Goal: Task Accomplishment & Management: Manage account settings

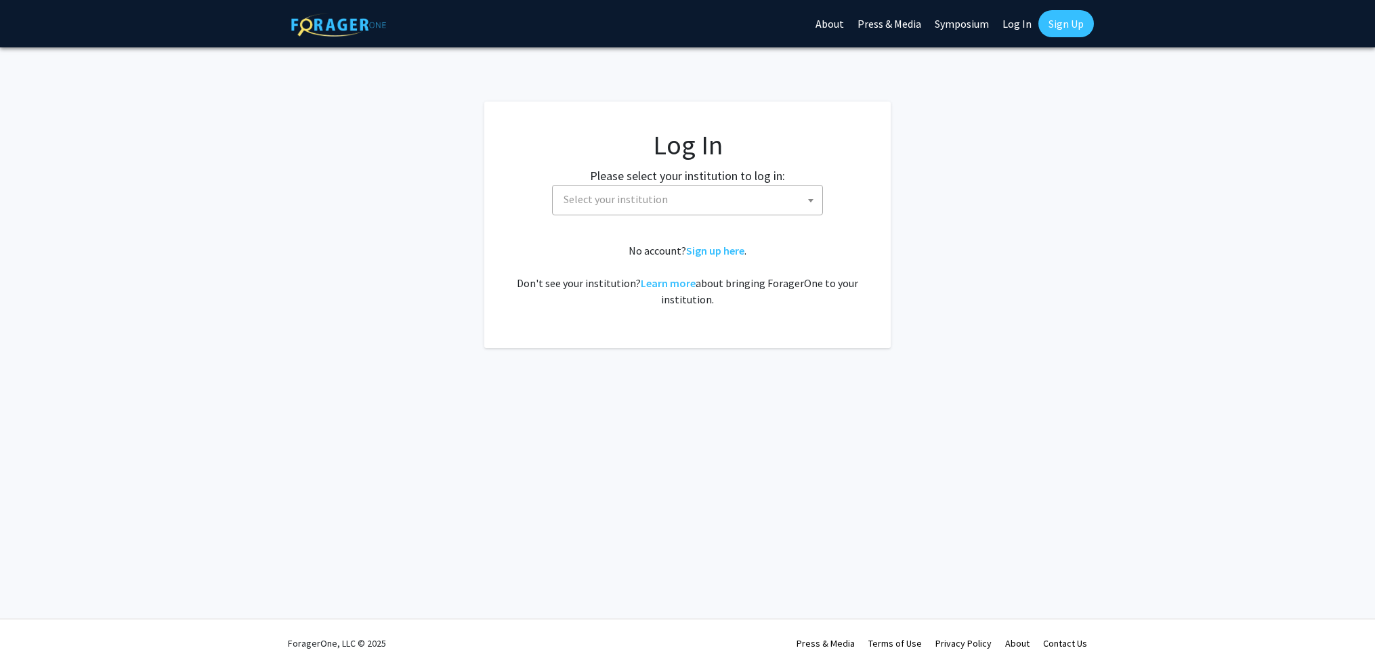
select select
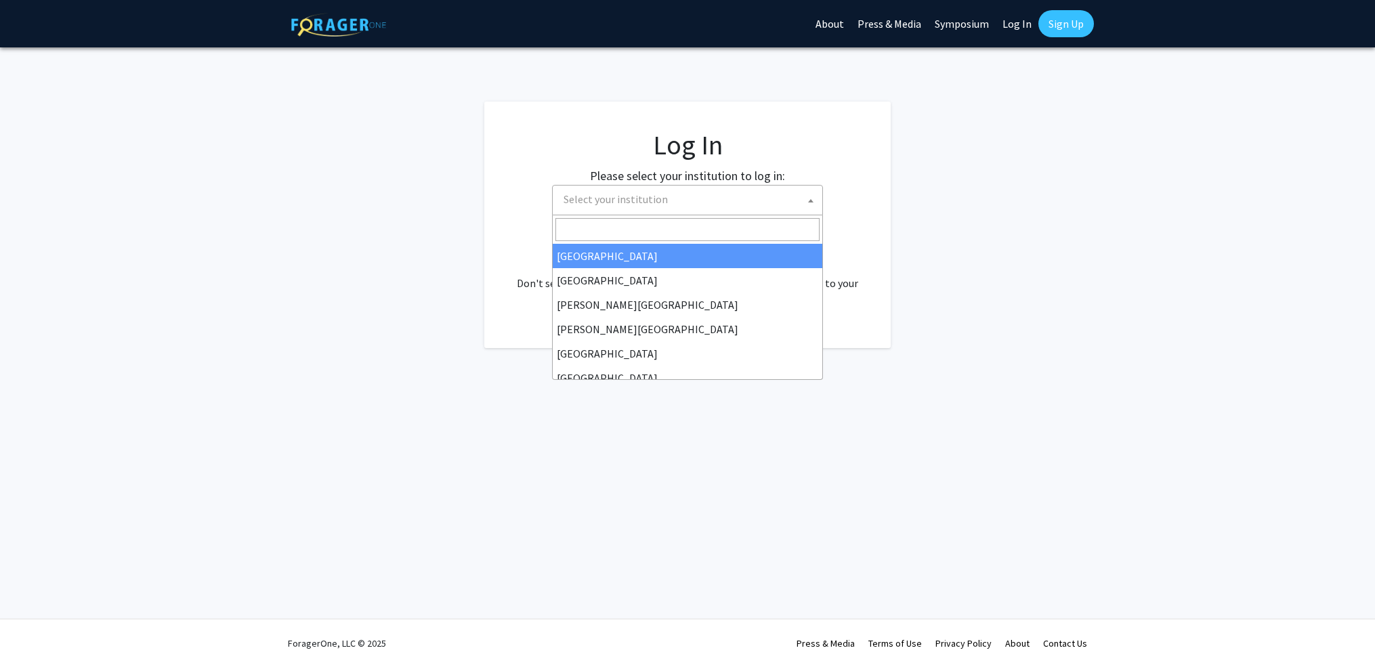
click at [814, 199] on span at bounding box center [811, 201] width 14 height 30
click at [990, 151] on fg-login "Log In Please select your institution to log in: Baylor University Brandeis Uni…" at bounding box center [687, 225] width 1375 height 246
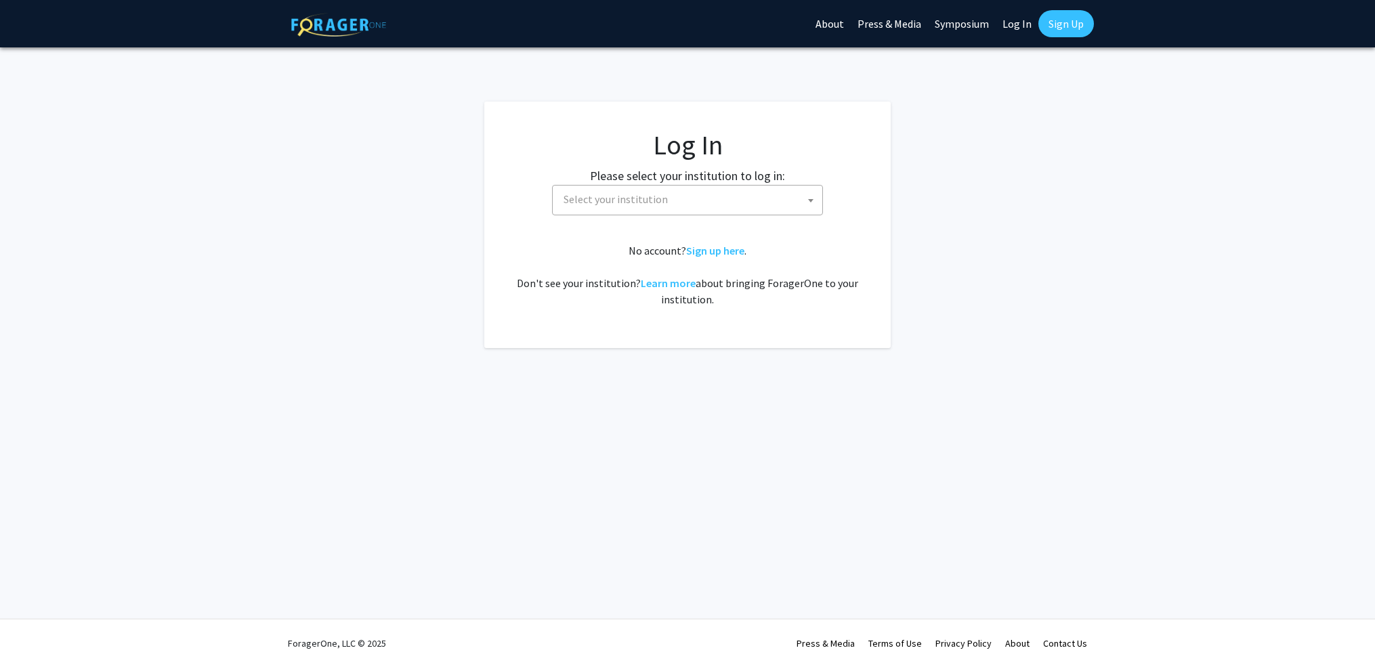
click at [698, 194] on span "Select your institution" at bounding box center [690, 200] width 264 height 28
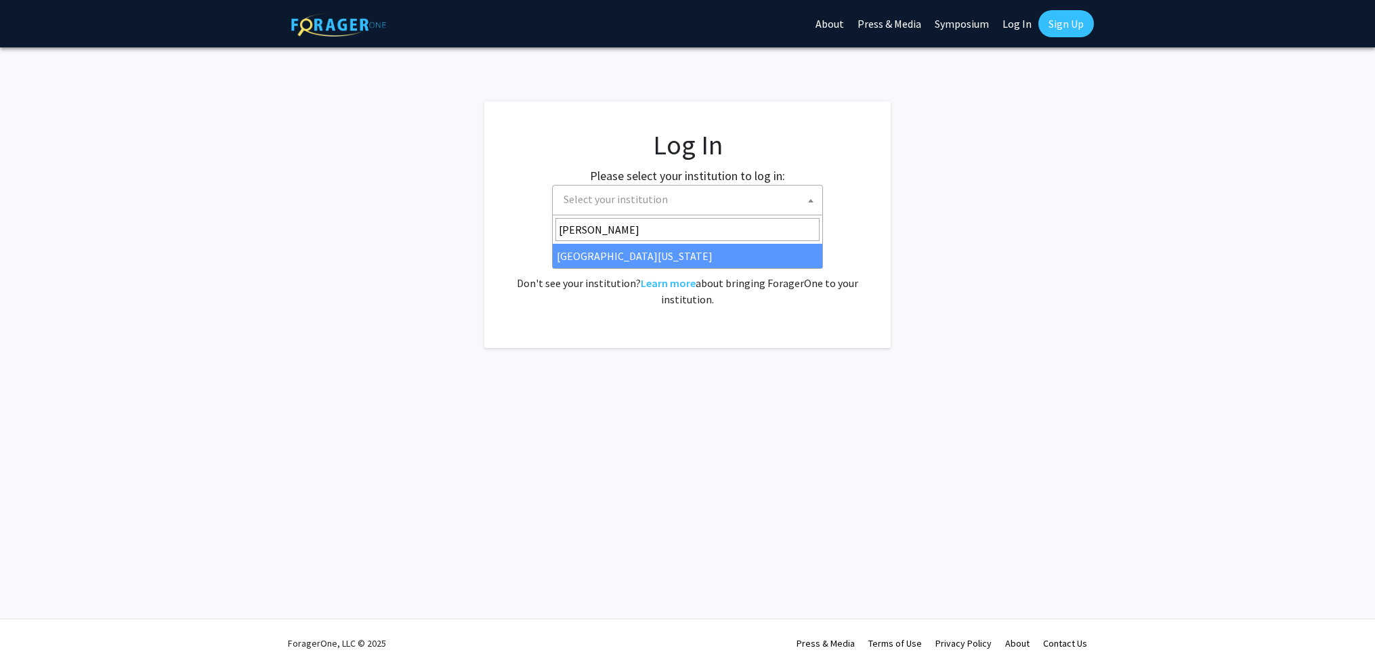
type input "mary"
select select "31"
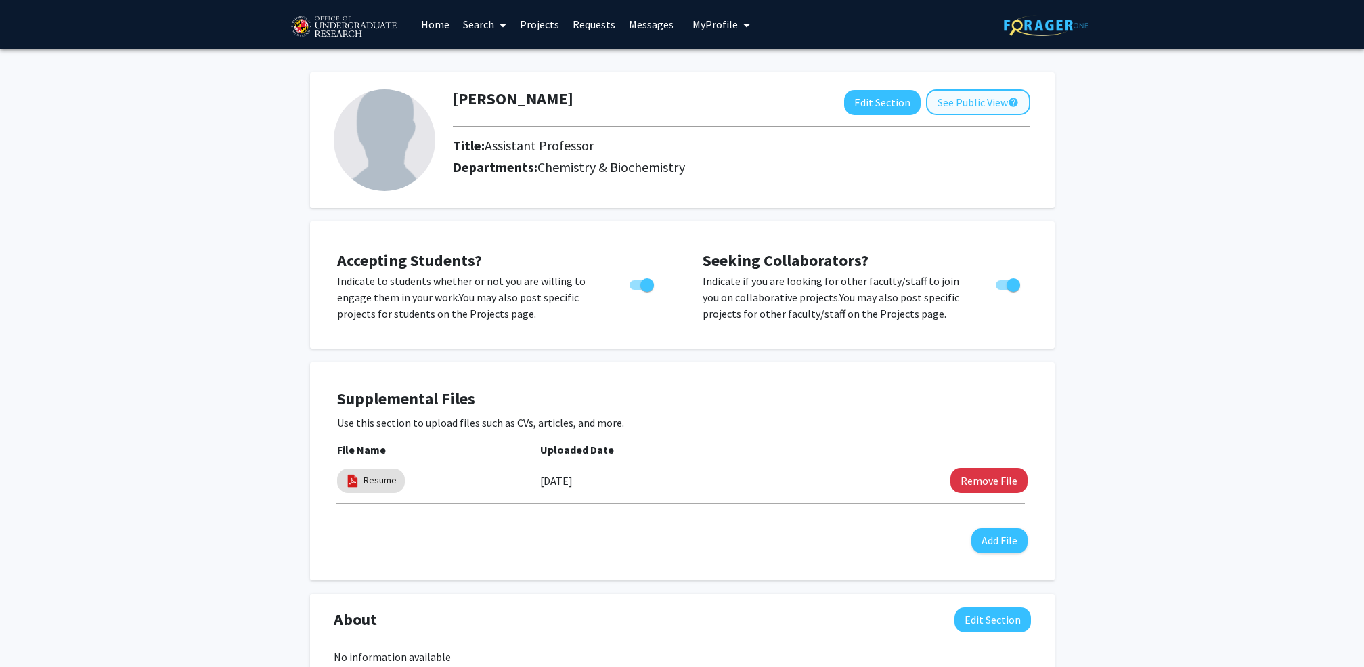
click at [978, 102] on button "See Public View help" at bounding box center [978, 102] width 104 height 26
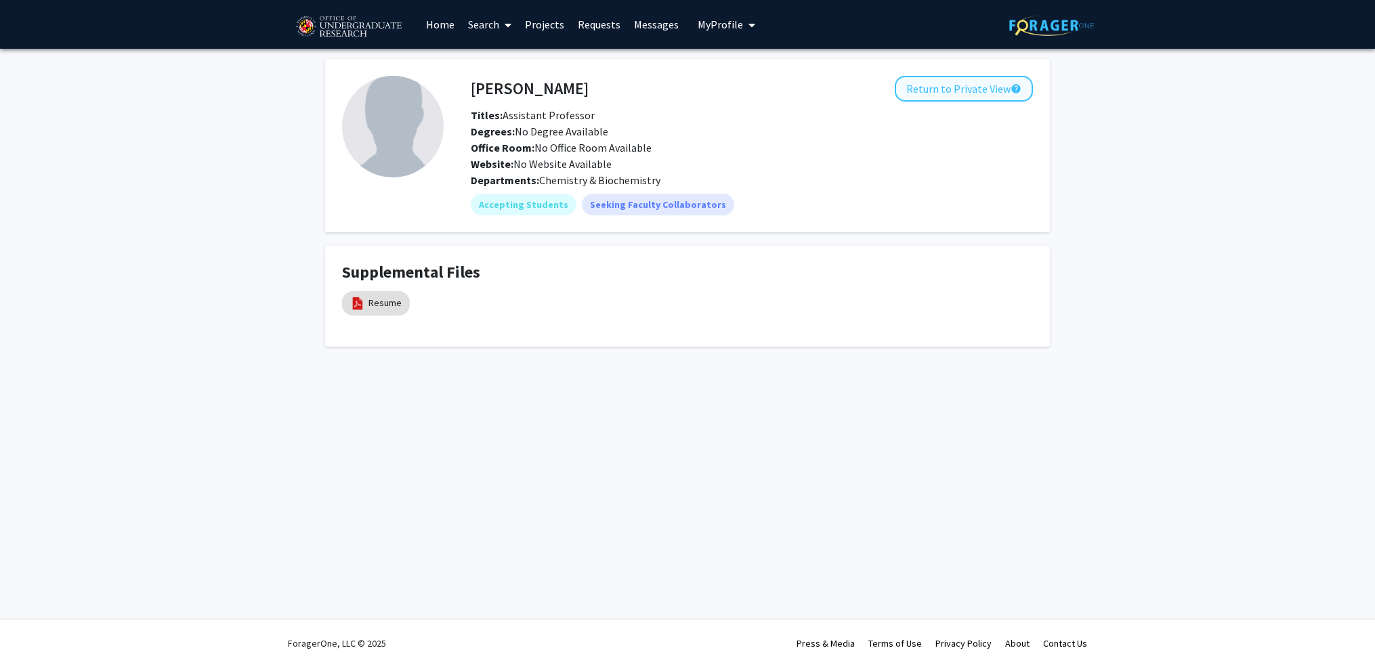
click at [947, 94] on button "Return to Private View help" at bounding box center [963, 89] width 138 height 26
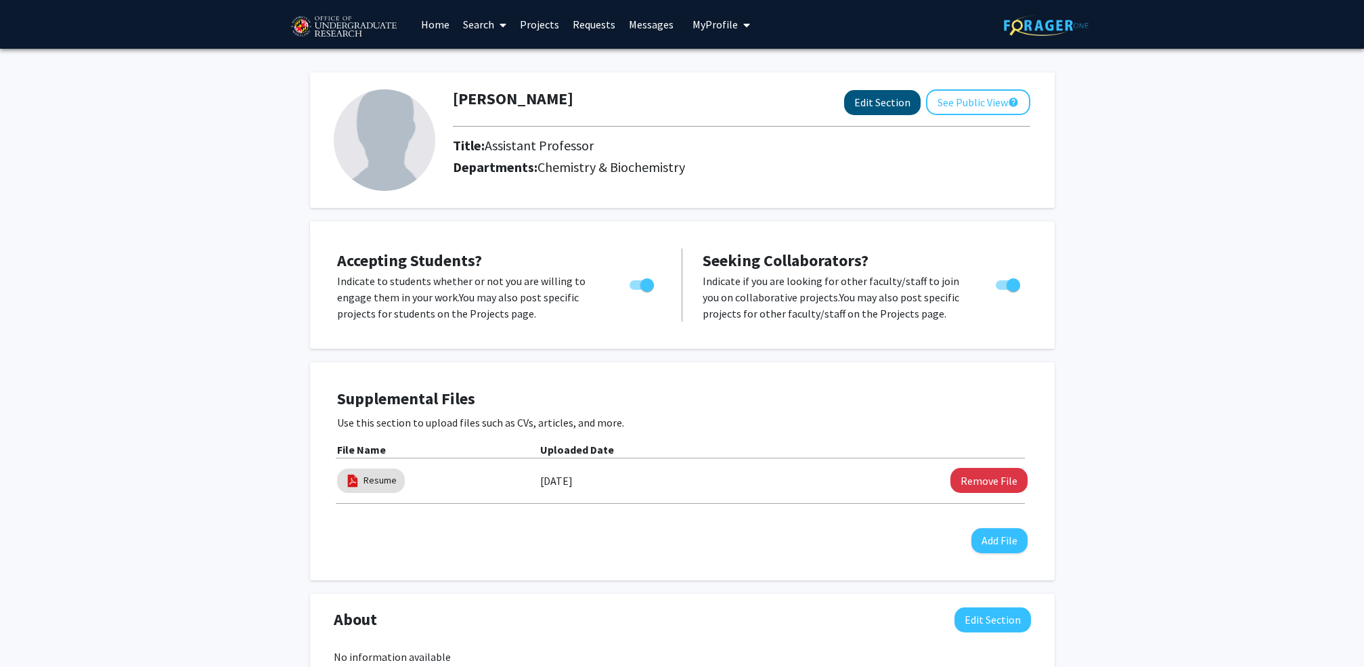
click at [875, 103] on button "Edit Section" at bounding box center [882, 102] width 77 height 25
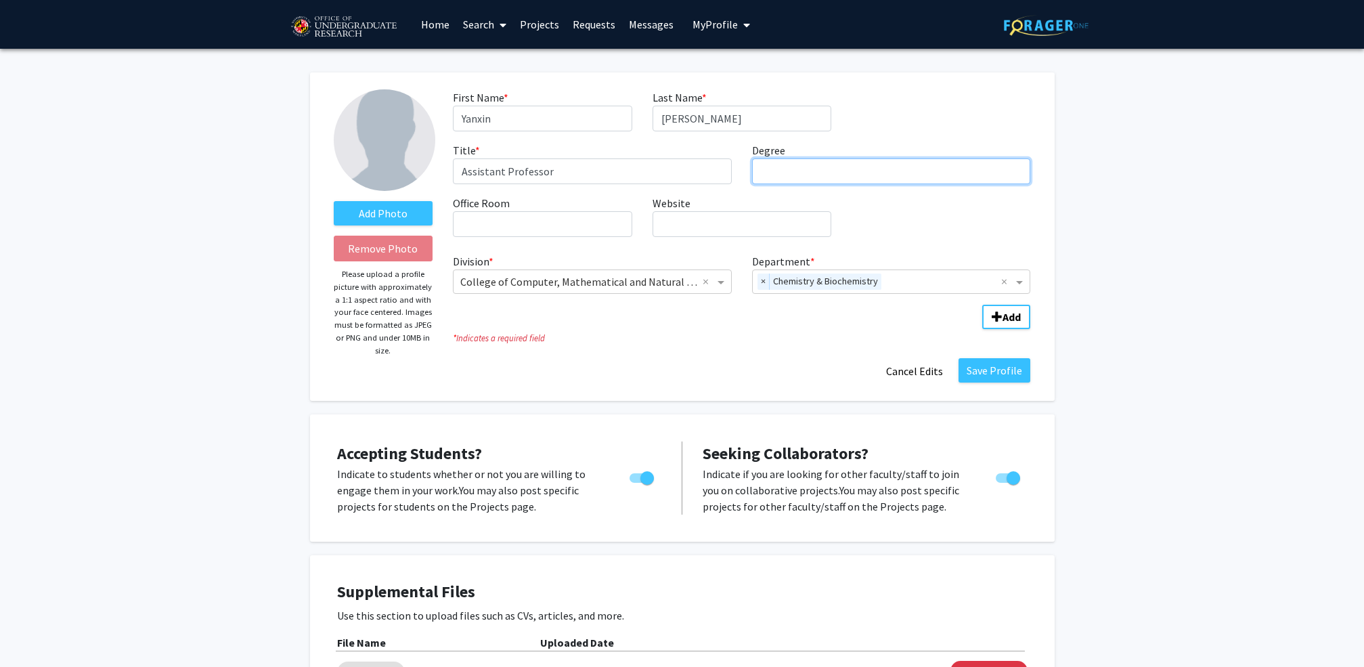
click at [842, 179] on input "Degree required" at bounding box center [891, 171] width 279 height 26
type input "Ph.D."
click at [515, 217] on input "Office Room required" at bounding box center [542, 224] width 179 height 26
type input "CHM 2505"
click at [775, 228] on input "blog." at bounding box center [742, 224] width 179 height 26
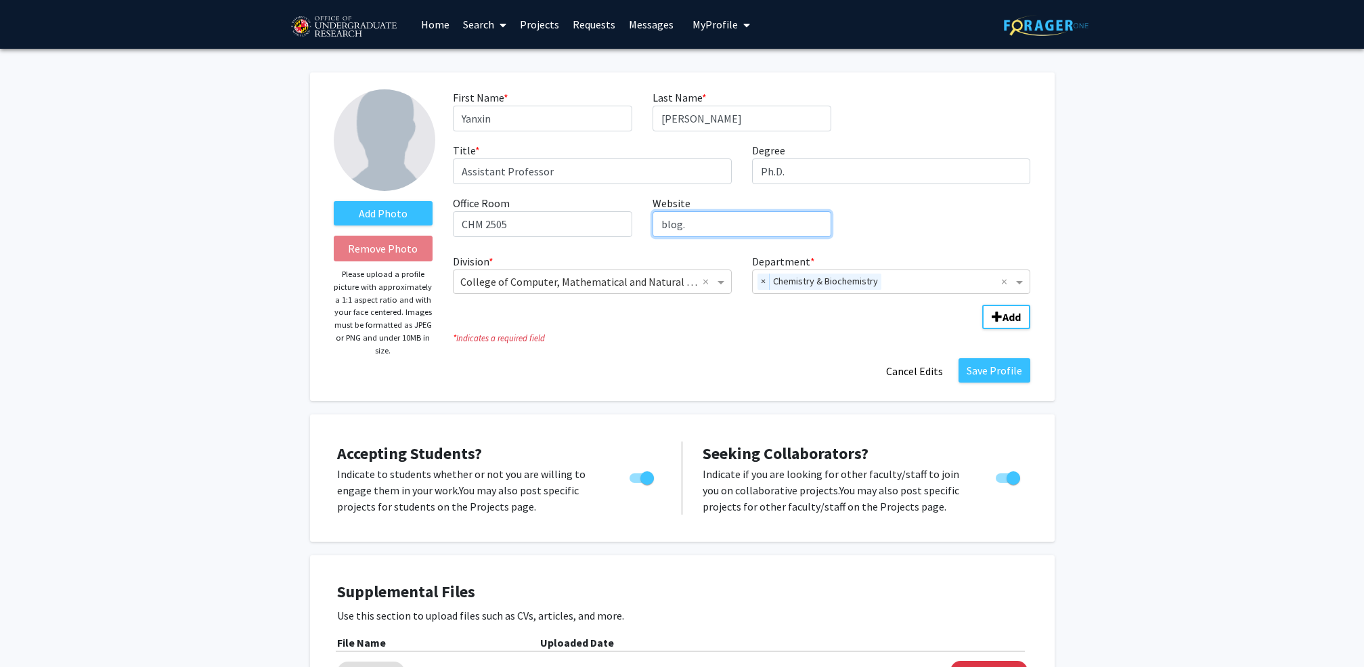
click at [775, 229] on input "blog." at bounding box center [742, 224] width 179 height 26
paste input "[URL][DOMAIN_NAME]"
type input "[URL][DOMAIN_NAME]"
click at [999, 373] on button "Save Profile" at bounding box center [995, 370] width 72 height 24
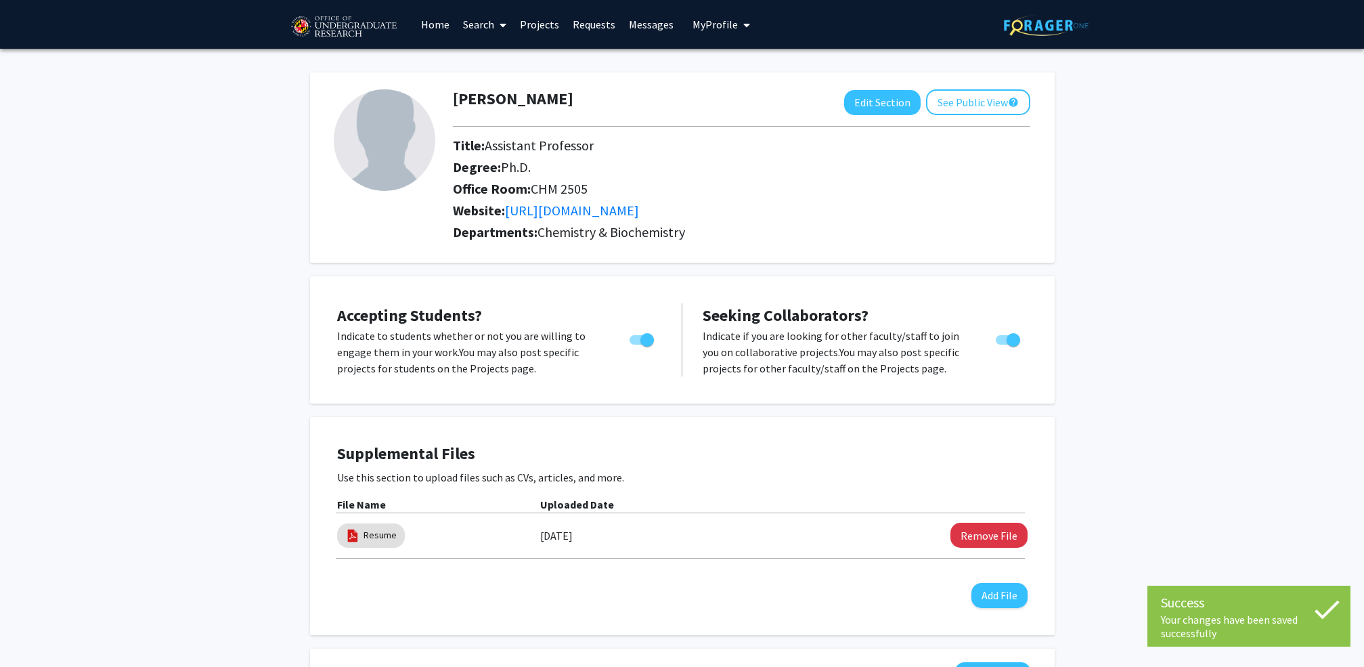
click at [547, 19] on link "Projects" at bounding box center [539, 24] width 53 height 47
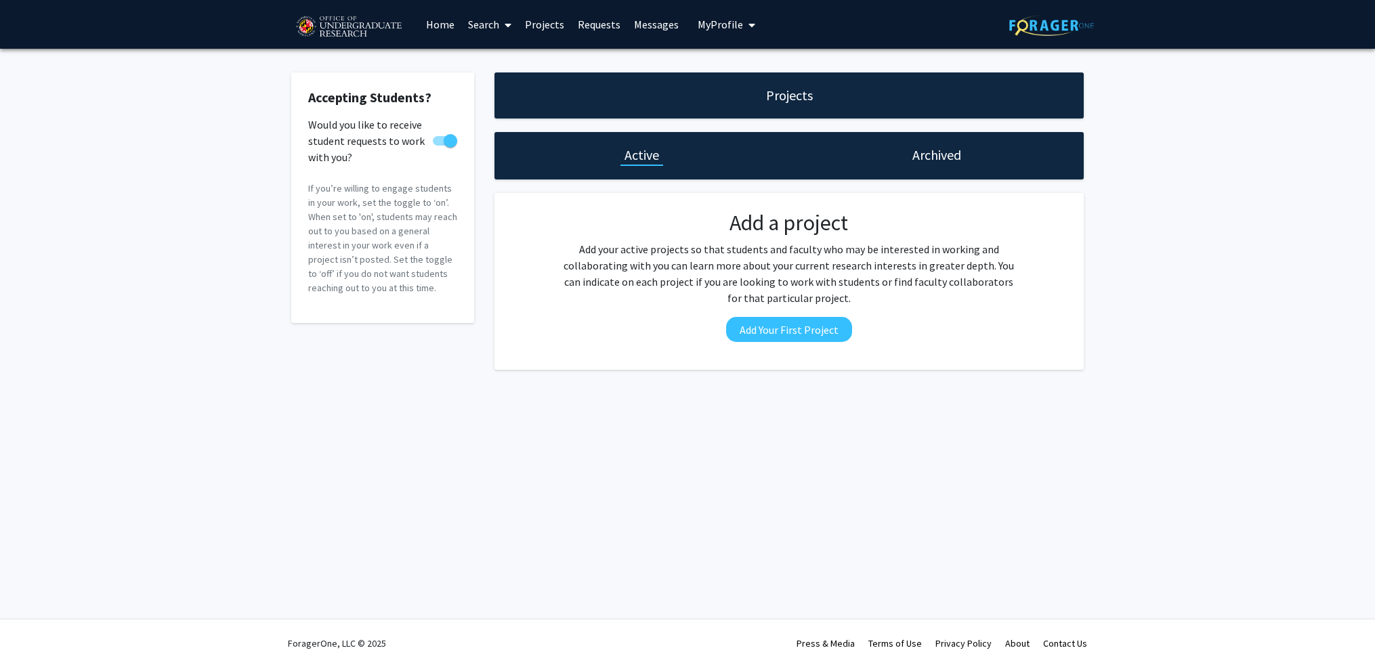
click at [787, 105] on h1 "Projects" at bounding box center [789, 95] width 47 height 19
click at [785, 100] on h1 "Projects" at bounding box center [789, 95] width 47 height 19
click at [930, 159] on h1 "Archived" at bounding box center [936, 155] width 49 height 19
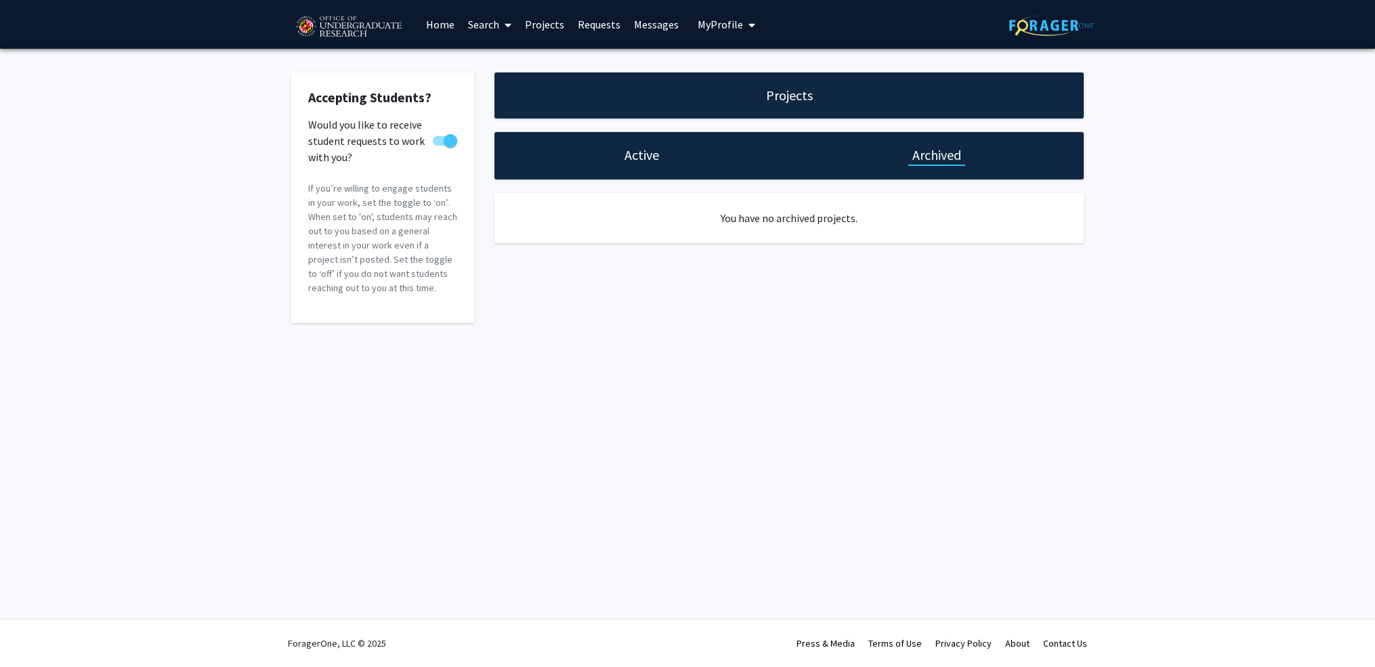
click at [633, 165] on h1 "Active" at bounding box center [641, 155] width 35 height 19
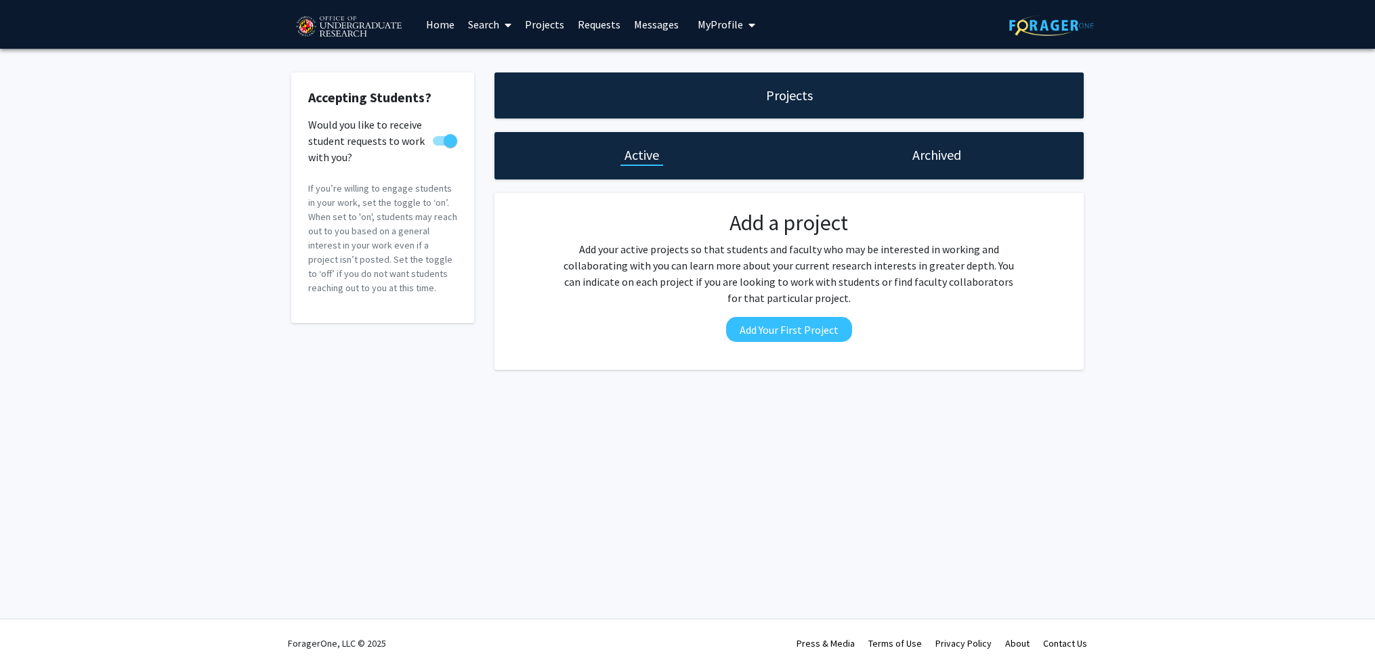
click at [546, 27] on link "Projects" at bounding box center [544, 24] width 53 height 47
click at [1063, 29] on img at bounding box center [1051, 25] width 85 height 21
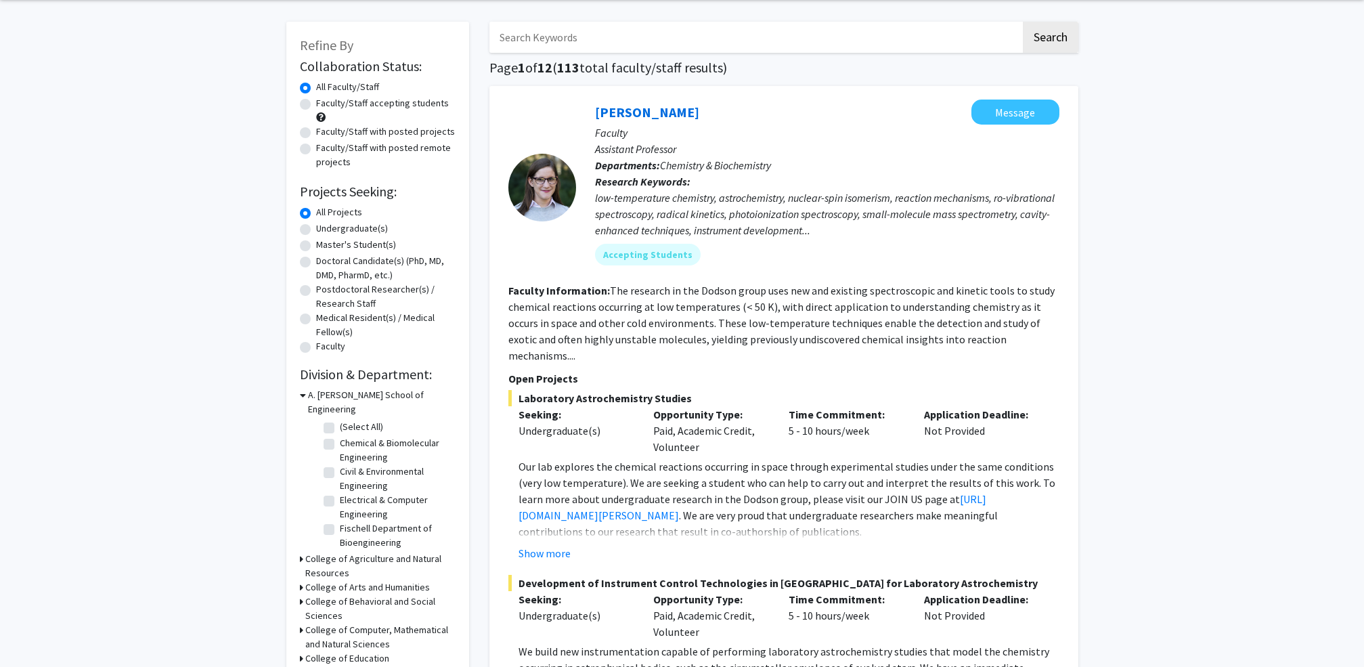
scroll to position [26, 0]
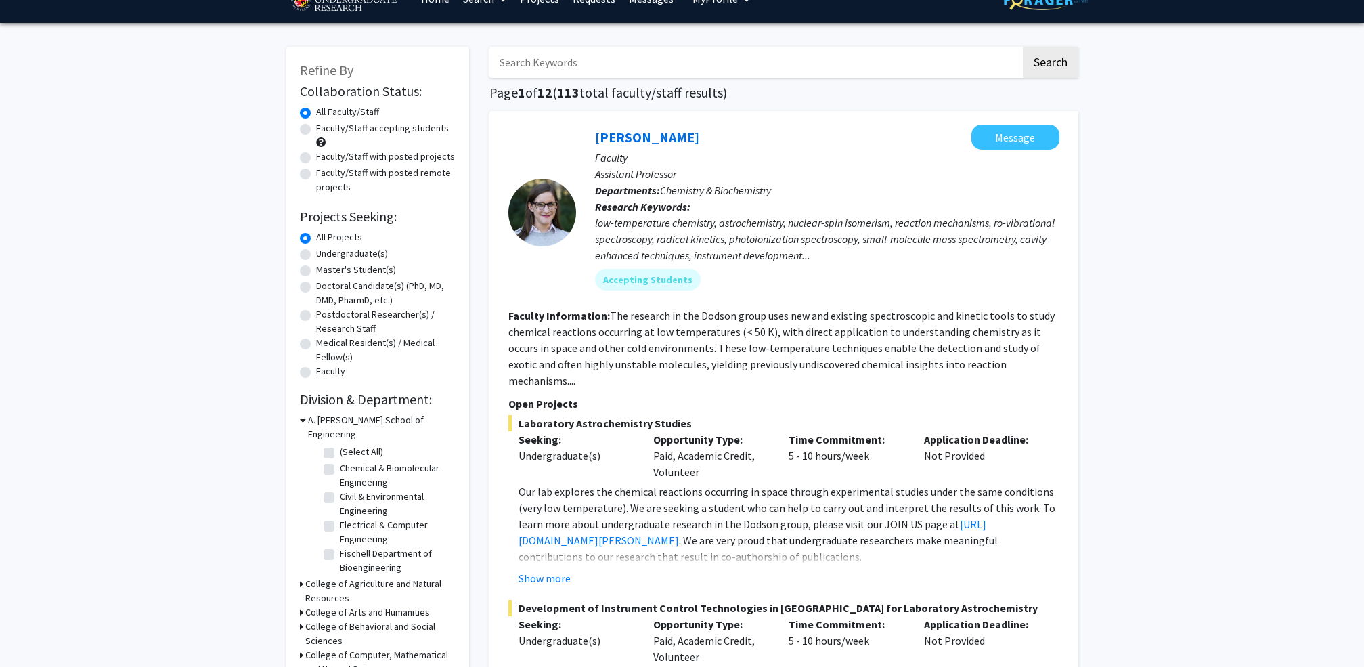
click at [771, 66] on input "Search Keywords" at bounding box center [756, 62] width 532 height 31
type input "[PERSON_NAME]"
click at [1050, 64] on button "Search" at bounding box center [1051, 62] width 56 height 31
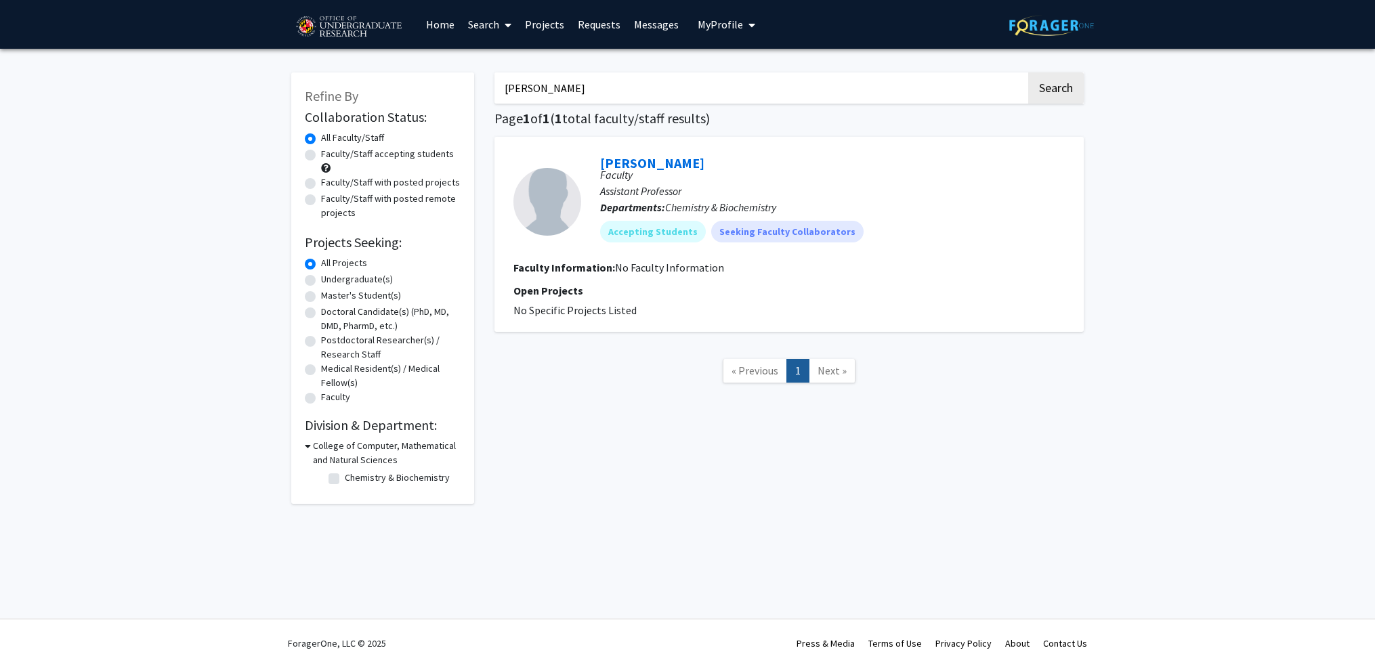
click at [543, 22] on link "Projects" at bounding box center [544, 24] width 53 height 47
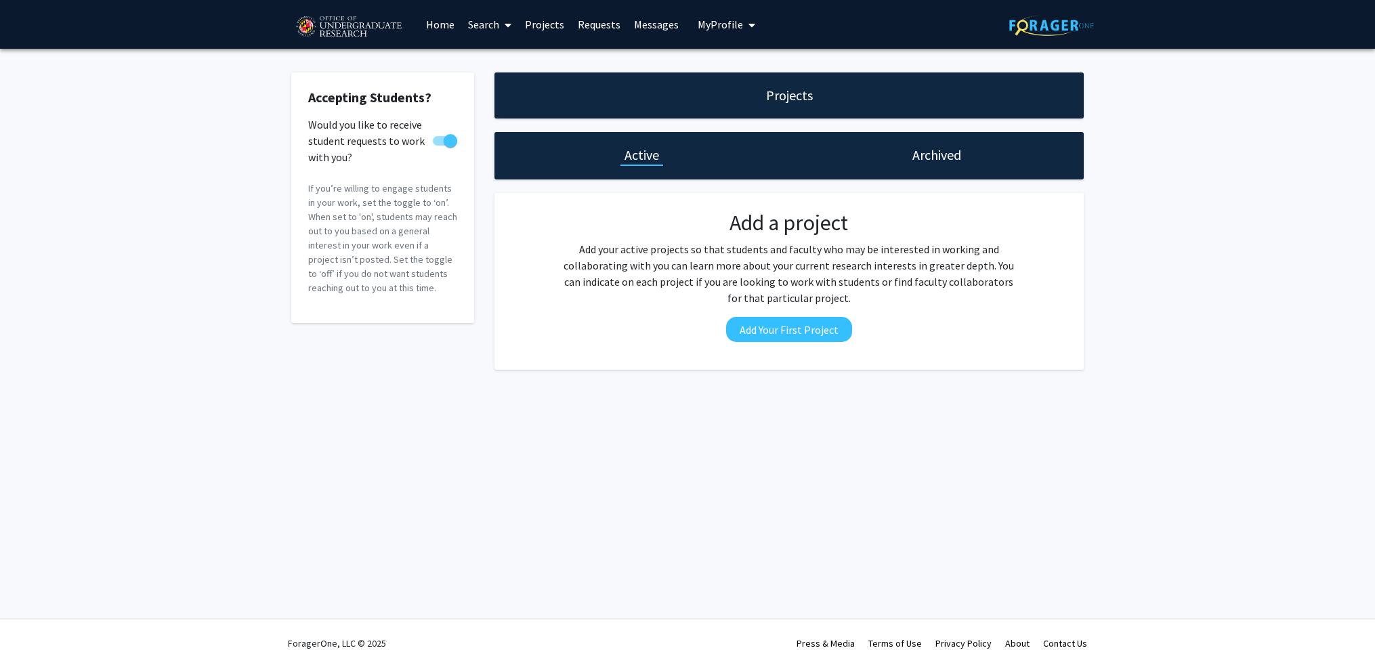
click at [914, 161] on h1 "Archived" at bounding box center [936, 155] width 49 height 19
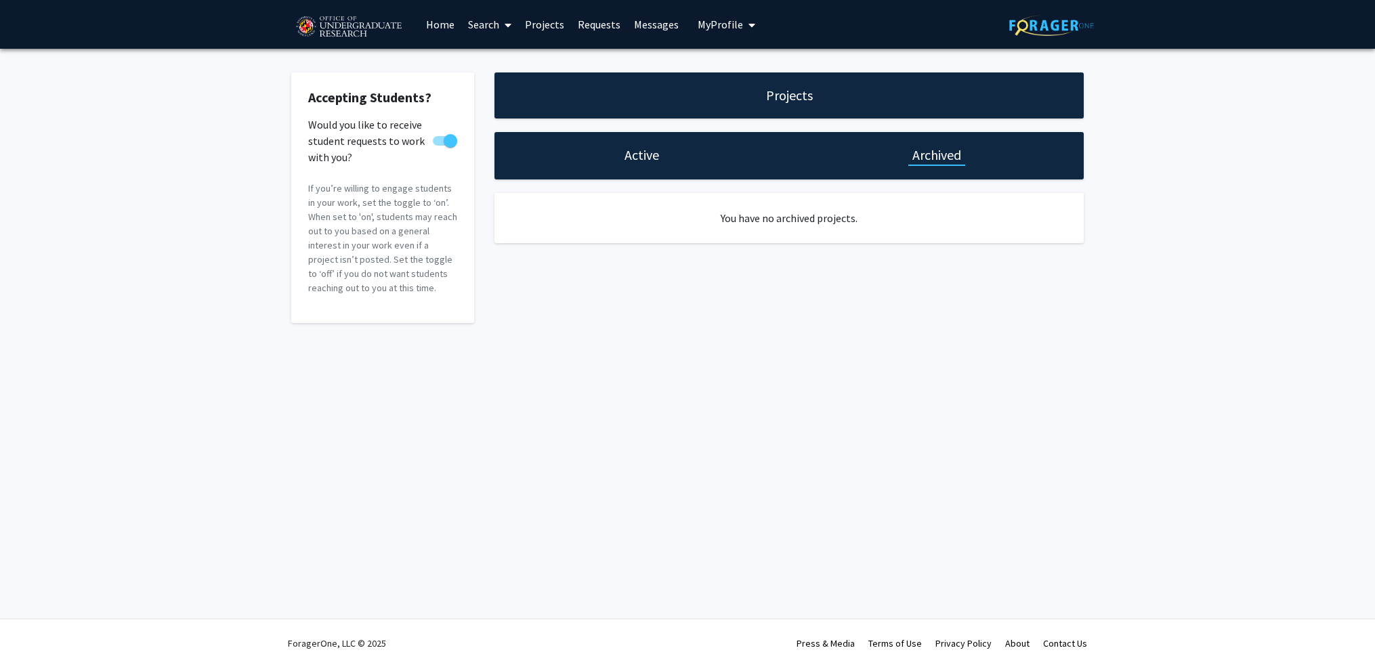
click at [660, 159] on div "Active" at bounding box center [641, 155] width 43 height 19
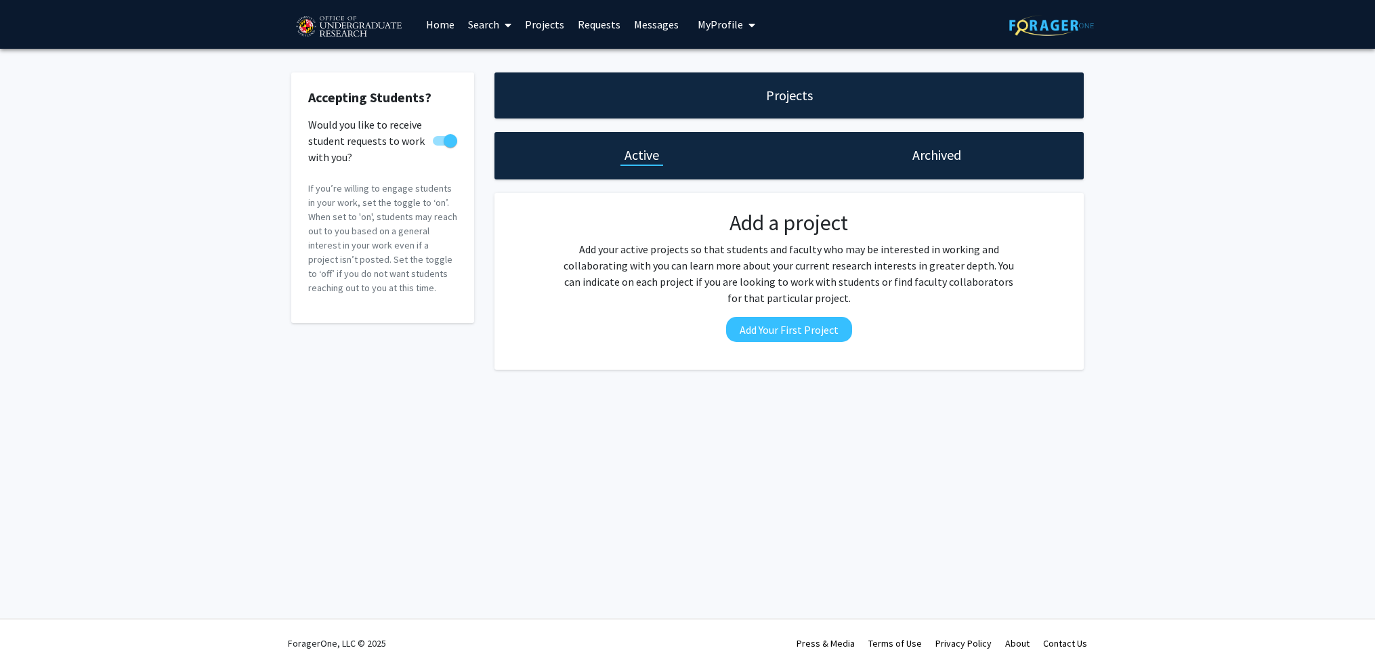
click at [649, 159] on h1 "Active" at bounding box center [641, 155] width 35 height 19
click at [919, 270] on p "Add your active projects so that students and faculty who may be interested in …" at bounding box center [788, 273] width 459 height 65
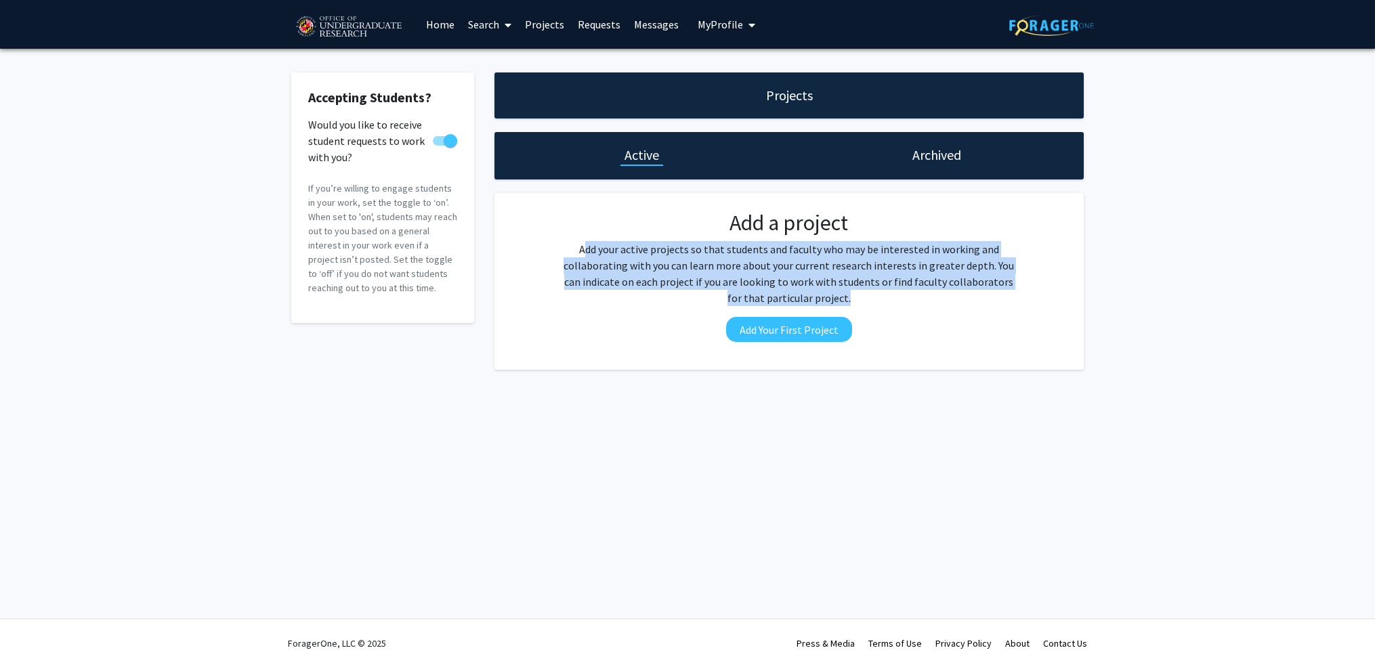
click at [919, 270] on p "Add your active projects so that students and faculty who may be interested in …" at bounding box center [788, 273] width 459 height 65
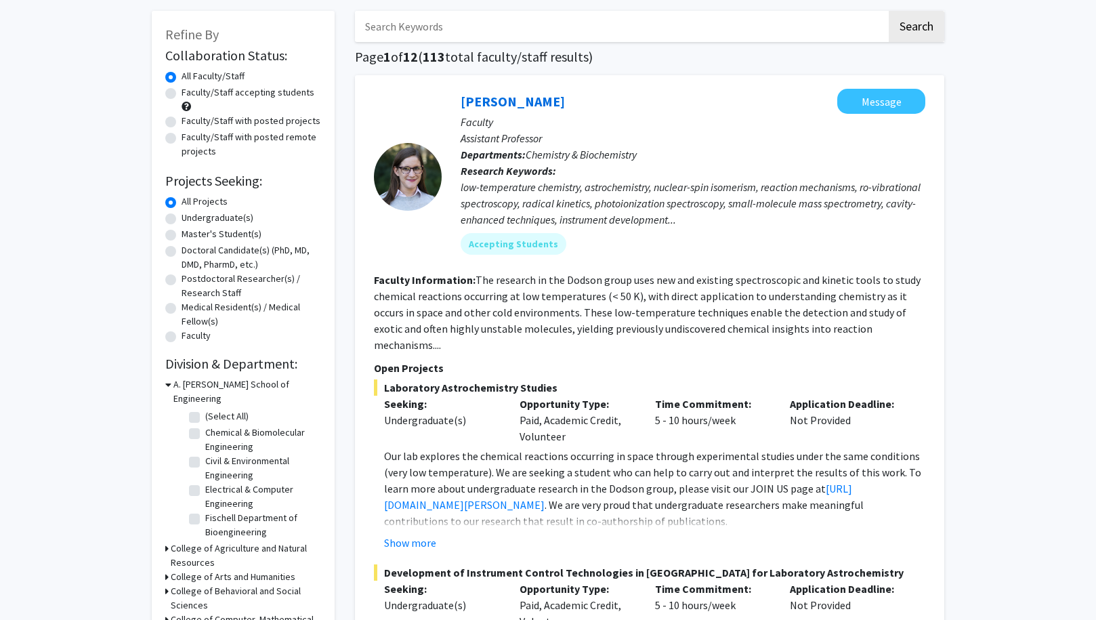
scroll to position [202, 0]
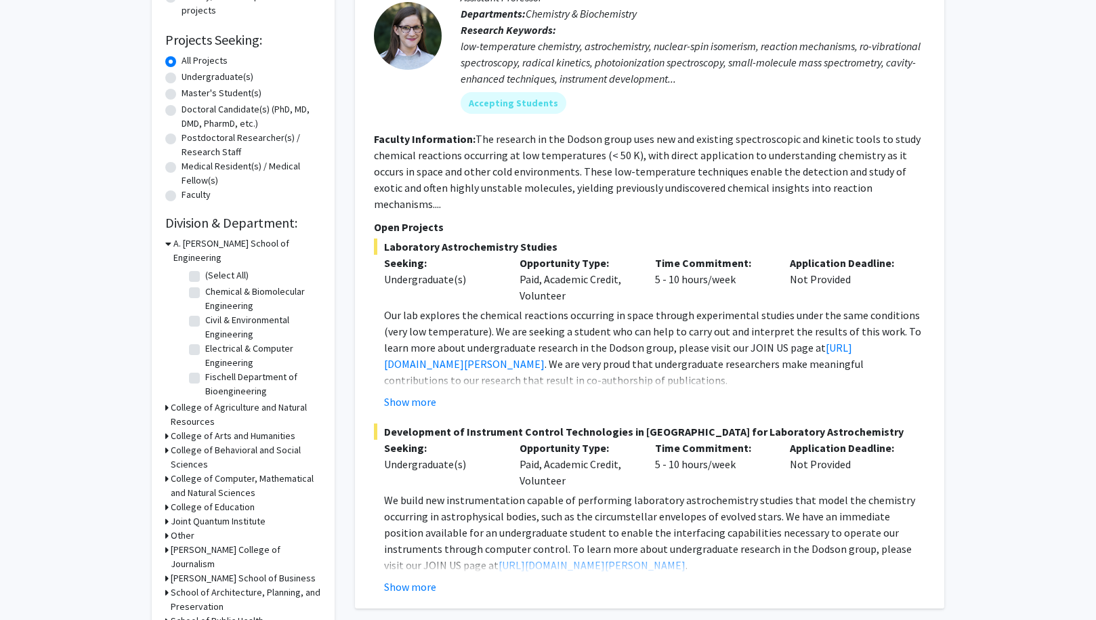
click at [167, 244] on icon at bounding box center [168, 243] width 6 height 14
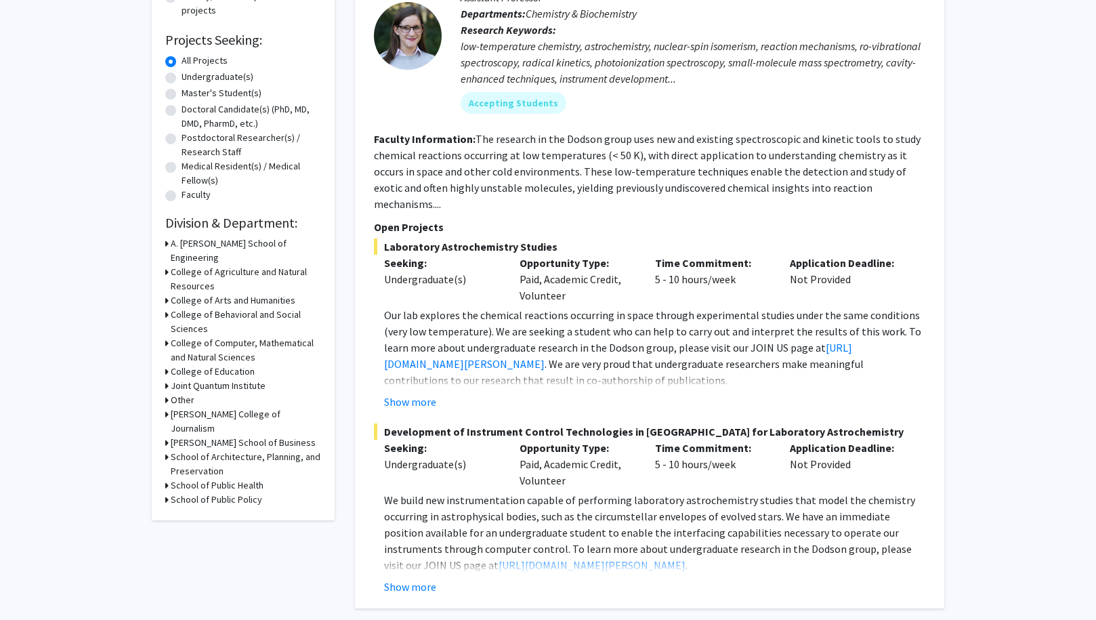
click at [167, 336] on icon at bounding box center [166, 343] width 3 height 14
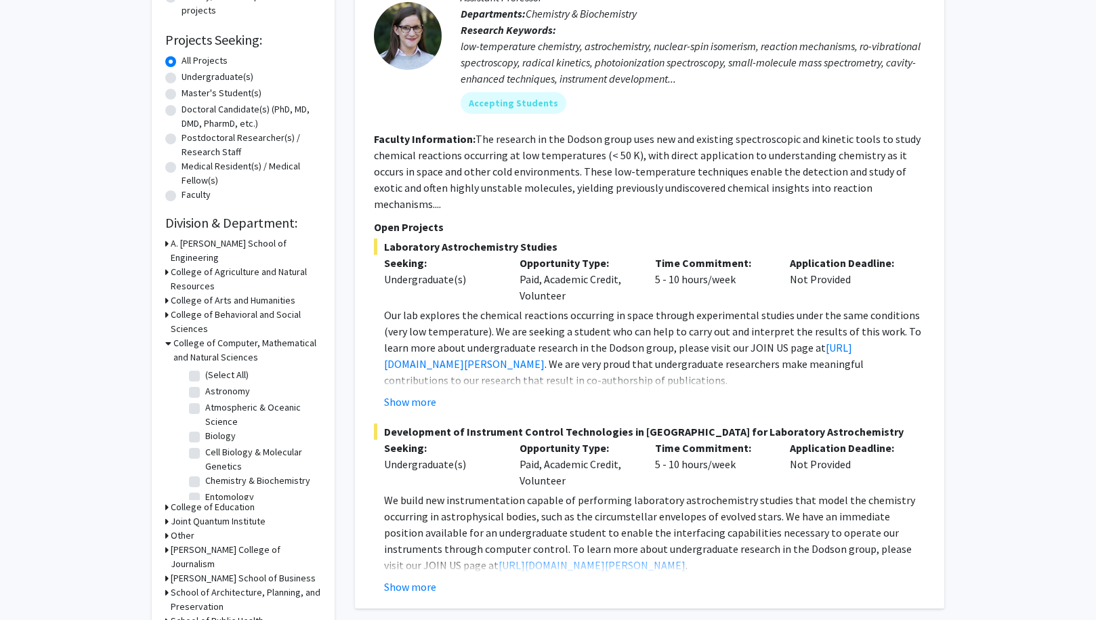
click at [205, 473] on label "Chemistry & Biochemistry" at bounding box center [257, 480] width 105 height 14
click at [205, 473] on input "Chemistry & Biochemistry" at bounding box center [209, 477] width 9 height 9
checkbox input "true"
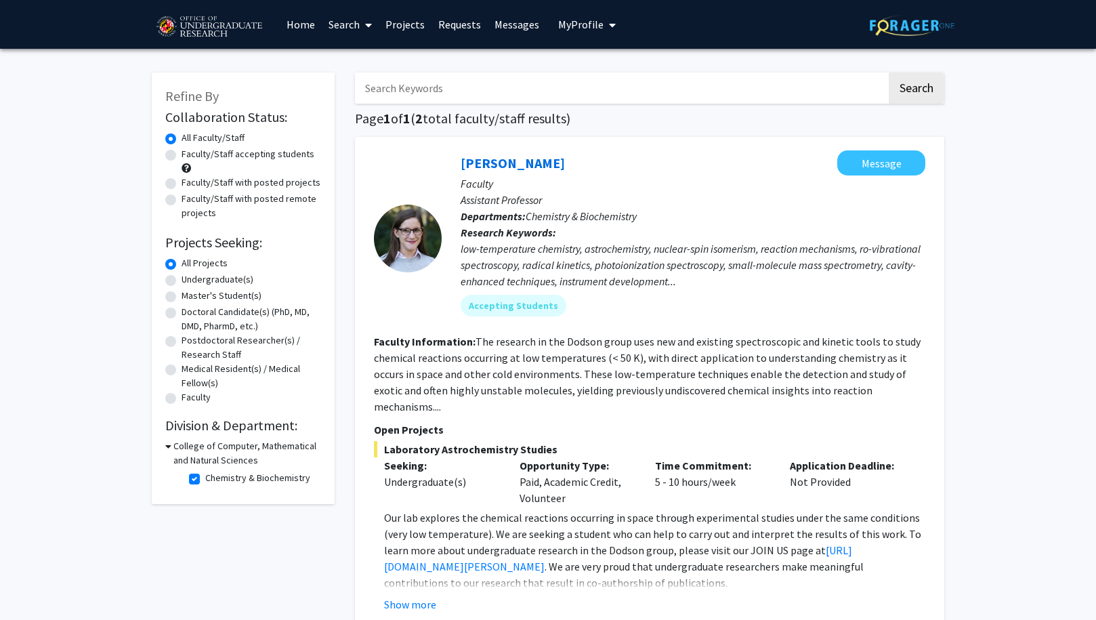
scroll to position [372, 0]
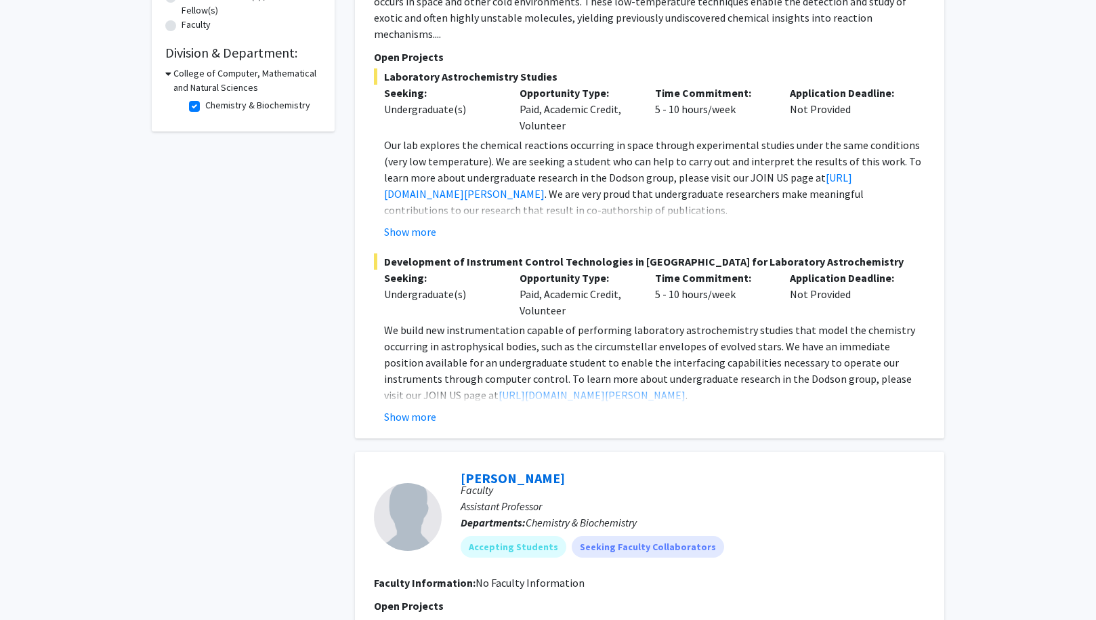
click at [423, 223] on button "Show more" at bounding box center [410, 231] width 52 height 16
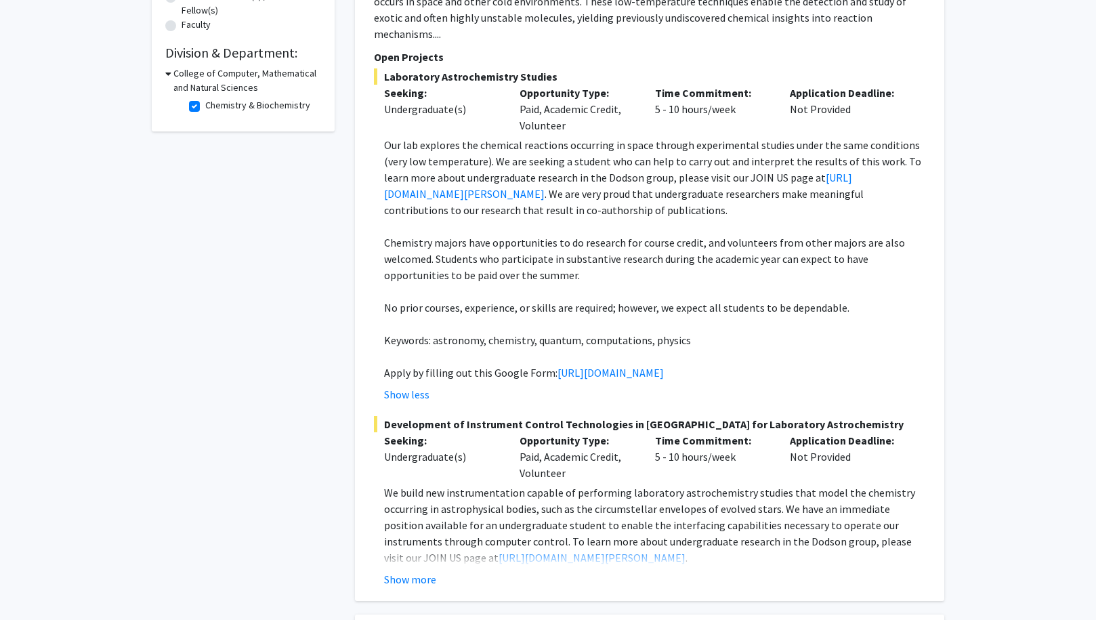
scroll to position [381, 0]
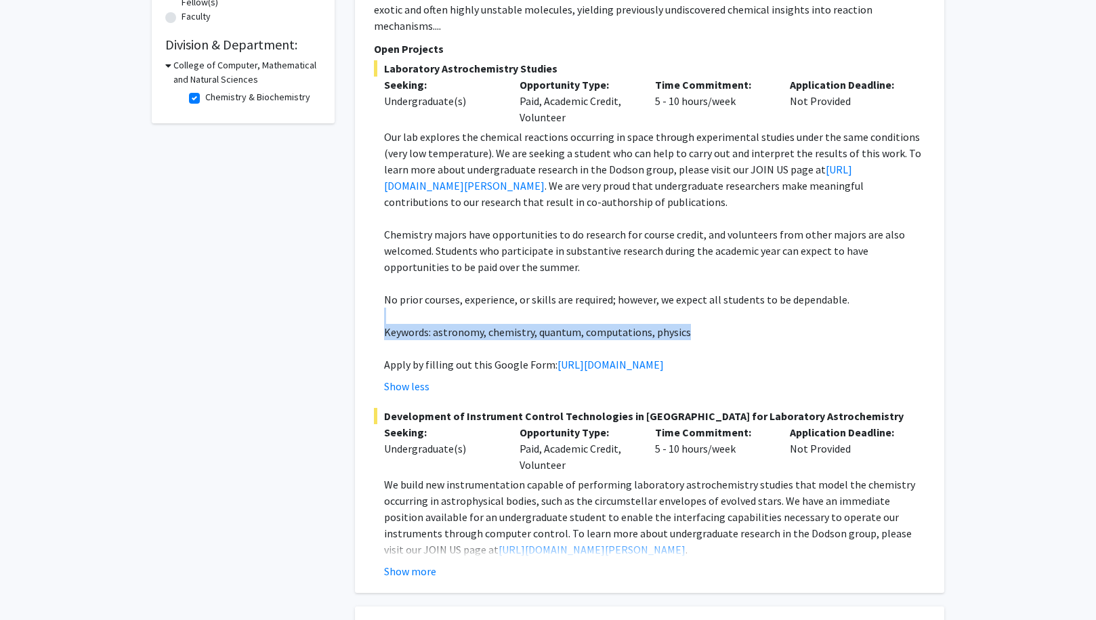
drag, startPoint x: 735, startPoint y: 314, endPoint x: 432, endPoint y: 309, distance: 303.4
click at [432, 309] on div "Our lab explores the chemical reactions occurring in space through experimental…" at bounding box center [654, 251] width 541 height 244
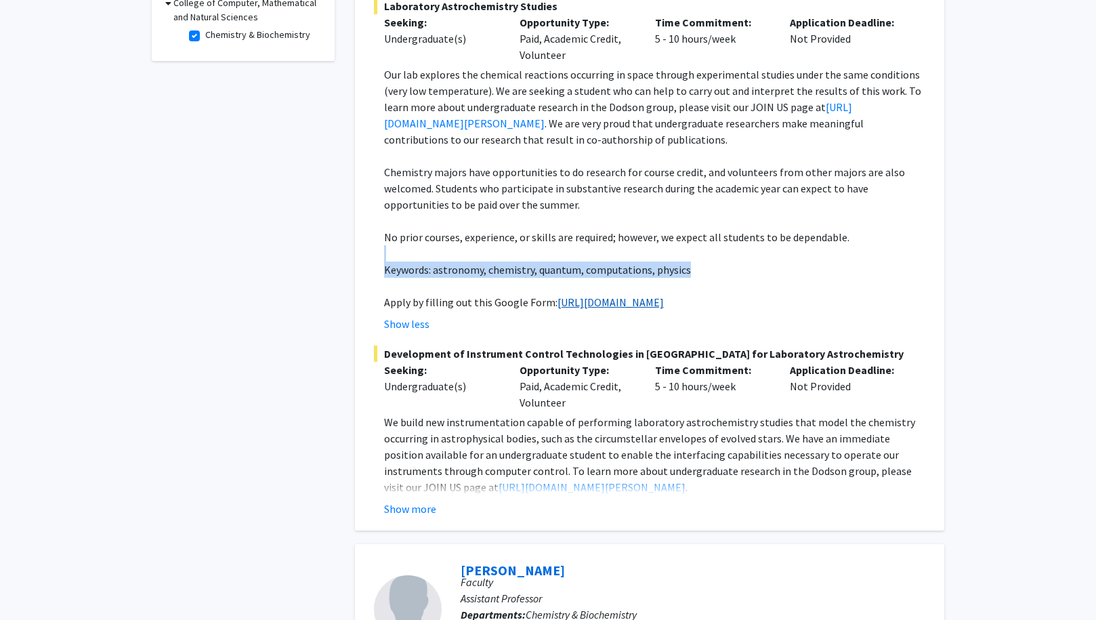
scroll to position [446, 0]
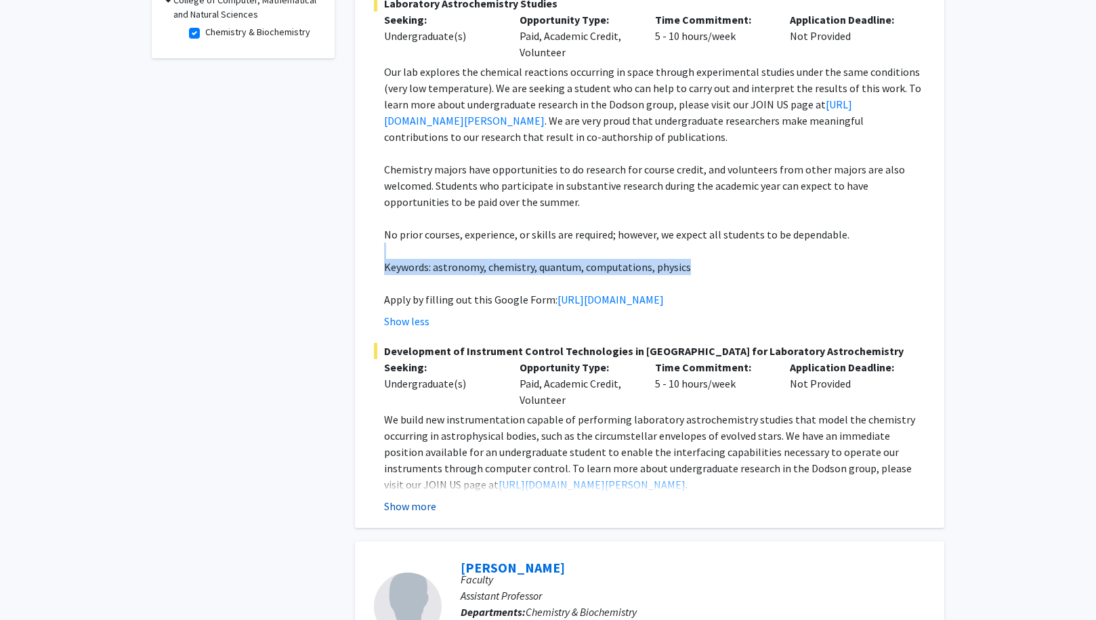
click at [408, 514] on button "Show more" at bounding box center [410, 506] width 52 height 16
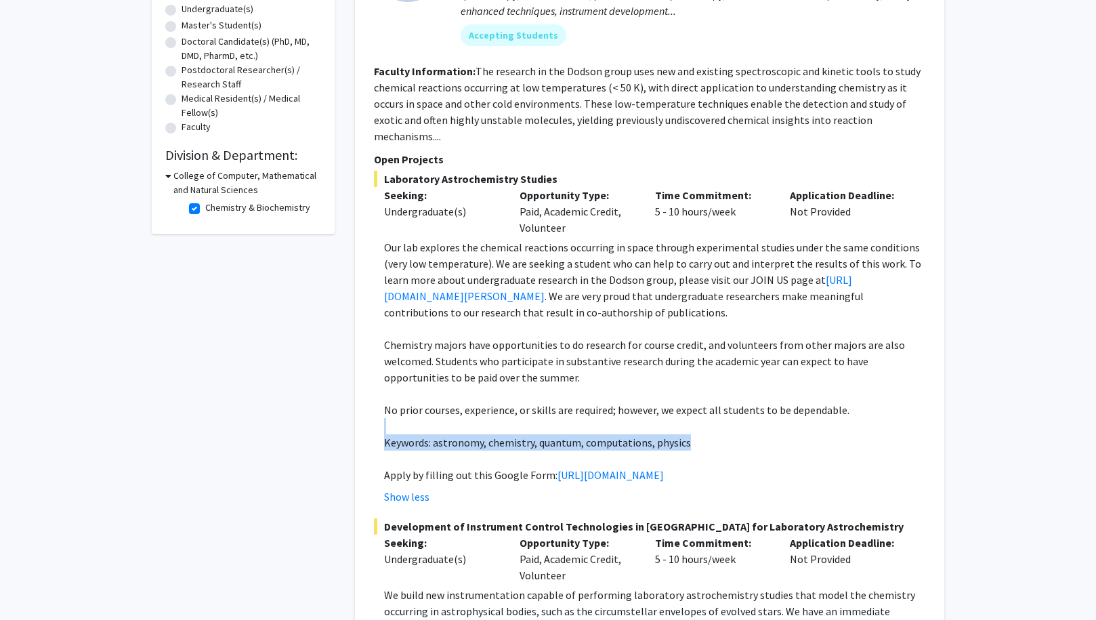
scroll to position [0, 0]
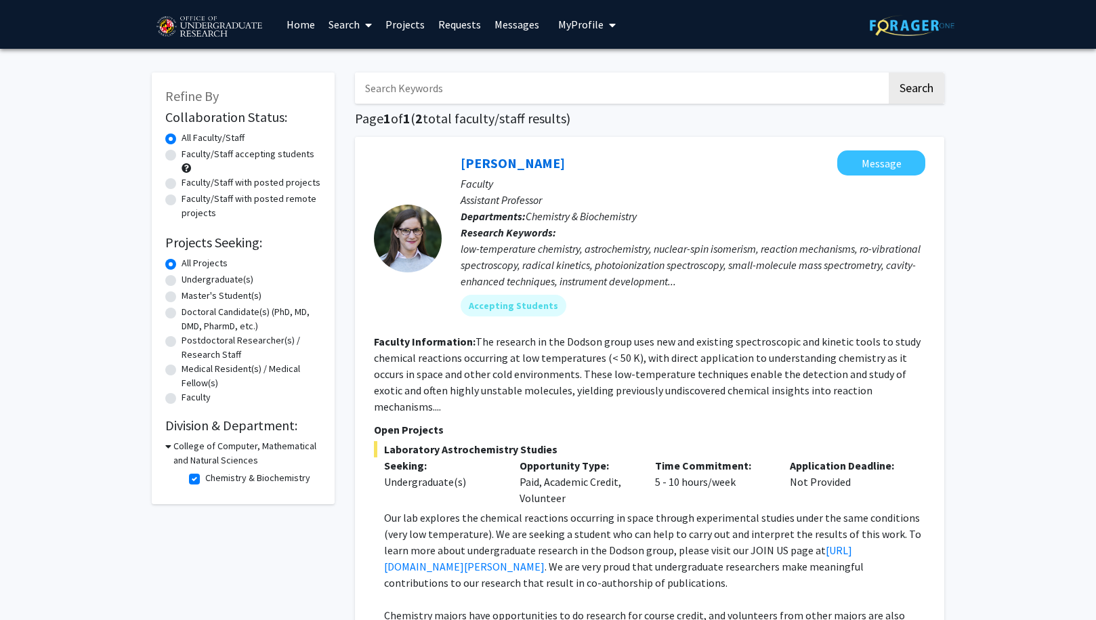
click at [787, 213] on p "Departments: Chemistry & Biochemistry" at bounding box center [692, 216] width 465 height 16
click at [205, 480] on label "Chemistry & Biochemistry" at bounding box center [257, 478] width 105 height 14
click at [205, 479] on input "Chemistry & Biochemistry" at bounding box center [209, 475] width 9 height 9
checkbox input "false"
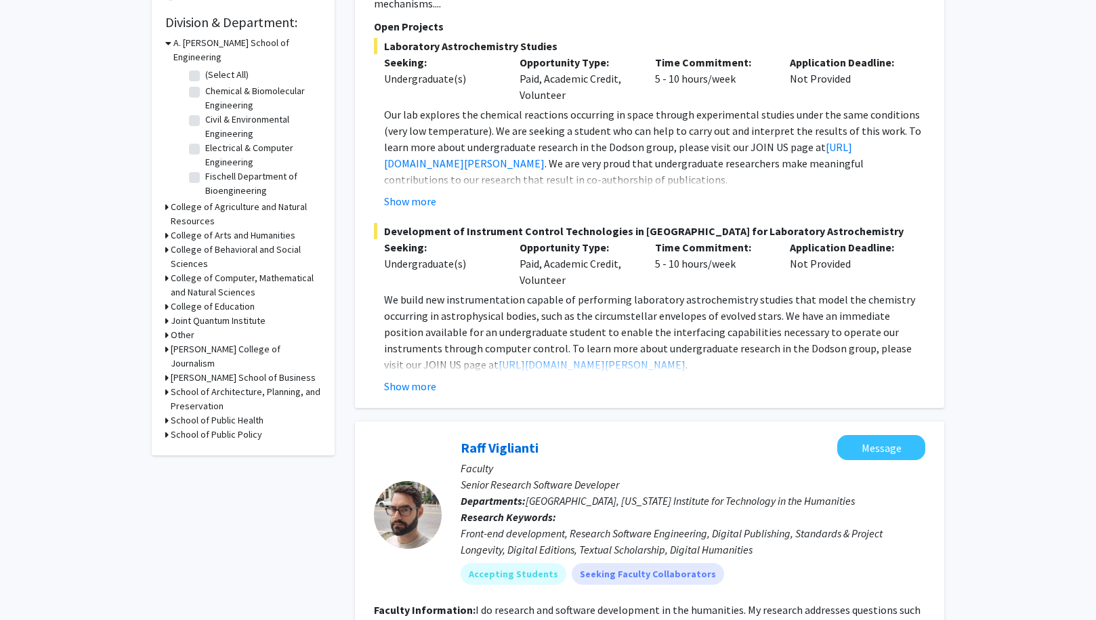
scroll to position [378, 0]
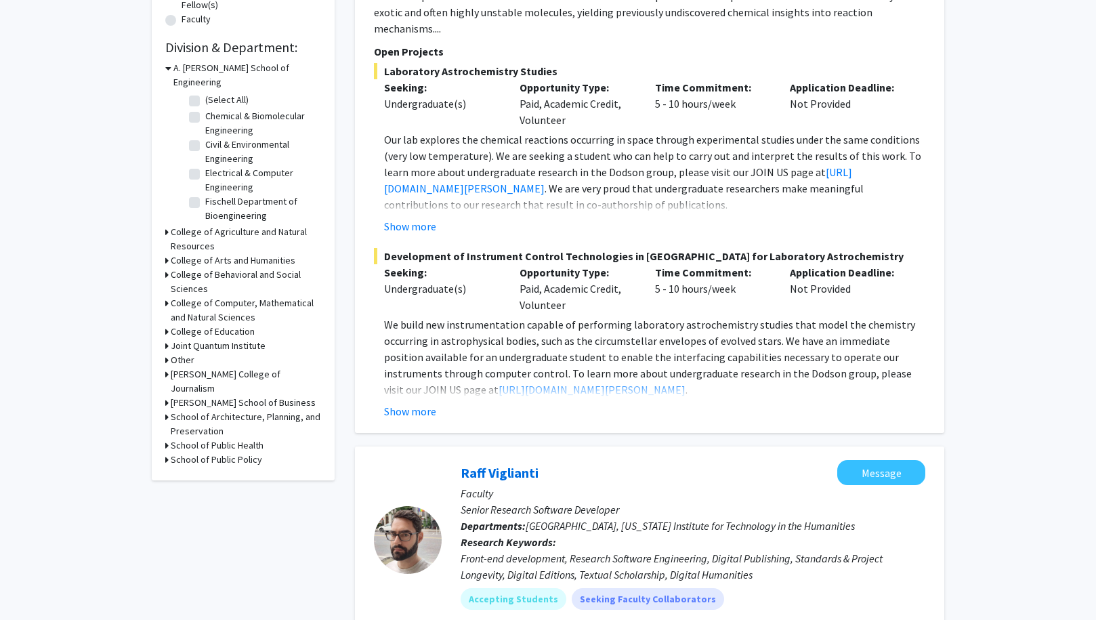
click at [169, 296] on div "College of Computer, Mathematical and Natural Sciences" at bounding box center [243, 310] width 156 height 28
click at [165, 291] on div "Refine By Collaboration Status: Collaboration Status All Faculty/Staff Collabor…" at bounding box center [243, 87] width 183 height 785
click at [170, 296] on div "College of Computer, Mathematical and Natural Sciences" at bounding box center [243, 310] width 156 height 28
click at [163, 292] on div "Refine By Collaboration Status: Collaboration Status All Faculty/Staff Collabor…" at bounding box center [243, 87] width 183 height 785
click at [167, 296] on icon at bounding box center [166, 303] width 3 height 14
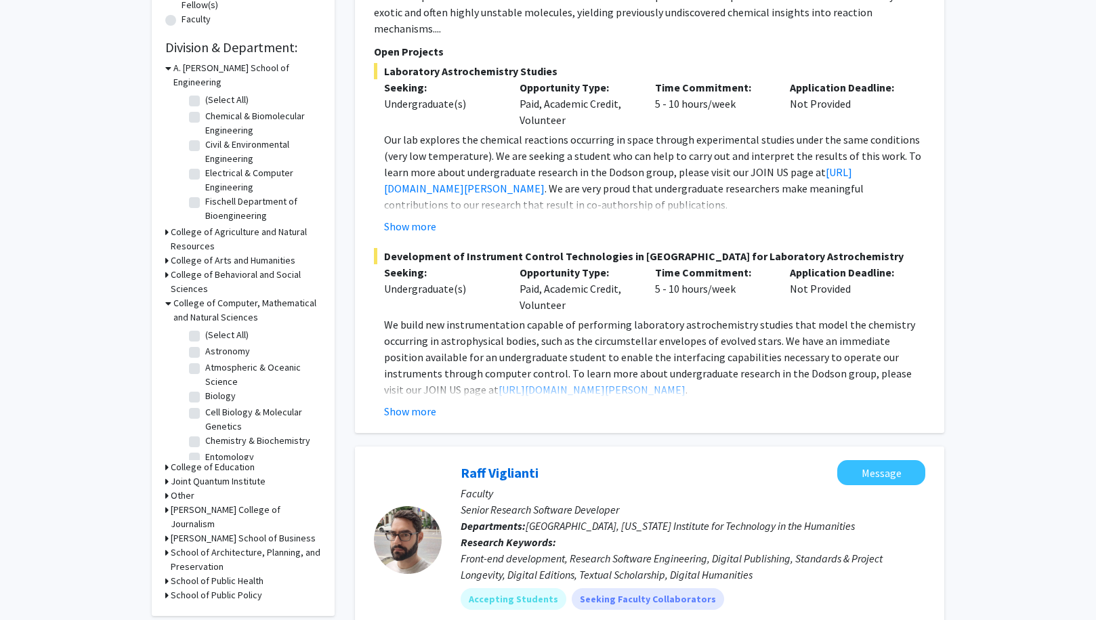
scroll to position [30, 0]
click at [205, 375] on label "Cell Biology & Molecular Genetics" at bounding box center [261, 389] width 112 height 28
click at [205, 375] on input "Cell Biology & Molecular Genetics" at bounding box center [209, 379] width 9 height 9
checkbox input "true"
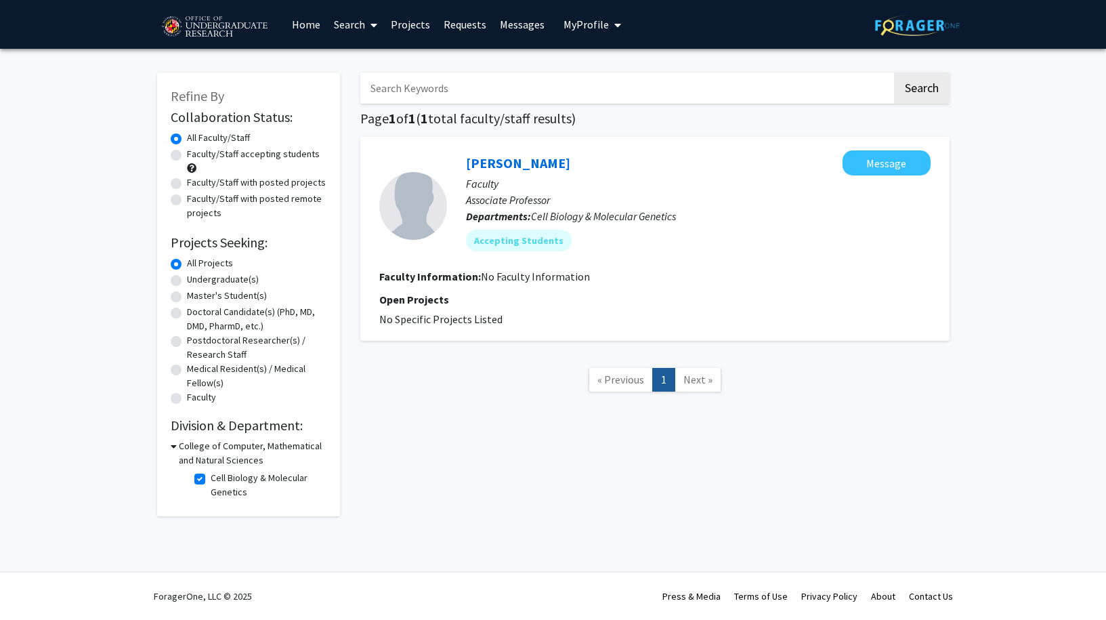
click at [431, 423] on div "Search Page 1 of 1 ( 1 total faculty/staff results) Brian Pierce Message Facult…" at bounding box center [654, 287] width 609 height 457
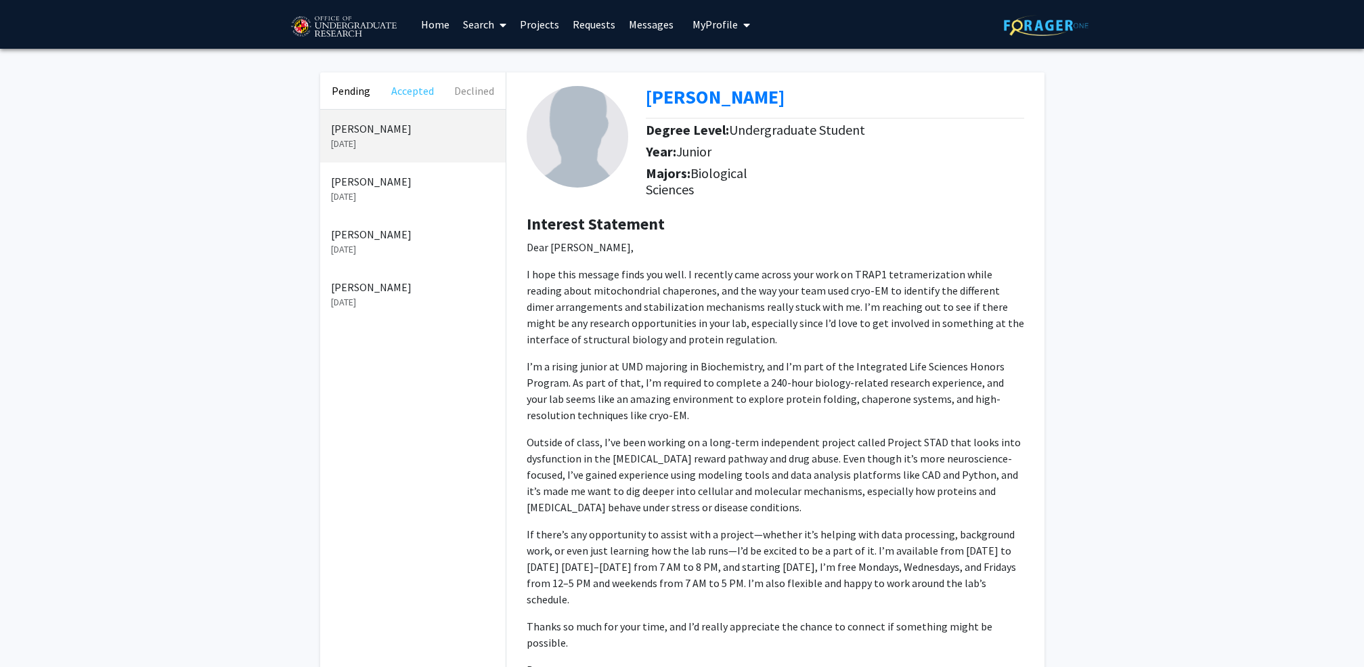
click at [424, 95] on button "Accepted" at bounding box center [413, 90] width 62 height 37
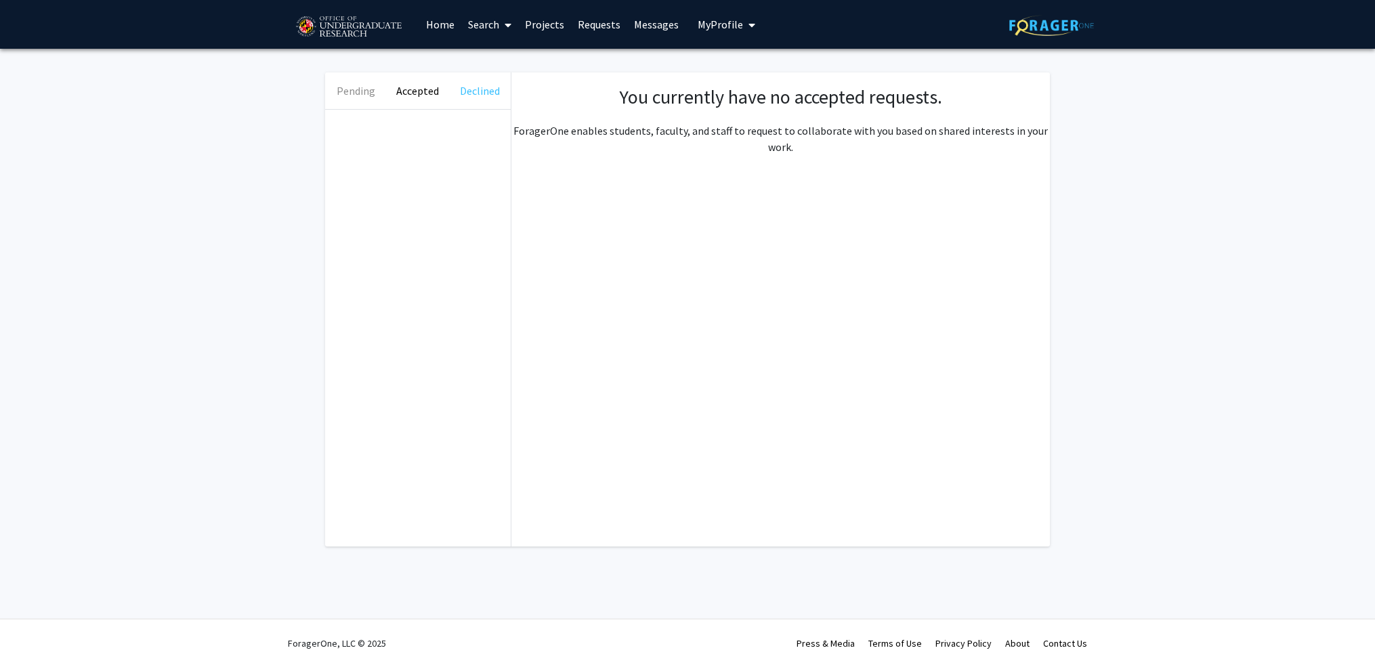
click at [461, 96] on button "Declined" at bounding box center [480, 90] width 62 height 37
click at [371, 98] on button "Pending" at bounding box center [356, 90] width 62 height 37
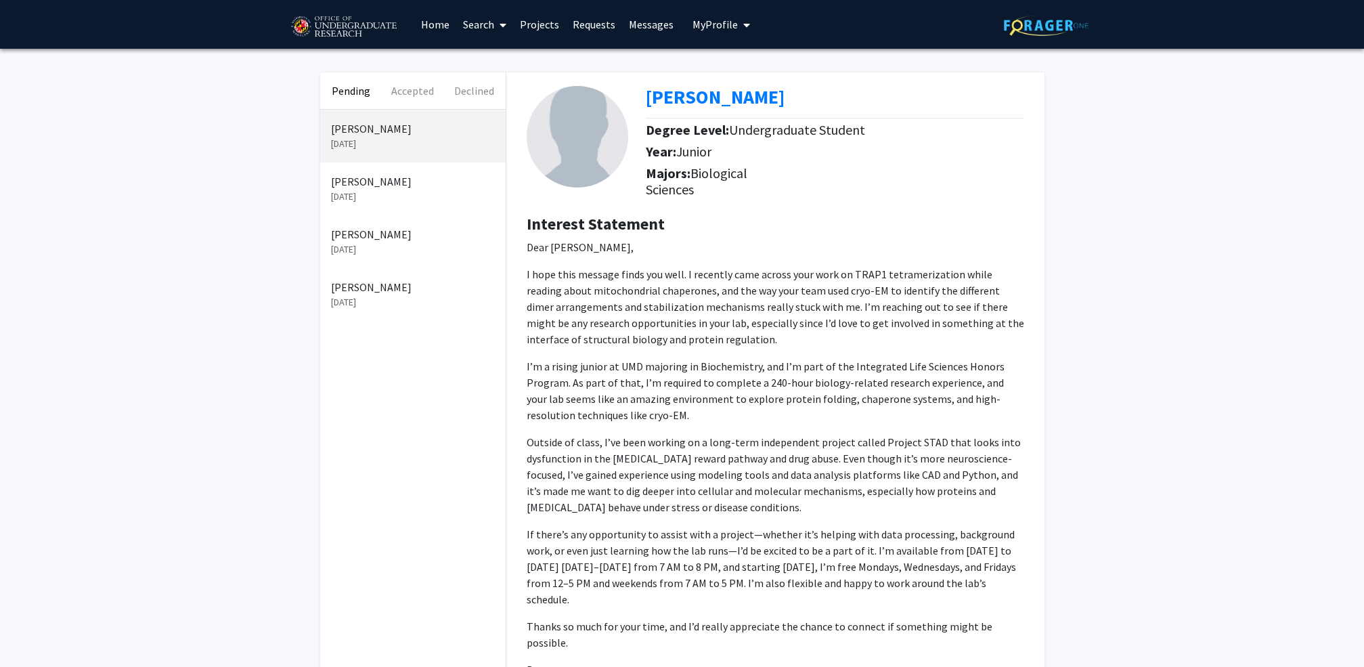
click at [432, 26] on link "Home" at bounding box center [435, 24] width 42 height 47
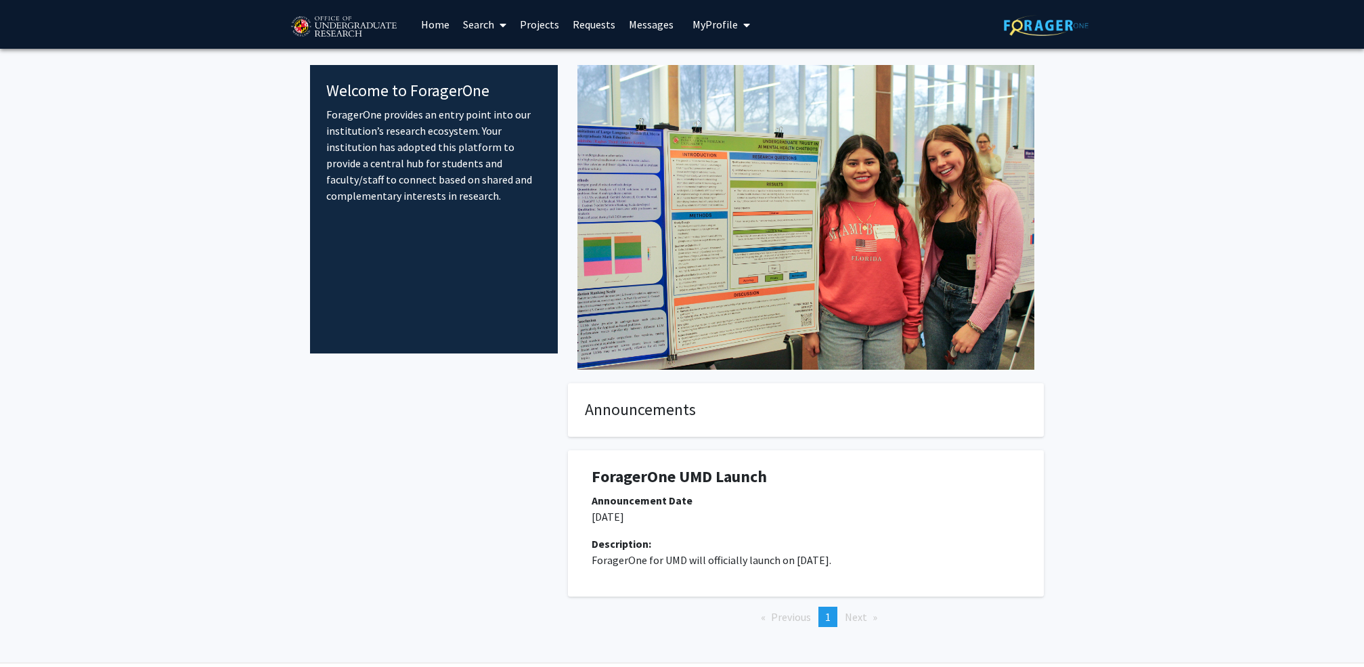
click at [475, 24] on link "Search" at bounding box center [484, 24] width 57 height 47
click at [485, 58] on span "Faculty/Staff" at bounding box center [506, 62] width 100 height 27
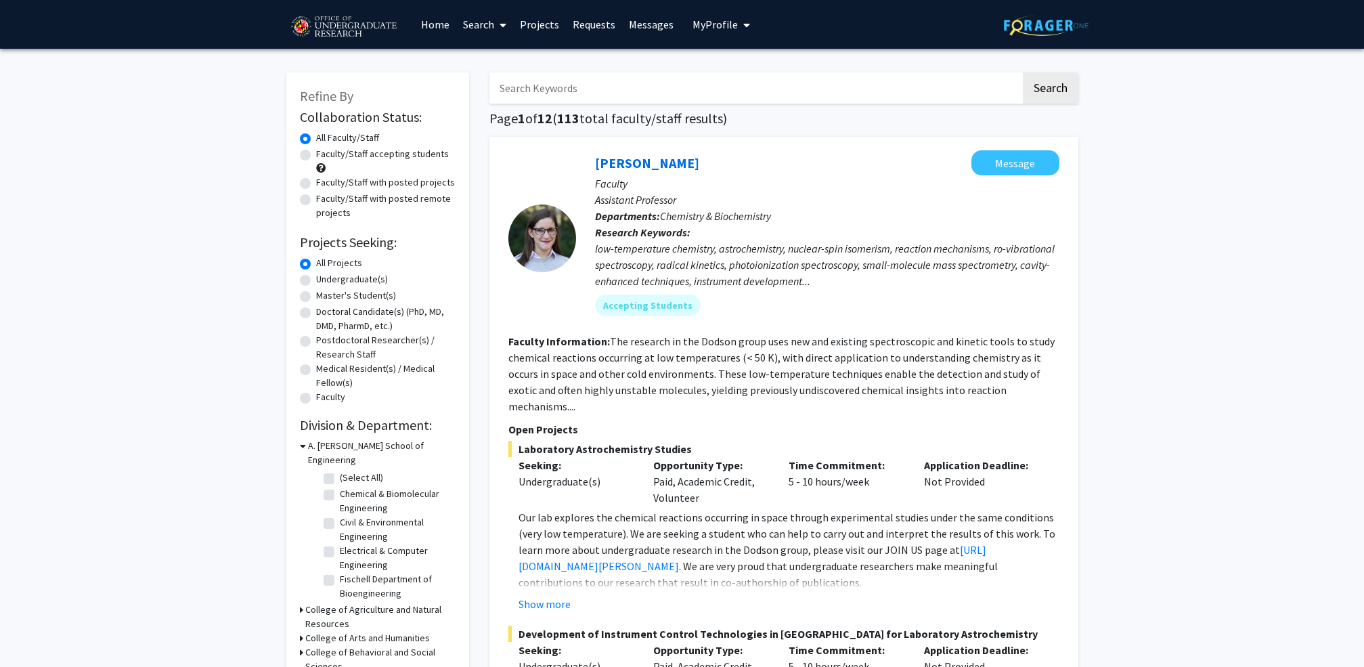
click at [490, 28] on link "Search" at bounding box center [484, 24] width 57 height 47
click at [544, 28] on link "Projects" at bounding box center [539, 24] width 53 height 47
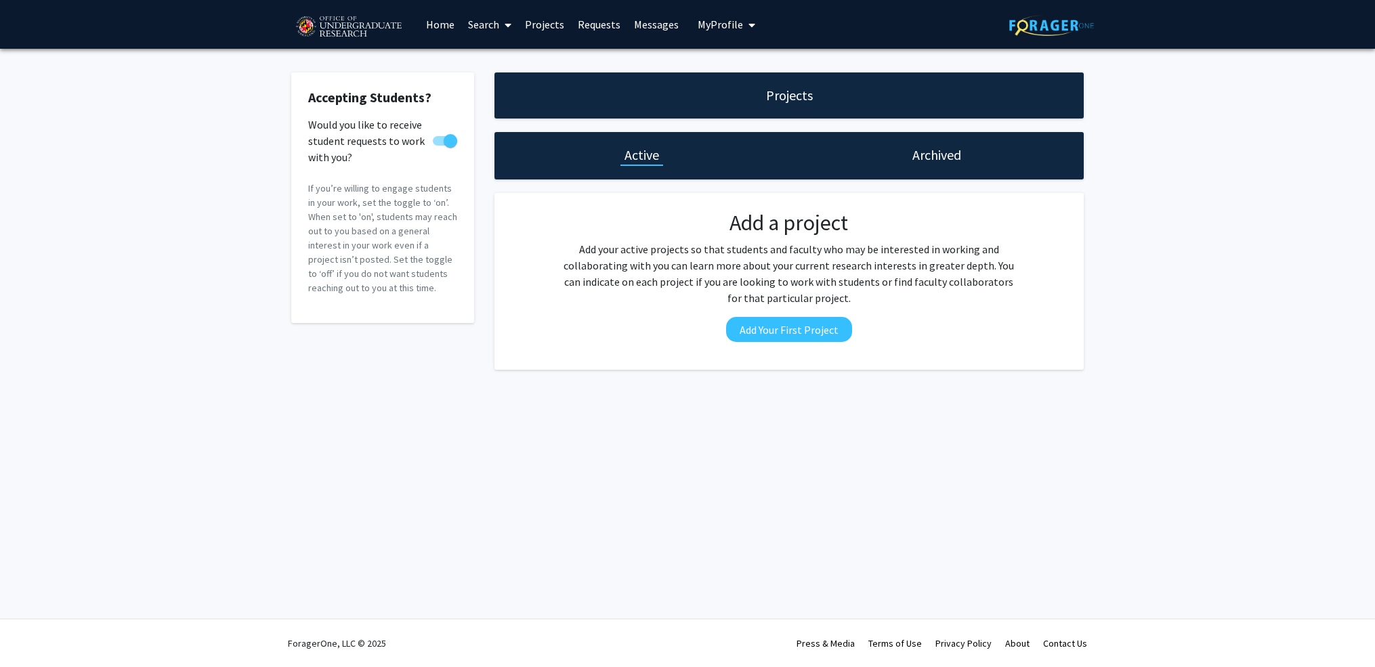
click at [590, 26] on link "Requests" at bounding box center [599, 24] width 56 height 47
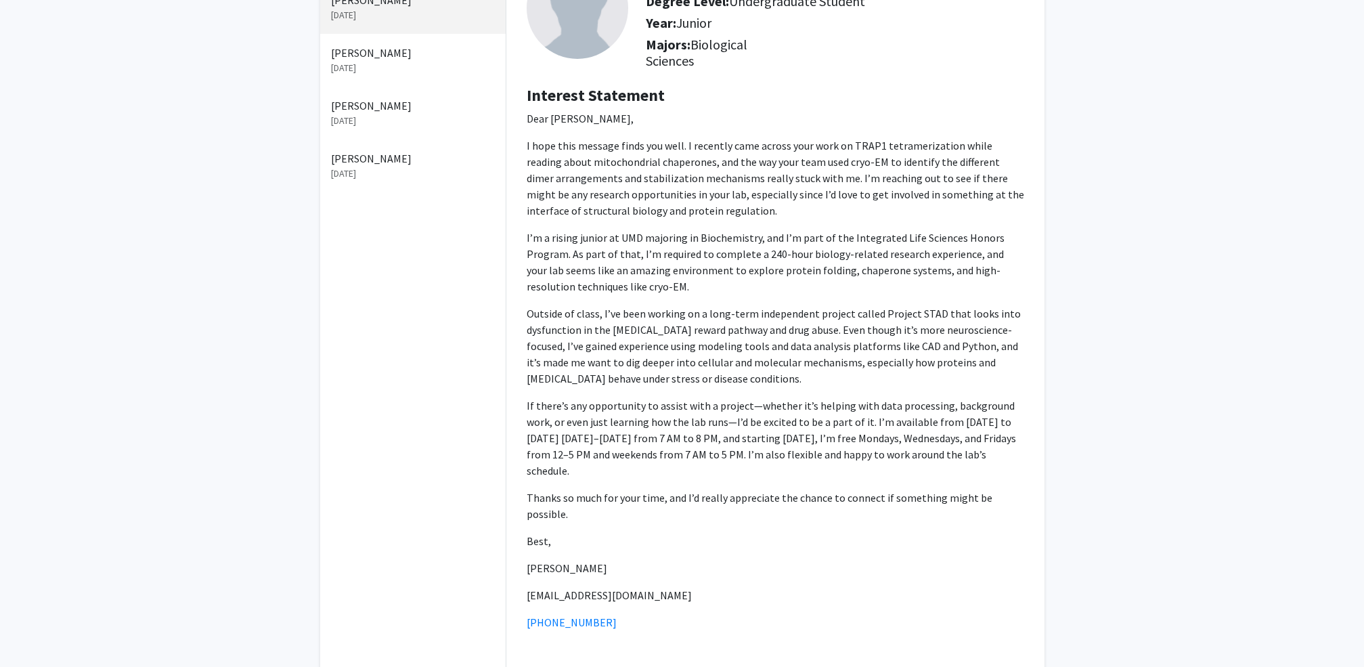
scroll to position [302, 0]
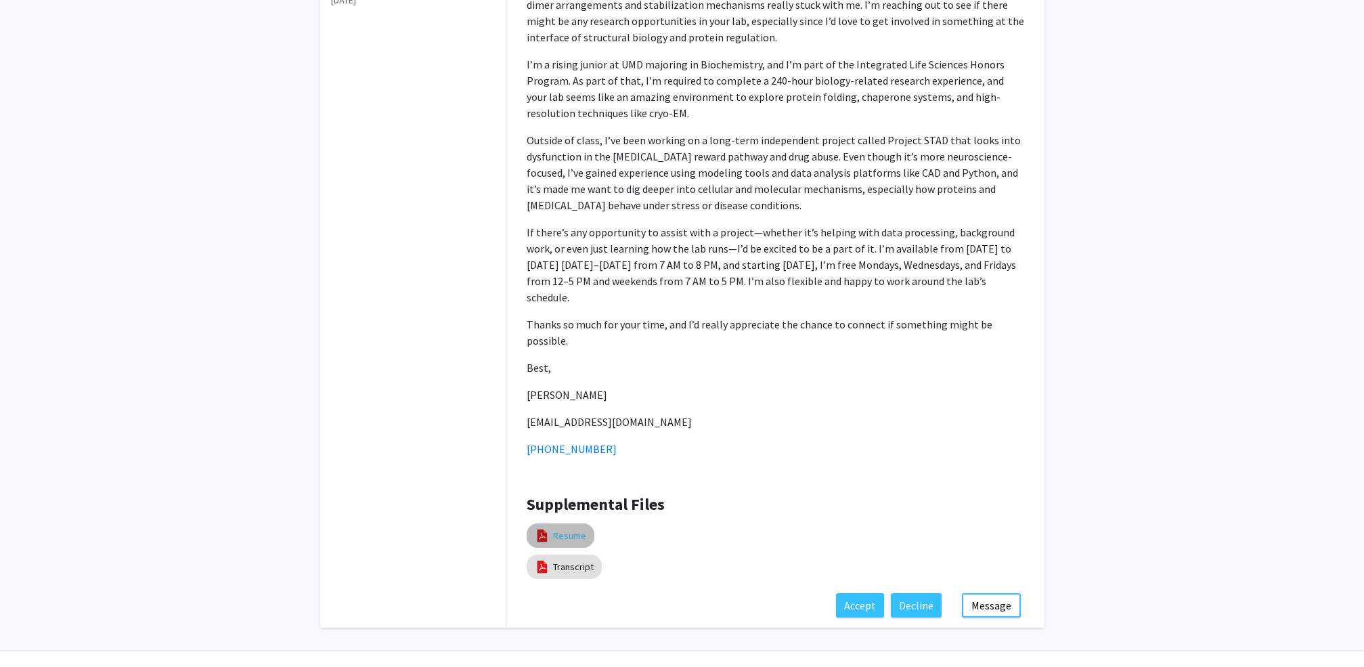
click at [572, 529] on link "Resume" at bounding box center [569, 536] width 33 height 14
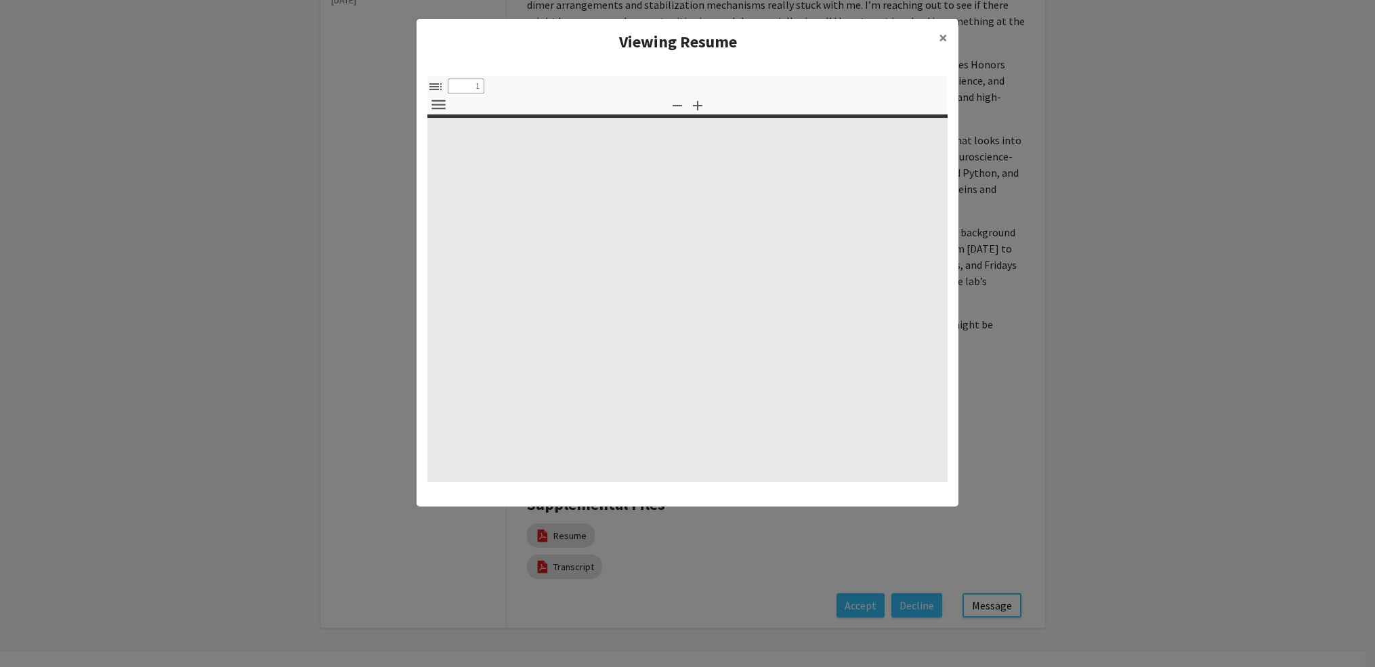
select select "custom"
type input "0"
select select "custom"
type input "1"
select select "auto"
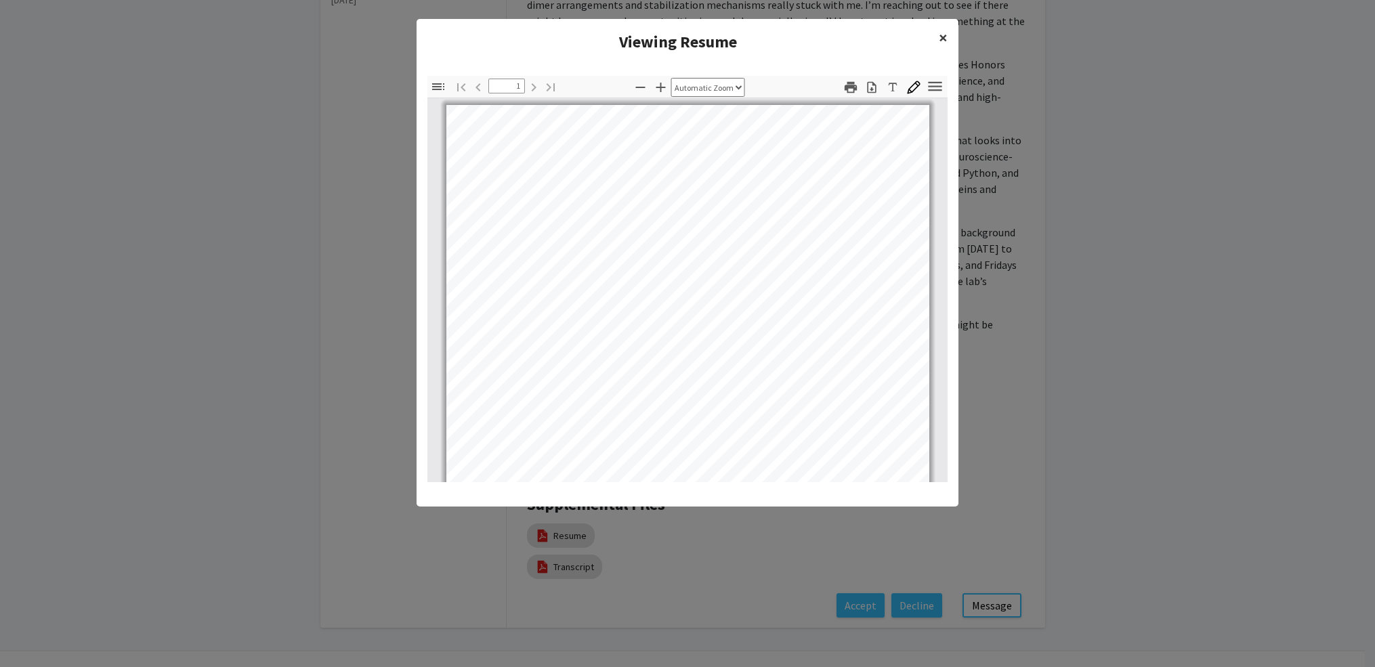
click at [948, 35] on button "×" at bounding box center [943, 38] width 30 height 38
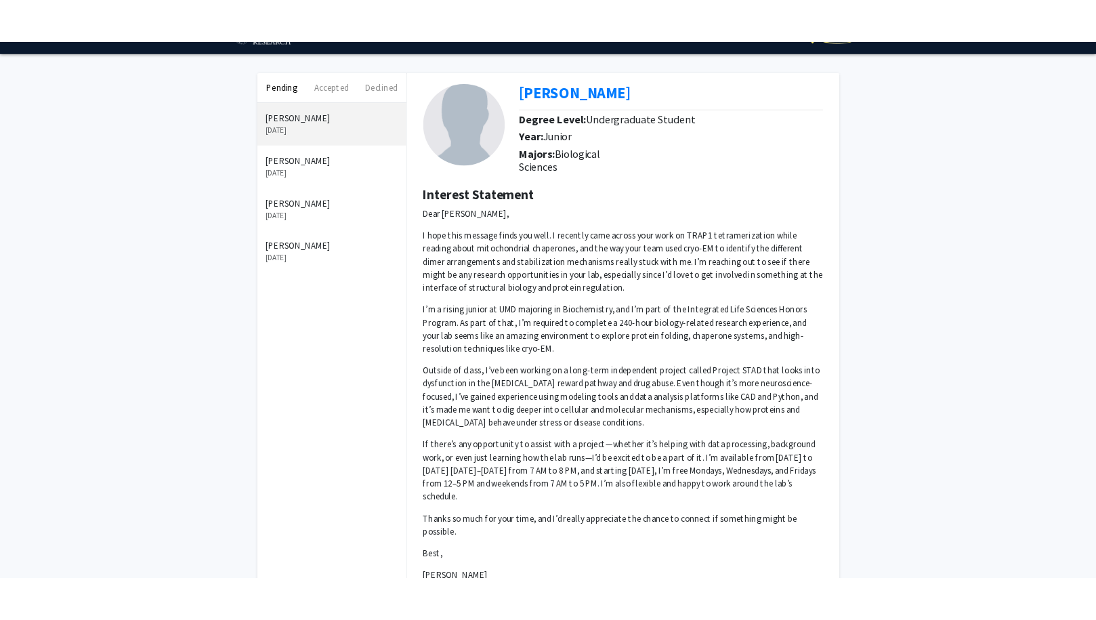
scroll to position [0, 0]
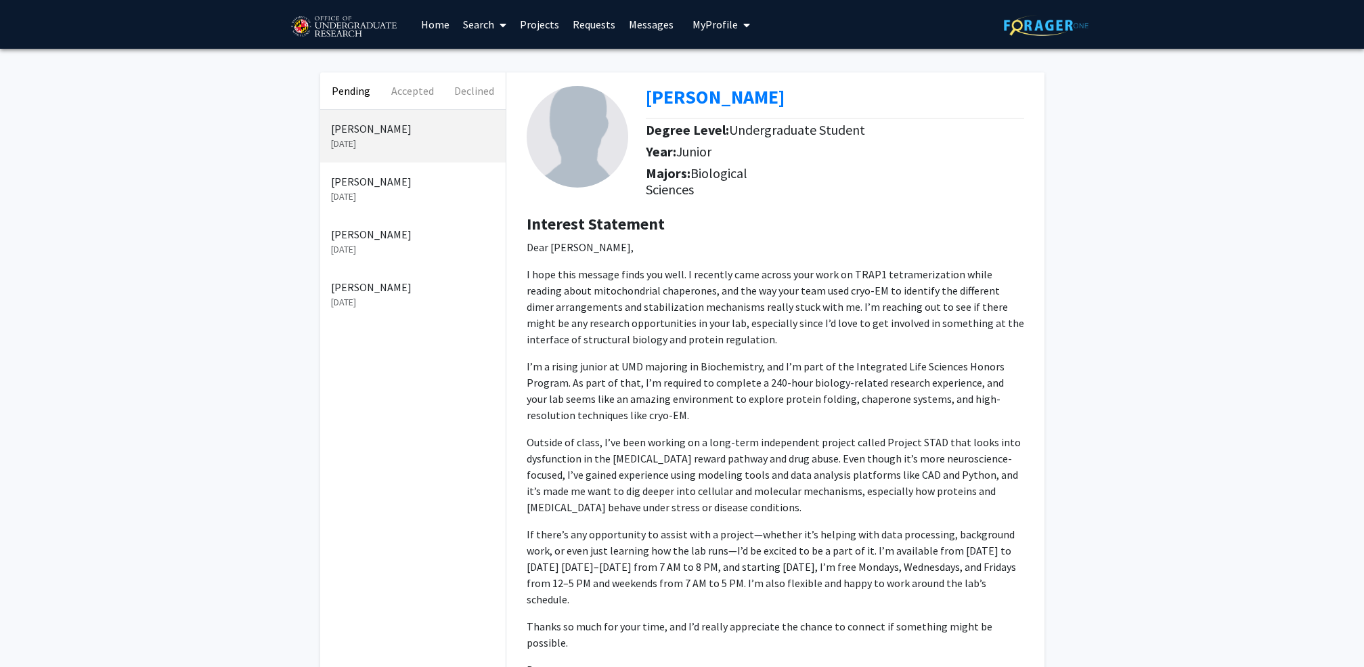
click at [662, 18] on link "Messages" at bounding box center [651, 24] width 58 height 47
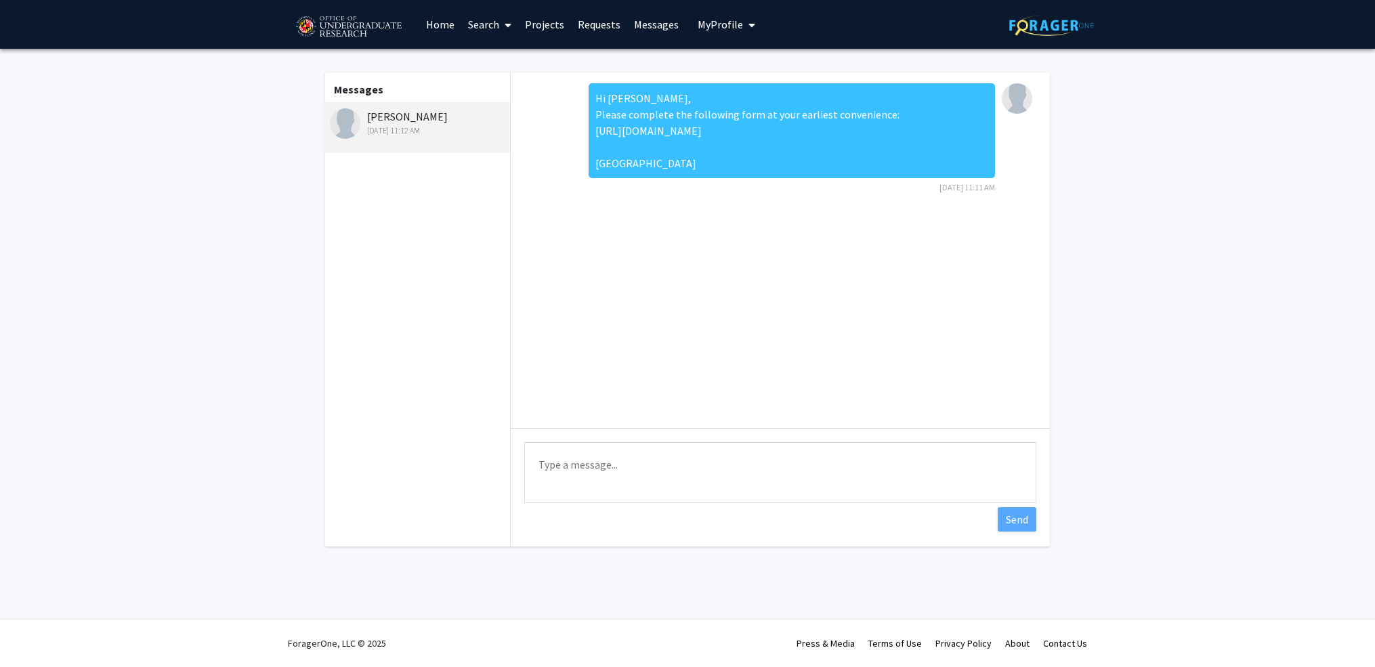
click at [723, 26] on span "My Profile" at bounding box center [719, 25] width 45 height 14
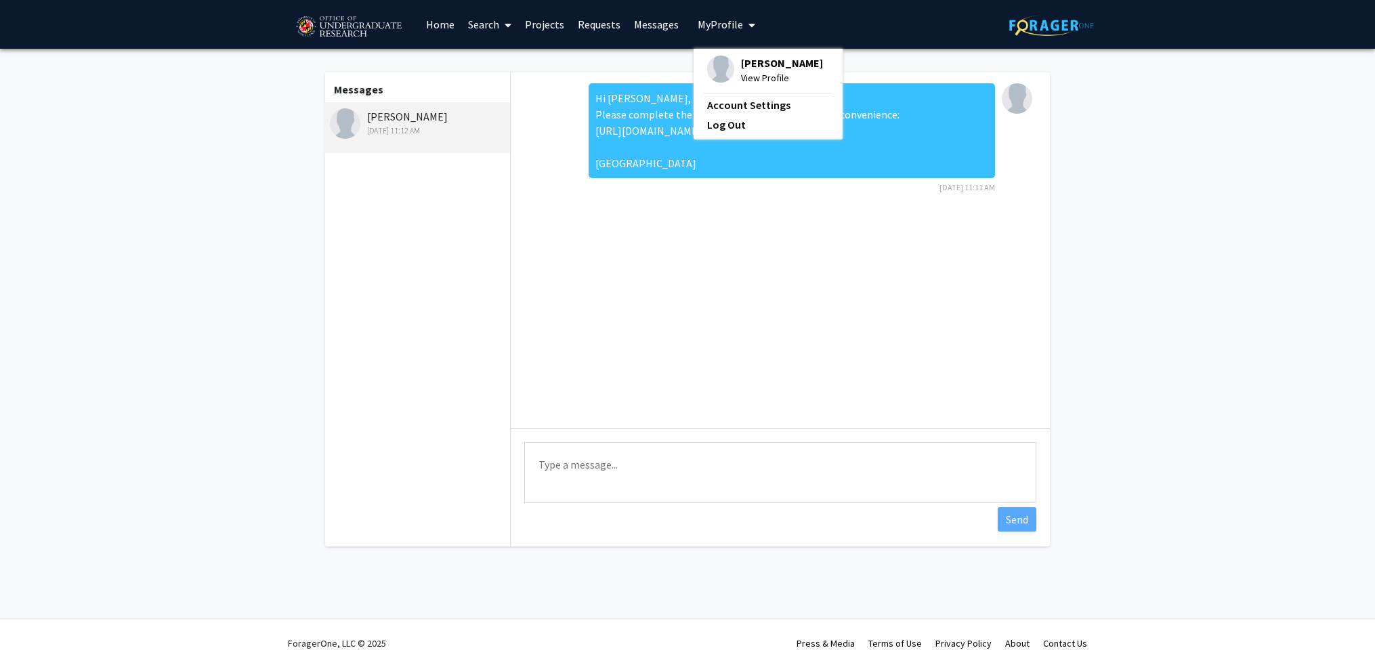
click at [773, 72] on span "View Profile" at bounding box center [782, 77] width 82 height 15
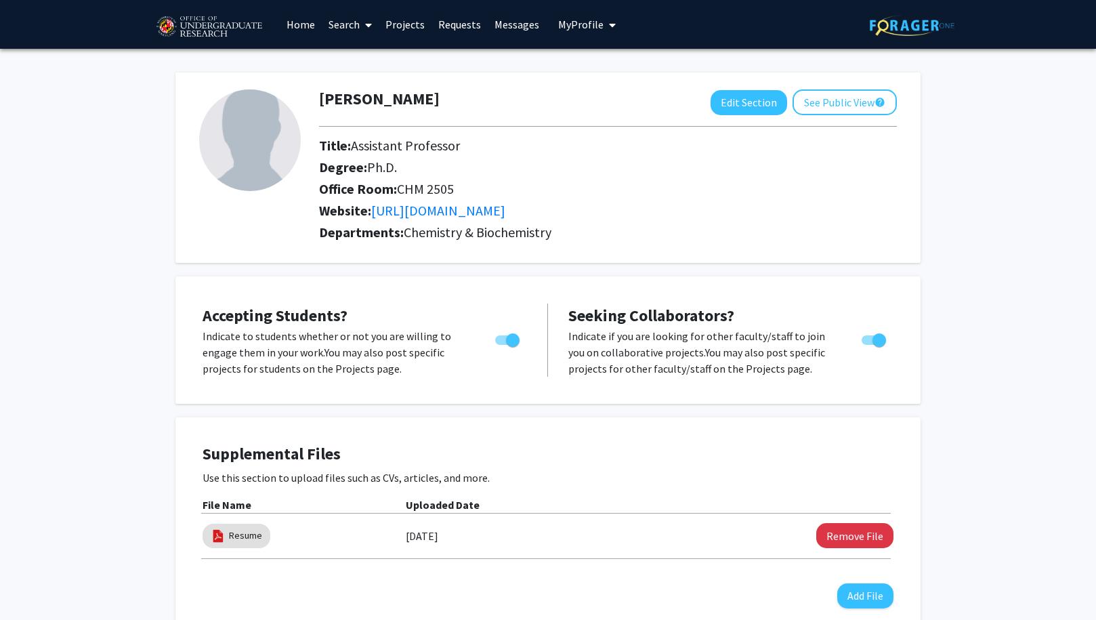
click at [572, 20] on span "My Profile" at bounding box center [580, 25] width 45 height 14
click at [621, 102] on link "Account Settings" at bounding box center [628, 105] width 122 height 16
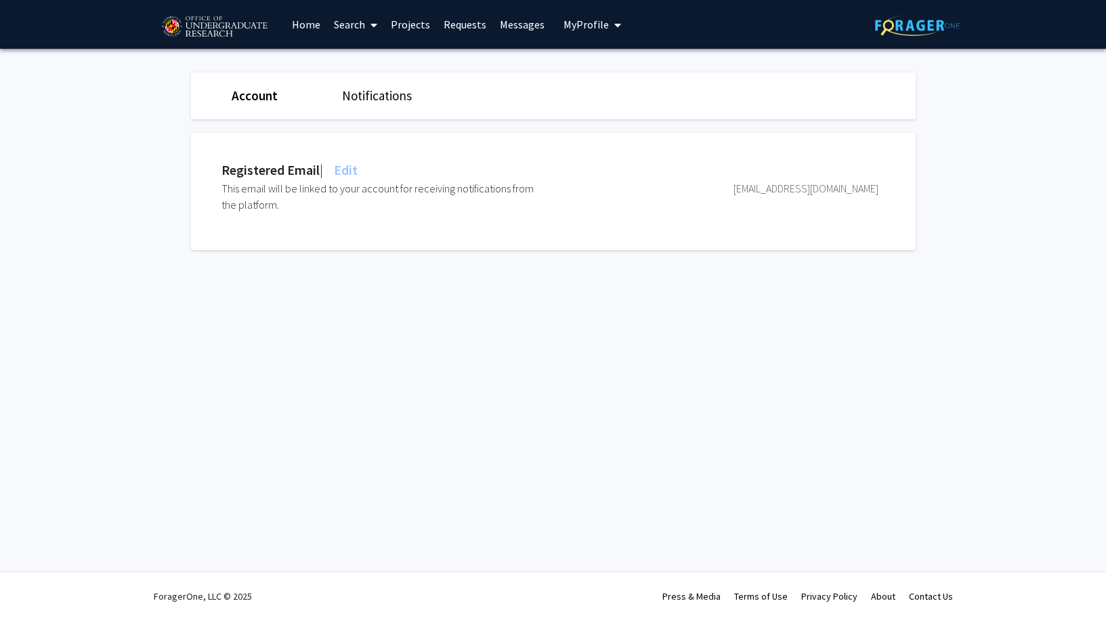
click at [263, 90] on link "Account" at bounding box center [255, 95] width 46 height 16
click at [609, 26] on span "My profile dropdown to access profile and logout" at bounding box center [615, 24] width 12 height 47
click at [638, 67] on span "[PERSON_NAME]" at bounding box center [648, 63] width 82 height 15
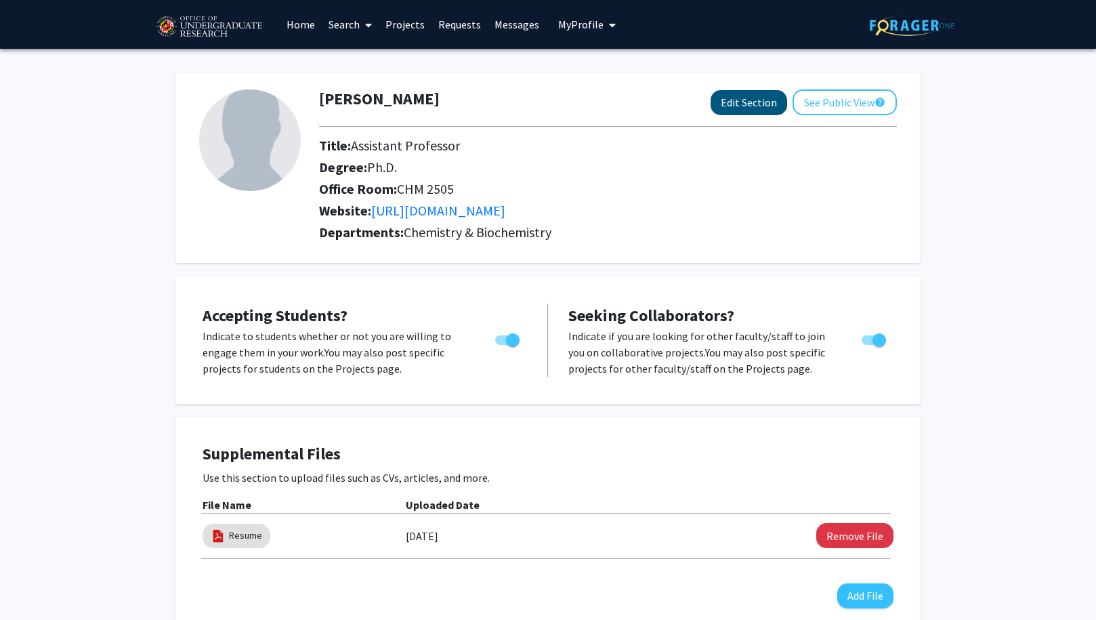
click at [750, 104] on button "Edit Section" at bounding box center [748, 102] width 77 height 25
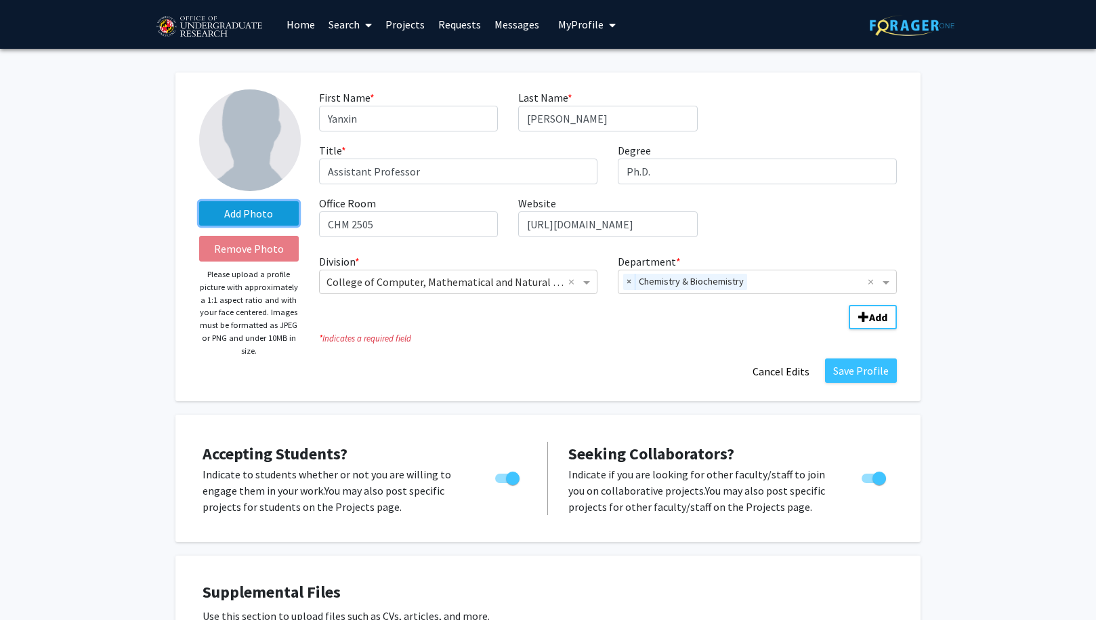
click at [261, 220] on label "Add Photo" at bounding box center [249, 213] width 100 height 24
click at [0, 0] on input "Add Photo" at bounding box center [0, 0] width 0 height 0
click at [244, 212] on label "Add Photo" at bounding box center [249, 213] width 100 height 24
click at [0, 0] on input "Add Photo" at bounding box center [0, 0] width 0 height 0
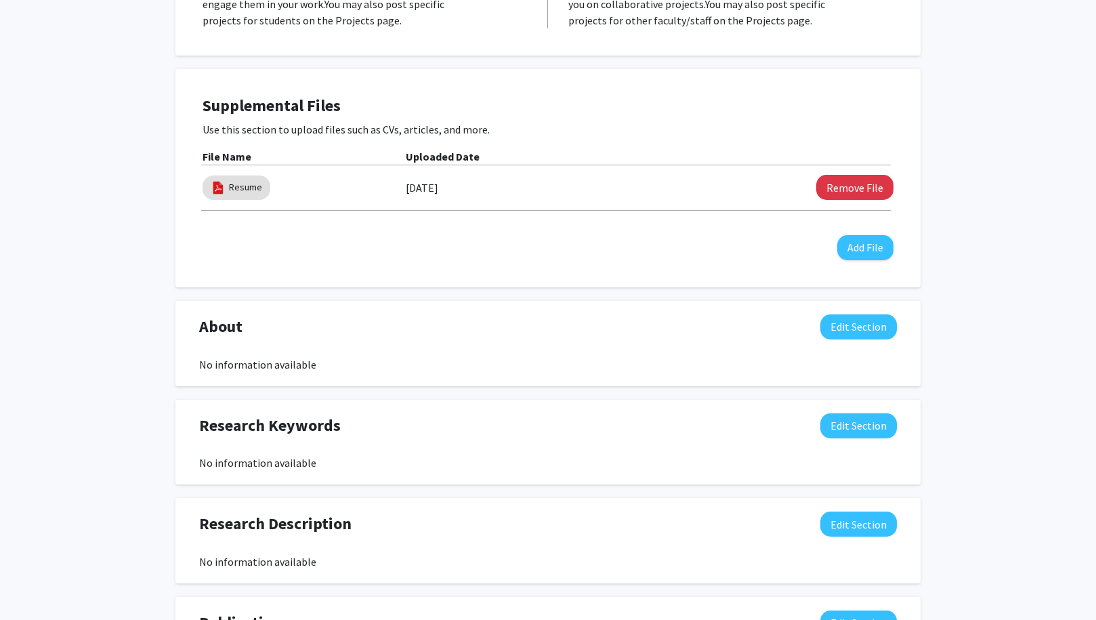
scroll to position [525, 0]
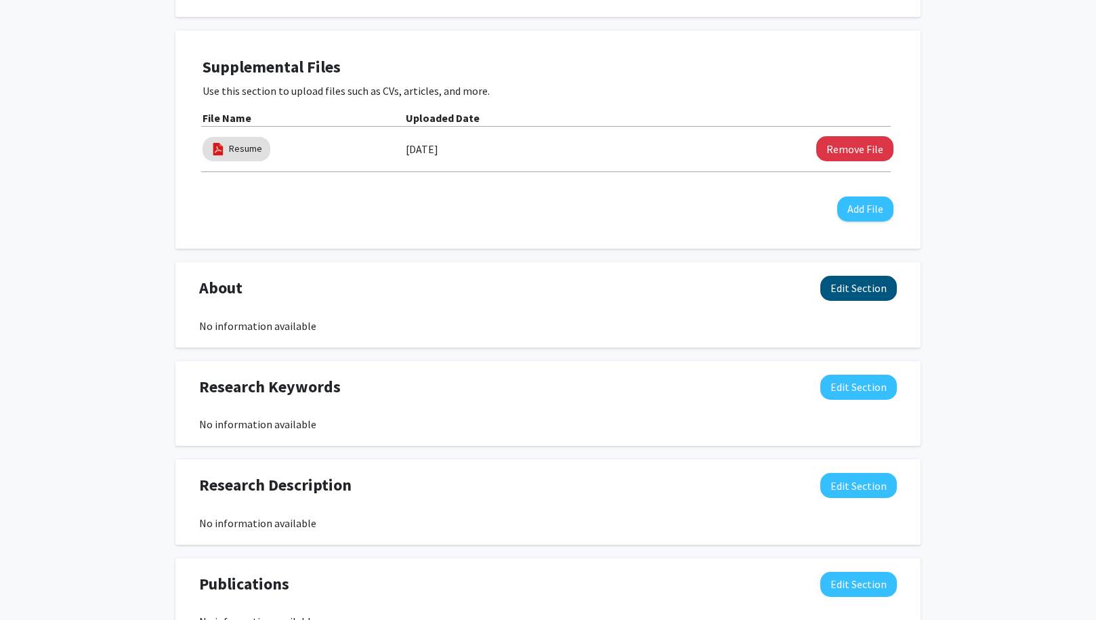
click at [870, 291] on button "Edit Section" at bounding box center [858, 288] width 77 height 25
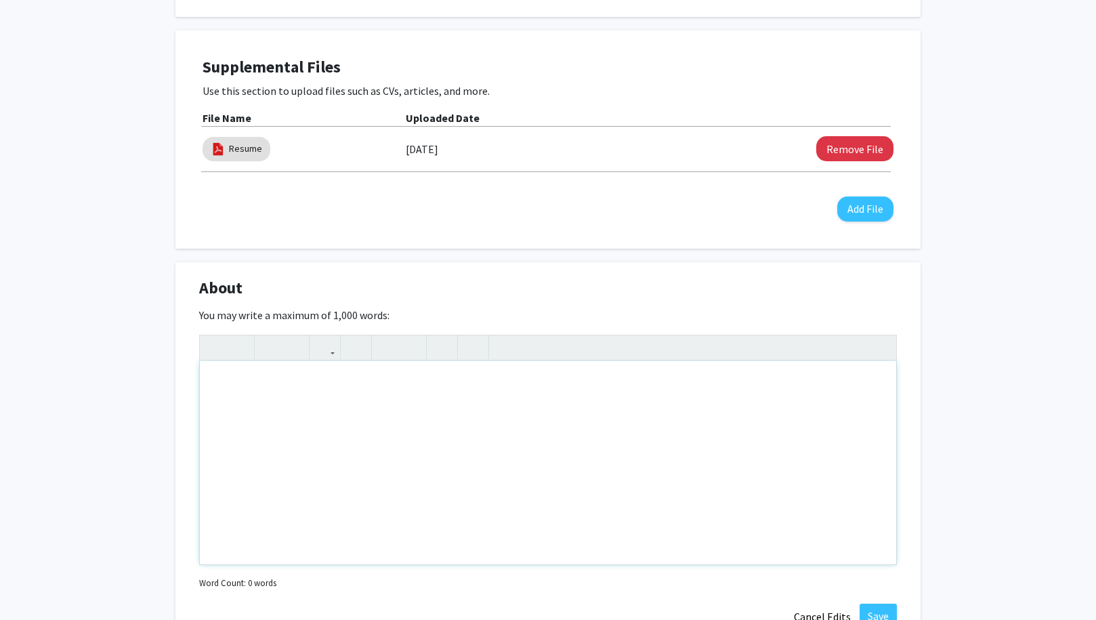
click at [309, 391] on div "Note to users with screen readers: Please deactivate our accessibility plugin f…" at bounding box center [548, 462] width 696 height 203
paste div "Note to users with screen readers: Please deactivate our accessibility plugin f…"
type textarea "<p>Research in Dr. Yanxin Liu’s lab focuses on the molecular and structural und…"
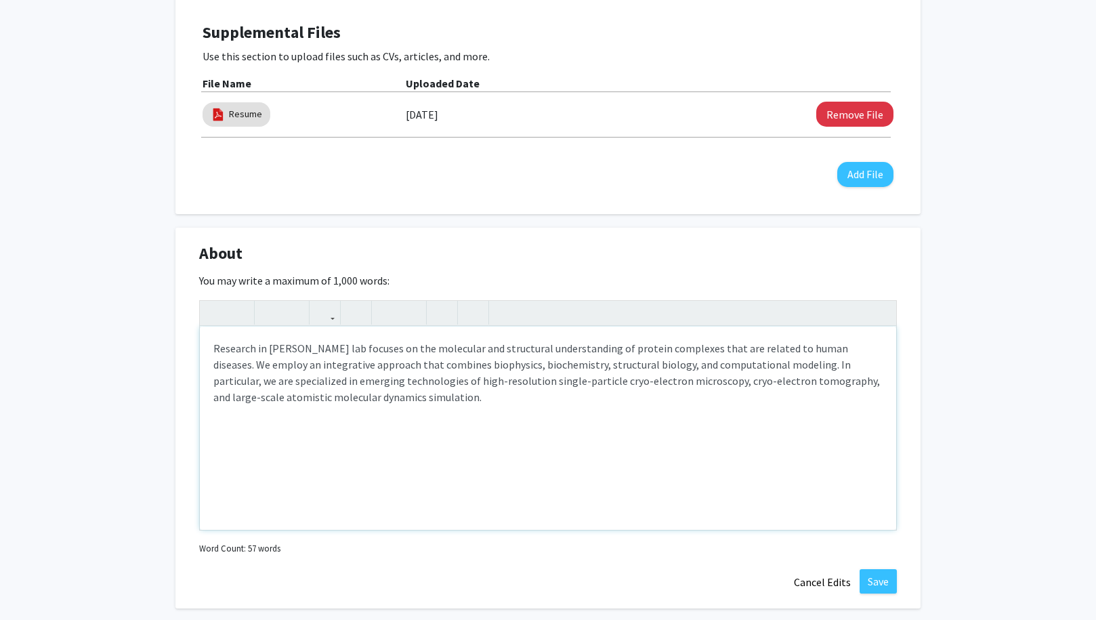
scroll to position [635, 0]
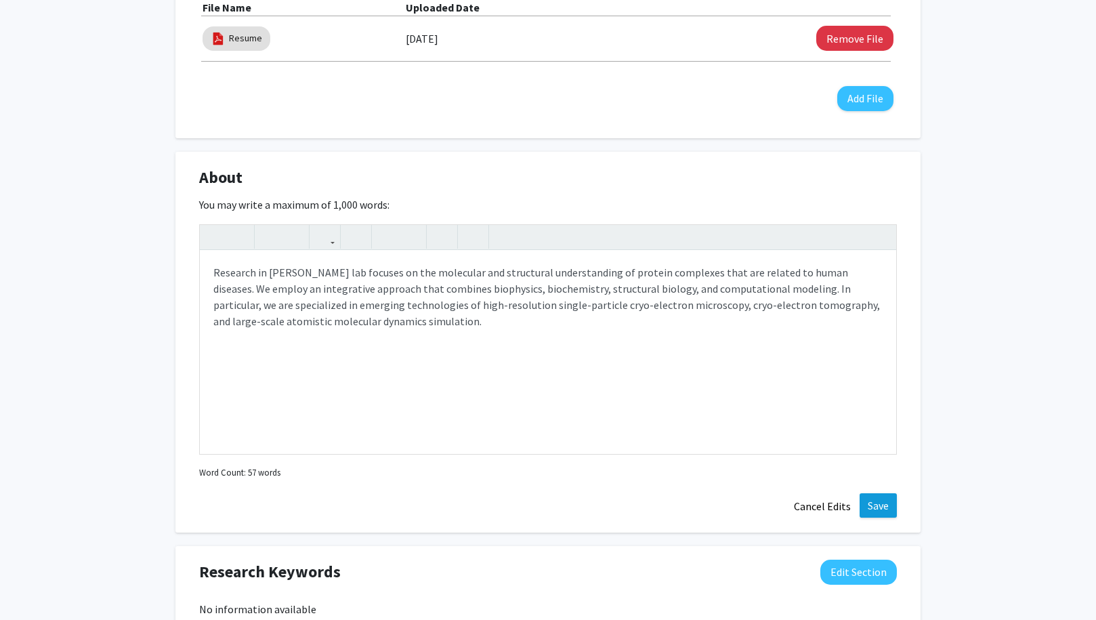
click at [888, 509] on button "Save" at bounding box center [877, 505] width 37 height 24
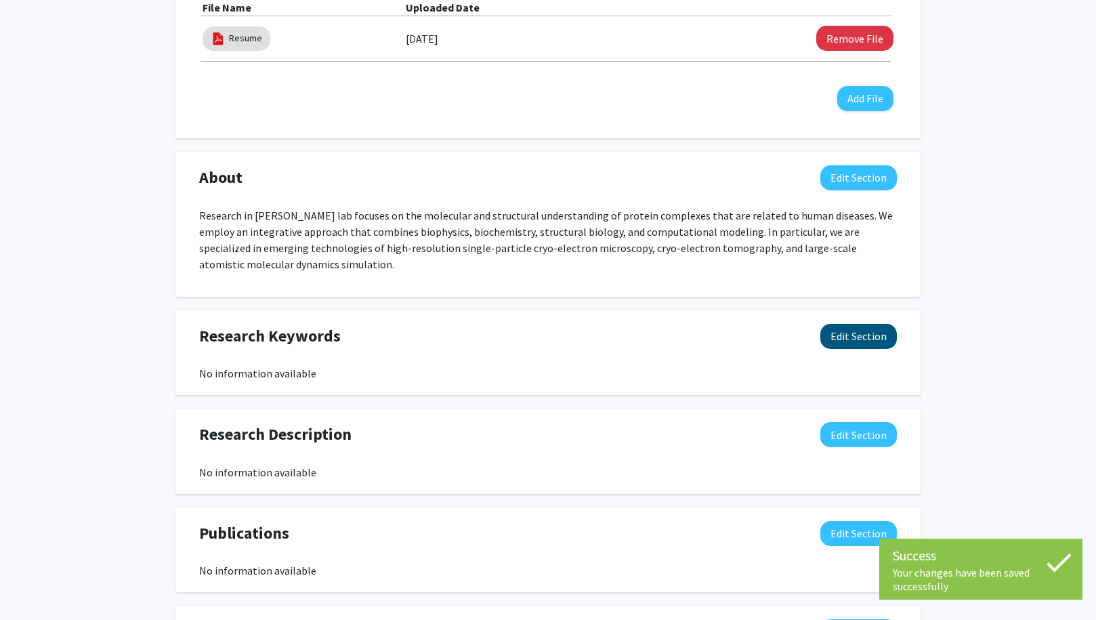
click at [863, 339] on button "Edit Section" at bounding box center [858, 336] width 77 height 25
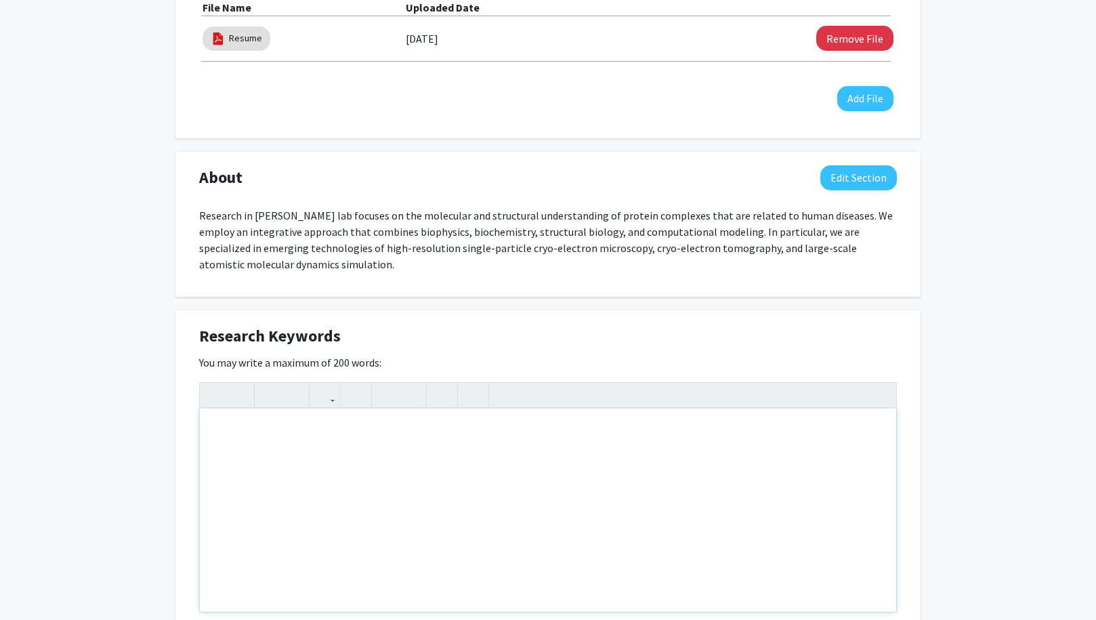
click at [402, 453] on div "Note to users with screen readers: Please deactivate our accessibility plugin f…" at bounding box center [548, 509] width 696 height 203
drag, startPoint x: 453, startPoint y: 249, endPoint x: 506, endPoint y: 293, distance: 68.3
click at [546, 263] on p "Research in [PERSON_NAME] lab focuses on the molecular and structural understan…" at bounding box center [547, 239] width 697 height 65
copy p "cryo-electron microscopy, cryo-electron tomography, and large-scale atomistic m…"
click at [292, 456] on div "Note to users with screen readers: Please deactivate our accessibility plugin f…" at bounding box center [548, 509] width 696 height 203
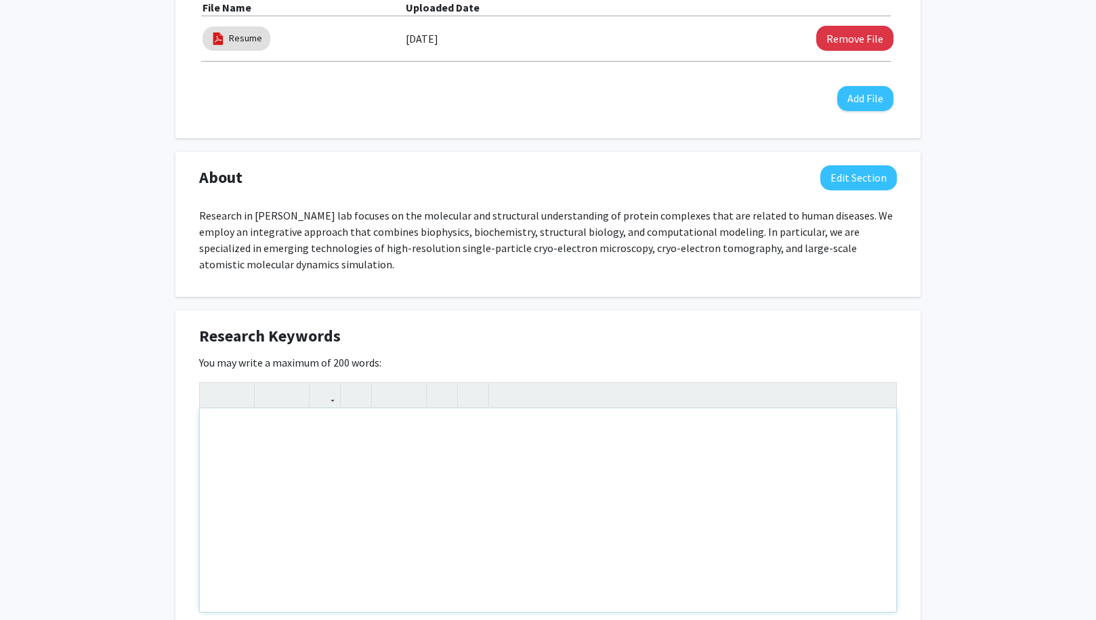
paste div "Note to users with screen readers: Please deactivate our accessibility plugin f…"
type textarea "<p>&nbsp;cryo-electron microscopy, cryo-electron tomography, and large-scale at…"
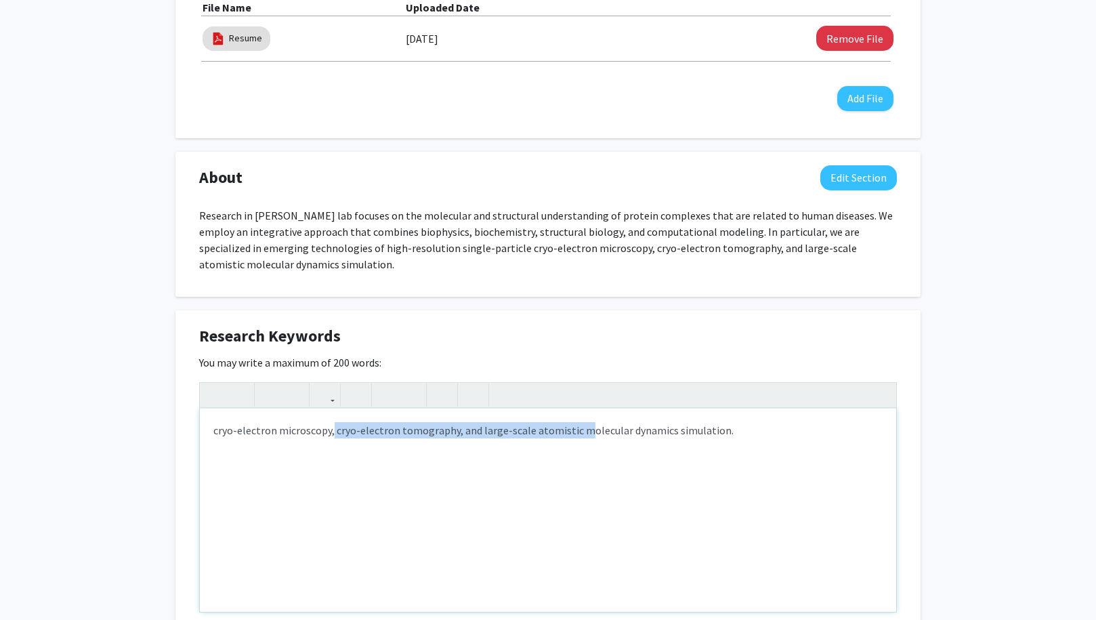
drag, startPoint x: 330, startPoint y: 431, endPoint x: 574, endPoint y: 431, distance: 243.1
click at [574, 431] on p "cryo-electron microscopy, cryo-electron tomography, and large-scale atomistic m…" at bounding box center [547, 430] width 669 height 16
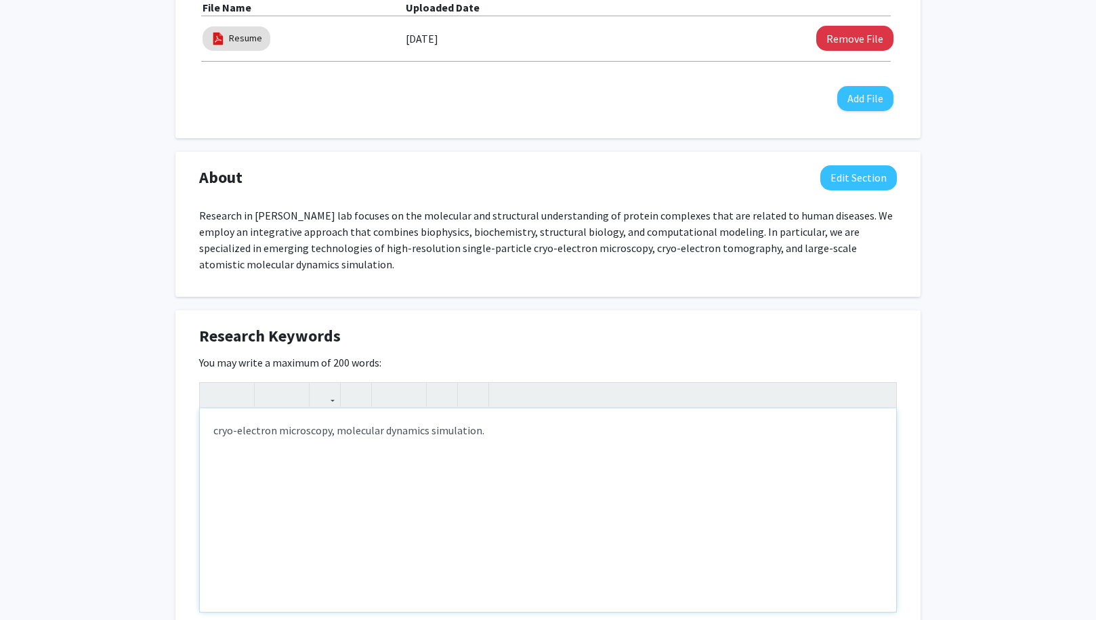
click at [215, 431] on p "cryo-electron microscopy, molecular dynamics simulation." at bounding box center [547, 430] width 669 height 16
click at [359, 428] on p "Biophysics, Biochemistry, Cryo-electron microscopy, molecular dynamics simulati…" at bounding box center [547, 430] width 669 height 16
click at [399, 430] on p "Biophysics, Biochemistry, Cryo-Electron microscopy, molecular dynamics simulati…" at bounding box center [547, 430] width 669 height 16
click at [456, 431] on p "Biophysics, Biochemistry, Cryo-Electron Microscopy, molecular dynamics simulati…" at bounding box center [547, 430] width 669 height 16
click at [502, 429] on p "Biophysics, Biochemistry, Cryo-Electron Microscopy, Molecular dynamics simulati…" at bounding box center [547, 430] width 669 height 16
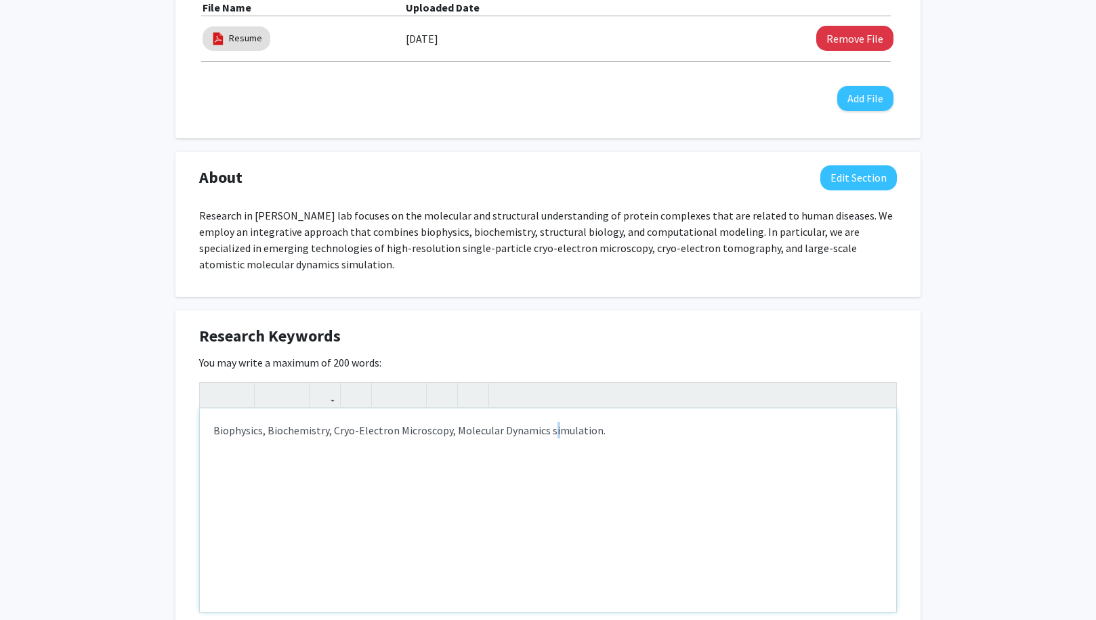
click at [546, 433] on p "Biophysics, Biochemistry, Cryo-Electron Microscopy, Molecular Dynamics simulati…" at bounding box center [547, 430] width 669 height 16
click at [605, 426] on p "Biophysics, Biochemistry, Cryo-Electron Microscopy, Molecular Dynamics Simulati…" at bounding box center [547, 430] width 669 height 16
click at [697, 438] on p "Biophysics, Biochemistry, Cryo-Electron Microscopy, Molecular Dynamics Simulati…" at bounding box center [547, 430] width 669 height 16
click at [672, 432] on p "Biophysics, Biochemistry, Cryo-Electron Microscopy, Molecular Dynamics Simulati…" at bounding box center [547, 430] width 669 height 16
click at [852, 427] on p "Biophysics, Biochemistry, Cryo-Electron Microscopy, Molecular Dynamics Simulati…" at bounding box center [547, 430] width 669 height 16
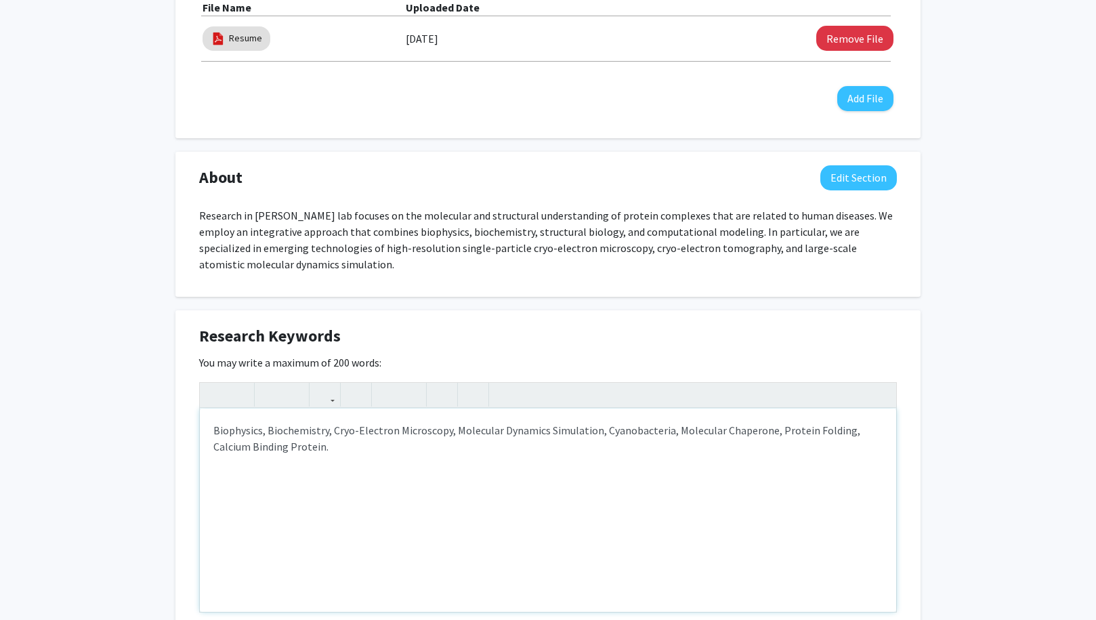
click at [376, 431] on p "Biophysics, Biochemistry, Cryo-Electron Microscopy, Molecular Dynamics Simulati…" at bounding box center [547, 438] width 669 height 33
click at [320, 446] on p "Biophysics, Biochemistry, Cryo-Electron Microscopy, Molecular Dynamics Simulati…" at bounding box center [547, 438] width 669 height 33
click at [329, 446] on p "Biophysics, Biochemistry, Cryo-Electron Microscopy, Molecular Dynamics Simulati…" at bounding box center [547, 438] width 669 height 33
click at [449, 435] on p "Biophysics, Biochemistry, Cryo-Electron Microscopy, Molecular Dynamics Simulati…" at bounding box center [547, 438] width 669 height 33
click at [334, 431] on p "Biophysics, Biochemistry, Cryo-Electron Microscopy, Molecular Dynamics Simulati…" at bounding box center [547, 438] width 669 height 33
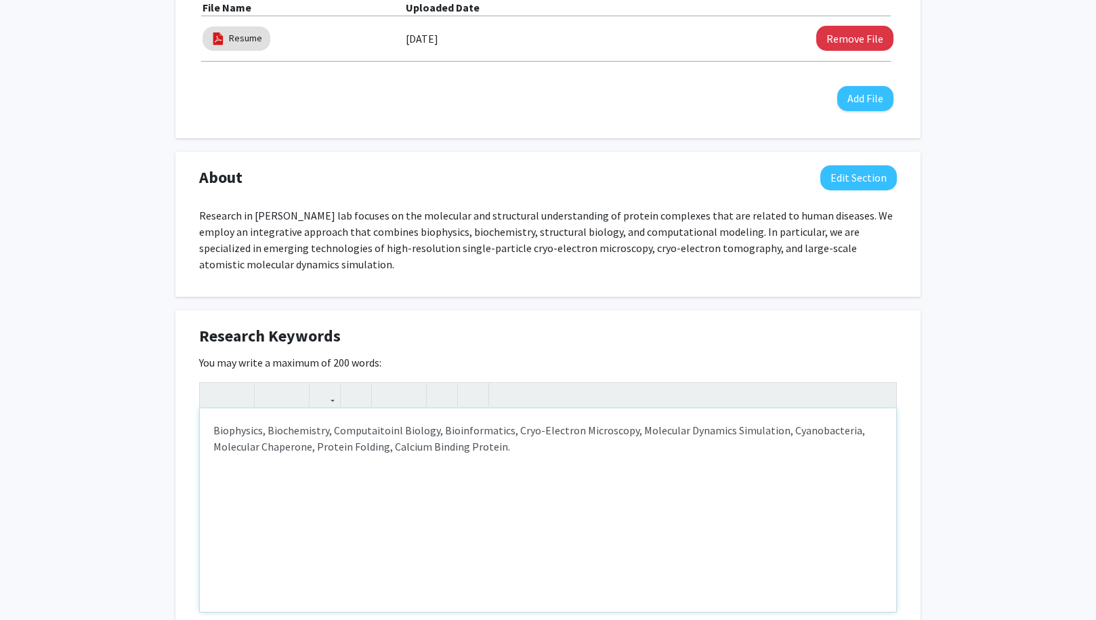
click at [341, 435] on p "Biophysics, Biochemistry, Computaitoinl Biology, Bioinformatics, Cryo-Electron …" at bounding box center [547, 438] width 669 height 33
click at [559, 430] on p "Biophysics, Biochemistry, Computational Biology, Bioinformatics, Cryo-Electron …" at bounding box center [547, 438] width 669 height 33
click at [504, 448] on p "Biophysics, Biochemistry, Computational Biology, Bioinformatics, Cryo-Electron …" at bounding box center [547, 438] width 669 height 33
click at [515, 433] on p "Biophysics, Biochemistry, Computational Biology, Bioinformatics, Cryo-Electron …" at bounding box center [547, 438] width 669 height 33
click at [215, 435] on p "Biophysics, Biochemistry, Computational Biology, Bioinformatics, Machine learni…" at bounding box center [547, 438] width 669 height 33
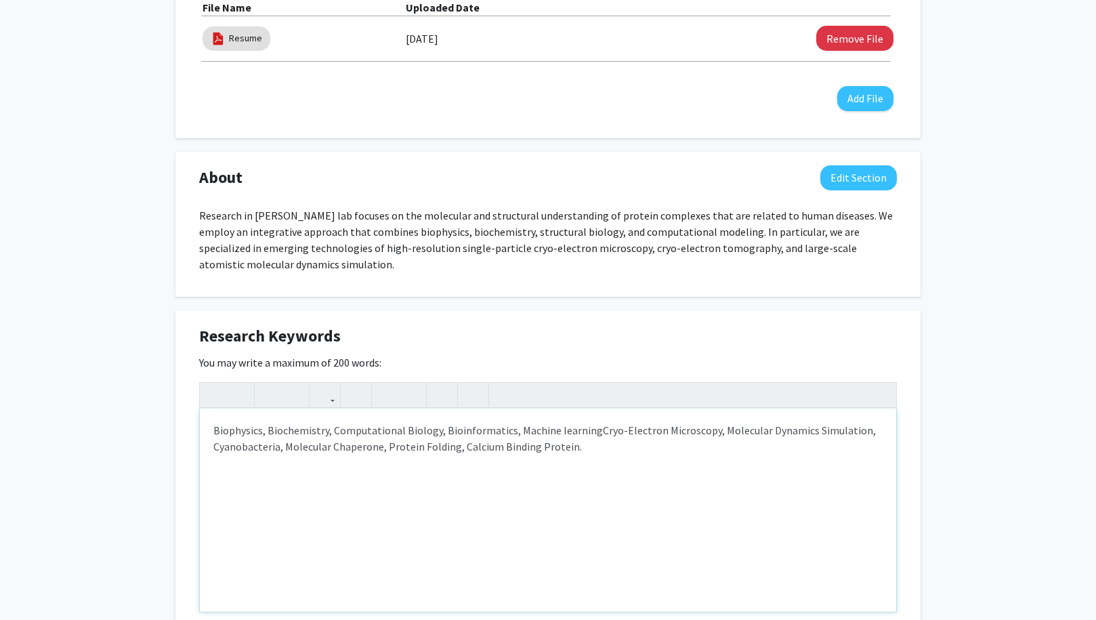
click at [590, 433] on p "Biophysics, Biochemistry, Computational Biology, Bioinformatics, Machine learni…" at bounding box center [547, 438] width 669 height 33
click at [618, 431] on p "Biophysics, Biochemistry, Computational Biology, Bioinformatics, Machine learni…" at bounding box center [547, 438] width 669 height 33
click at [614, 446] on p "Biophysics, Biochemistry, Computational Biology, Bioinformatics, Machine learni…" at bounding box center [547, 438] width 669 height 33
click at [680, 447] on p "Biophysics, Biochemistry, Computational Biology, Bioinformatics, Machine learni…" at bounding box center [547, 438] width 669 height 33
click at [638, 447] on p "Biophysics, Biochemistry, Computational Biology, Bioinformatics, Machine learni…" at bounding box center [547, 438] width 669 height 33
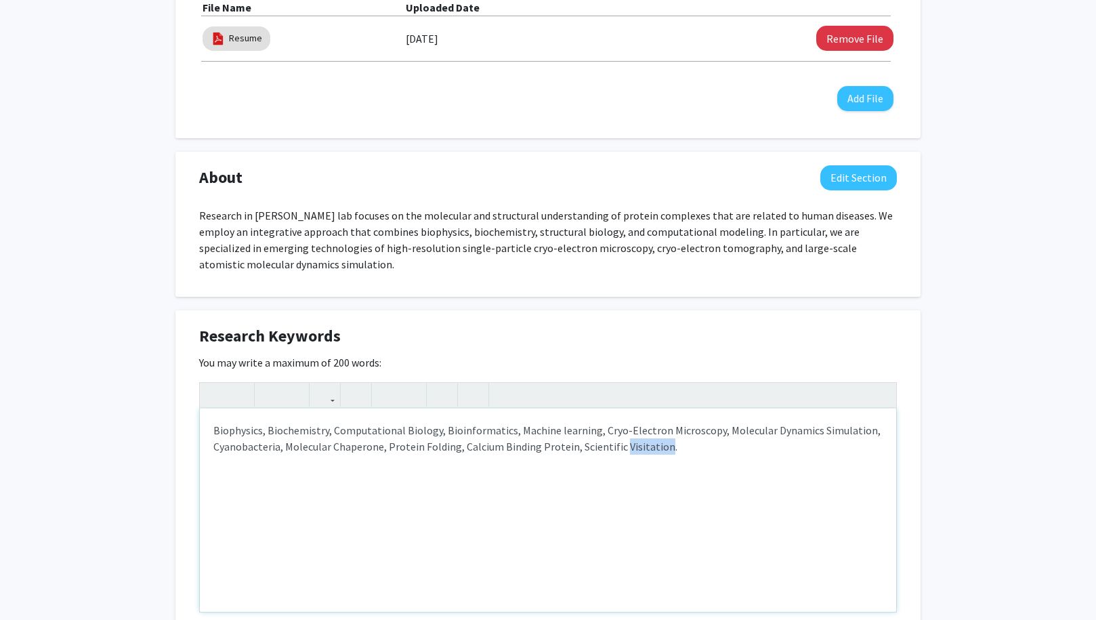
click at [638, 447] on p "Biophysics, Biochemistry, Computational Biology, Bioinformatics, Machine learni…" at bounding box center [547, 438] width 669 height 33
type textarea "<p>Biophysics, Biochemistry, Computational Biology, Bioinformatics, Machine lea…"
click at [669, 476] on div "Biophysics, Biochemistry, Computational Biology, Bioinformatics, Machine learni…" at bounding box center [548, 509] width 696 height 203
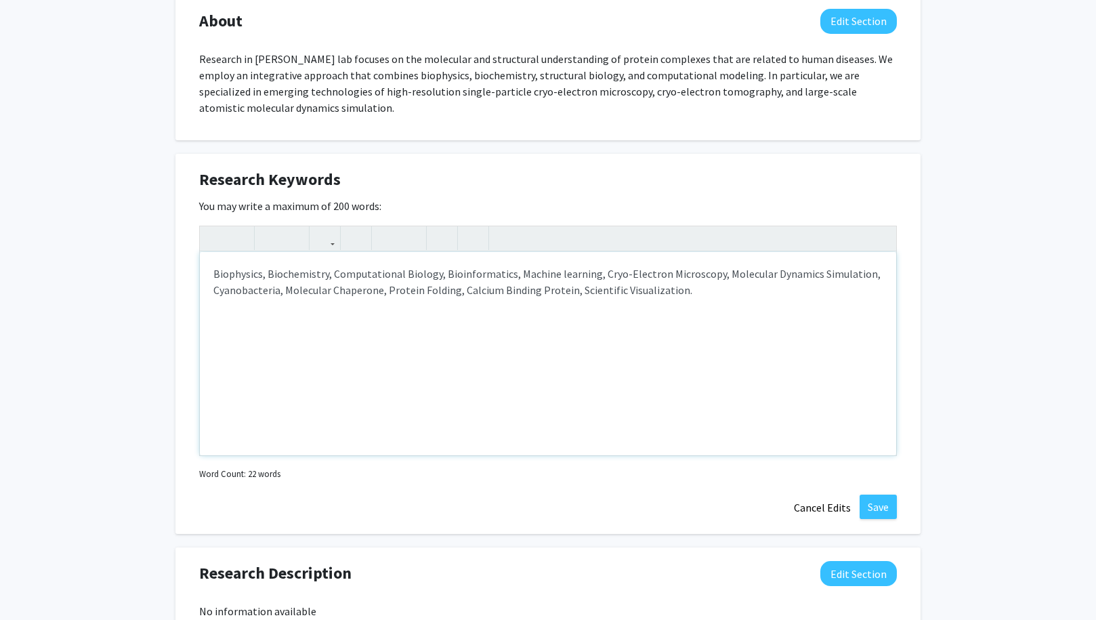
scroll to position [913, 0]
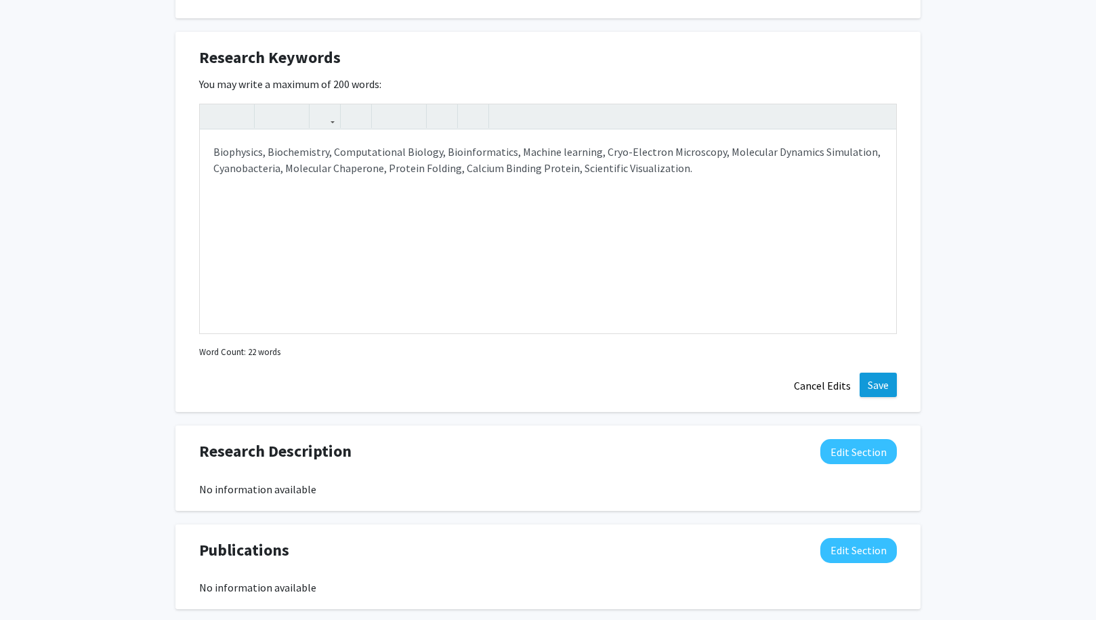
click at [881, 382] on button "Save" at bounding box center [877, 384] width 37 height 24
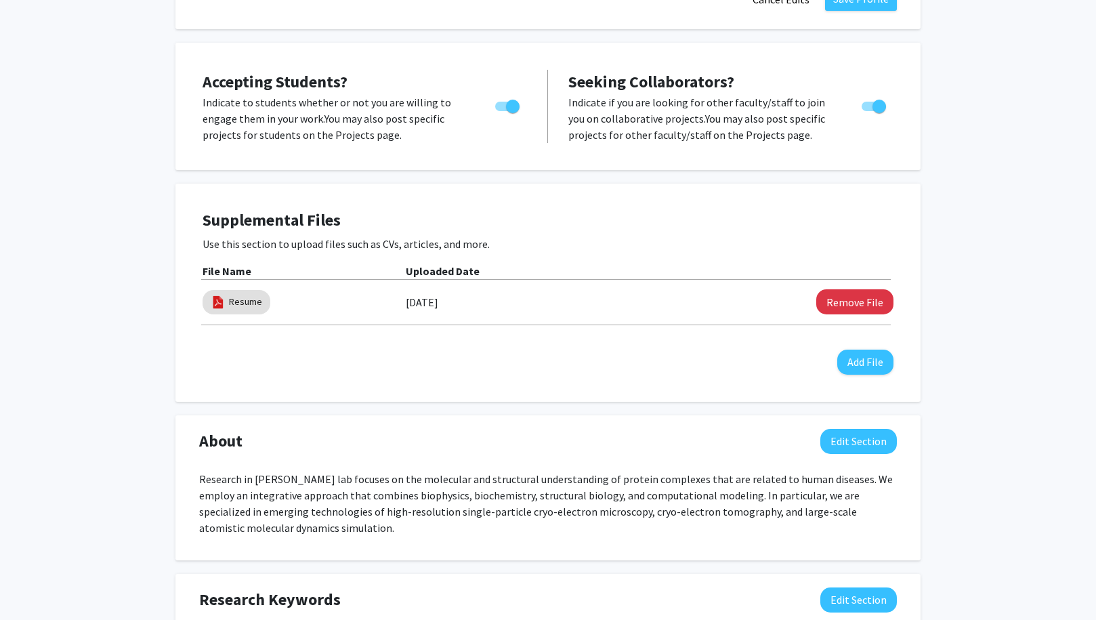
scroll to position [0, 0]
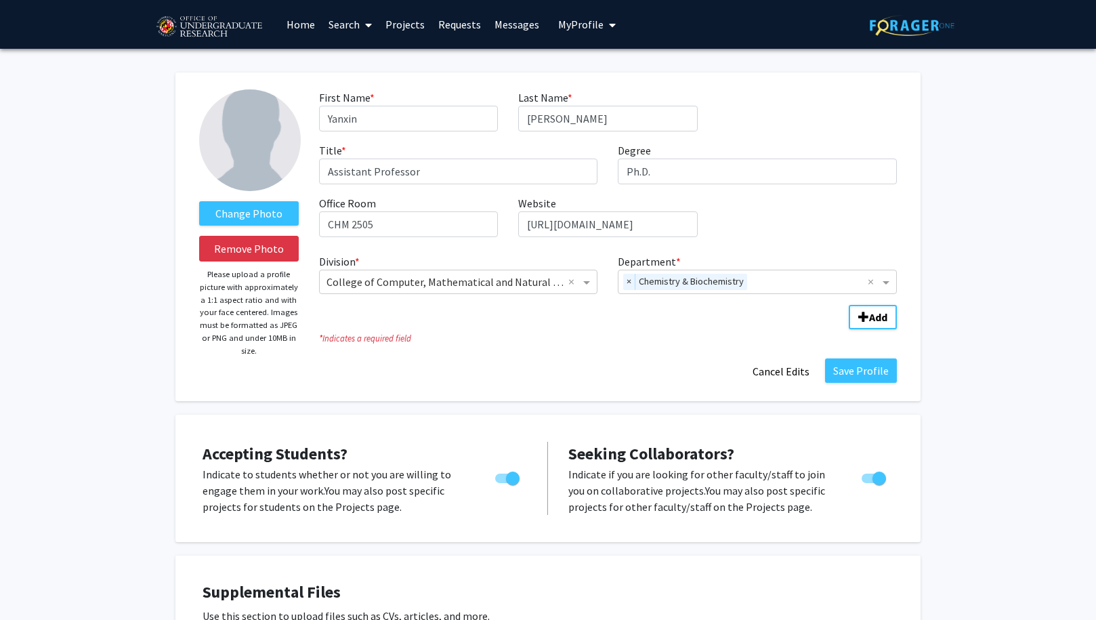
click at [511, 349] on fg-title-edit "First Name * required Yanxin Last Name * required Liu Title * required Assistan…" at bounding box center [608, 236] width 578 height 295
click at [245, 219] on label "Change Photo" at bounding box center [249, 213] width 100 height 24
click at [0, 0] on input "Change Photo" at bounding box center [0, 0] width 0 height 0
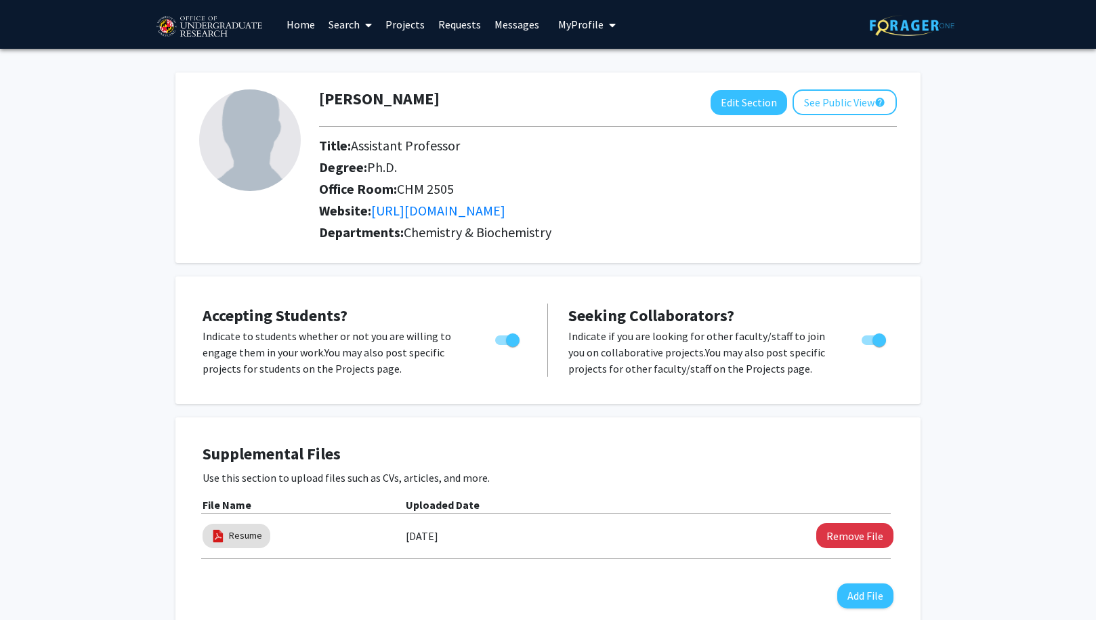
click at [230, 142] on img at bounding box center [250, 140] width 102 height 102
click at [741, 101] on button "Edit Section" at bounding box center [748, 102] width 77 height 25
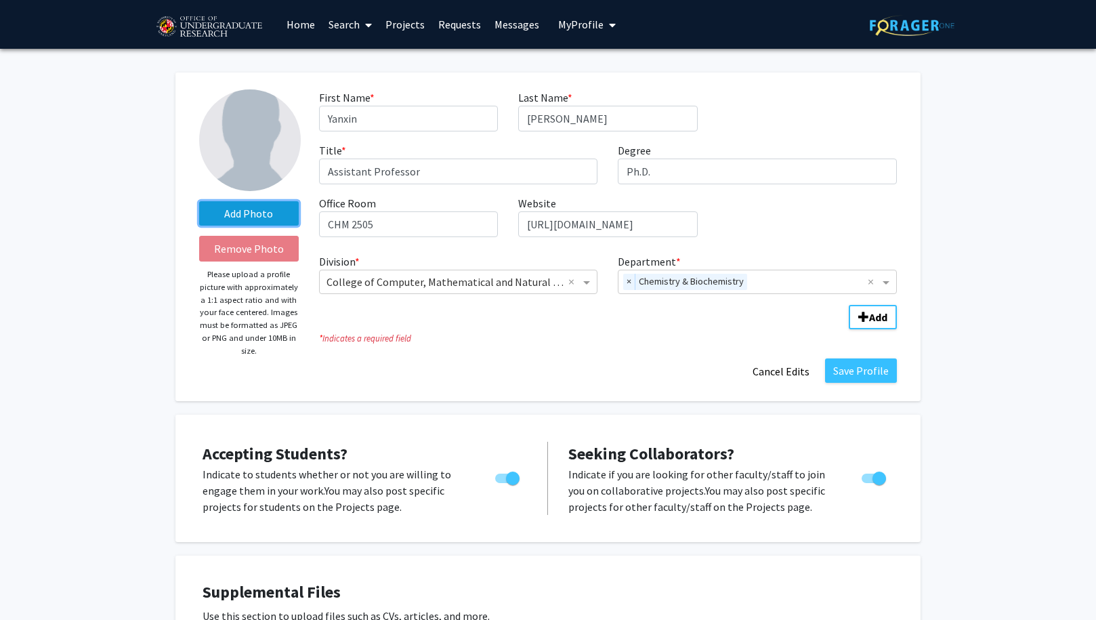
click at [257, 217] on label "Add Photo" at bounding box center [249, 213] width 100 height 24
click at [0, 0] on input "Add Photo" at bounding box center [0, 0] width 0 height 0
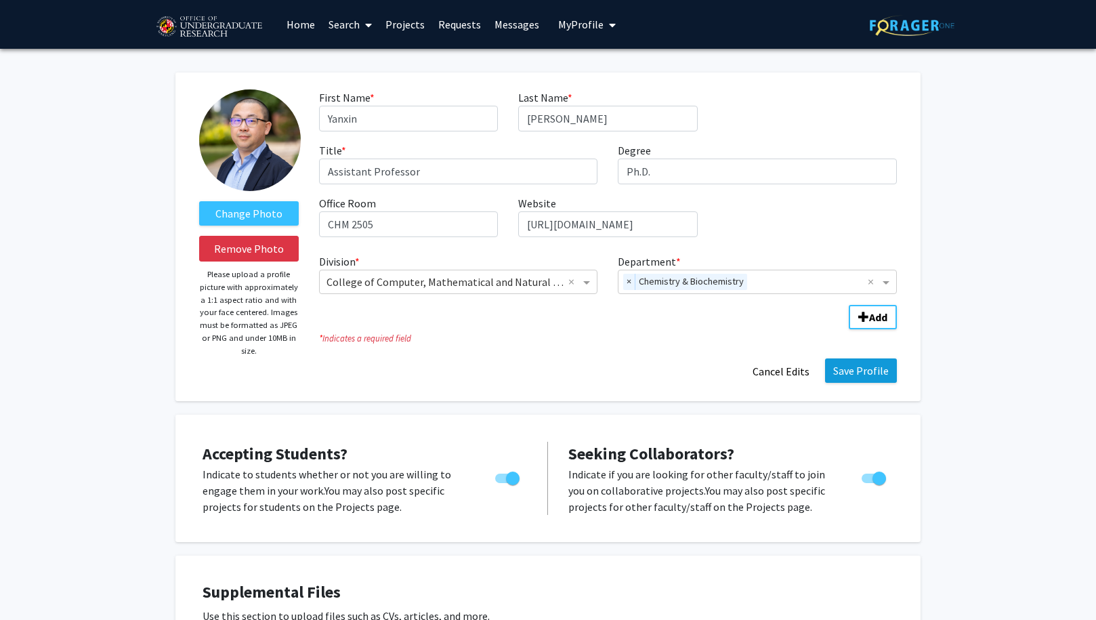
click at [876, 374] on button "Save Profile" at bounding box center [861, 370] width 72 height 24
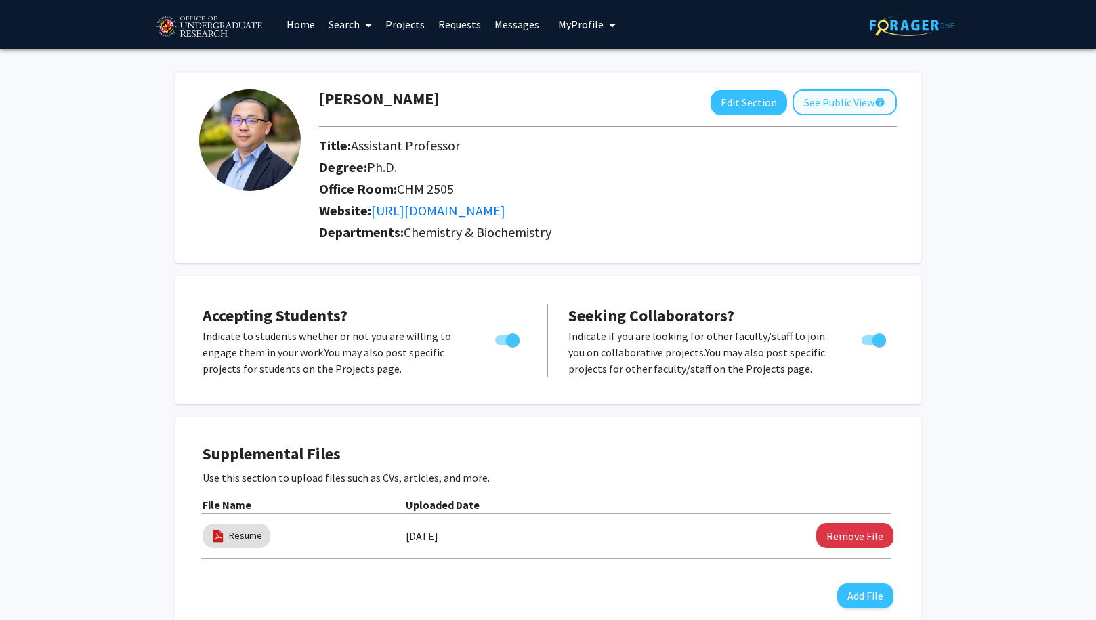
click at [823, 101] on button "See Public View help" at bounding box center [844, 102] width 104 height 26
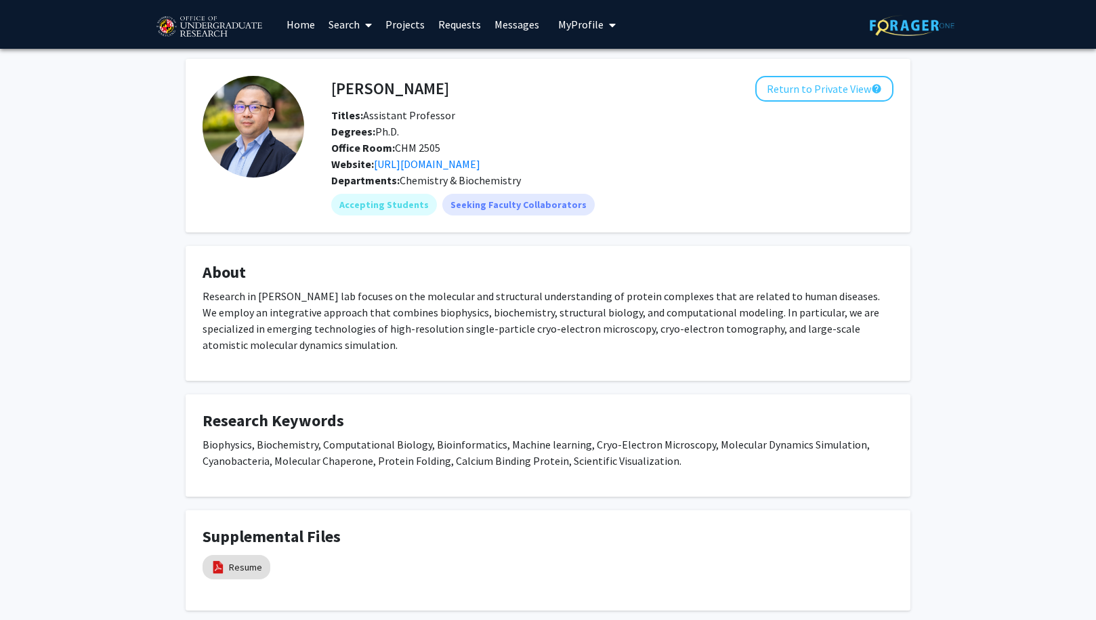
click at [419, 24] on link "Projects" at bounding box center [405, 24] width 53 height 47
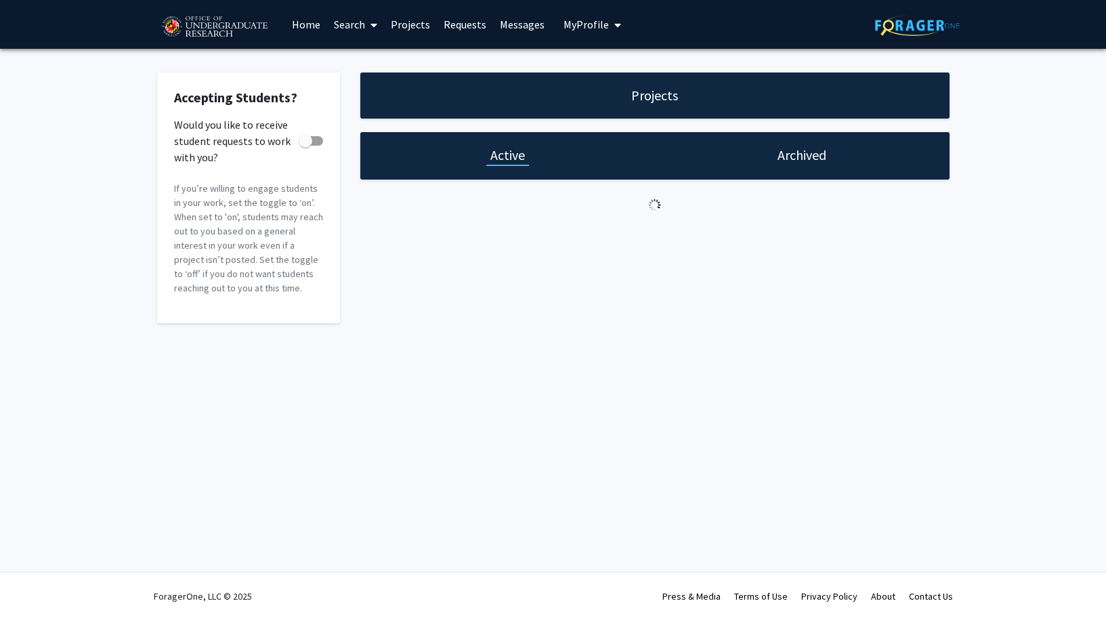
checkbox input "true"
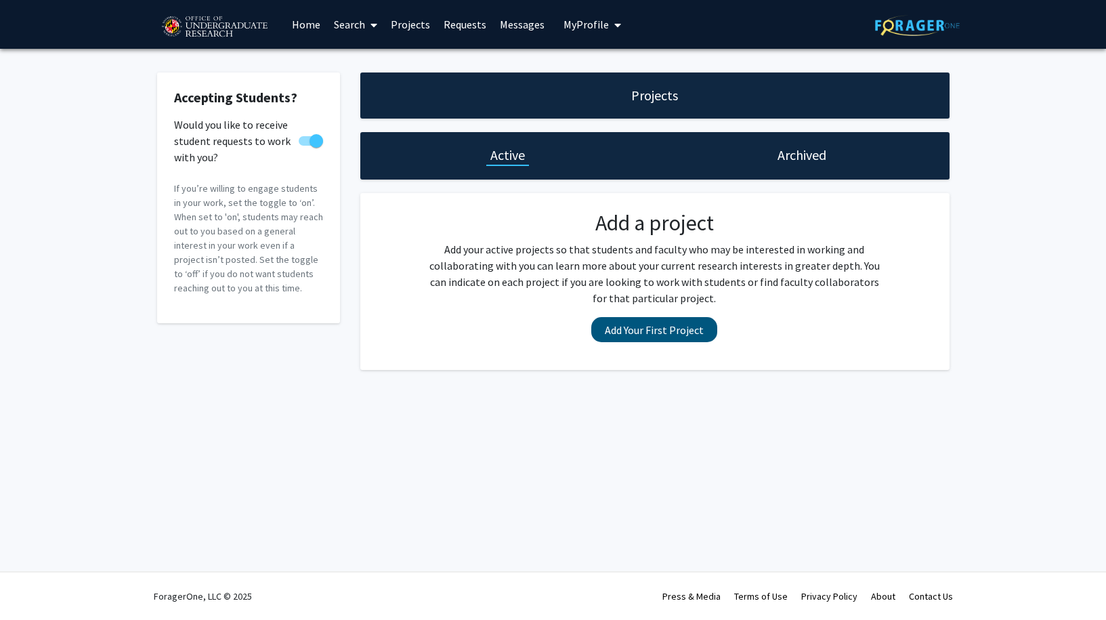
click at [676, 323] on button "Add Your First Project" at bounding box center [654, 329] width 126 height 25
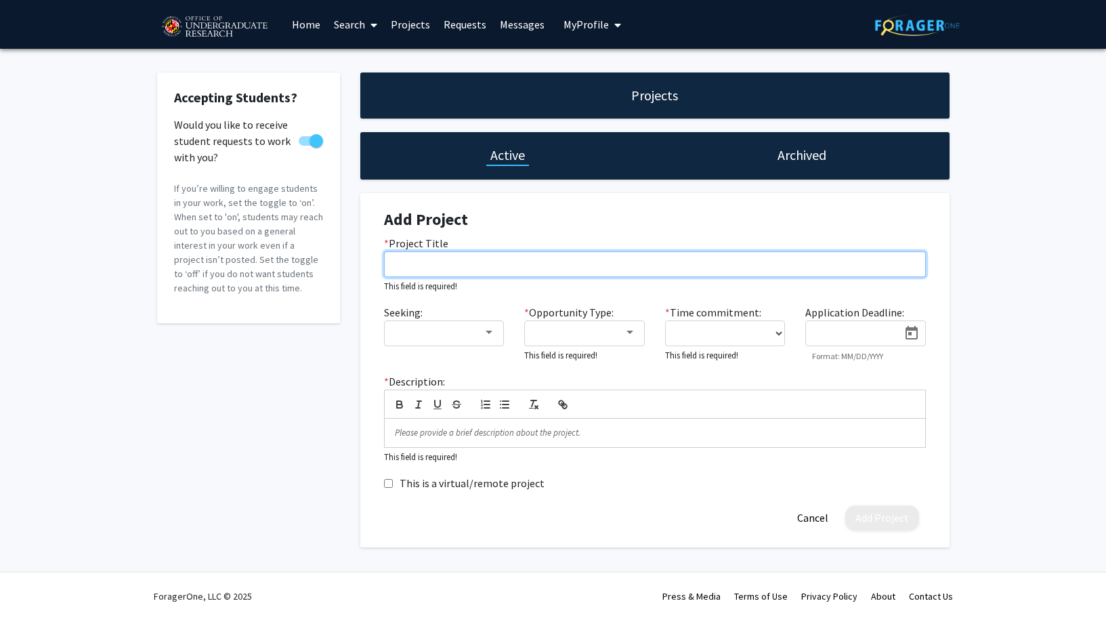
click at [598, 270] on input "* Project Title" at bounding box center [655, 264] width 542 height 26
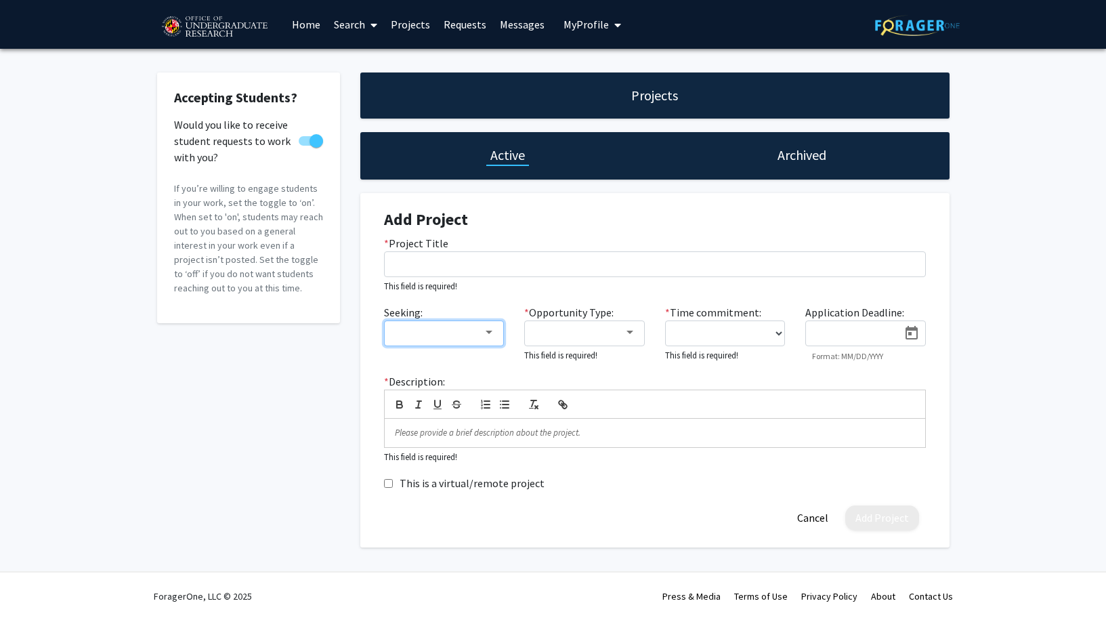
click at [473, 331] on div at bounding box center [438, 332] width 91 height 16
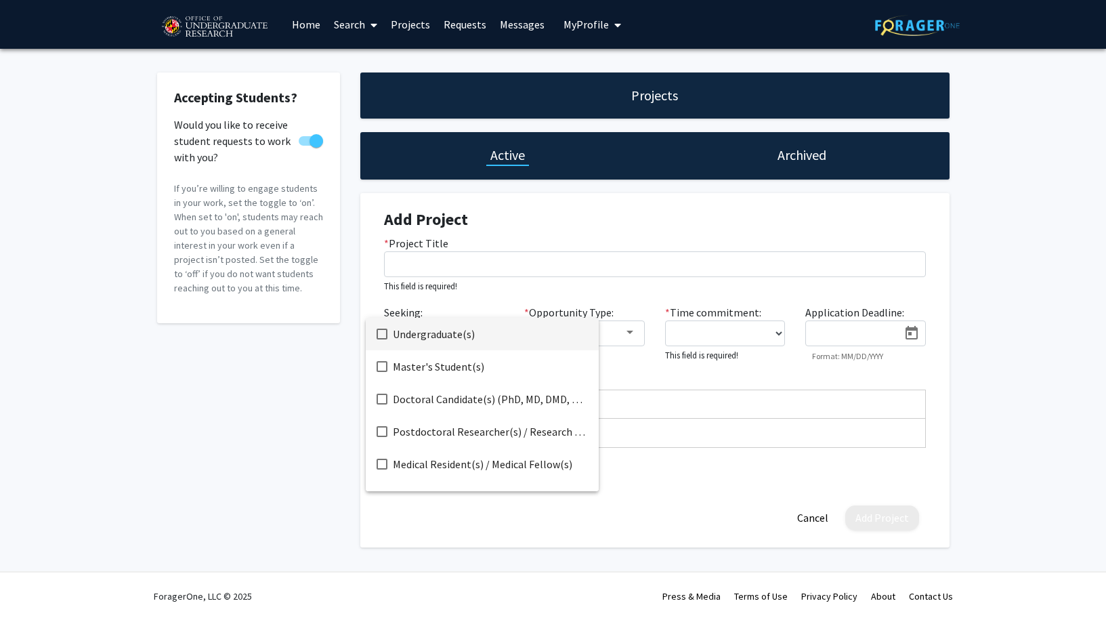
click at [379, 335] on mat-pseudo-checkbox at bounding box center [381, 333] width 11 height 11
click at [383, 364] on mat-pseudo-checkbox at bounding box center [381, 366] width 11 height 11
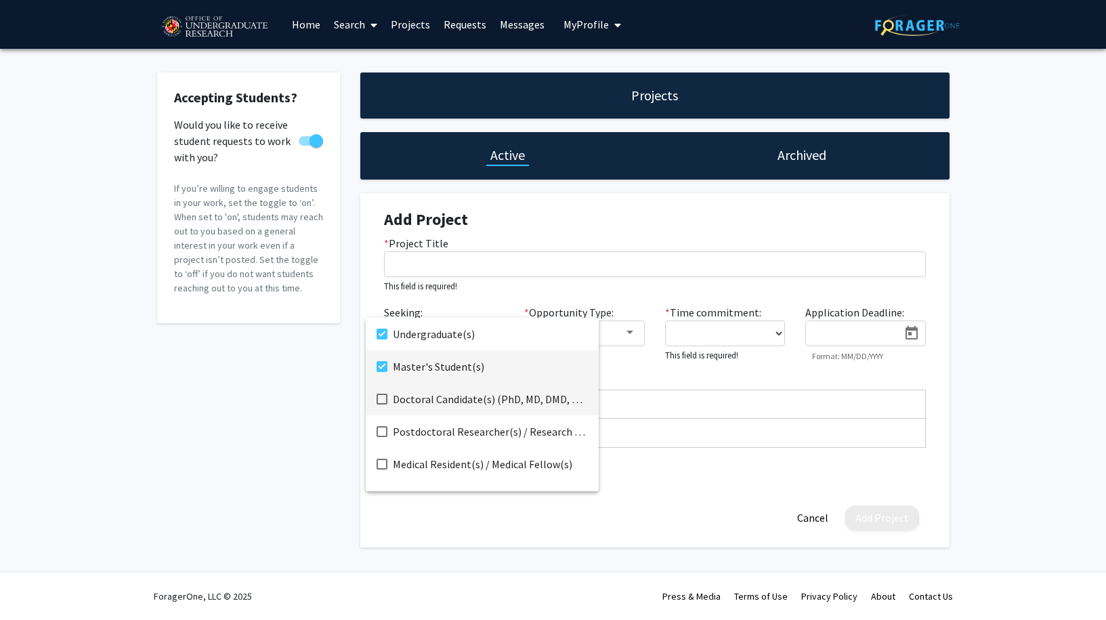
click at [381, 399] on mat-pseudo-checkbox at bounding box center [381, 398] width 11 height 11
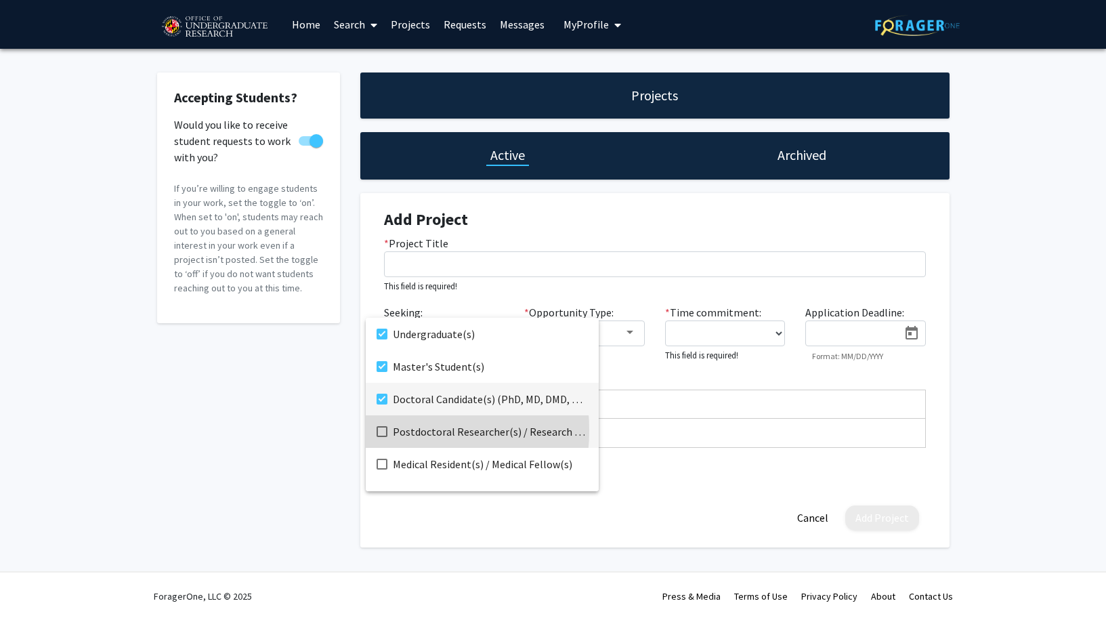
click at [381, 430] on mat-pseudo-checkbox at bounding box center [381, 431] width 11 height 11
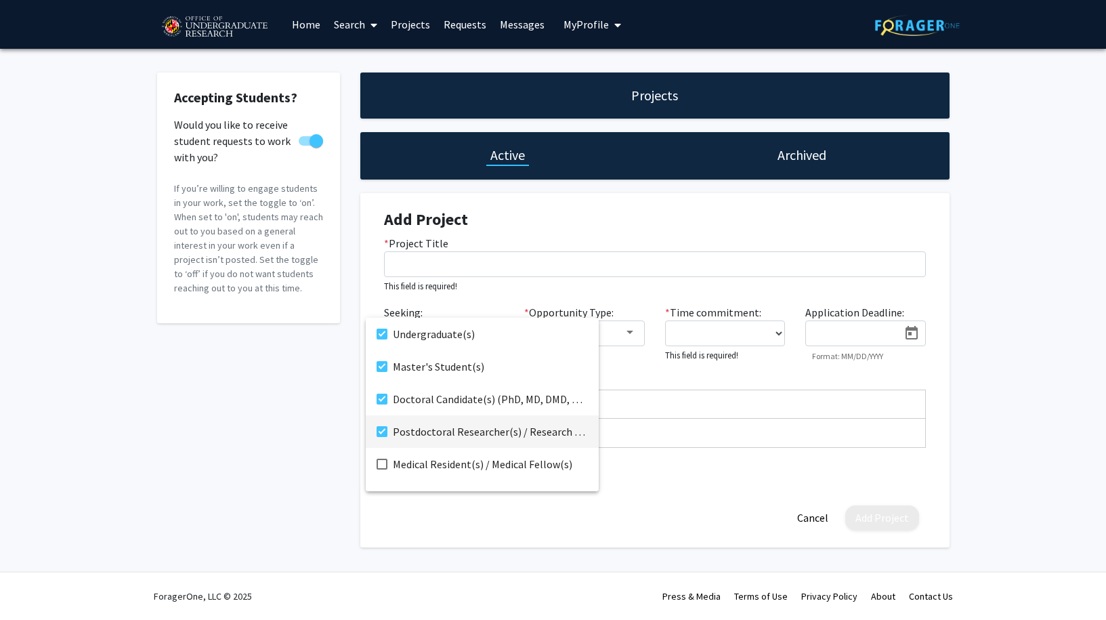
click at [748, 458] on div at bounding box center [553, 310] width 1106 height 620
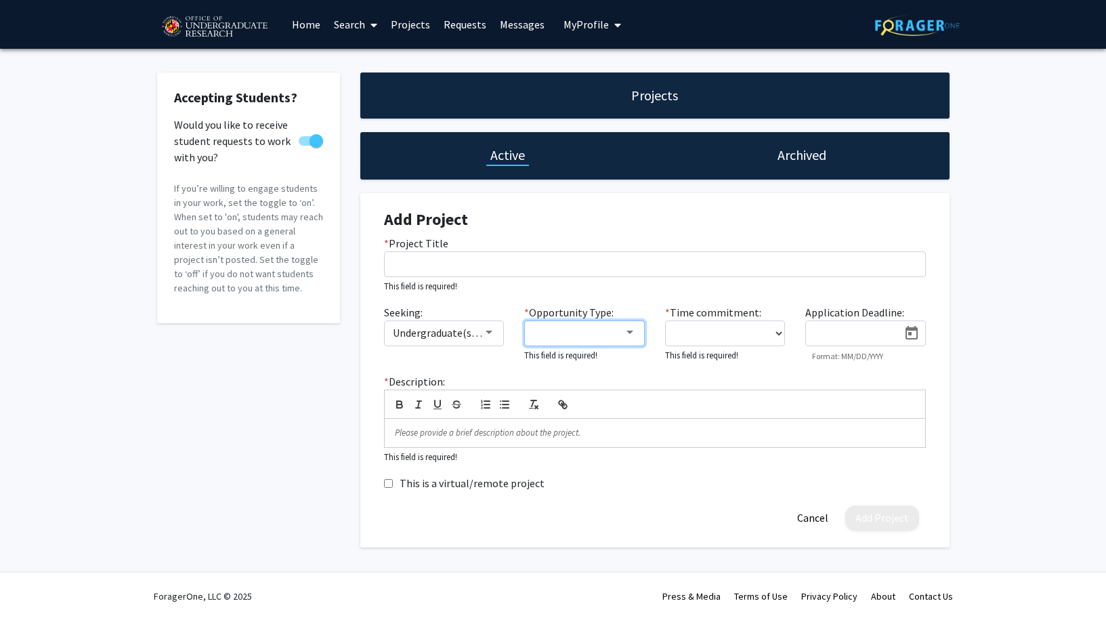
click at [632, 337] on div at bounding box center [630, 332] width 12 height 11
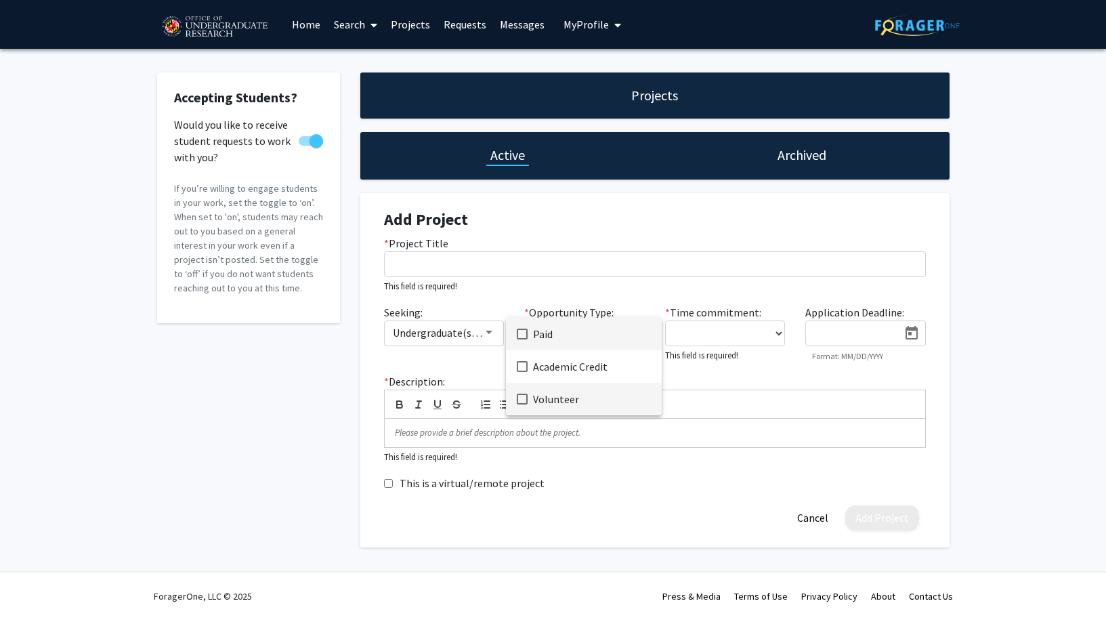
click at [523, 395] on mat-pseudo-checkbox at bounding box center [522, 398] width 11 height 11
click at [523, 364] on mat-pseudo-checkbox at bounding box center [522, 366] width 11 height 11
click at [523, 331] on mat-pseudo-checkbox at bounding box center [522, 333] width 11 height 11
click at [635, 270] on div at bounding box center [553, 310] width 1106 height 620
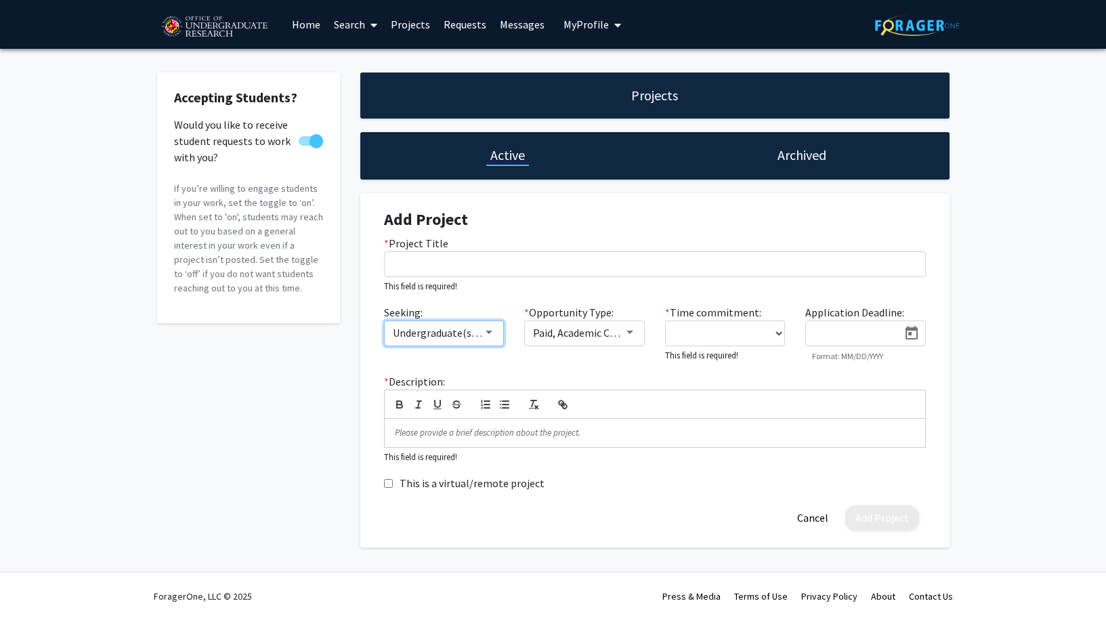
click at [489, 334] on div at bounding box center [488, 331] width 7 height 3
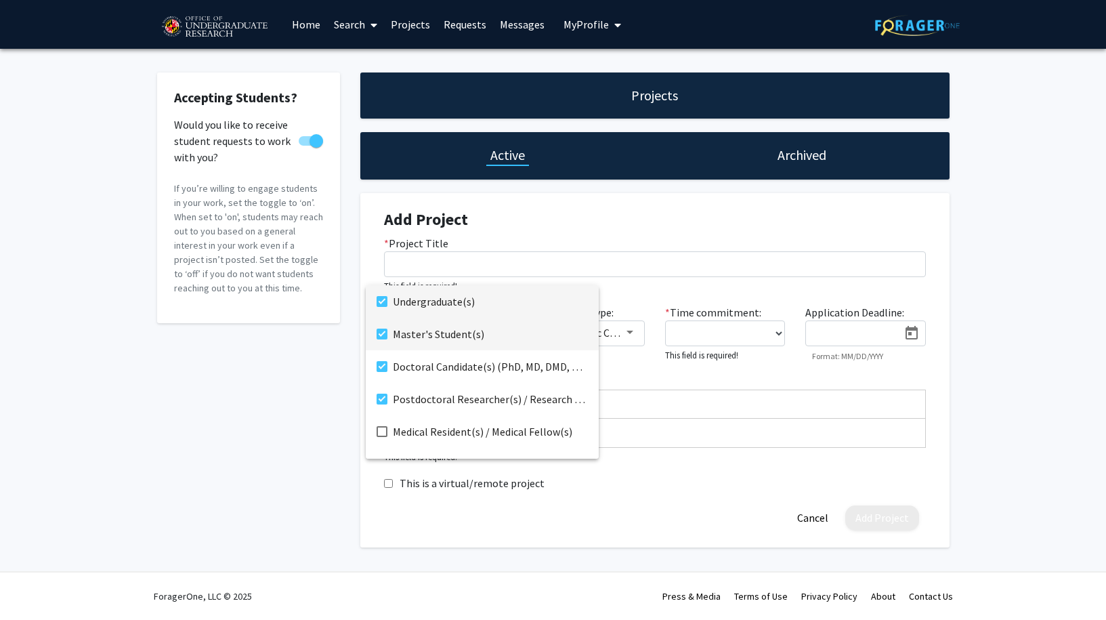
click at [384, 334] on mat-pseudo-checkbox at bounding box center [381, 333] width 11 height 11
click at [377, 400] on mat-pseudo-checkbox at bounding box center [381, 398] width 11 height 11
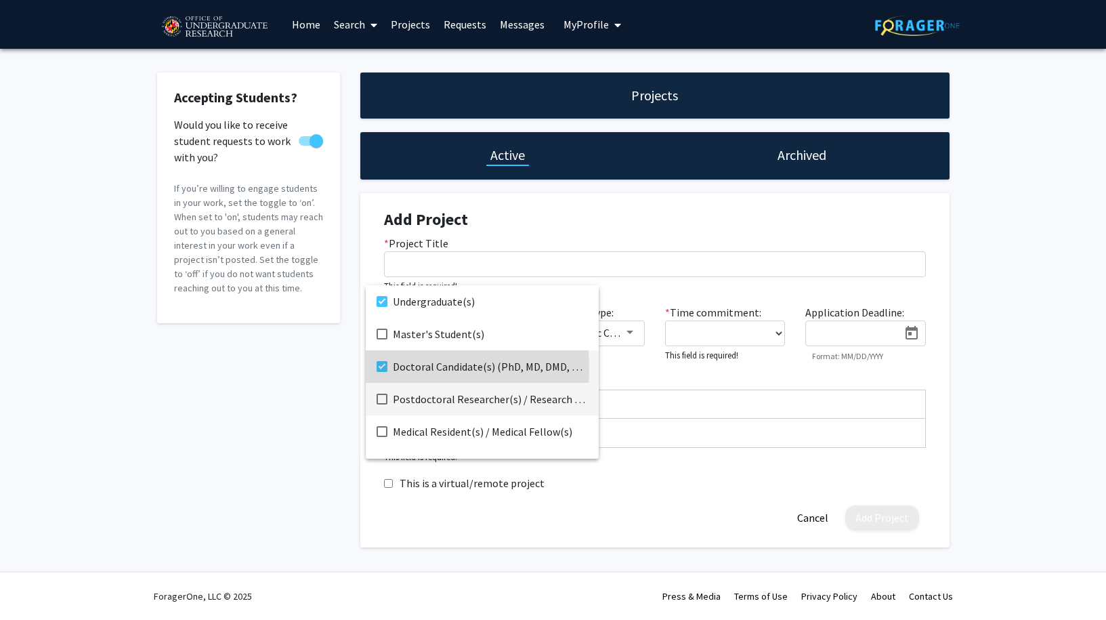
click at [379, 369] on mat-pseudo-checkbox at bounding box center [381, 366] width 11 height 11
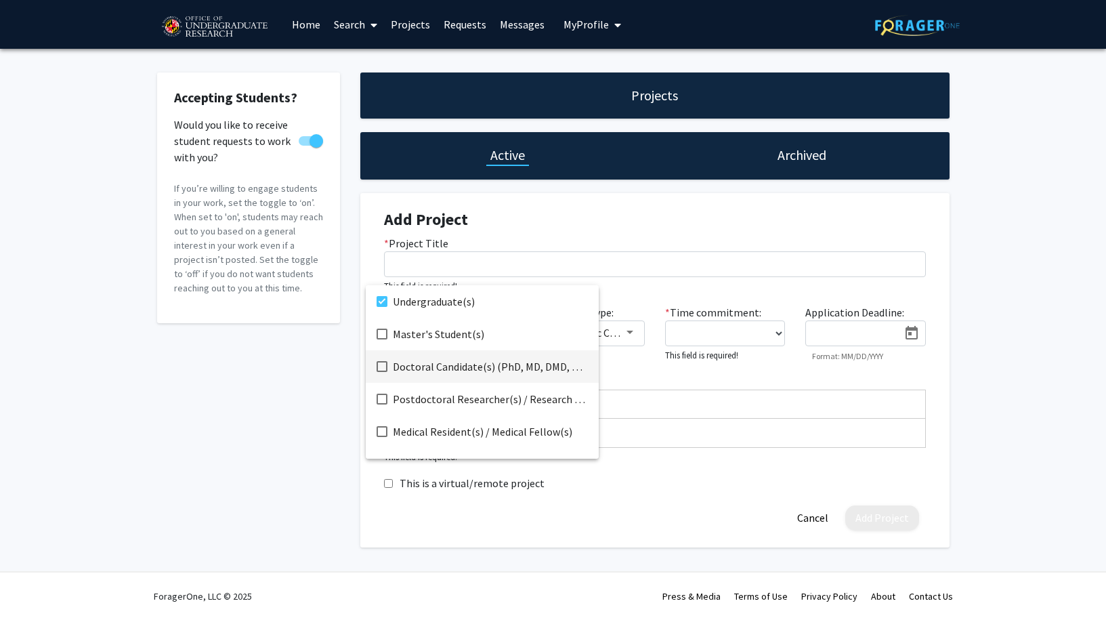
click at [653, 223] on div at bounding box center [553, 310] width 1106 height 620
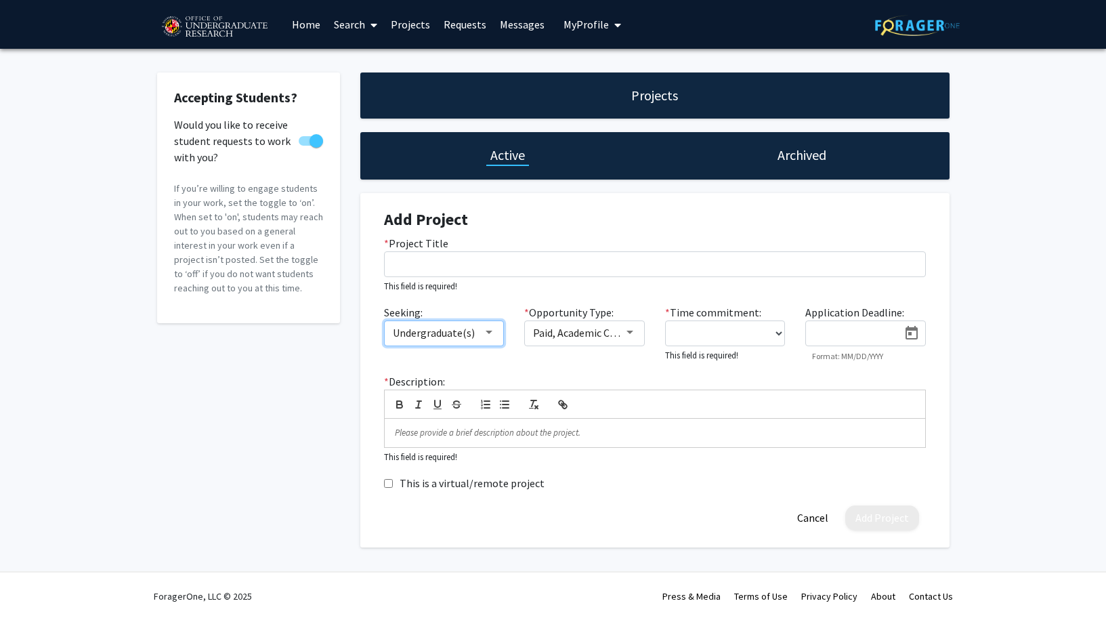
click at [479, 330] on div "Undergraduate(s)" at bounding box center [438, 332] width 91 height 16
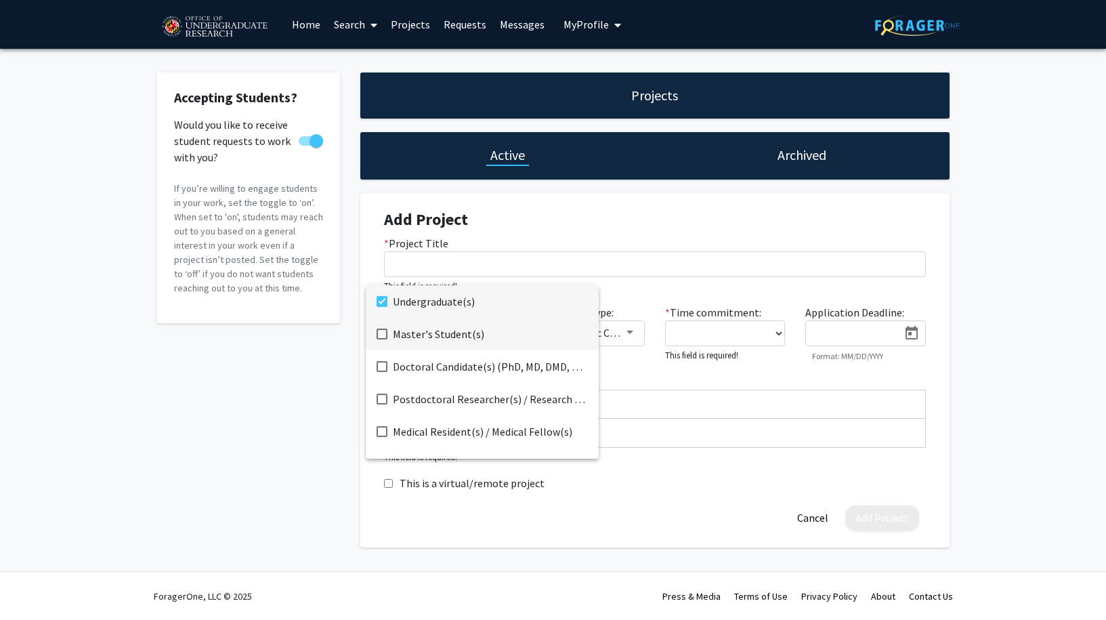
click at [385, 336] on mat-pseudo-checkbox at bounding box center [381, 333] width 11 height 11
click at [720, 242] on div at bounding box center [553, 310] width 1106 height 620
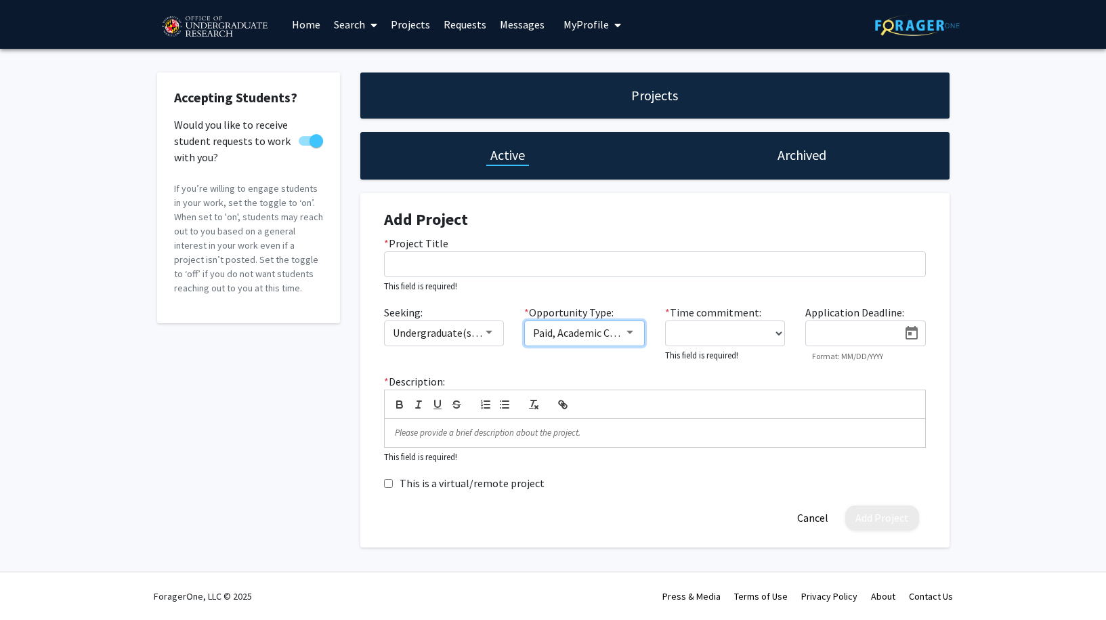
click at [624, 337] on div at bounding box center [630, 332] width 12 height 11
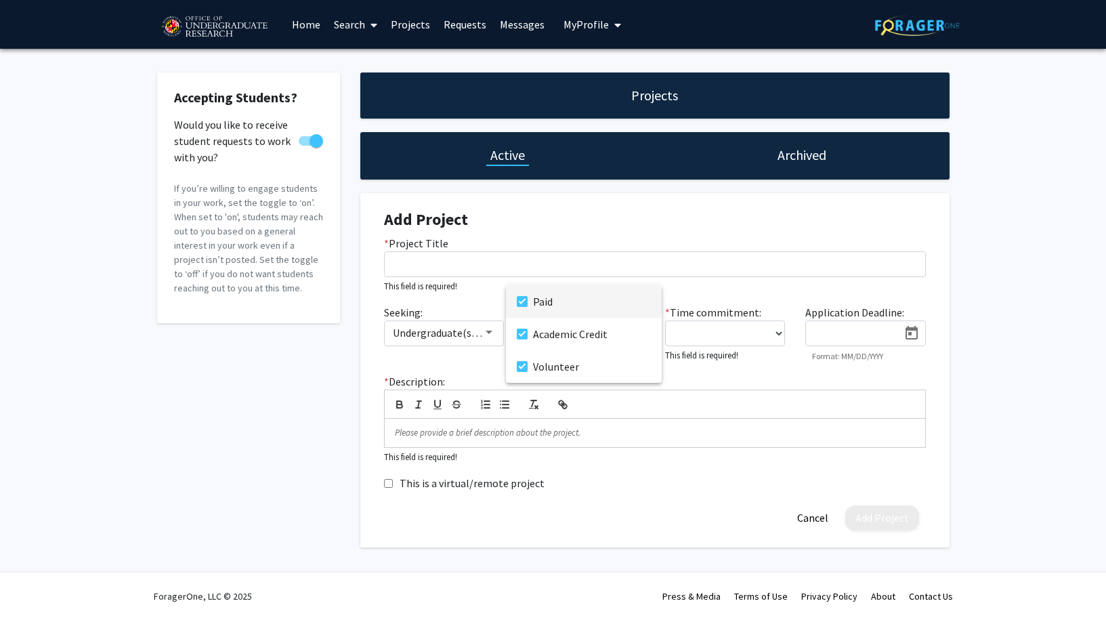
click at [534, 301] on span "Paid" at bounding box center [592, 301] width 118 height 33
click at [787, 257] on div at bounding box center [553, 310] width 1106 height 620
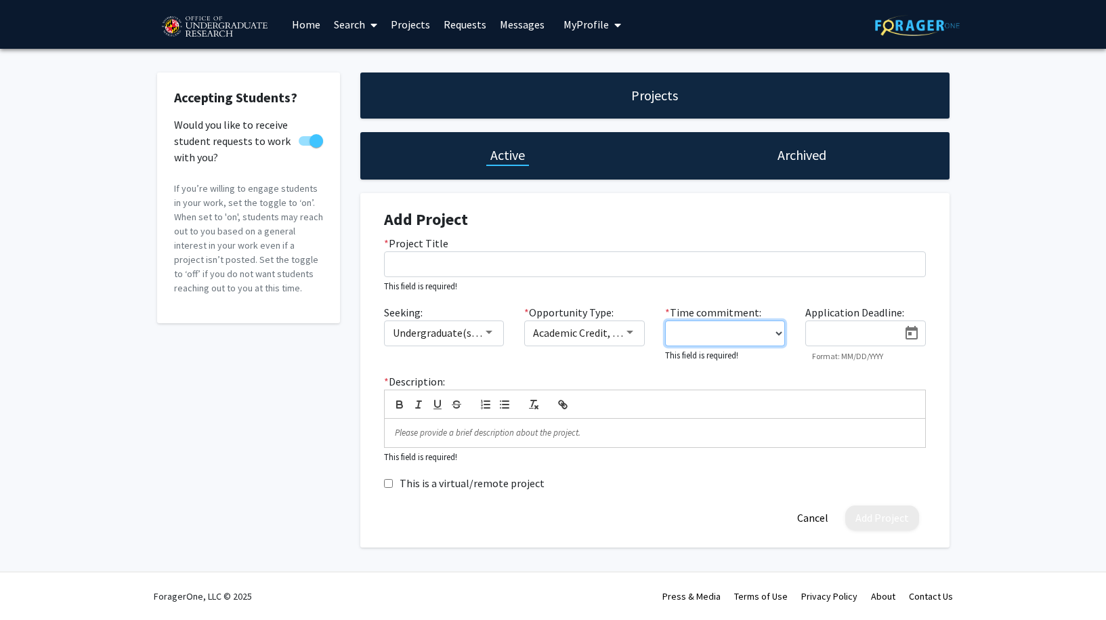
select select "10 - 15"
click at [754, 231] on form "Add Project * Project Title This field is required! Seeking: Undergraduate(s), …" at bounding box center [655, 369] width 542 height 318
click at [913, 330] on icon "Open calendar" at bounding box center [911, 333] width 12 height 14
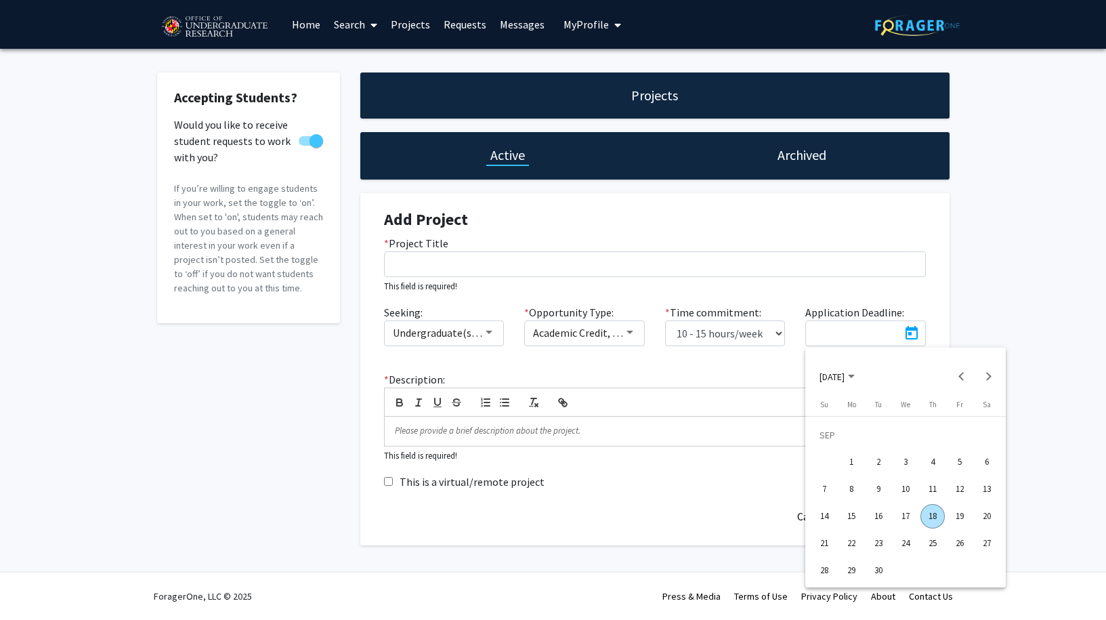
click at [871, 249] on div at bounding box center [553, 310] width 1106 height 620
click at [624, 427] on p at bounding box center [655, 431] width 520 height 12
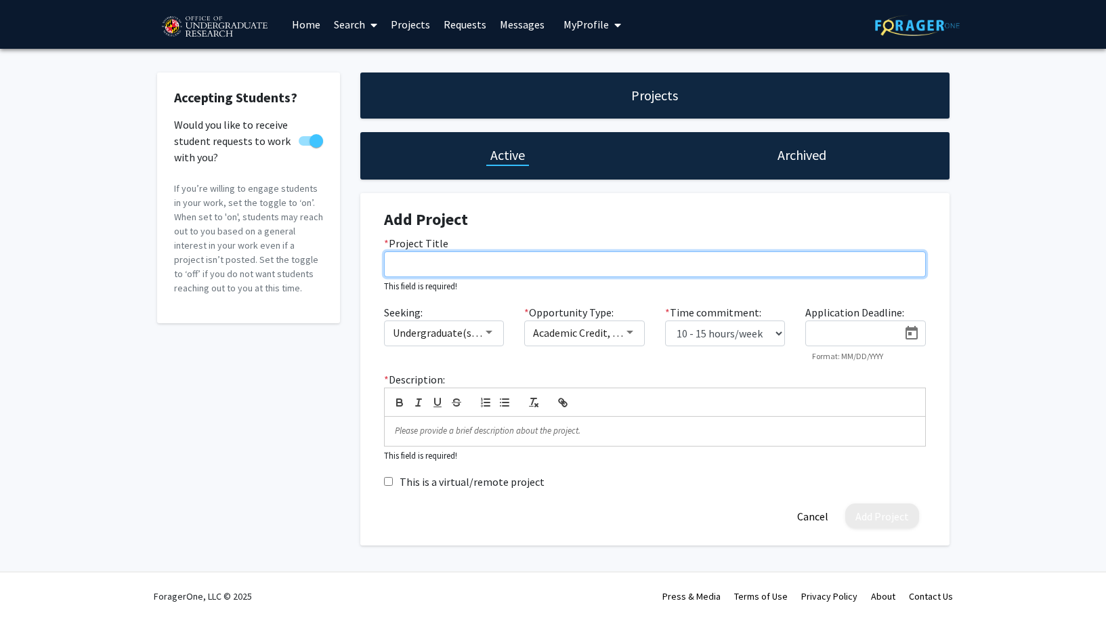
click at [568, 270] on input "* Project Title" at bounding box center [655, 264] width 542 height 26
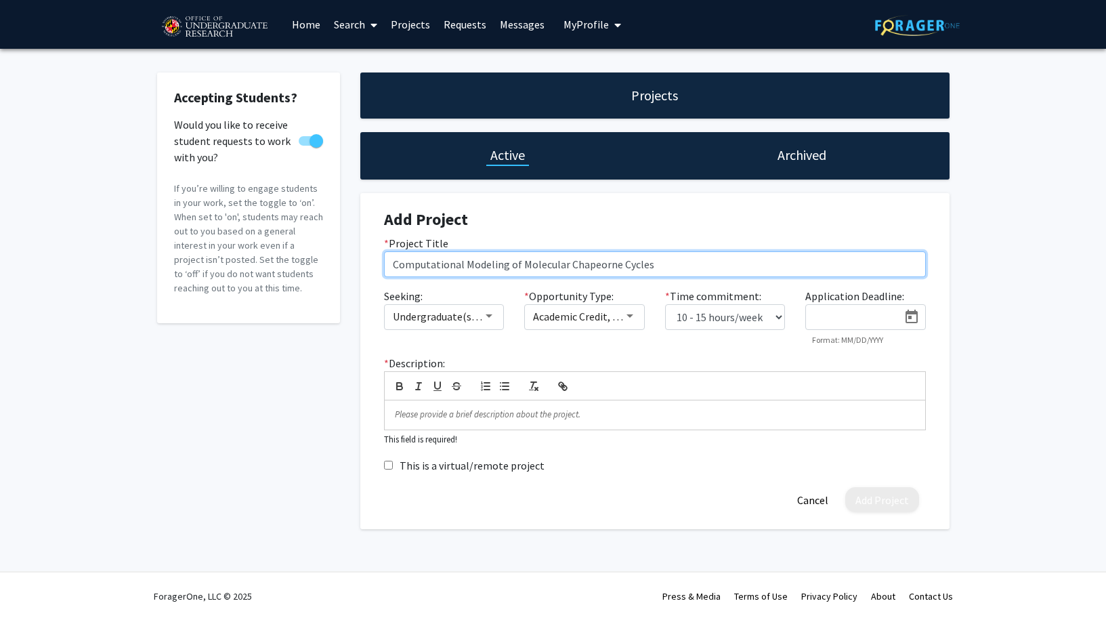
click at [617, 267] on input "Computational Modeling of Molecular Chapeorne Cycles" at bounding box center [655, 264] width 542 height 26
click at [599, 265] on input "Computational Modeling of Molecular Chapeorne Conformational Cycles" at bounding box center [655, 264] width 542 height 26
click at [758, 263] on input "Computational Modeling of Molecular Chaperone Conformational Cycles" at bounding box center [655, 264] width 542 height 26
drag, startPoint x: 777, startPoint y: 263, endPoint x: 361, endPoint y: 258, distance: 416.5
click at [361, 258] on div "Add Project * Project Title Computational Modeling of Molecular Chaperone Confo…" at bounding box center [654, 361] width 589 height 336
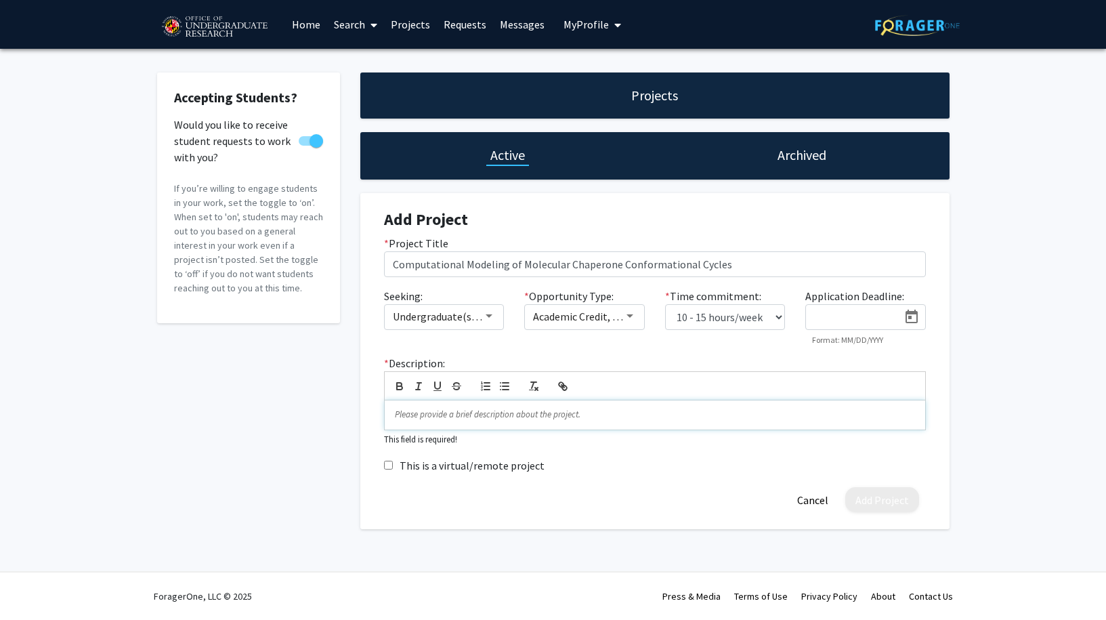
click at [585, 410] on div at bounding box center [655, 414] width 540 height 28
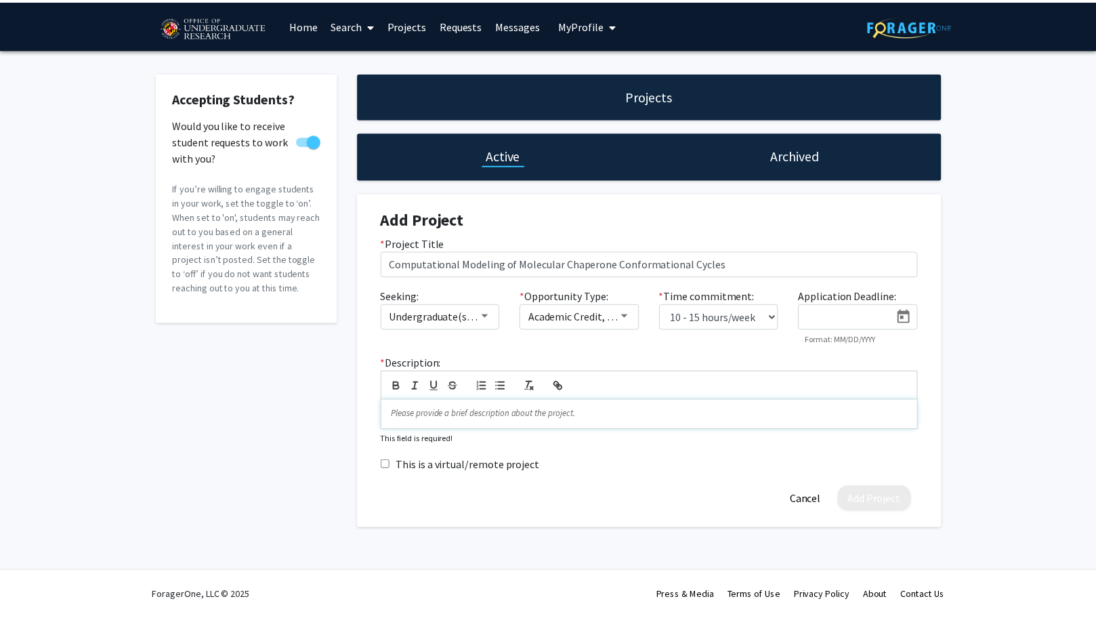
scroll to position [7, 1]
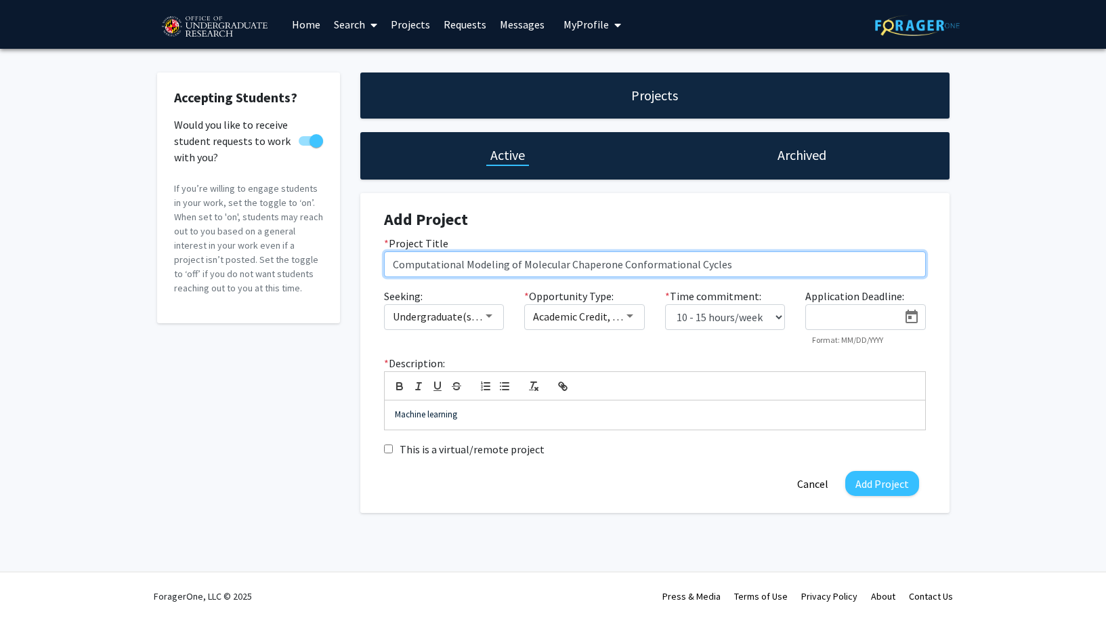
click at [613, 265] on input "Computational Modeling of Molecular Chaperone Conformational Cycles" at bounding box center [655, 264] width 542 height 26
click at [755, 261] on input "Computational Modeling of Molecular Chaperones Conformational Cycles" at bounding box center [655, 264] width 542 height 26
drag, startPoint x: 755, startPoint y: 261, endPoint x: 362, endPoint y: 256, distance: 393.4
click at [362, 256] on div "Add Project * Project Title Computational Modeling of Molecular Chaperones Conf…" at bounding box center [654, 353] width 589 height 320
click at [555, 259] on input "Computational Modeling of Molecular Chaperones Conformational Cycles" at bounding box center [655, 264] width 542 height 26
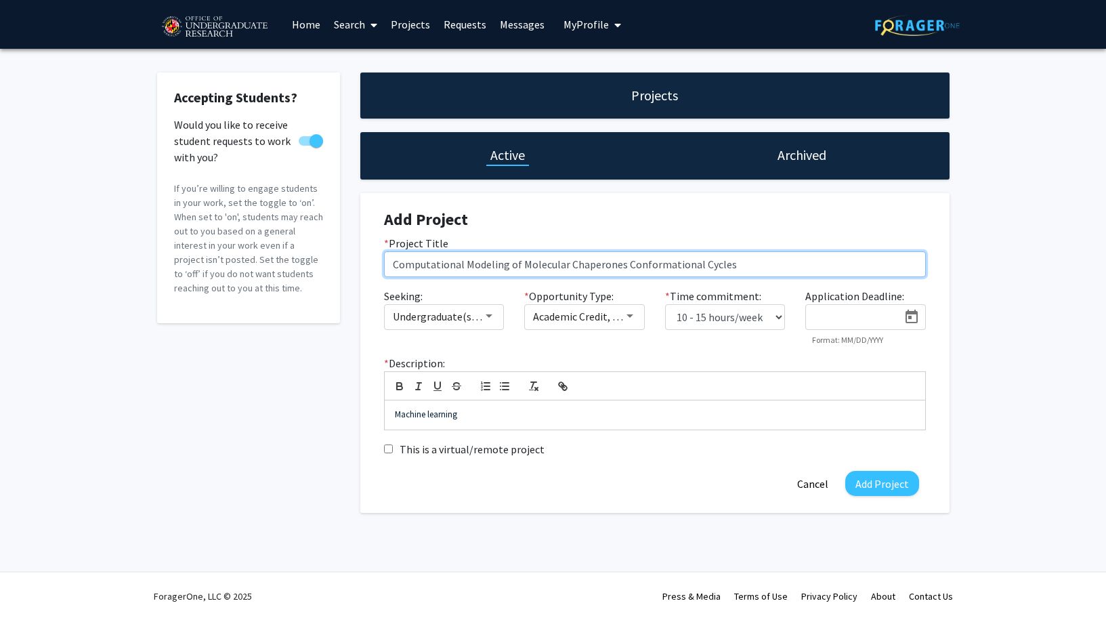
drag, startPoint x: 518, startPoint y: 266, endPoint x: 793, endPoint y: 272, distance: 275.0
click at [793, 272] on input "Computational Modeling of Molecular Chaperones Conformational Cycles" at bounding box center [655, 264] width 542 height 26
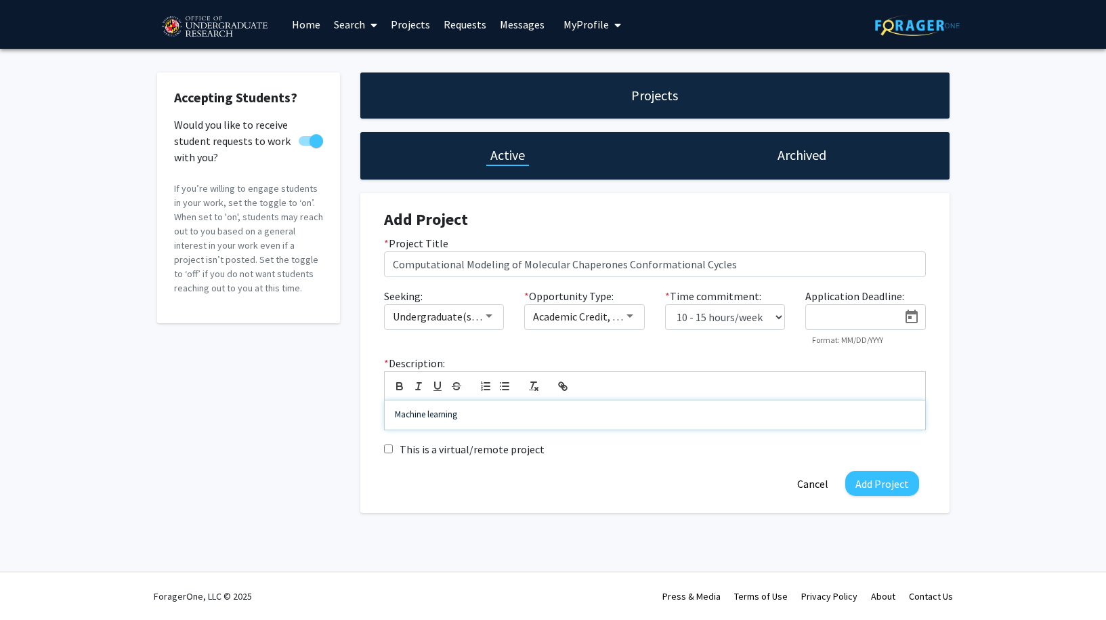
click at [555, 420] on p "Machine learning" at bounding box center [655, 414] width 520 height 12
drag, startPoint x: 555, startPoint y: 423, endPoint x: 305, endPoint y: 411, distance: 249.4
click at [305, 411] on div "Accepting Students? Would you like to receive student requests to work with you…" at bounding box center [553, 292] width 813 height 440
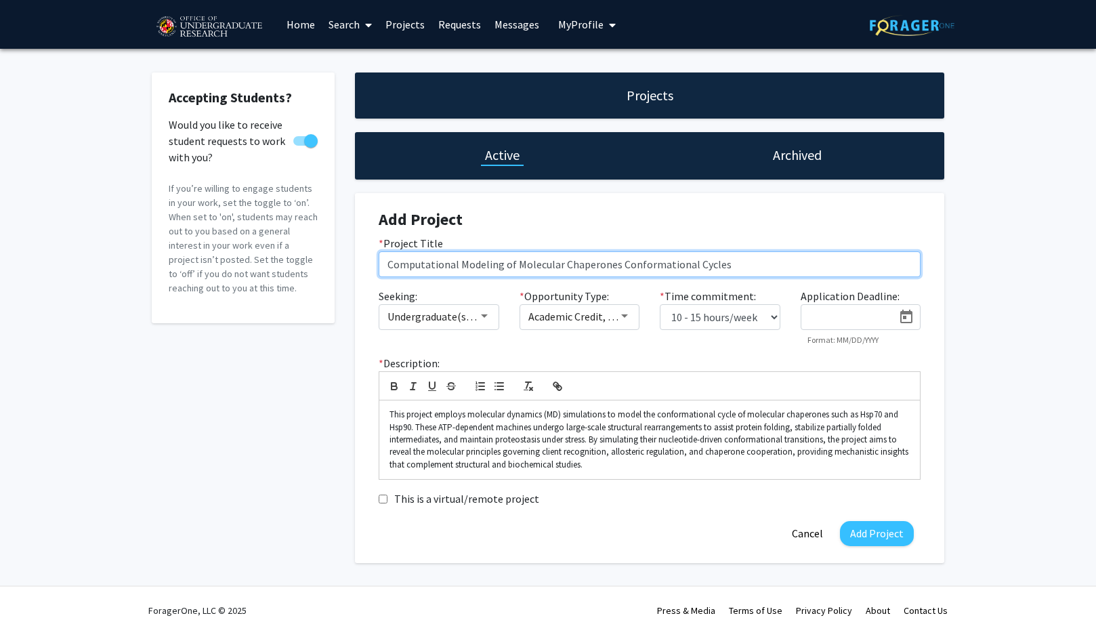
click at [530, 265] on input "Computational Modeling of Molecular Chaperones Conformational Cycles" at bounding box center [650, 264] width 542 height 26
click at [479, 265] on input "Computational Modeling of Molecular Chaperones Conformational Cycles" at bounding box center [650, 264] width 542 height 26
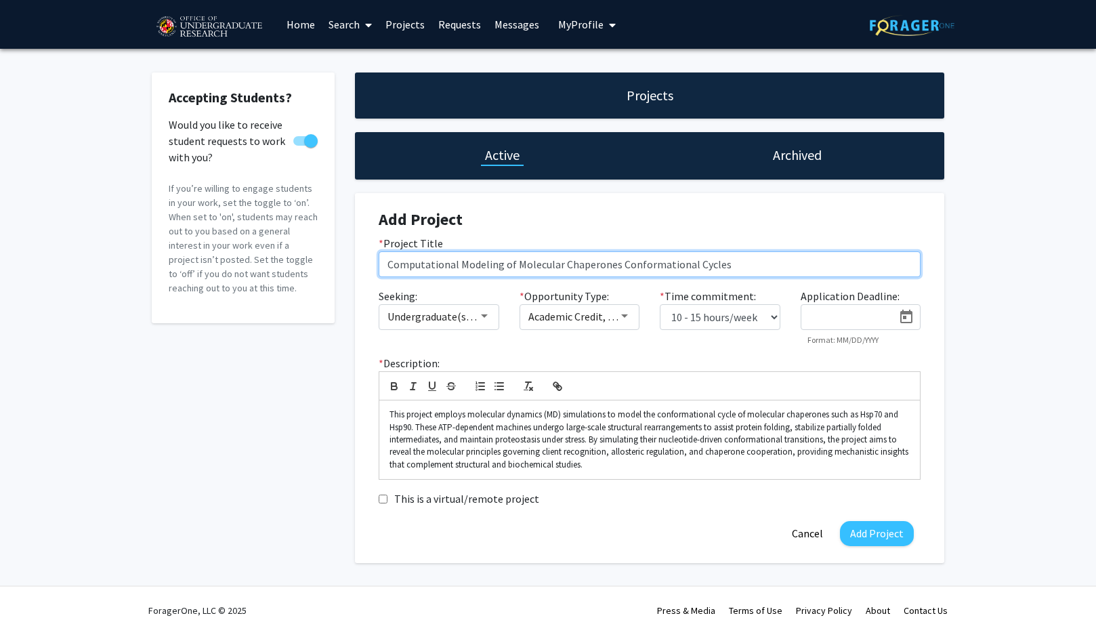
click at [479, 265] on input "Computational Modeling of Molecular Chaperones Conformational Cycles" at bounding box center [650, 264] width 542 height 26
click at [639, 266] on input "Computational Modeling of Molecular Chaperones Conformational Cycles" at bounding box center [650, 264] width 542 height 26
drag, startPoint x: 750, startPoint y: 267, endPoint x: 275, endPoint y: 270, distance: 475.4
click at [332, 259] on div "Accepting Students? Would you like to receive student requests to work with you…" at bounding box center [548, 317] width 813 height 490
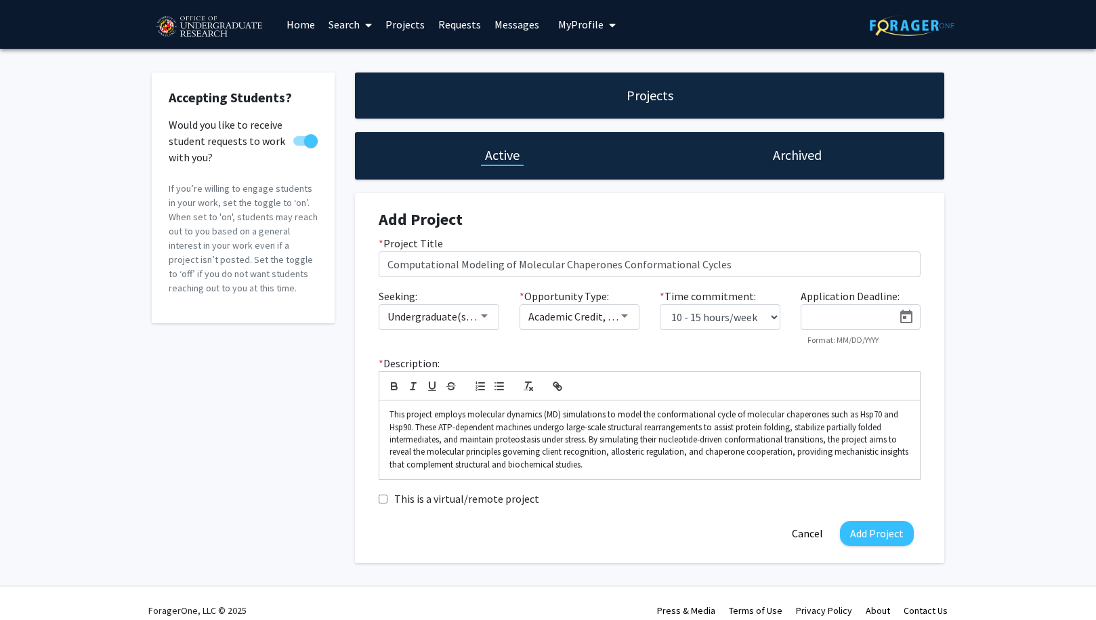
click at [636, 269] on input "Computational Modeling of Molecular Chaperones Conformational Cycles" at bounding box center [650, 264] width 542 height 26
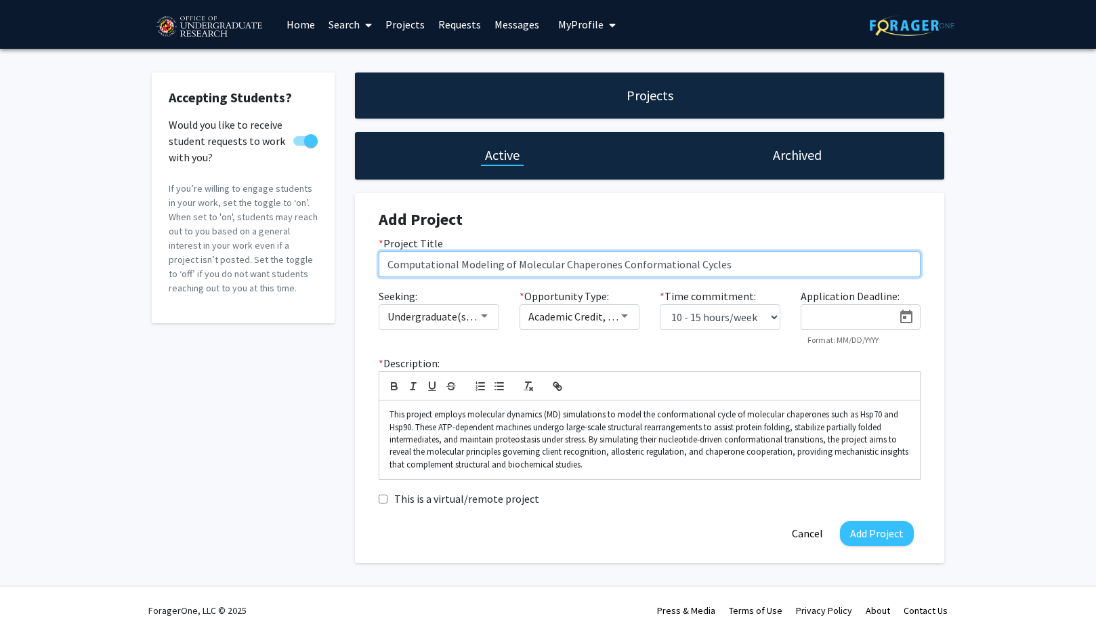
click at [636, 269] on input "Computational Modeling of Molecular Chaperones Conformational Cycles" at bounding box center [650, 264] width 542 height 26
click at [638, 267] on input "Computational Modeling of Molecular Chaperones Conformational Cycles" at bounding box center [650, 264] width 542 height 26
paste input "text"
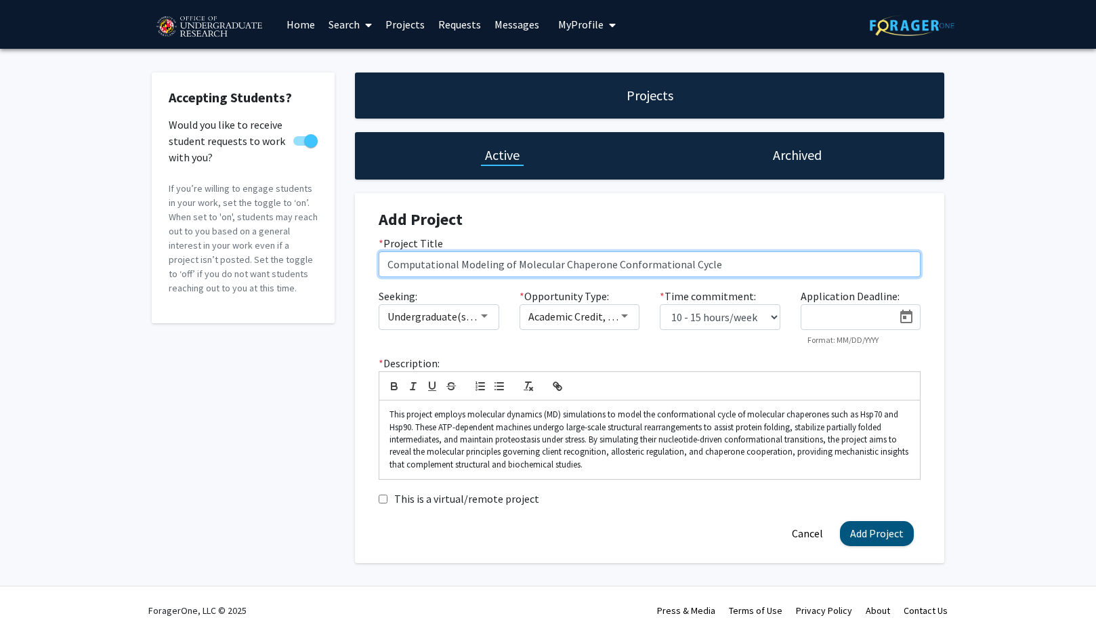
type input "Computational Modeling of Molecular Chaperone Conformational Cycle"
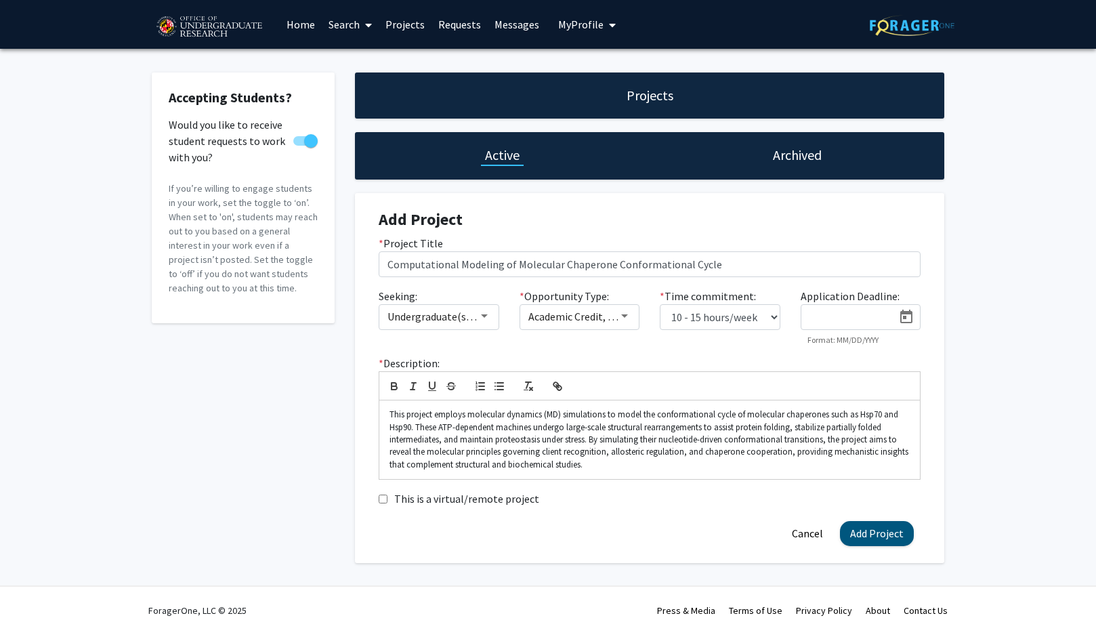
click at [869, 532] on button "Add Project" at bounding box center [877, 533] width 74 height 25
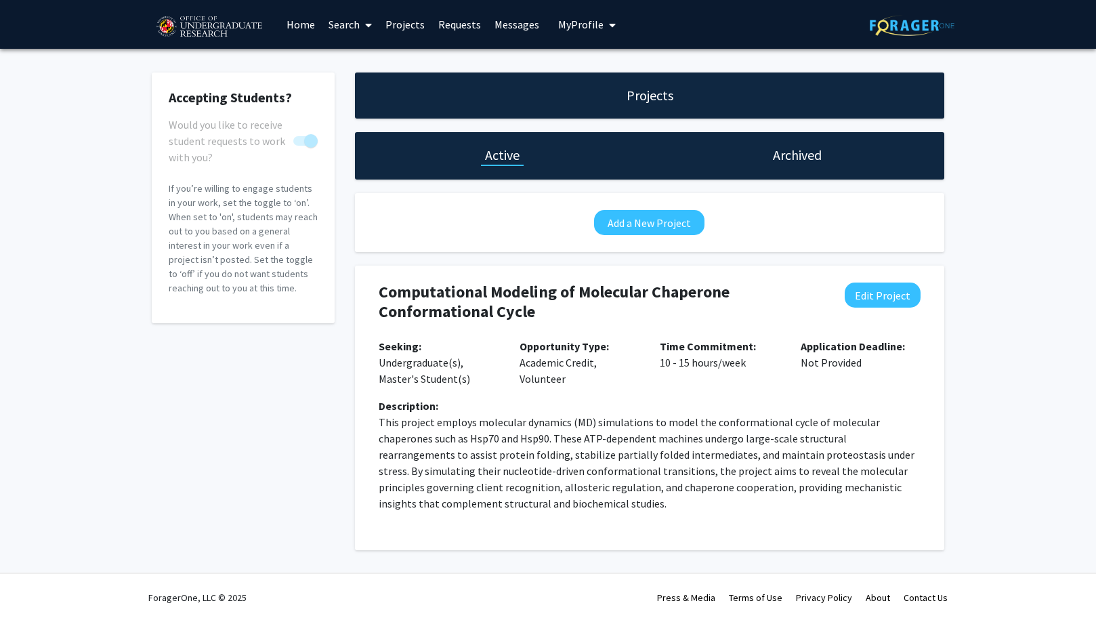
scroll to position [2, 0]
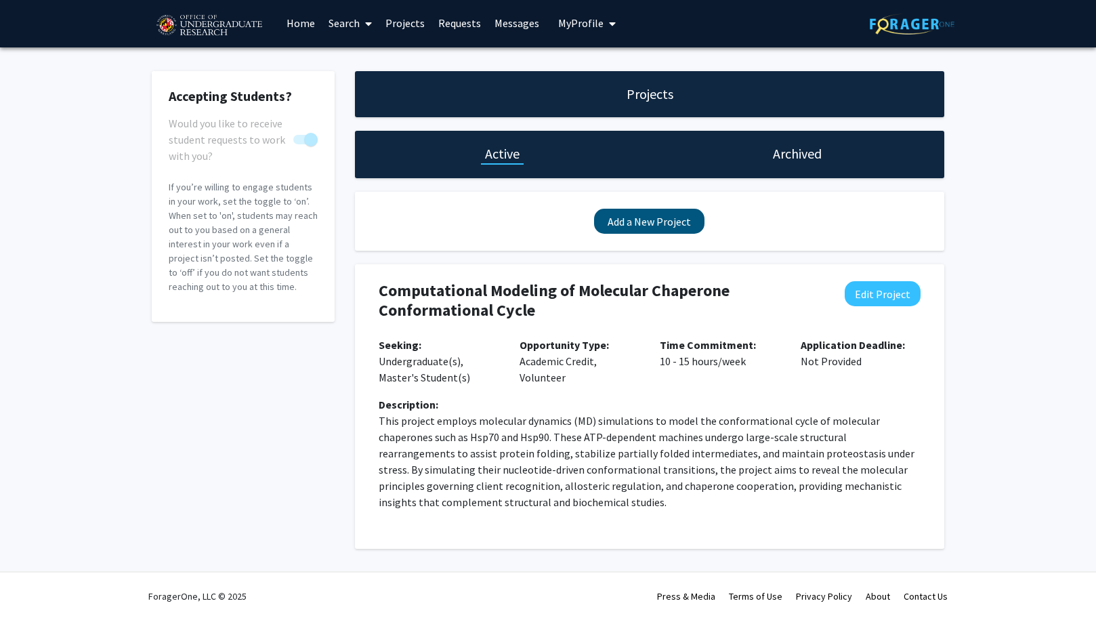
click at [667, 215] on button "Add a New Project" at bounding box center [649, 221] width 110 height 25
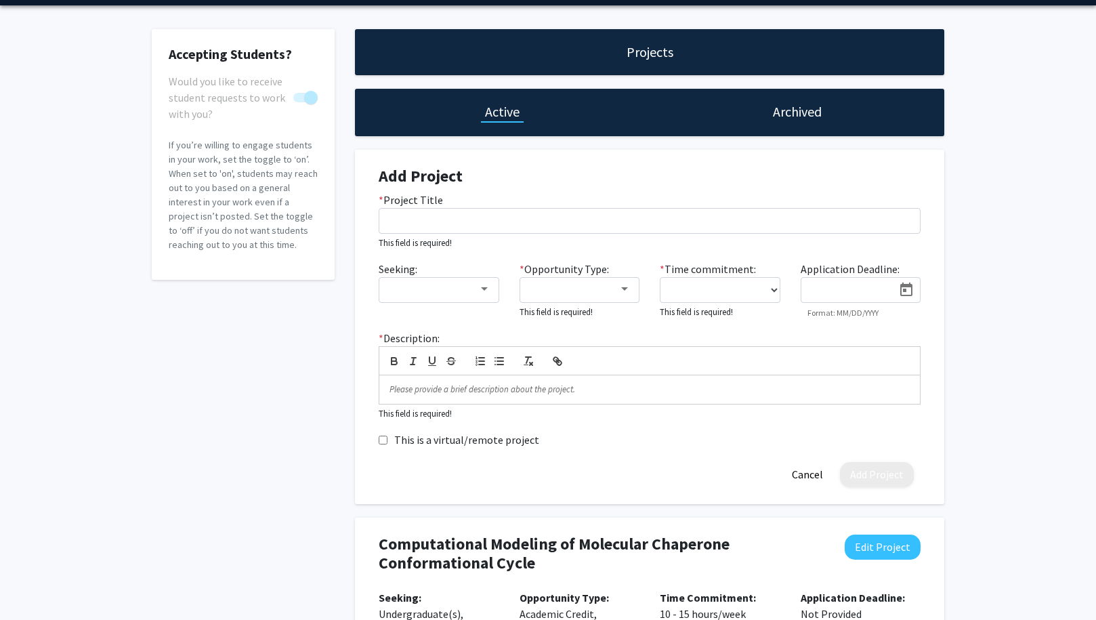
scroll to position [0, 0]
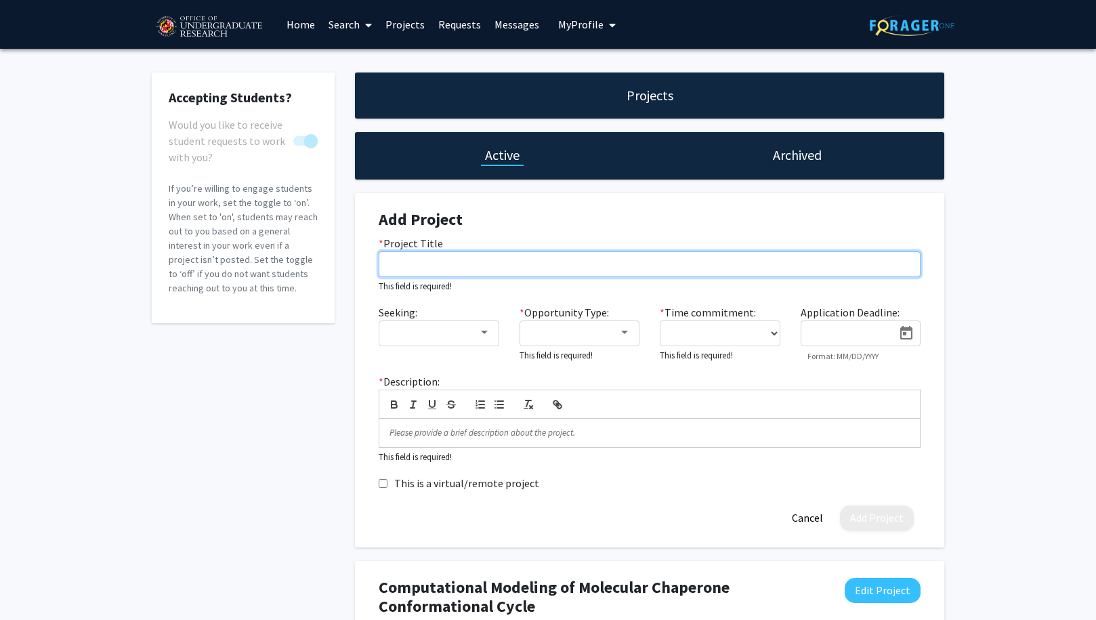
click at [580, 266] on input "* Project Title" at bounding box center [650, 264] width 542 height 26
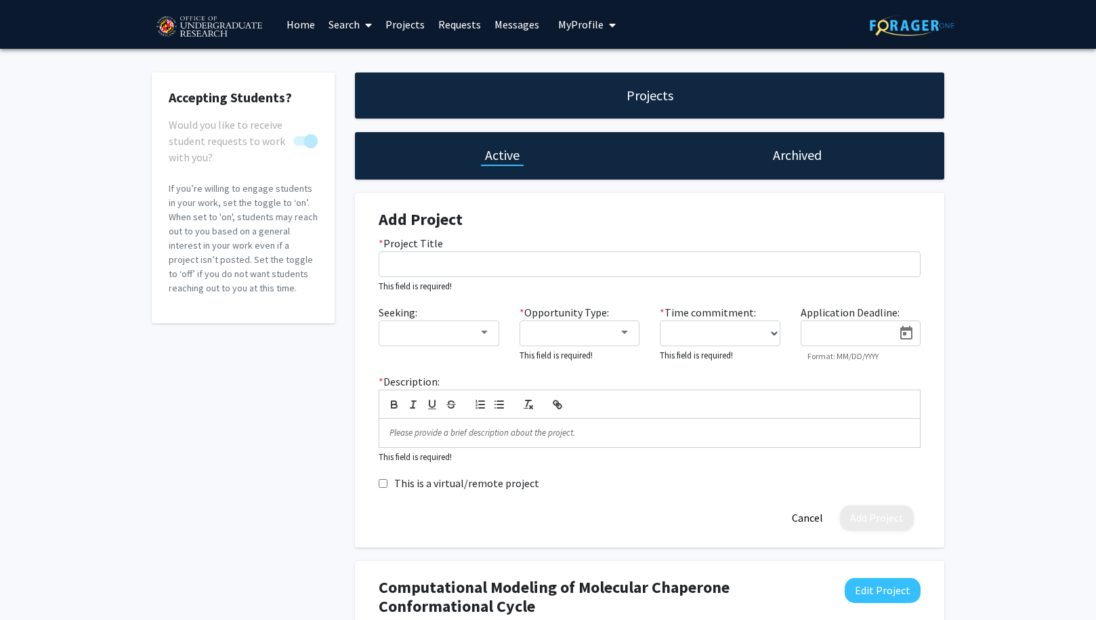
scroll to position [297, 0]
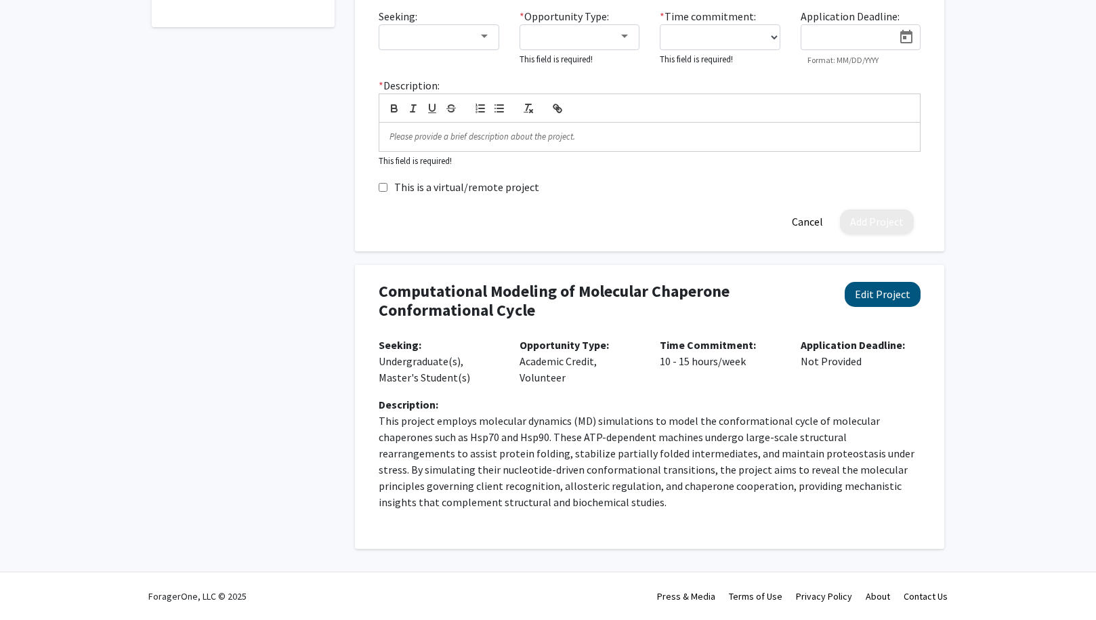
click at [882, 298] on button "Edit Project" at bounding box center [882, 294] width 76 height 25
select select "10 - 15"
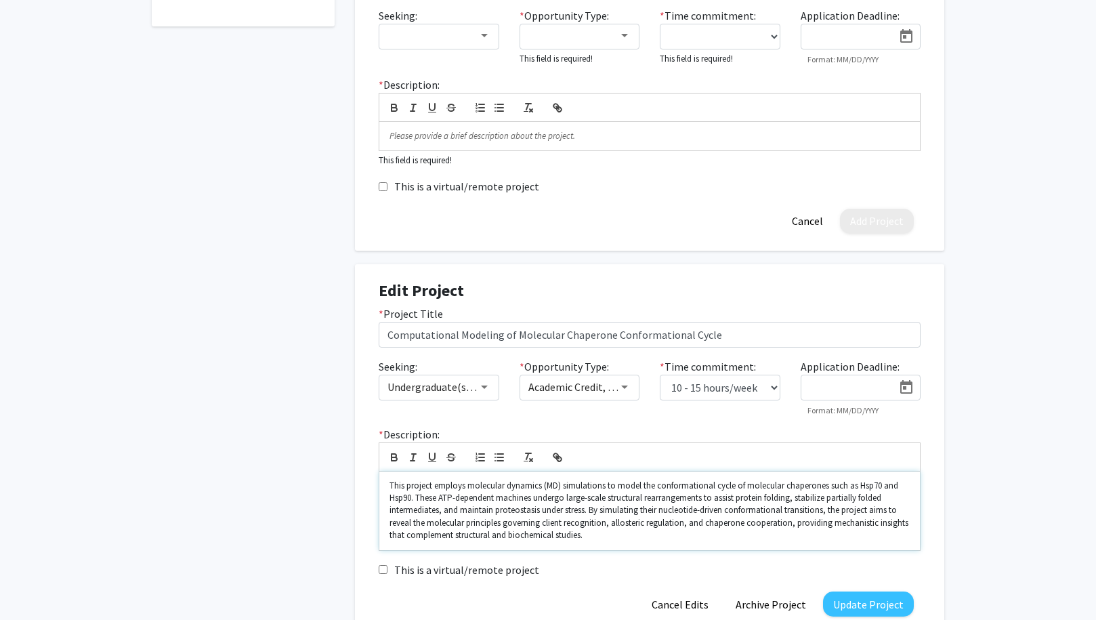
click at [599, 539] on p "This project employs molecular dynamics (MD) simulations to model the conformat…" at bounding box center [649, 510] width 520 height 62
click at [653, 537] on p "This project employs molecular dynamics (MD) simulations to model the conformat…" at bounding box center [649, 510] width 520 height 62
click at [685, 534] on p "This project employs molecular dynamics (MD) simulations to model the conformat…" at bounding box center [649, 510] width 520 height 62
click at [794, 534] on p "This project employs molecular dynamics (MD) simulations to model the conformat…" at bounding box center [649, 510] width 520 height 62
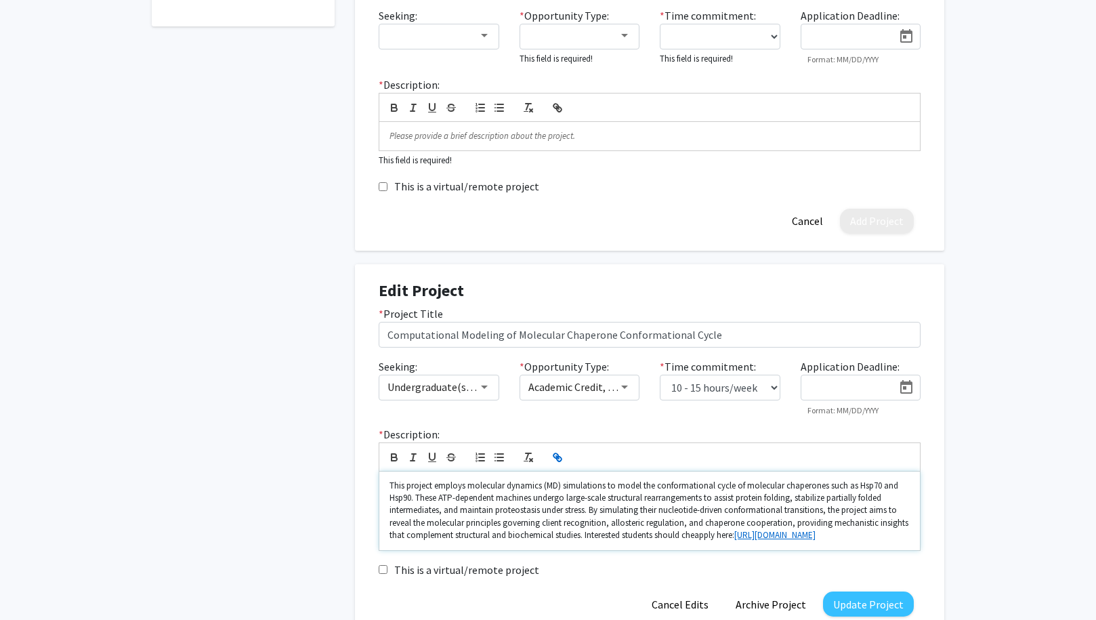
click at [700, 538] on p "This project employs molecular dynamics (MD) simulations to model the conformat…" at bounding box center [649, 510] width 520 height 62
drag, startPoint x: 868, startPoint y: 532, endPoint x: 584, endPoint y: 534, distance: 283.7
click at [584, 534] on p "This project employs molecular dynamics (MD) simulations to model the conformat…" at bounding box center [649, 510] width 520 height 62
copy p "Interested students should apply here: [URL][DOMAIN_NAME]"
click at [802, 534] on link "[URL][DOMAIN_NAME]" at bounding box center [761, 535] width 81 height 12
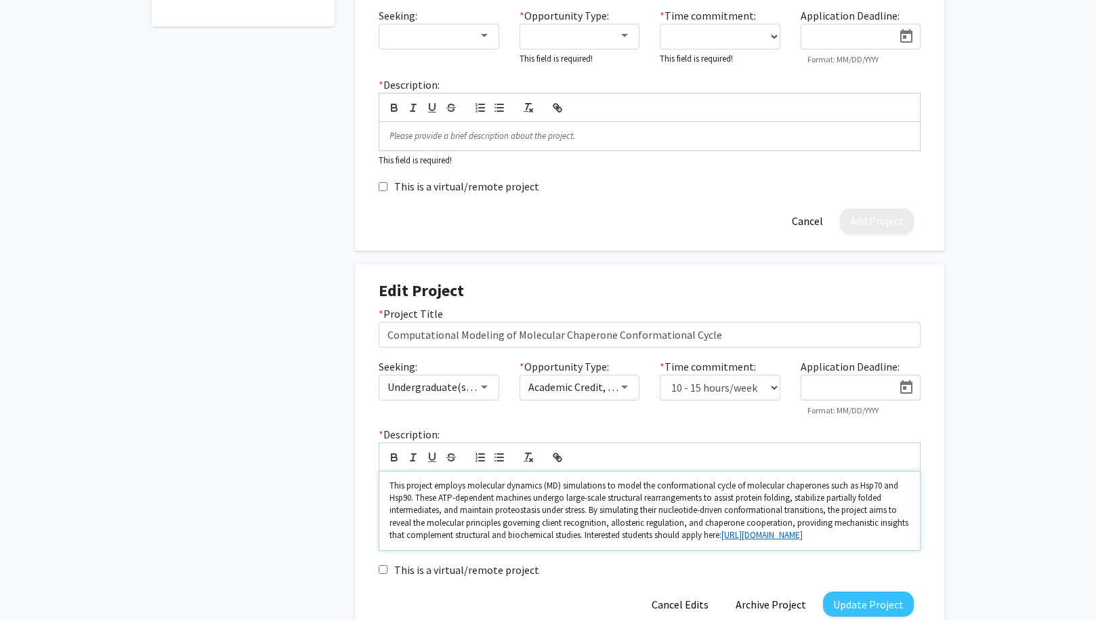
click at [859, 536] on p "This project employs molecular dynamics (MD) simulations to model the conformat…" at bounding box center [649, 510] width 520 height 62
drag, startPoint x: 882, startPoint y: 536, endPoint x: 584, endPoint y: 532, distance: 297.3
click at [584, 532] on p "This project employs molecular dynamics (MD) simulations to model the conformat…" at bounding box center [649, 510] width 520 height 62
click at [886, 607] on button "Update Project" at bounding box center [868, 603] width 91 height 25
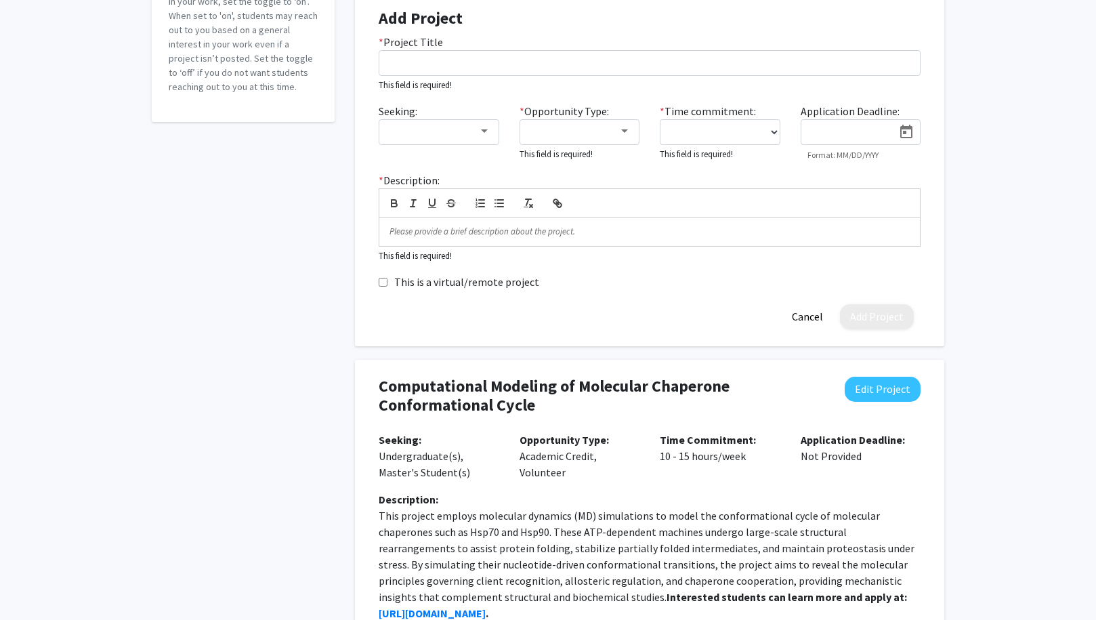
scroll to position [169, 0]
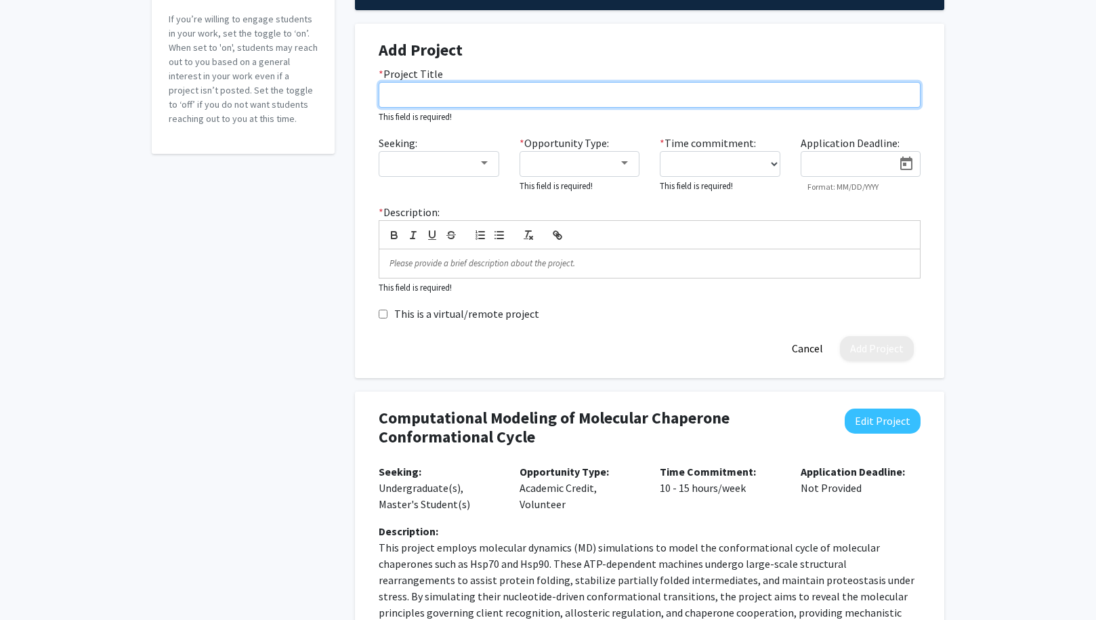
click at [483, 89] on input "* Project Title" at bounding box center [650, 95] width 542 height 26
paste input "Leveraging Machine Learning for the Discovery of Hsp90 Co-Chaperones"
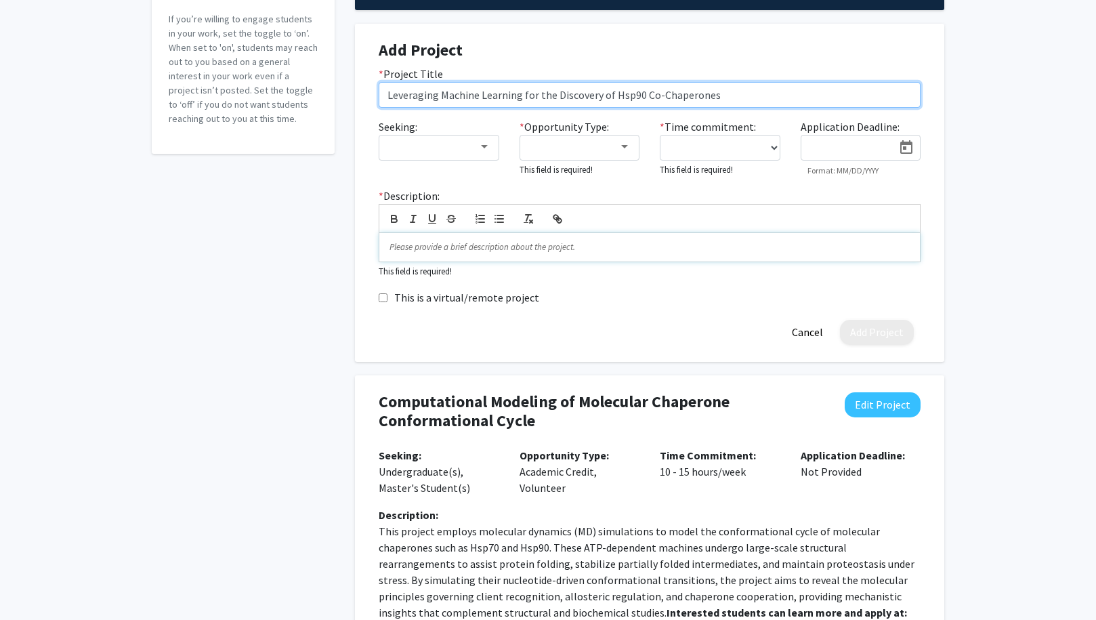
type input "Leveraging Machine Learning for the Discovery of Hsp90 Co-Chaperones"
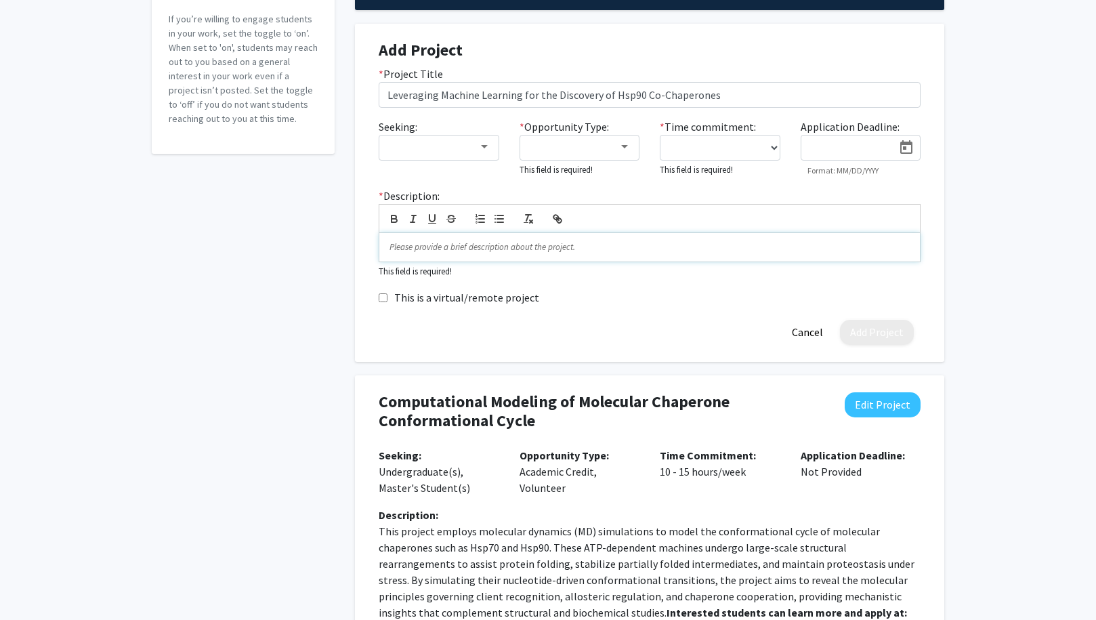
click at [494, 249] on p at bounding box center [649, 247] width 520 height 12
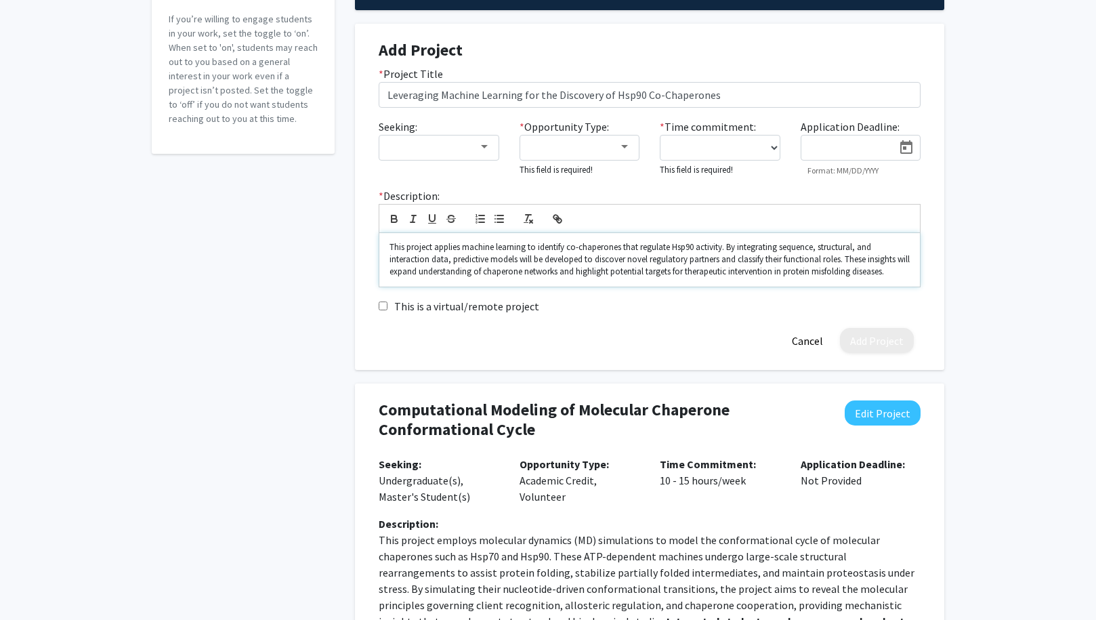
scroll to position [288, 0]
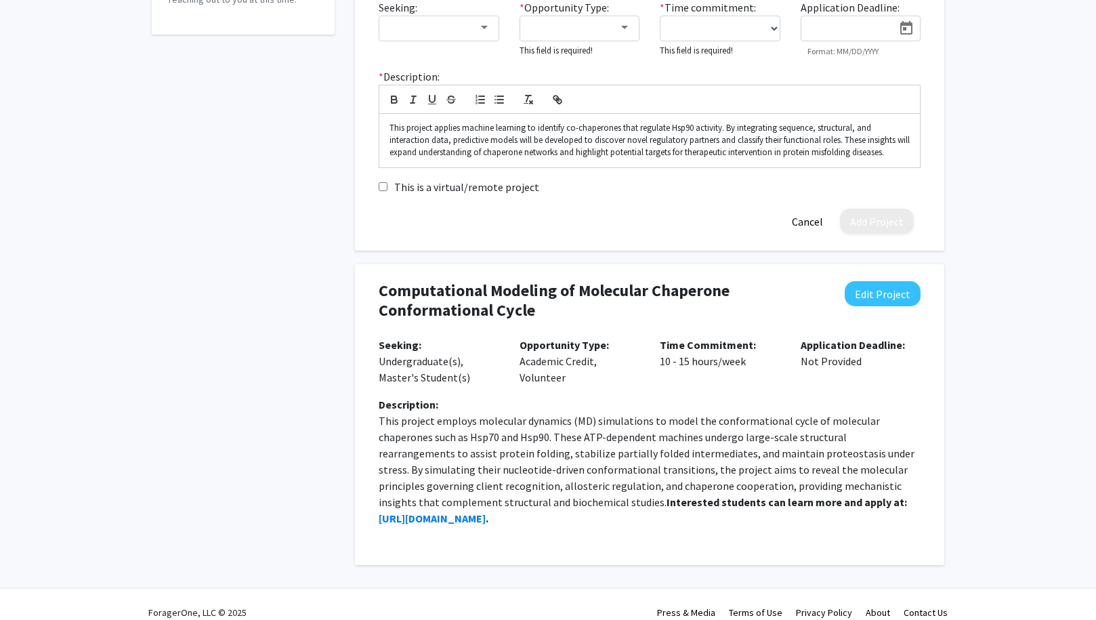
drag, startPoint x: 539, startPoint y: 501, endPoint x: 917, endPoint y: 504, distance: 377.8
click at [917, 504] on p "This project employs molecular dynamics (MD) simulations to model the conformat…" at bounding box center [650, 469] width 542 height 114
copy p "Interested students can learn more and apply at: [URL][DOMAIN_NAME]"
click at [903, 159] on p "This project applies machine learning to identify co-chaperones that regulate H…" at bounding box center [649, 140] width 520 height 37
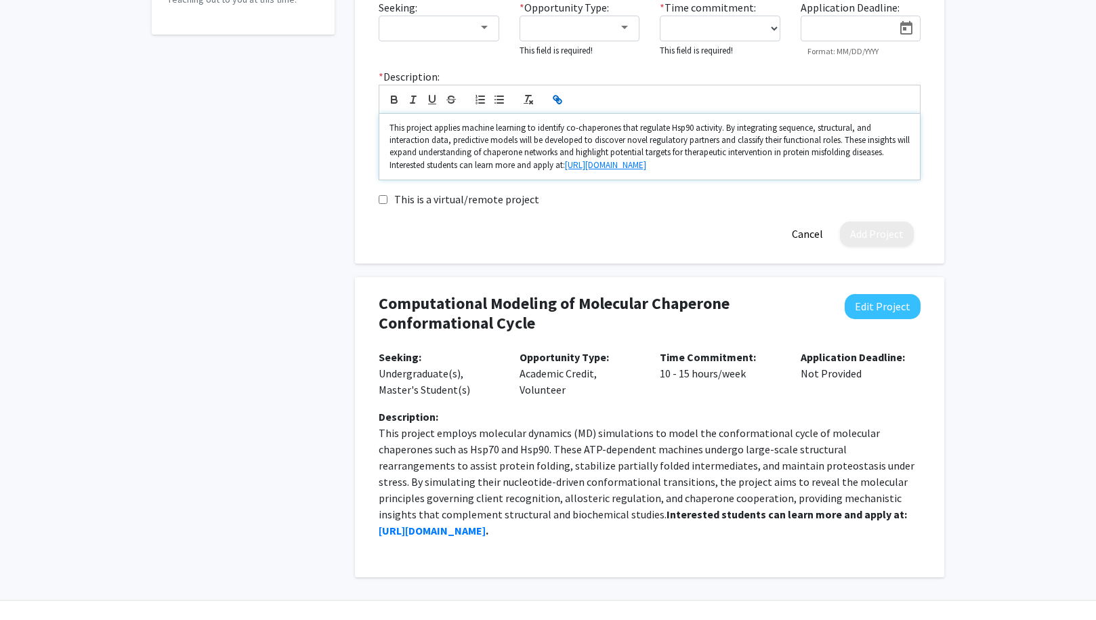
scroll to position [160, 0]
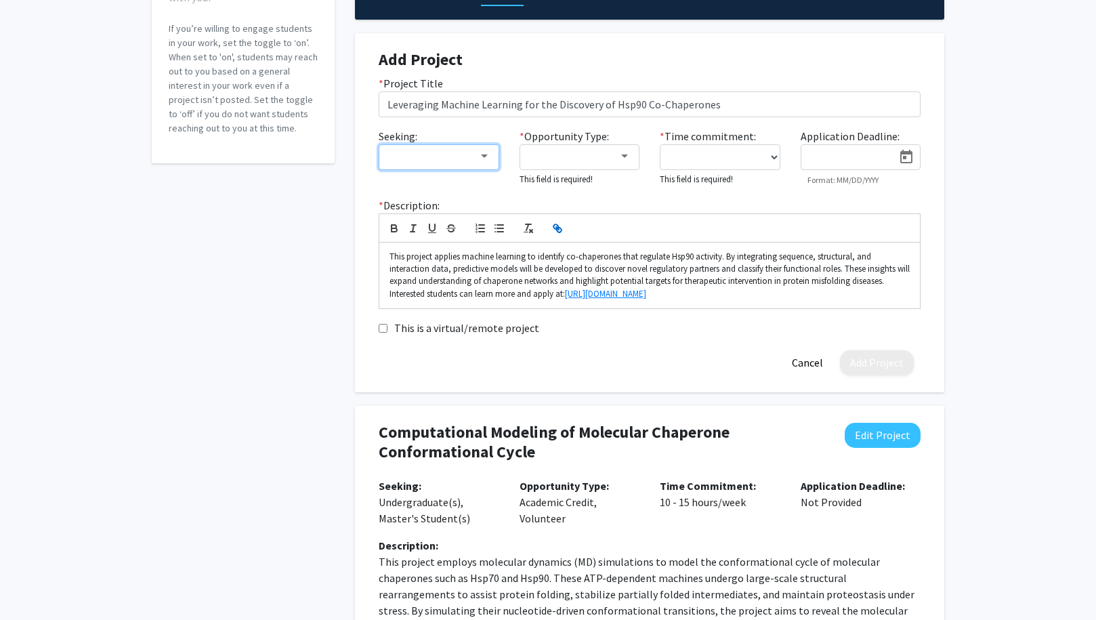
click at [460, 152] on div at bounding box center [432, 156] width 91 height 16
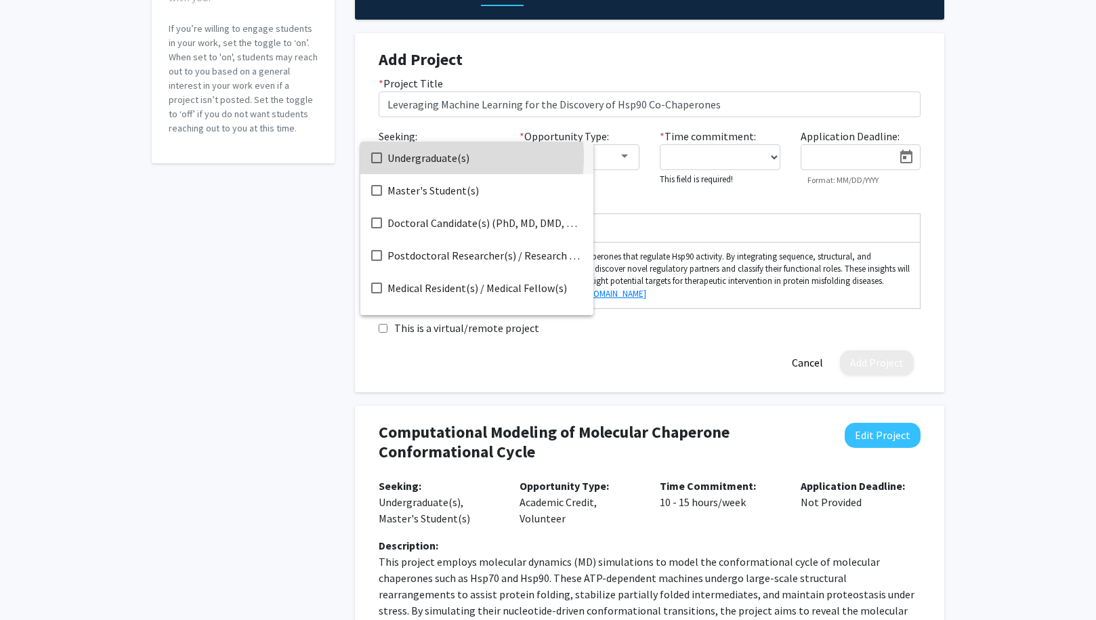
click at [427, 156] on span "Undergraduate(s)" at bounding box center [484, 158] width 195 height 33
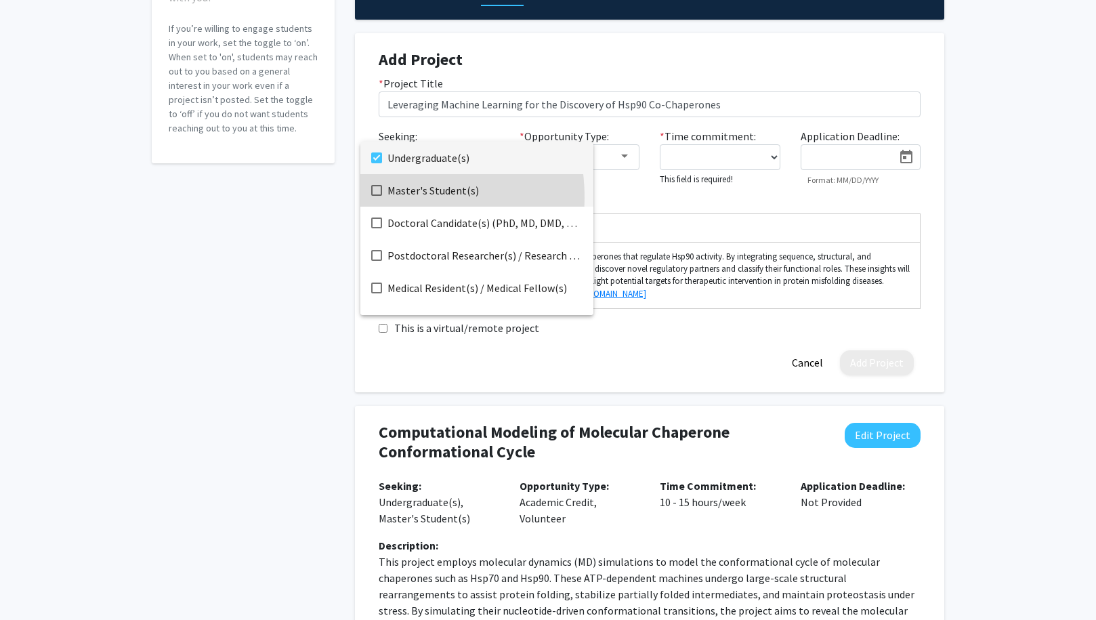
click at [385, 197] on mat-option "Master's Student(s)" at bounding box center [476, 190] width 233 height 33
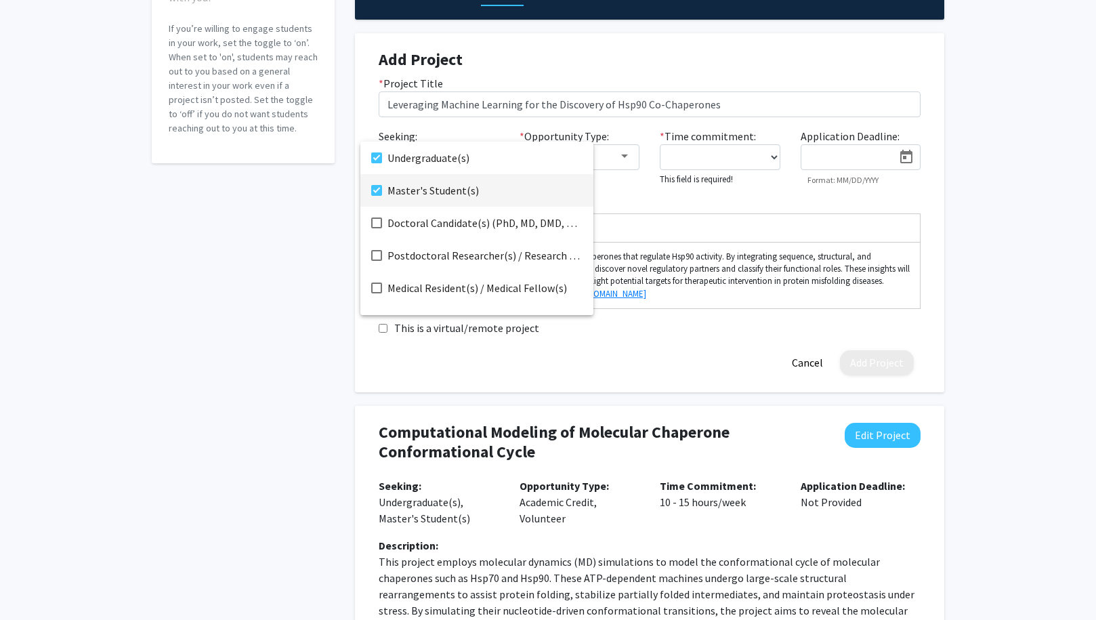
click at [618, 165] on div at bounding box center [548, 310] width 1096 height 620
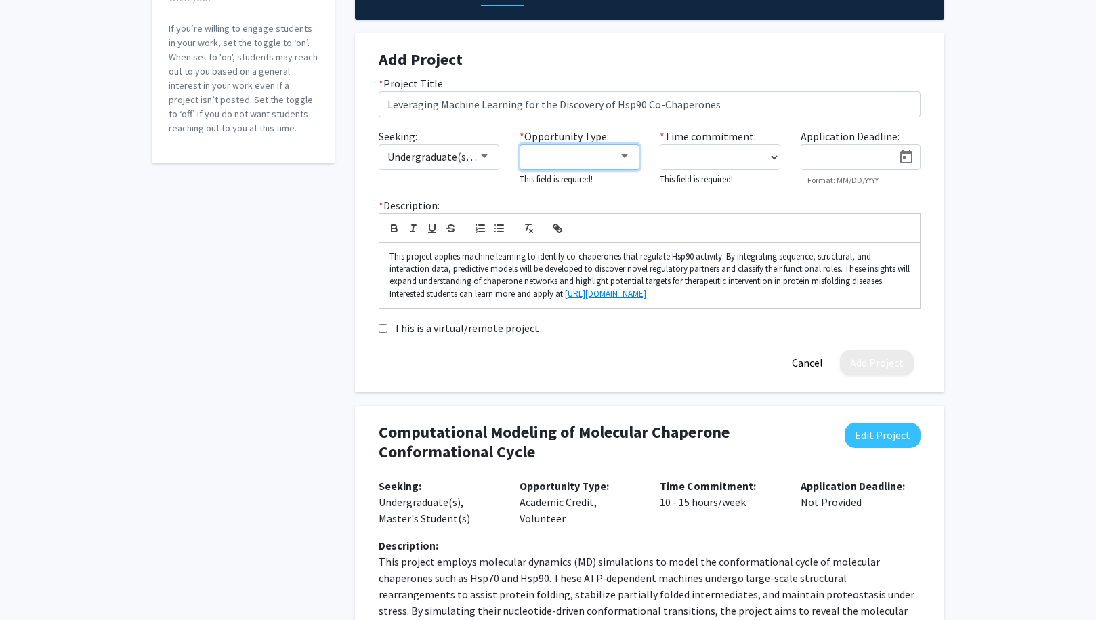
click at [623, 157] on div at bounding box center [624, 155] width 7 height 3
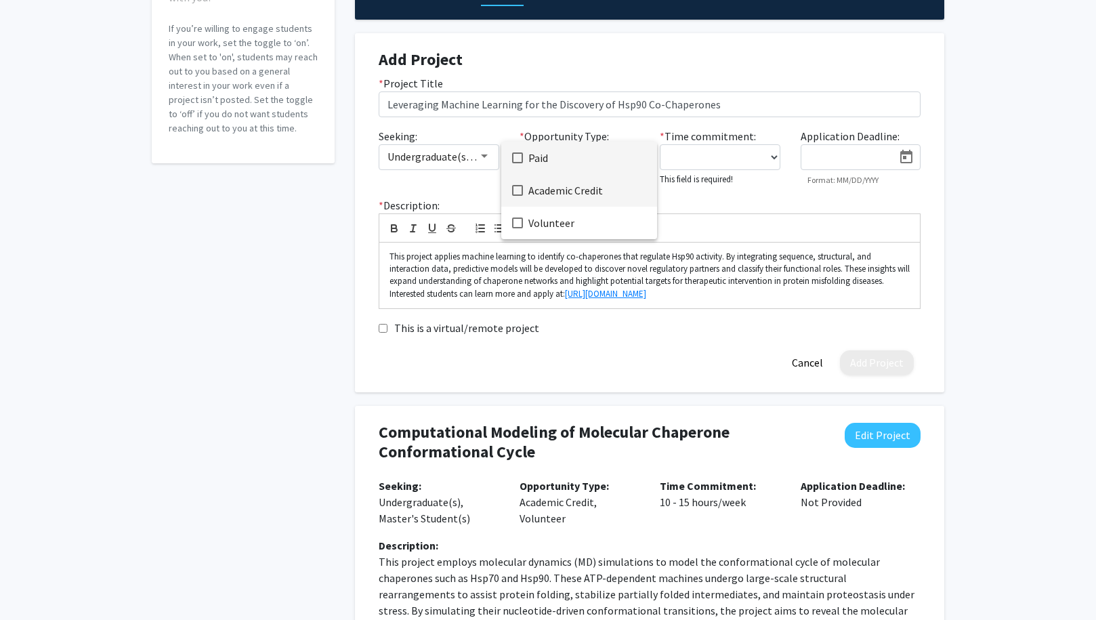
click at [524, 194] on mat-option "Academic Credit" at bounding box center [579, 190] width 156 height 33
click at [519, 221] on mat-pseudo-checkbox at bounding box center [517, 222] width 11 height 11
click at [749, 163] on div at bounding box center [548, 310] width 1096 height 620
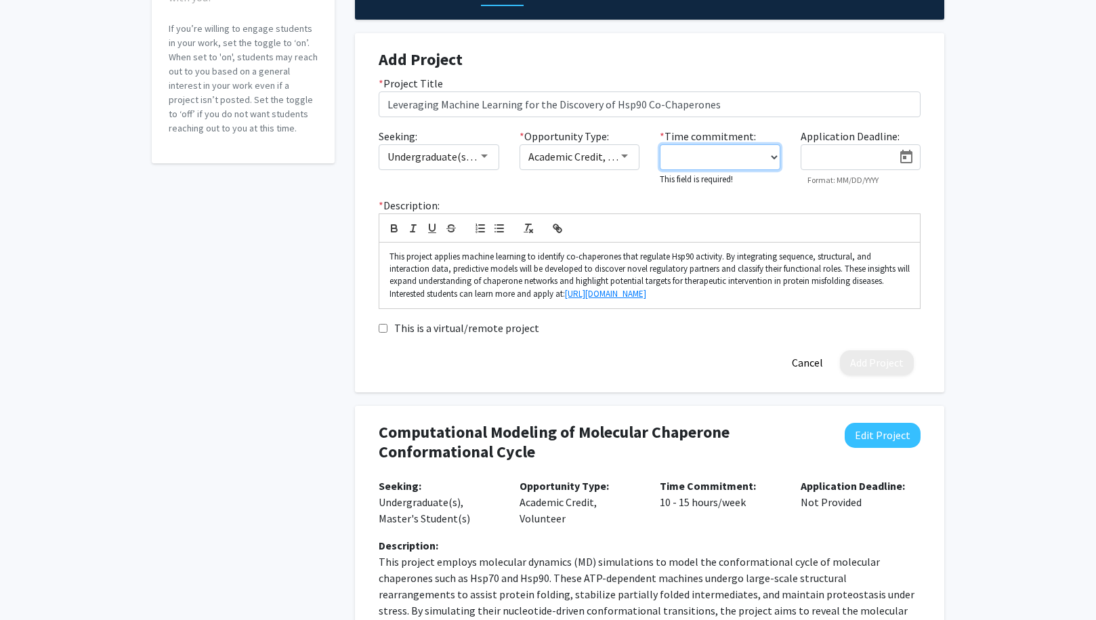
select select "10 - 15"
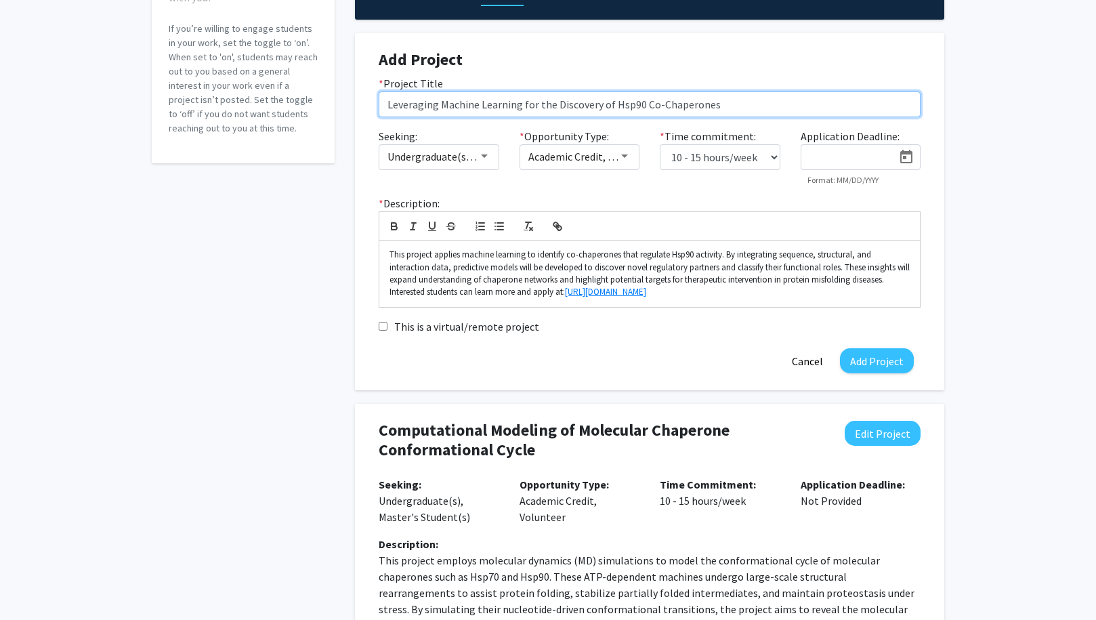
click at [766, 105] on input "Leveraging Machine Learning for the Discovery of Hsp90 Co-Chaperones" at bounding box center [650, 104] width 542 height 26
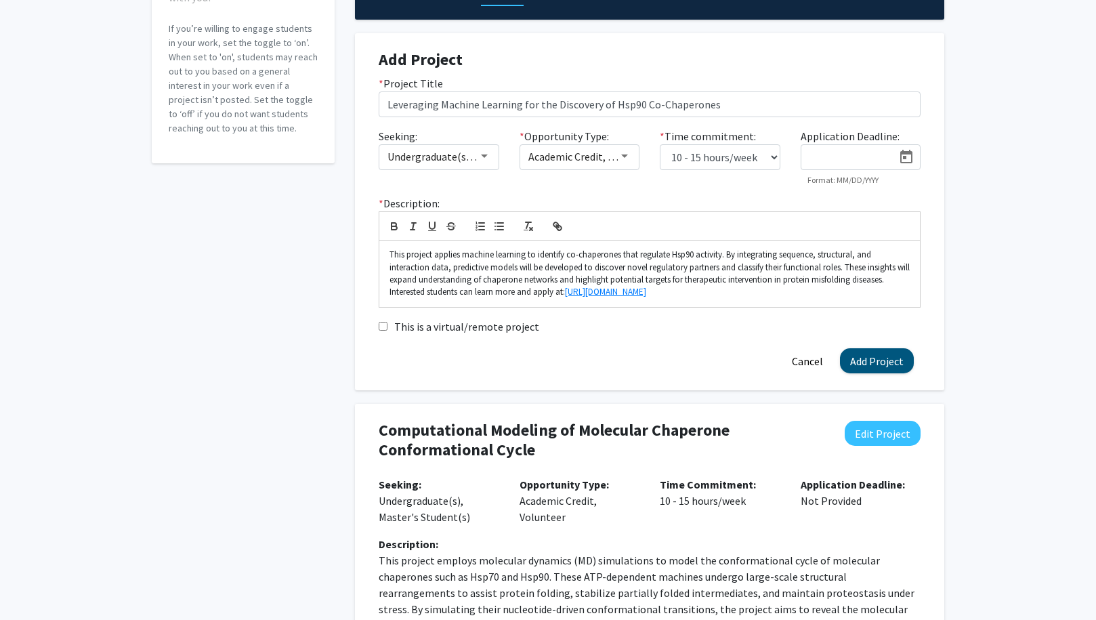
click at [871, 360] on button "Add Project" at bounding box center [877, 360] width 74 height 25
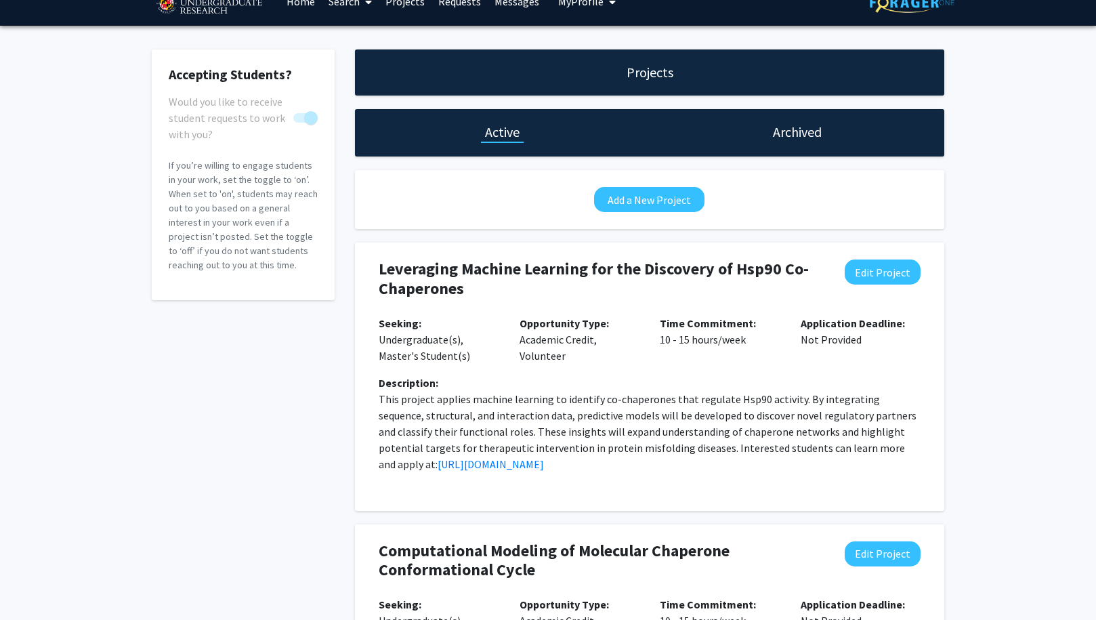
scroll to position [282, 0]
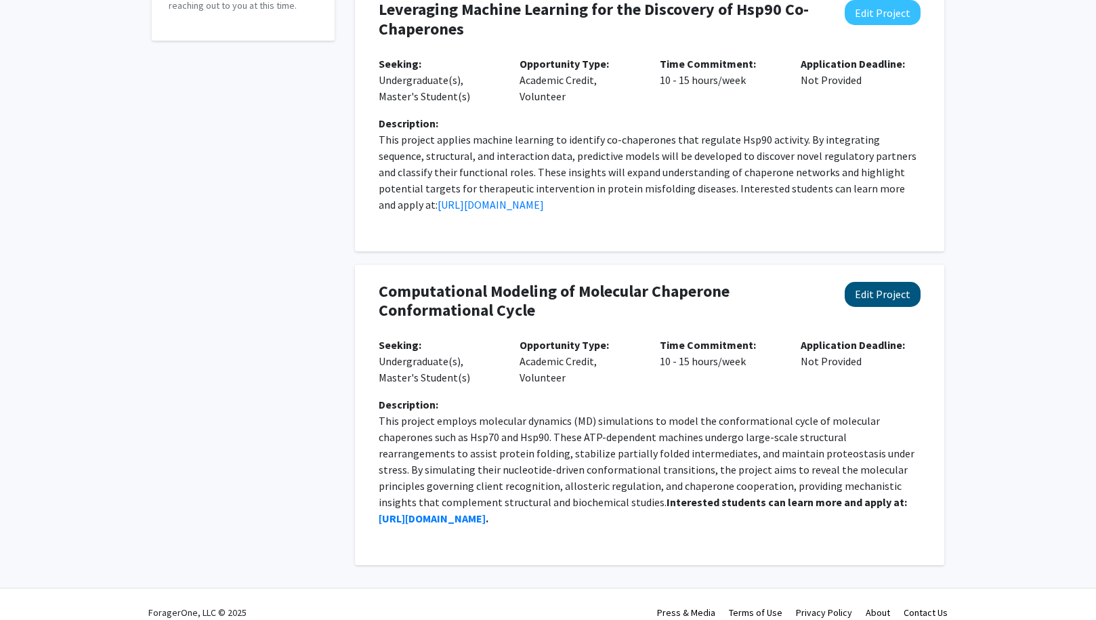
click at [890, 288] on button "Edit Project" at bounding box center [882, 294] width 76 height 25
select select "10 - 15"
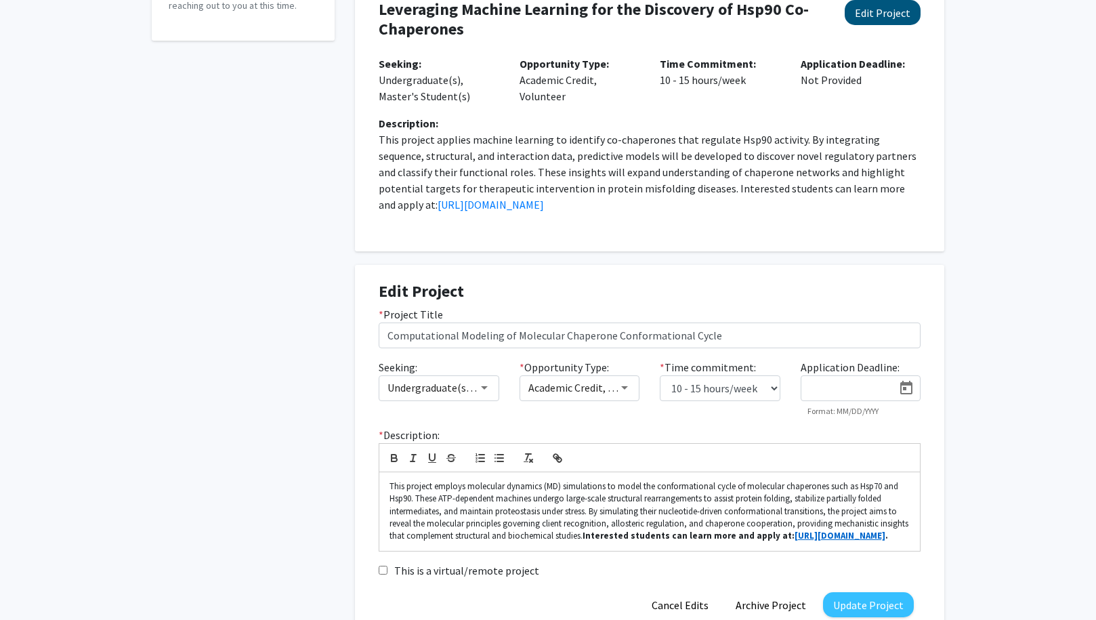
click at [888, 13] on button "Edit Project" at bounding box center [882, 12] width 76 height 25
select select "10 - 15"
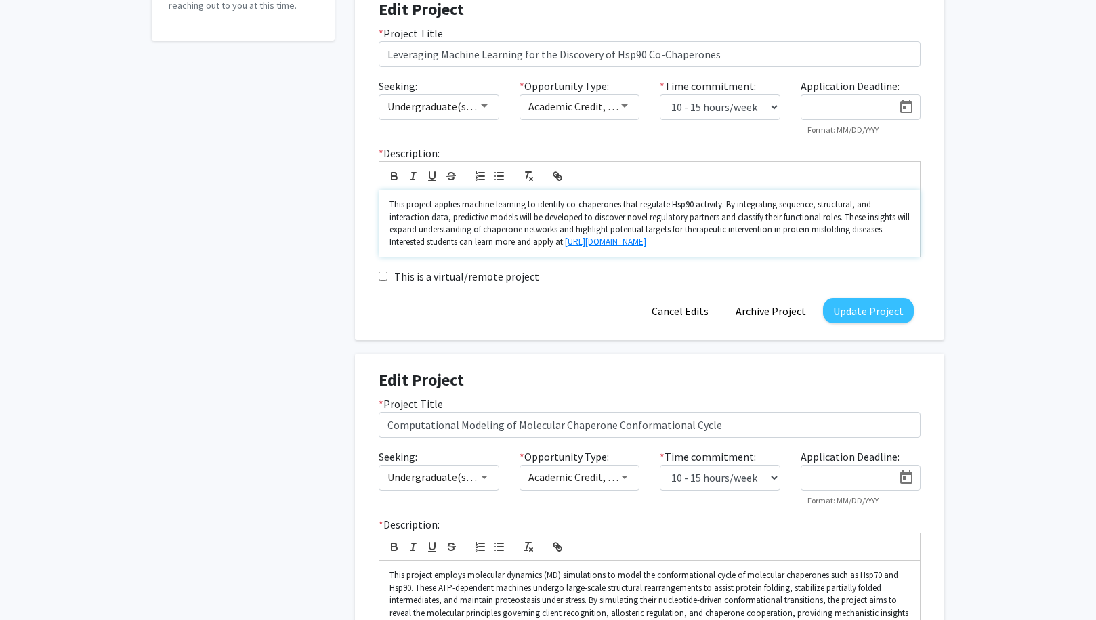
drag, startPoint x: 698, startPoint y: 240, endPoint x: 381, endPoint y: 240, distance: 317.6
click at [381, 240] on div "This project applies machine learning to identify co-chaperones that regulate H…" at bounding box center [649, 223] width 540 height 66
click at [871, 309] on button "Update Project" at bounding box center [868, 310] width 91 height 25
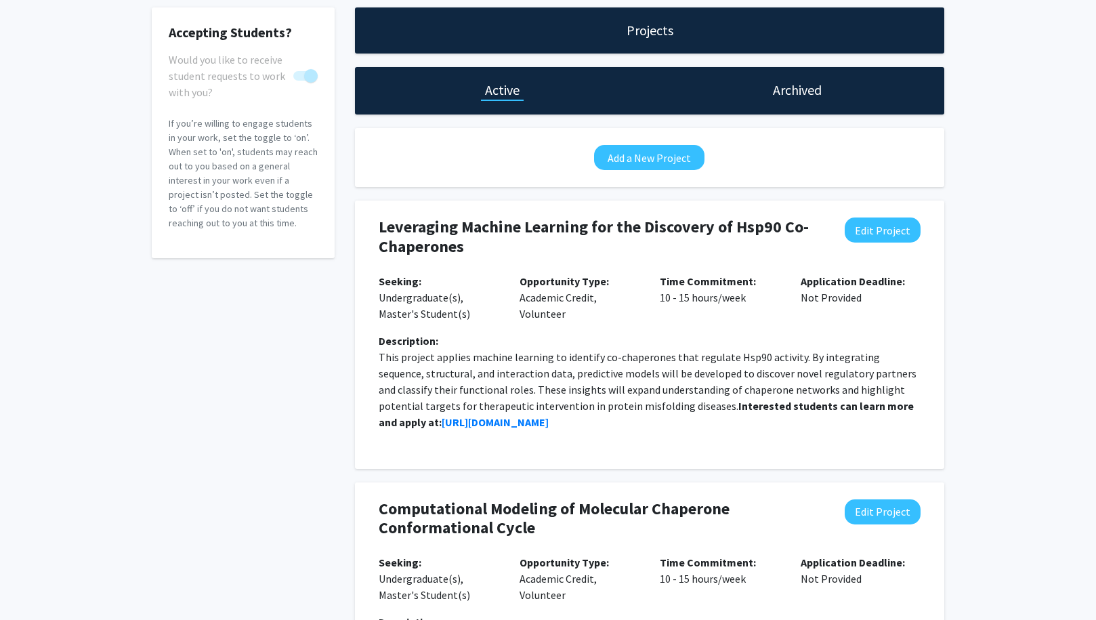
scroll to position [0, 0]
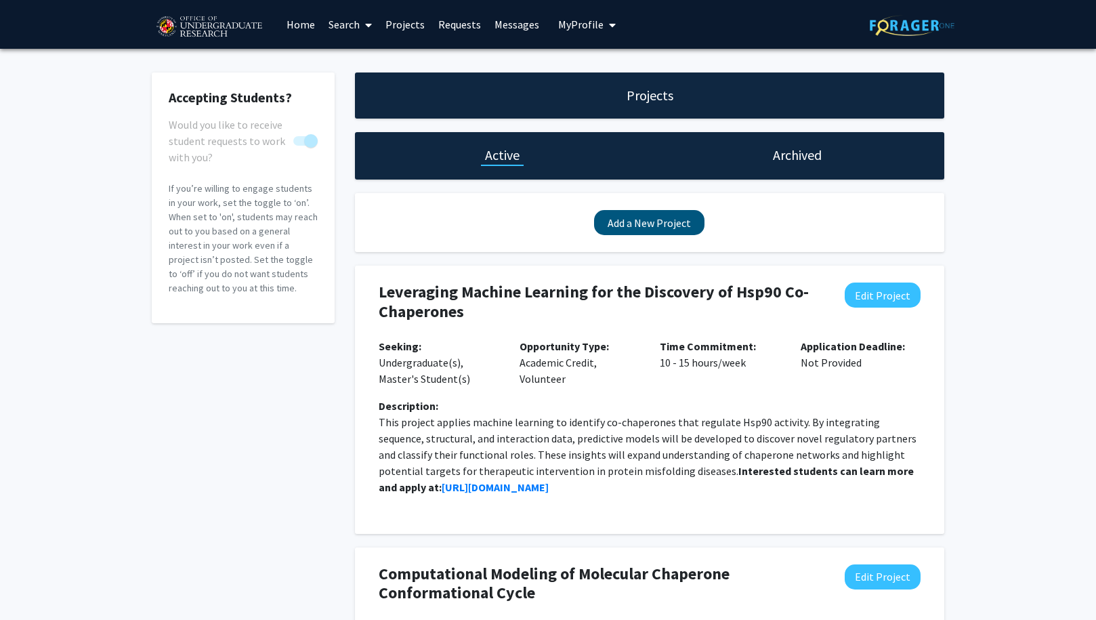
click at [670, 230] on button "Add a New Project" at bounding box center [649, 222] width 110 height 25
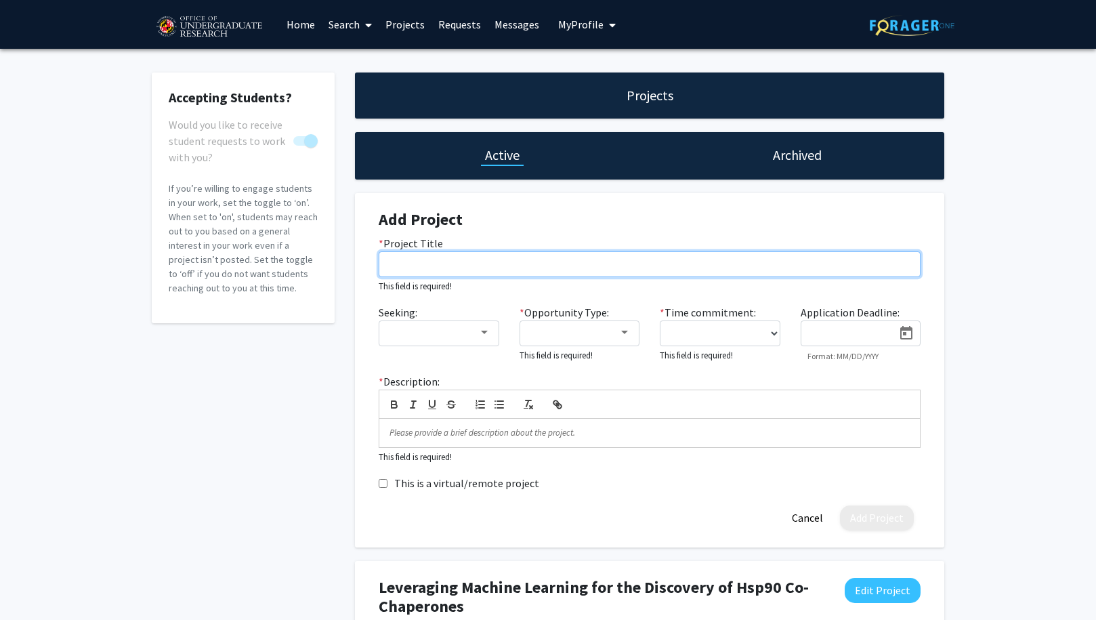
click at [488, 272] on input "* Project Title" at bounding box center [650, 264] width 542 height 26
paste input "Artistic Visualization of Protein Structures"
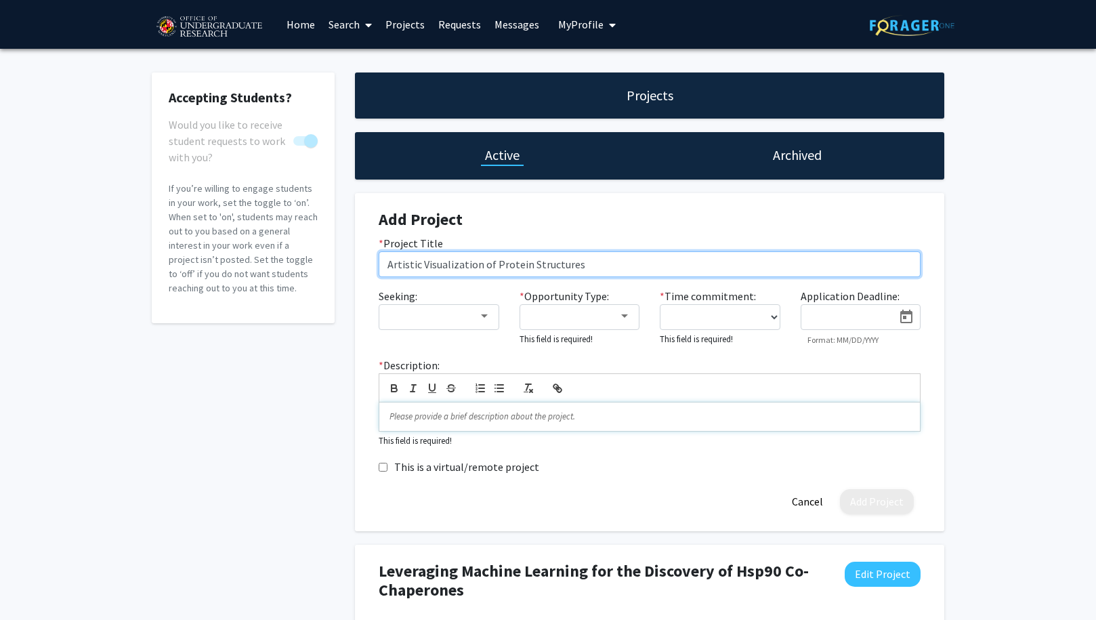
type input "Artistic Visualization of Protein Structures"
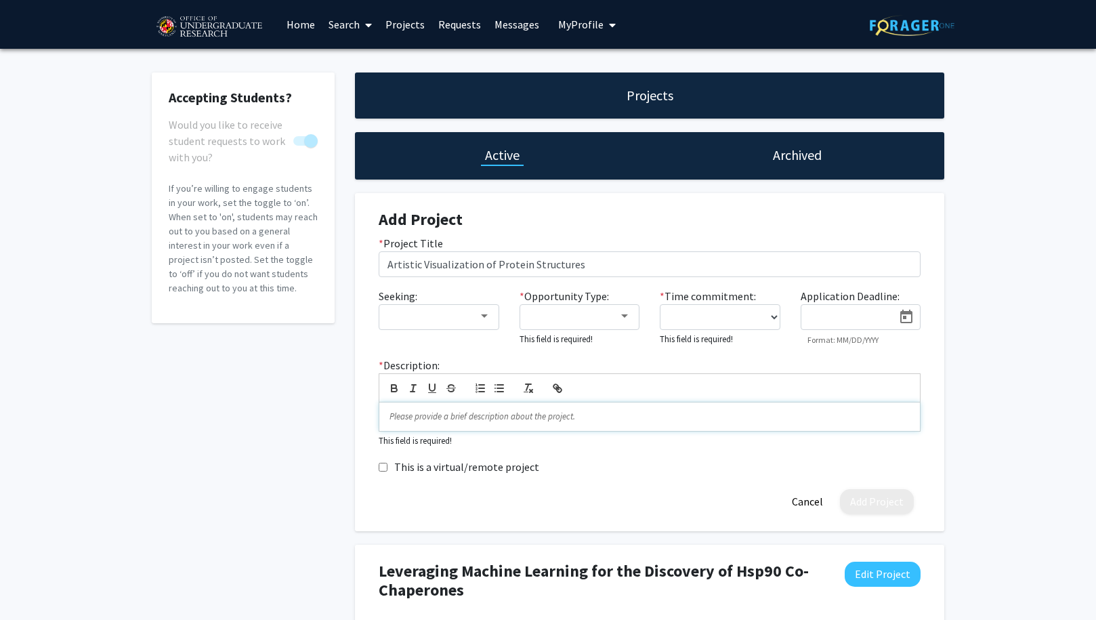
click at [459, 416] on p at bounding box center [649, 416] width 520 height 12
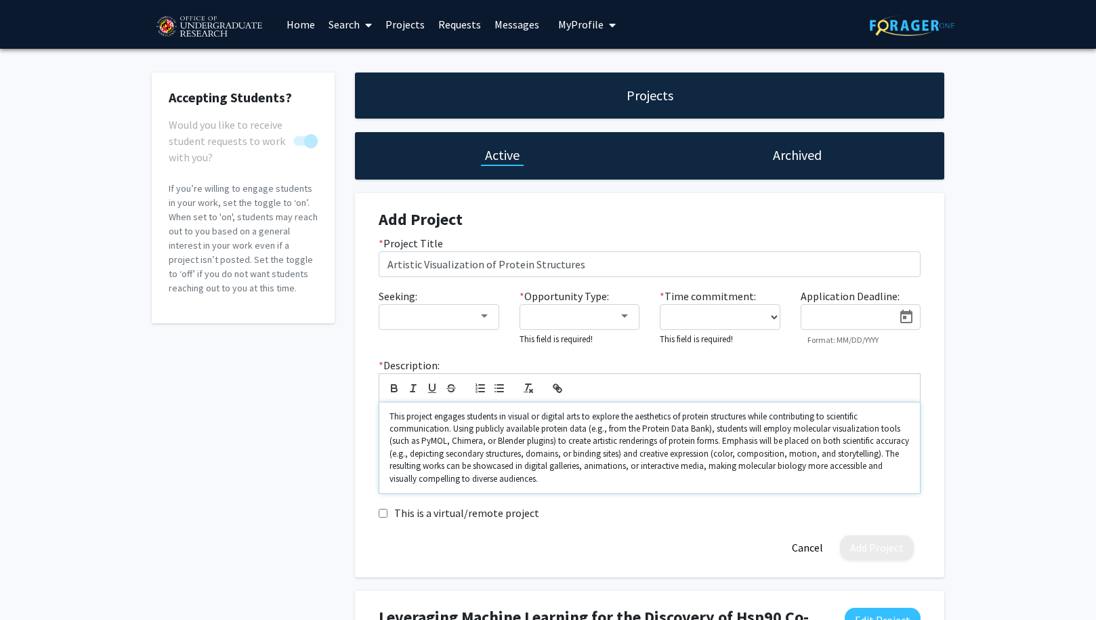
click at [609, 420] on p "This project engages students in visual or digital arts to explore the aestheti…" at bounding box center [649, 447] width 520 height 75
click at [671, 418] on p "This project engages students in visual or digital arts to explore the aestheti…" at bounding box center [649, 447] width 520 height 75
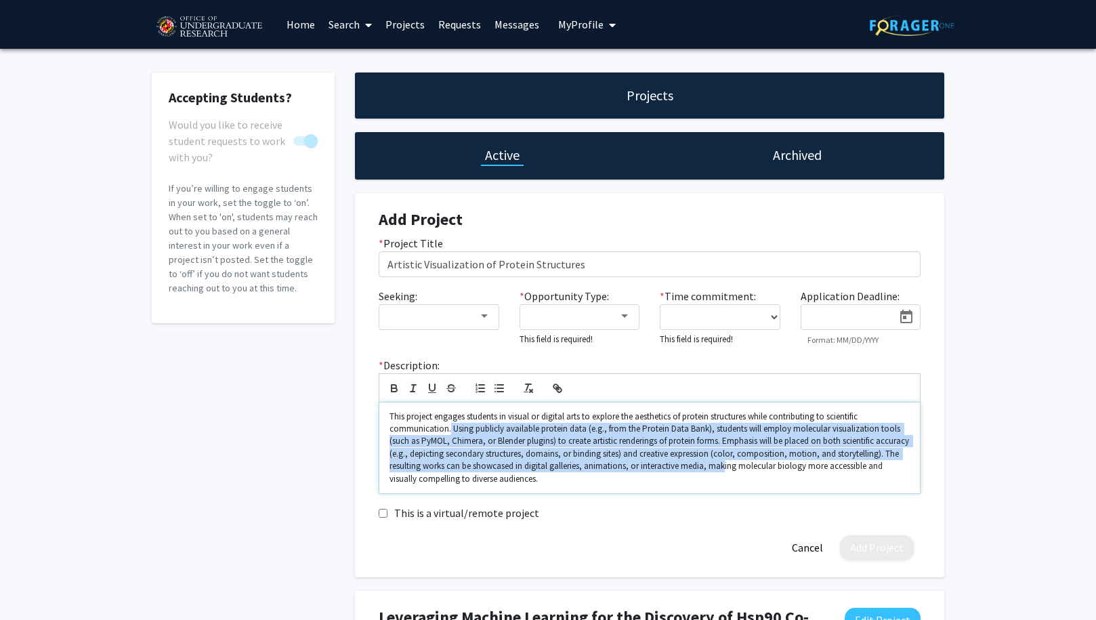
drag, startPoint x: 450, startPoint y: 433, endPoint x: 722, endPoint y: 467, distance: 274.9
click at [722, 467] on p "This project engages students in visual or digital arts to explore the aestheti…" at bounding box center [649, 447] width 520 height 75
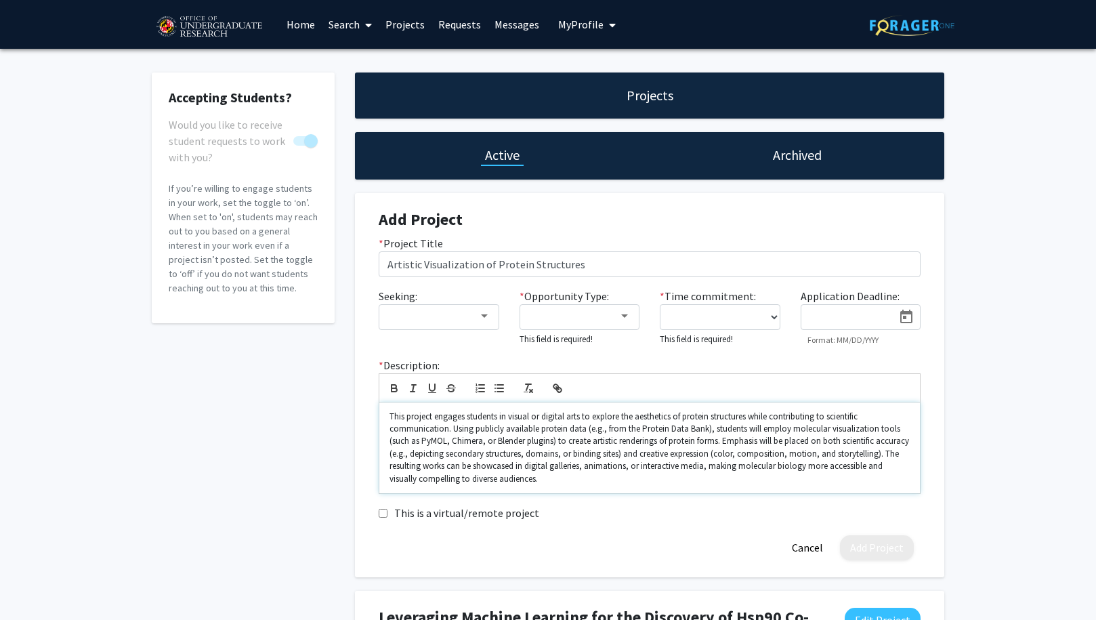
click at [630, 478] on p "This project engages students in visual or digital arts to explore the aestheti…" at bounding box center [649, 447] width 520 height 75
click at [475, 320] on div at bounding box center [432, 316] width 91 height 16
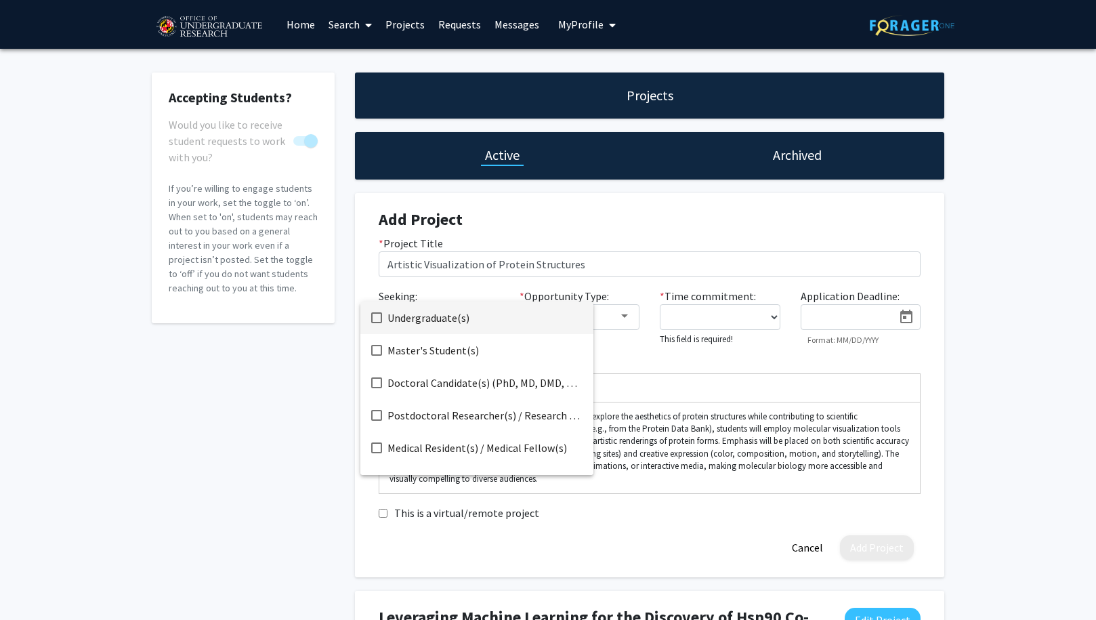
click at [439, 317] on span "Undergraduate(s)" at bounding box center [484, 317] width 195 height 33
click at [414, 345] on span "Master's Student(s)" at bounding box center [484, 350] width 195 height 33
click at [741, 437] on div at bounding box center [548, 310] width 1096 height 620
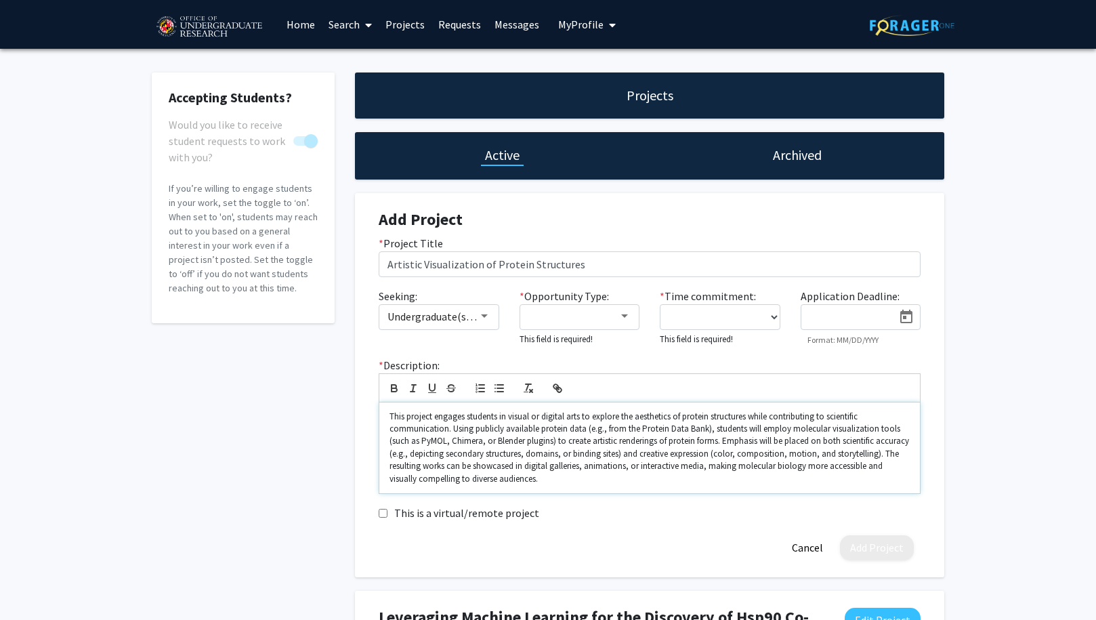
click at [460, 443] on p "This project engages students in visual or digital arts to explore the aestheti…" at bounding box center [649, 447] width 520 height 75
click at [485, 444] on p "This project engages students in visual or digital arts to explore the aestheti…" at bounding box center [649, 447] width 520 height 75
click at [572, 322] on div at bounding box center [573, 316] width 91 height 16
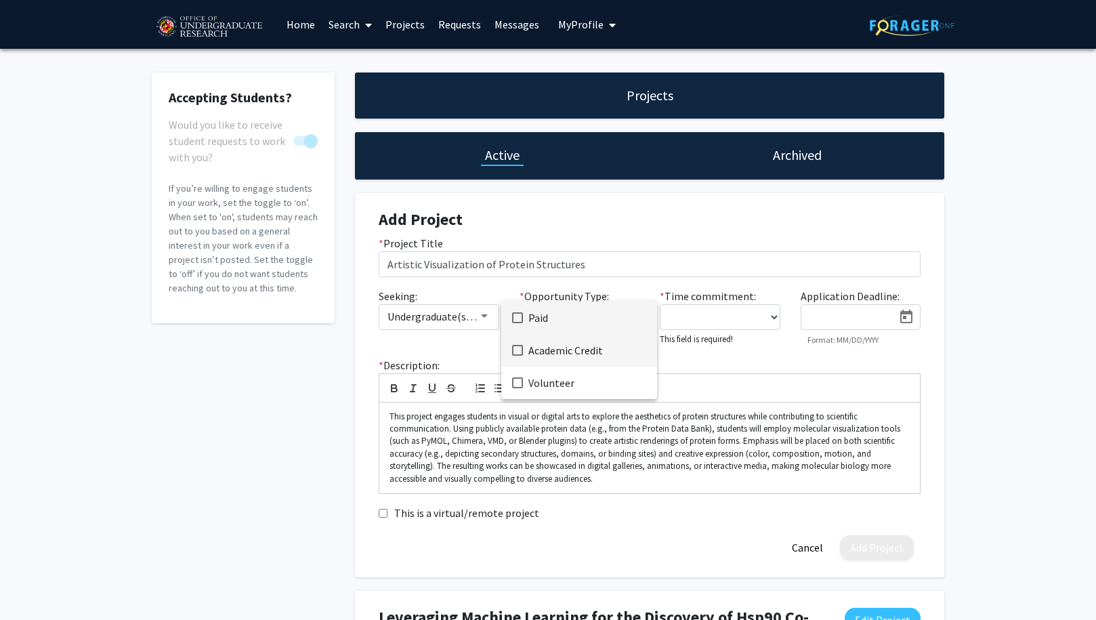
click at [557, 351] on span "Academic Credit" at bounding box center [587, 350] width 118 height 33
click at [555, 379] on span "Volunteer" at bounding box center [587, 382] width 118 height 33
click at [757, 320] on div at bounding box center [548, 310] width 1096 height 620
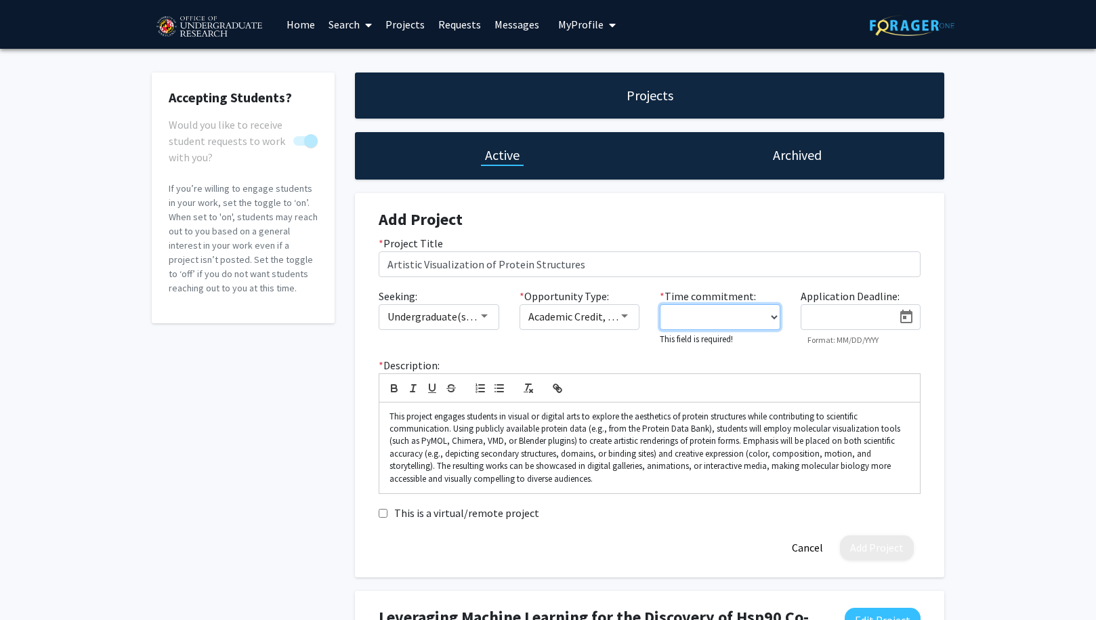
select select "10 - 15"
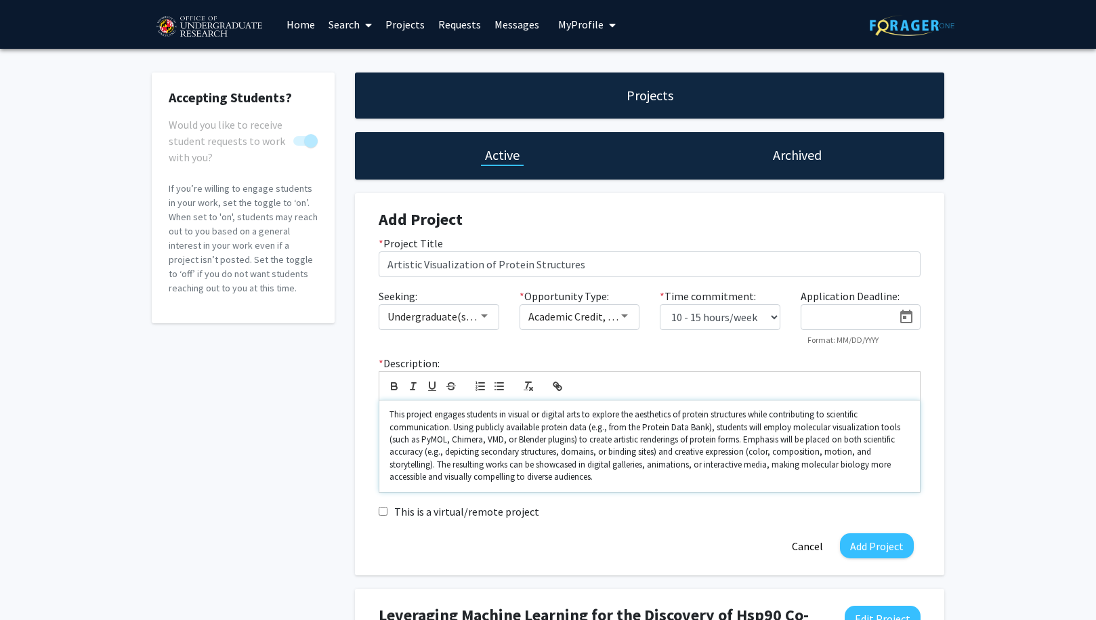
click at [612, 487] on div "This project engages students in visual or digital arts to explore the aestheti…" at bounding box center [649, 445] width 540 height 91
click at [580, 418] on p "This project engages students in visual or digital arts to explore the aestheti…" at bounding box center [649, 445] width 520 height 75
click at [614, 412] on p "This project engages students in visual or digital arts and animation to explor…" at bounding box center [649, 445] width 520 height 75
click at [716, 439] on p "This project engages students in visual or digital arts and to explore the aest…" at bounding box center [649, 445] width 520 height 75
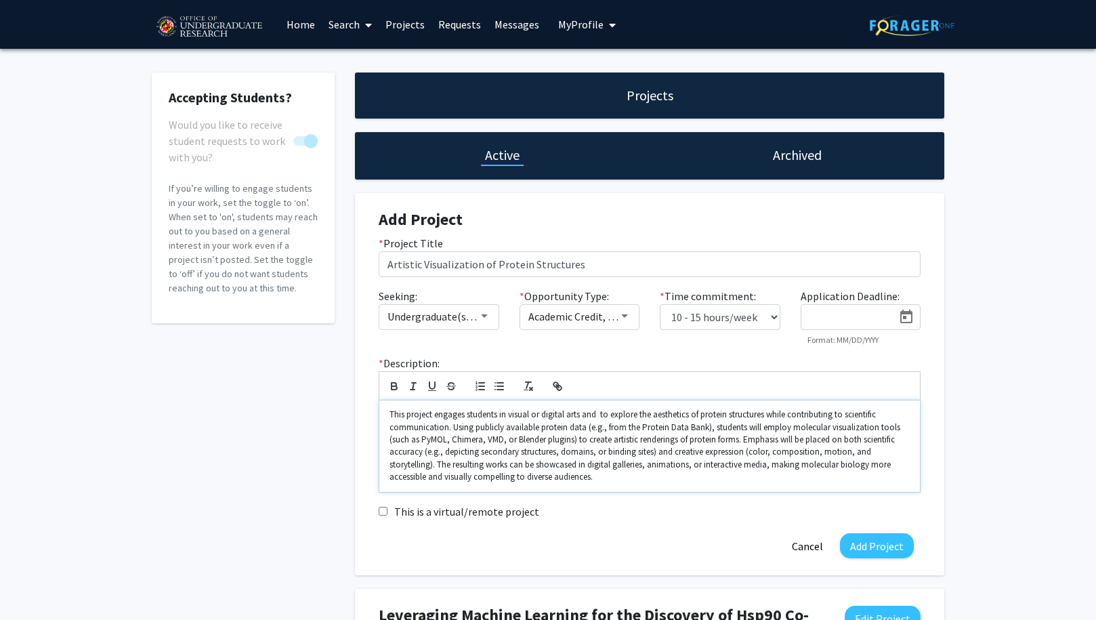
click at [679, 439] on p "This project engages students in visual or digital arts and to explore the aest…" at bounding box center [649, 445] width 520 height 75
click at [596, 416] on p "This project engages students in visual or digital arts and to explore the aest…" at bounding box center [649, 445] width 520 height 75
click at [784, 441] on p "This project engages students in visual or digital arts to explore the aestheti…" at bounding box center [649, 445] width 520 height 75
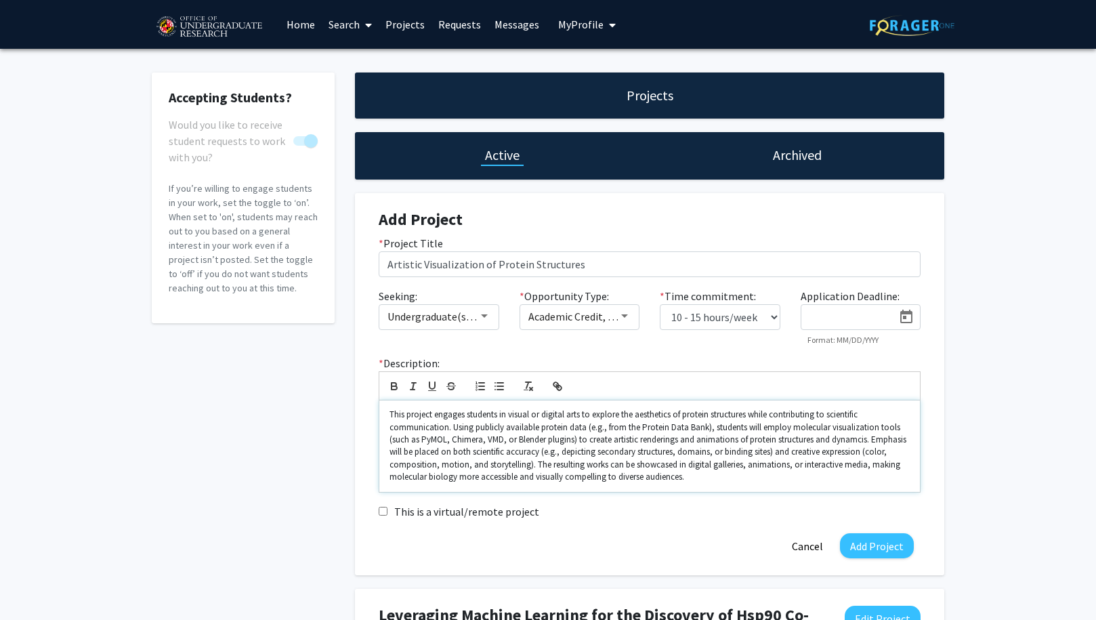
drag, startPoint x: 852, startPoint y: 437, endPoint x: 484, endPoint y: 436, distance: 367.7
click at [484, 436] on p "This project engages students in visual or digital arts to explore the aestheti…" at bounding box center [649, 445] width 520 height 75
click at [439, 454] on p "This project engages students in visual or digital arts to explore the aestheti…" at bounding box center [649, 445] width 520 height 75
click at [510, 452] on p "This project engages students in visual or digital arts to explore the aestheti…" at bounding box center [649, 445] width 520 height 75
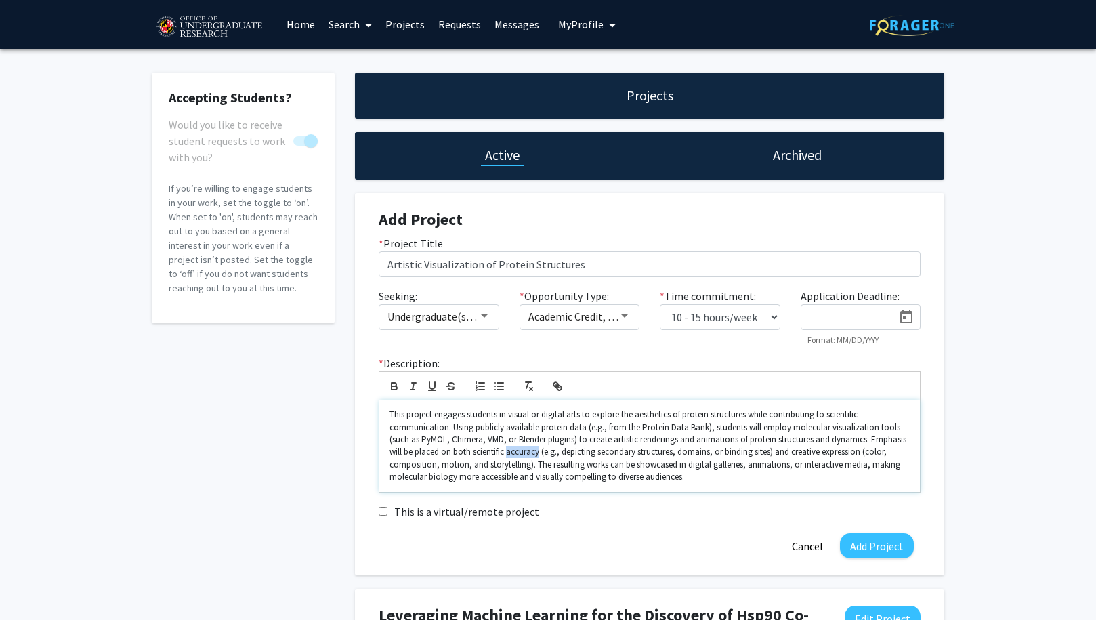
click at [510, 452] on p "This project engages students in visual or digital arts to explore the aestheti…" at bounding box center [649, 445] width 520 height 75
click at [756, 454] on p "This project engages students in visual or digital arts to explore the aestheti…" at bounding box center [649, 445] width 520 height 75
click at [884, 543] on button "Add Project" at bounding box center [877, 545] width 74 height 25
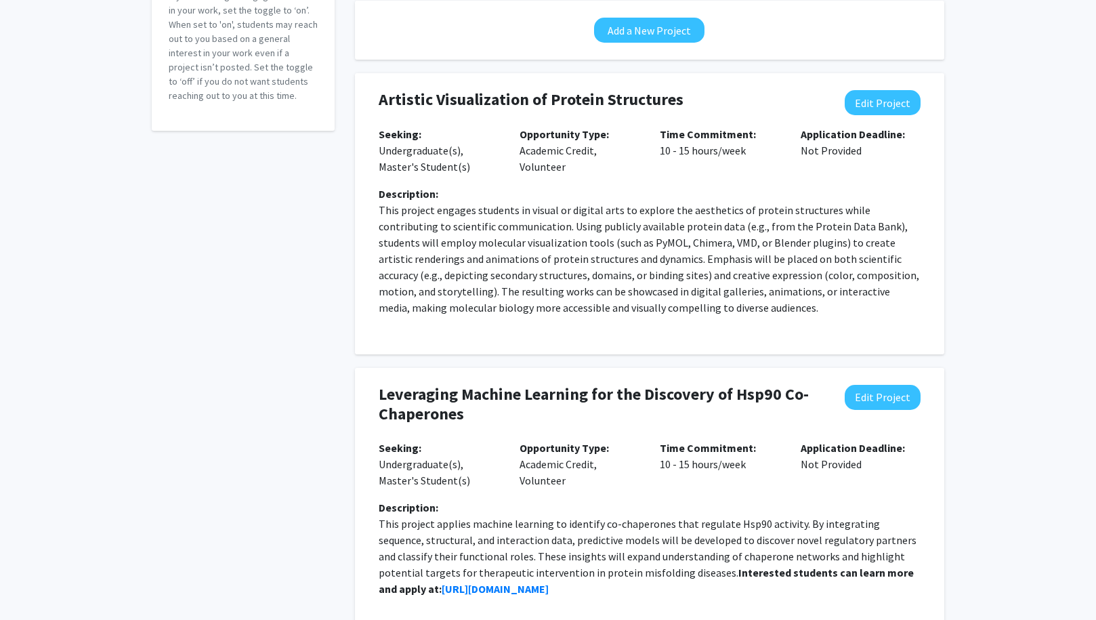
scroll to position [0, 0]
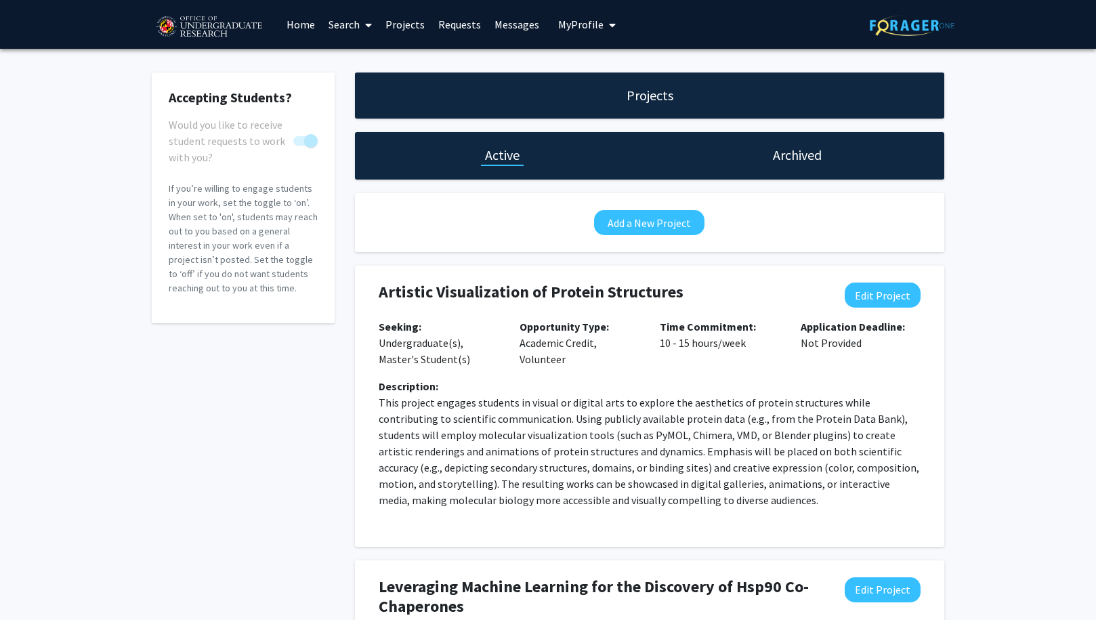
click at [583, 24] on span "My Profile" at bounding box center [580, 25] width 45 height 14
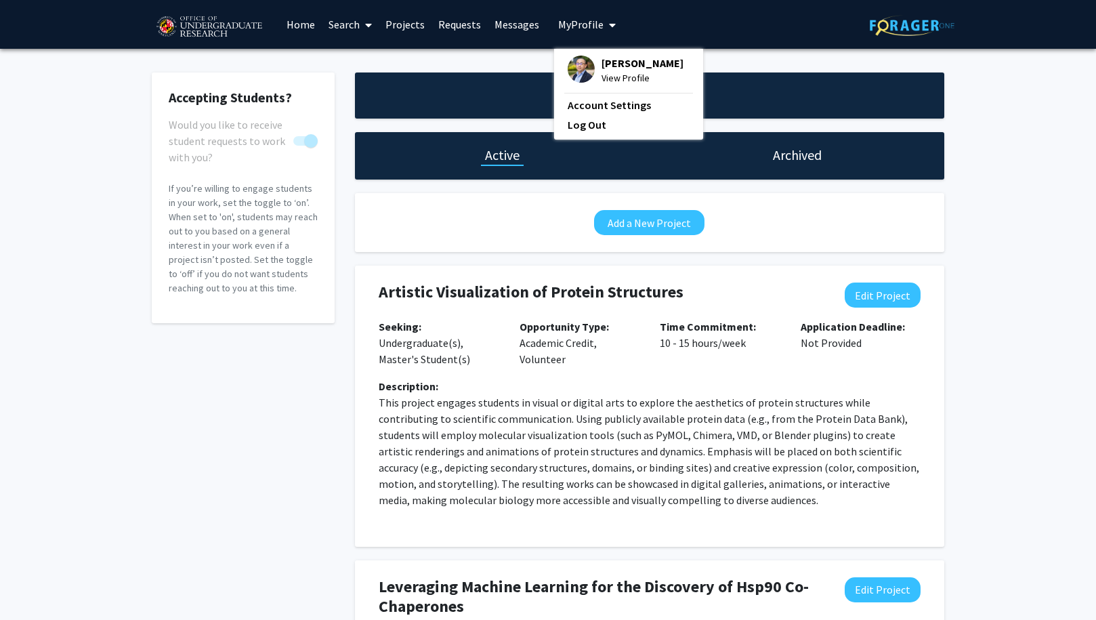
click at [638, 68] on span "[PERSON_NAME]" at bounding box center [642, 63] width 82 height 15
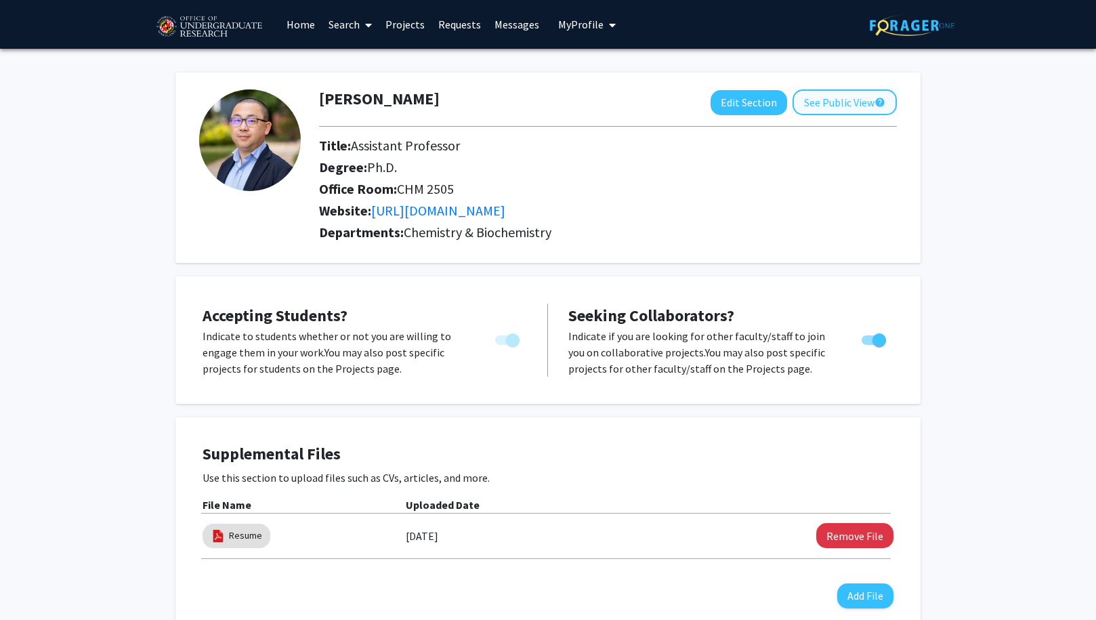
click at [855, 100] on button "See Public View help" at bounding box center [844, 102] width 104 height 26
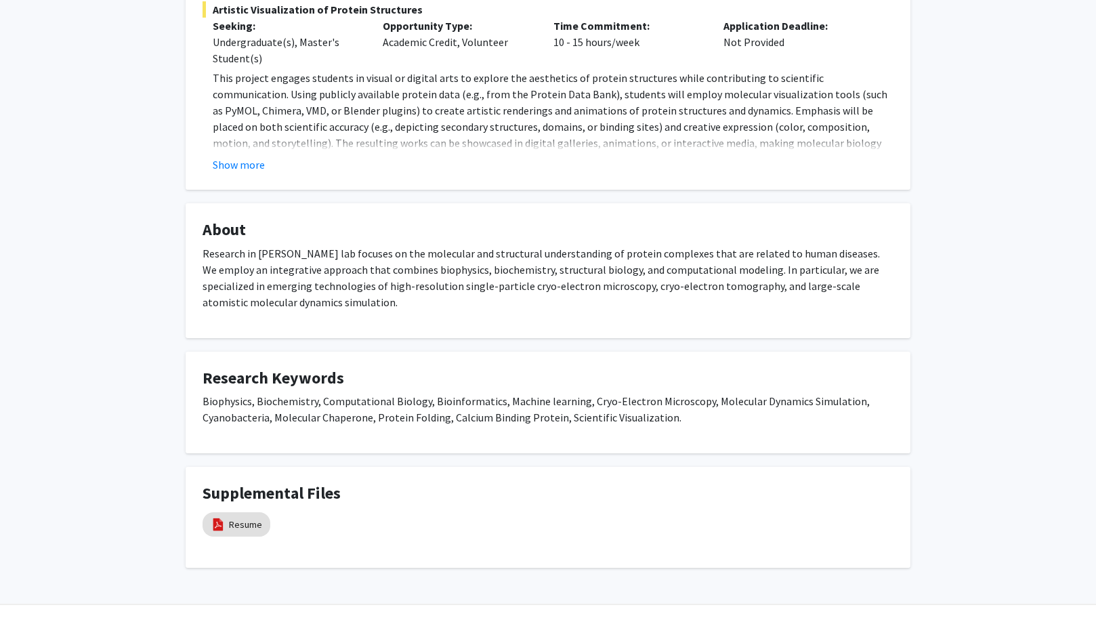
scroll to position [444, 0]
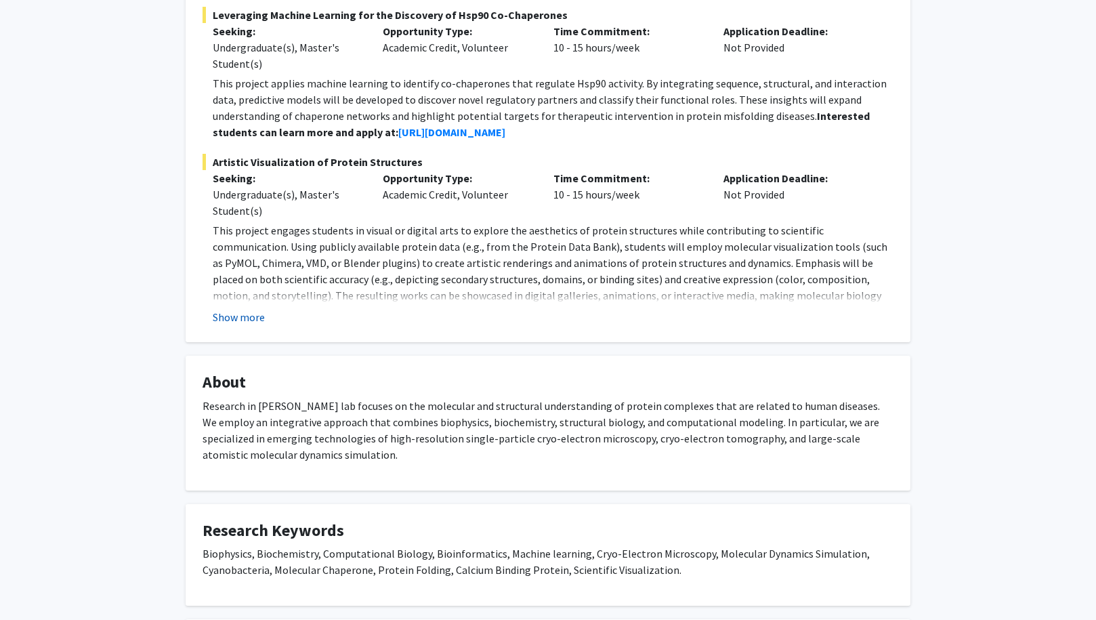
click at [253, 313] on button "Show more" at bounding box center [239, 317] width 52 height 16
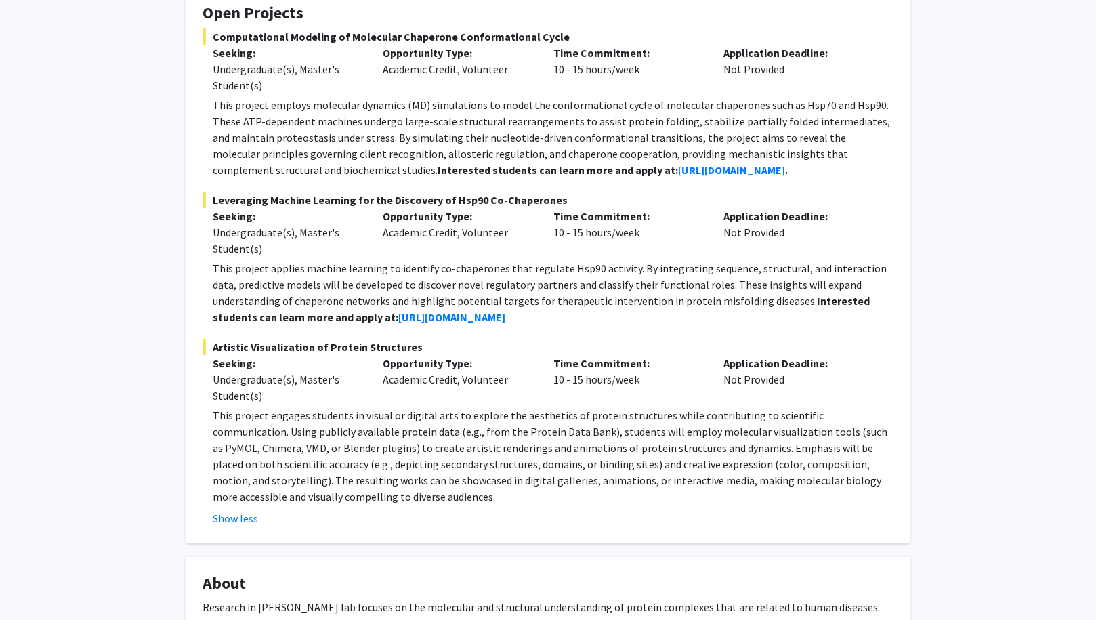
scroll to position [0, 0]
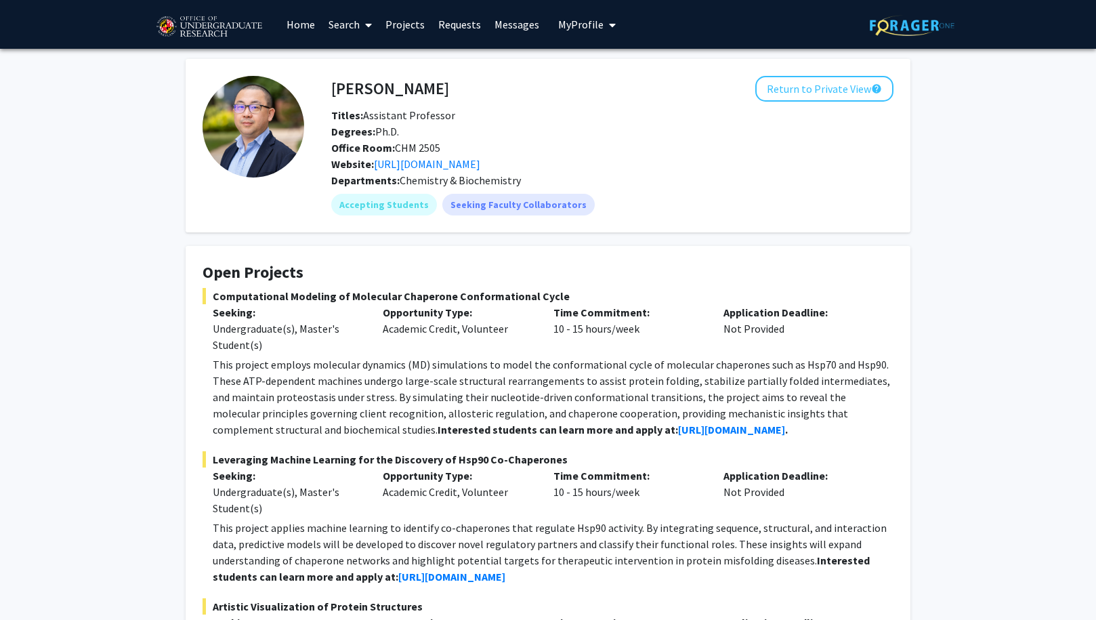
click at [406, 23] on link "Projects" at bounding box center [405, 24] width 53 height 47
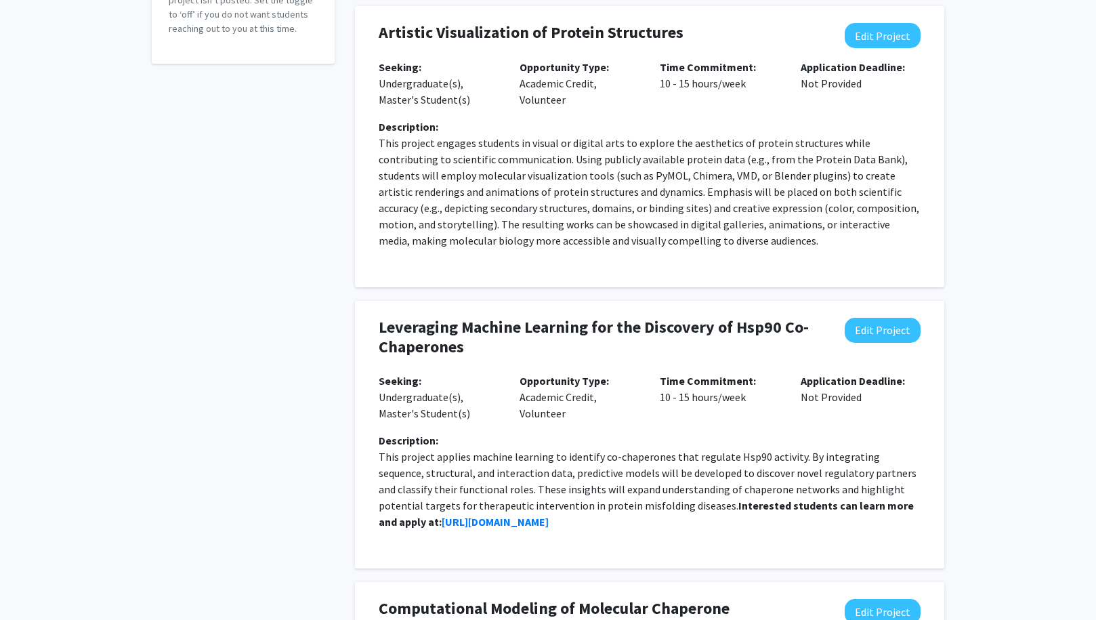
scroll to position [91, 0]
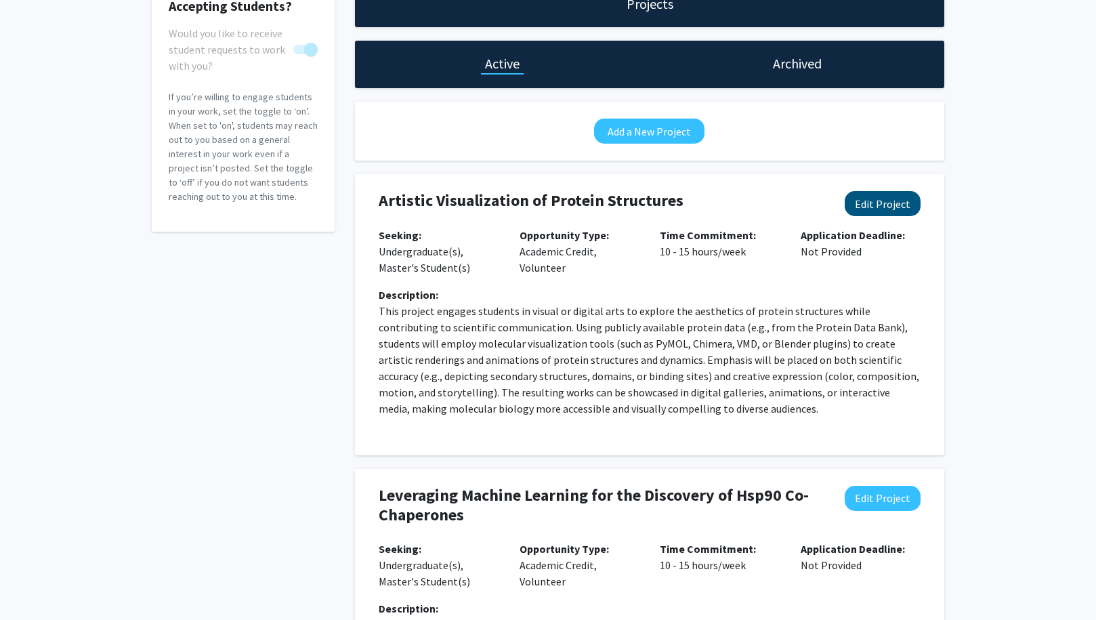
click at [882, 202] on button "Edit Project" at bounding box center [882, 203] width 76 height 25
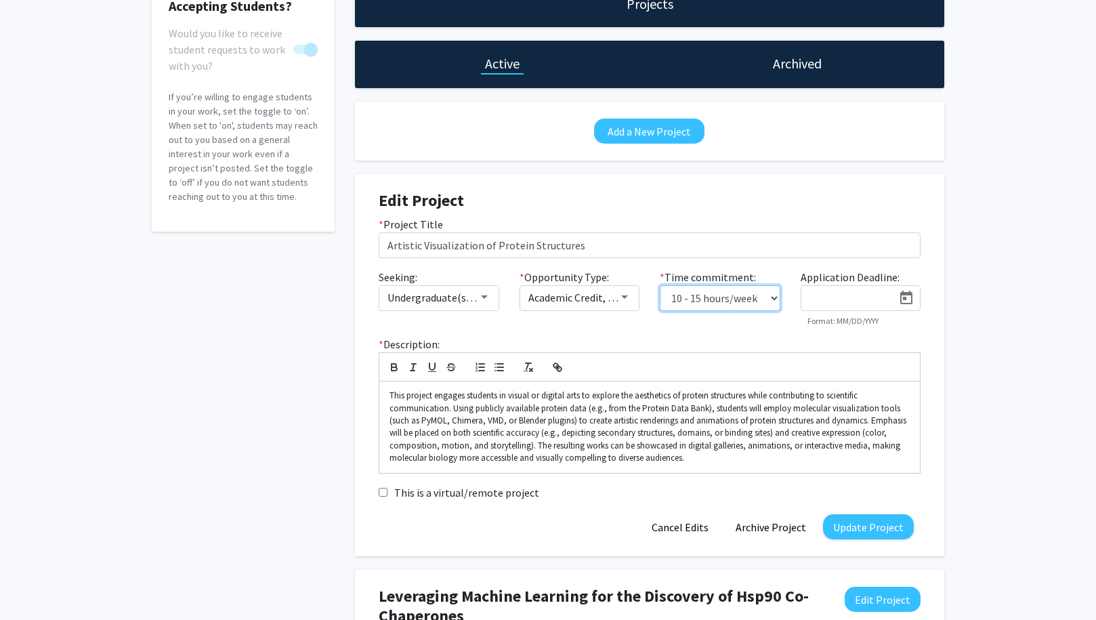
select select "5 - 10"
click at [869, 527] on button "Update Project" at bounding box center [868, 526] width 91 height 25
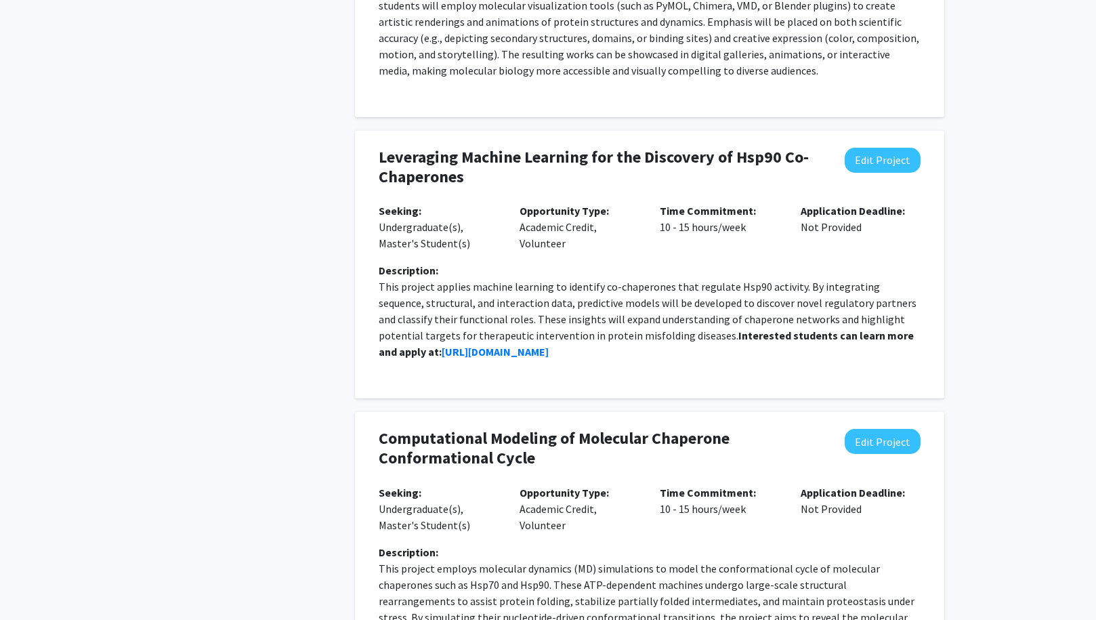
scroll to position [264, 0]
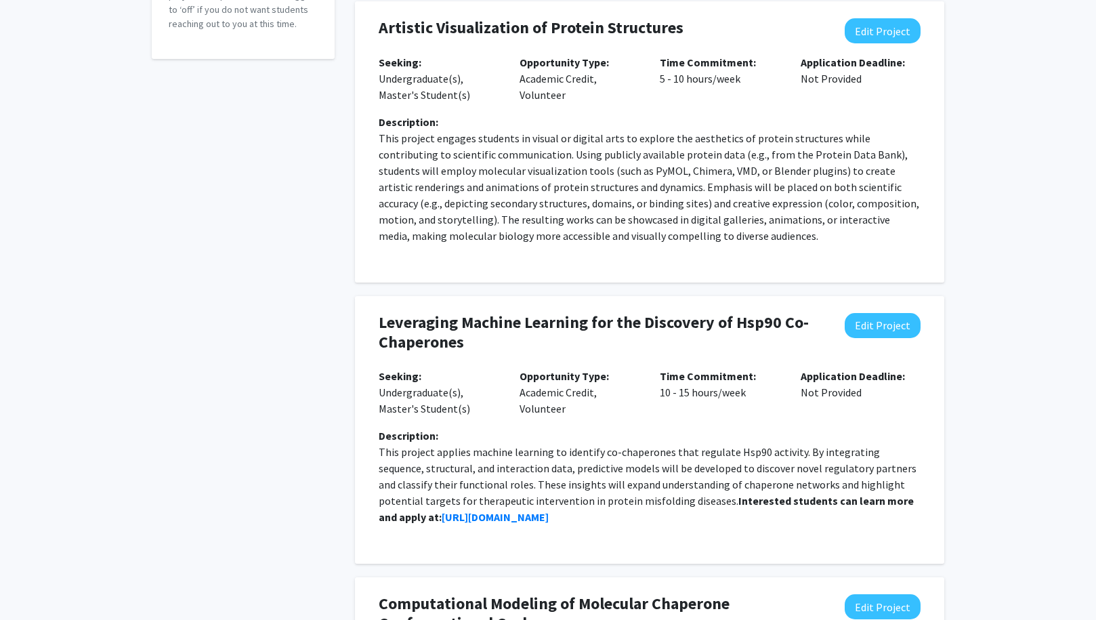
drag, startPoint x: 645, startPoint y: 502, endPoint x: 645, endPoint y: 519, distance: 16.3
click at [645, 519] on p "This project applies machine learning to identify co-chaperones that regulate H…" at bounding box center [650, 484] width 542 height 81
copy p "Interested students can learn more and apply at: [URL][DOMAIN_NAME]"
click at [904, 26] on button "Edit Project" at bounding box center [882, 30] width 76 height 25
select select "5 - 10"
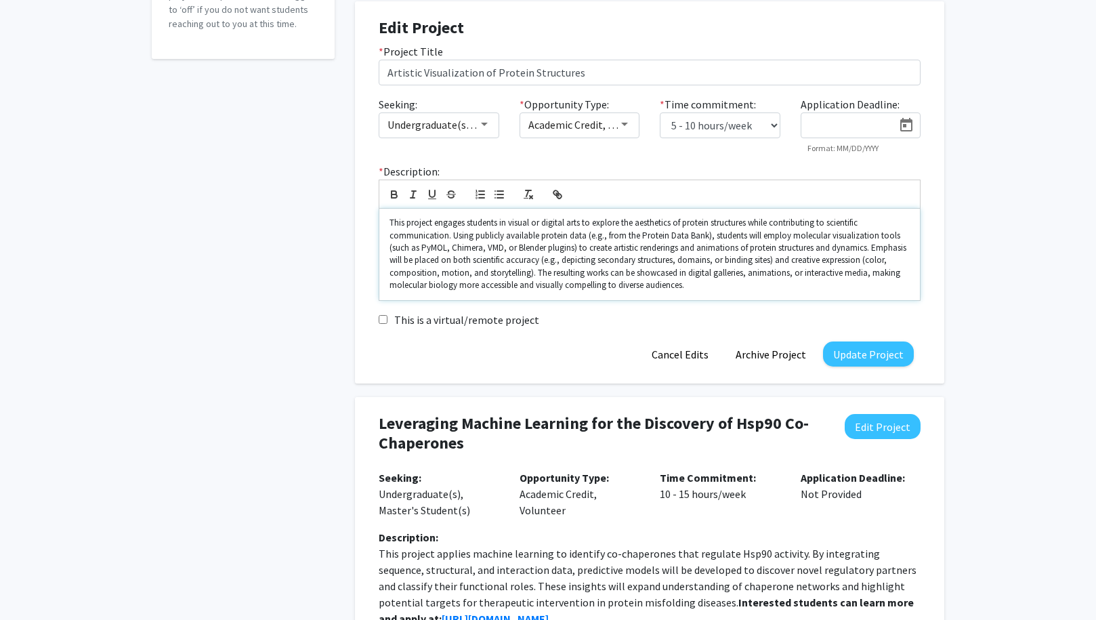
click at [722, 290] on p "This project engages students in visual or digital arts to explore the aestheti…" at bounding box center [649, 254] width 520 height 75
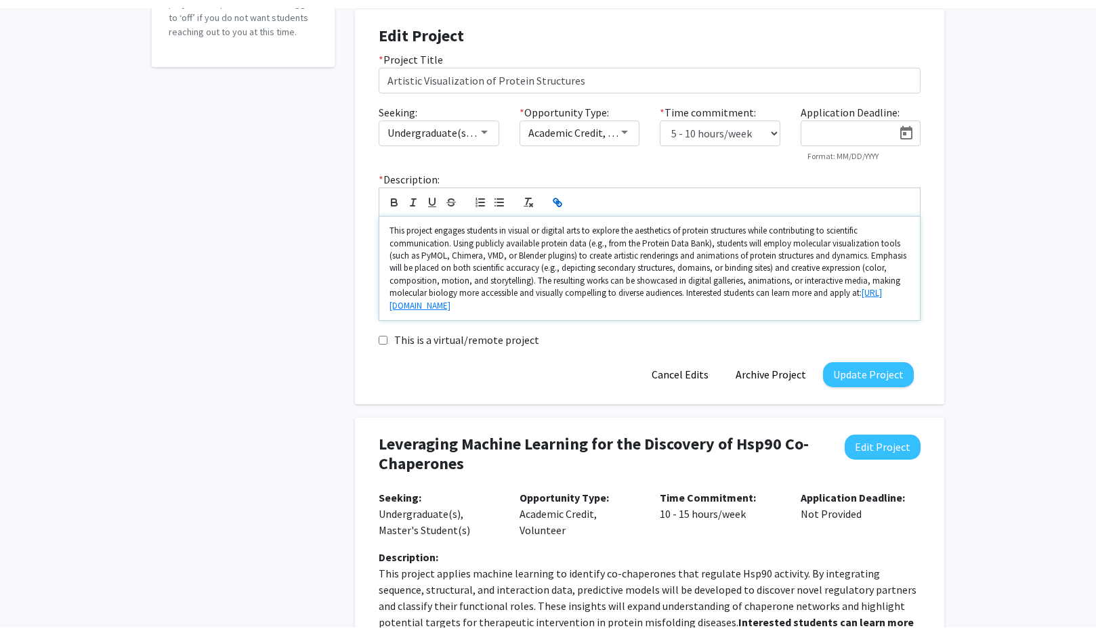
scroll to position [7, 1]
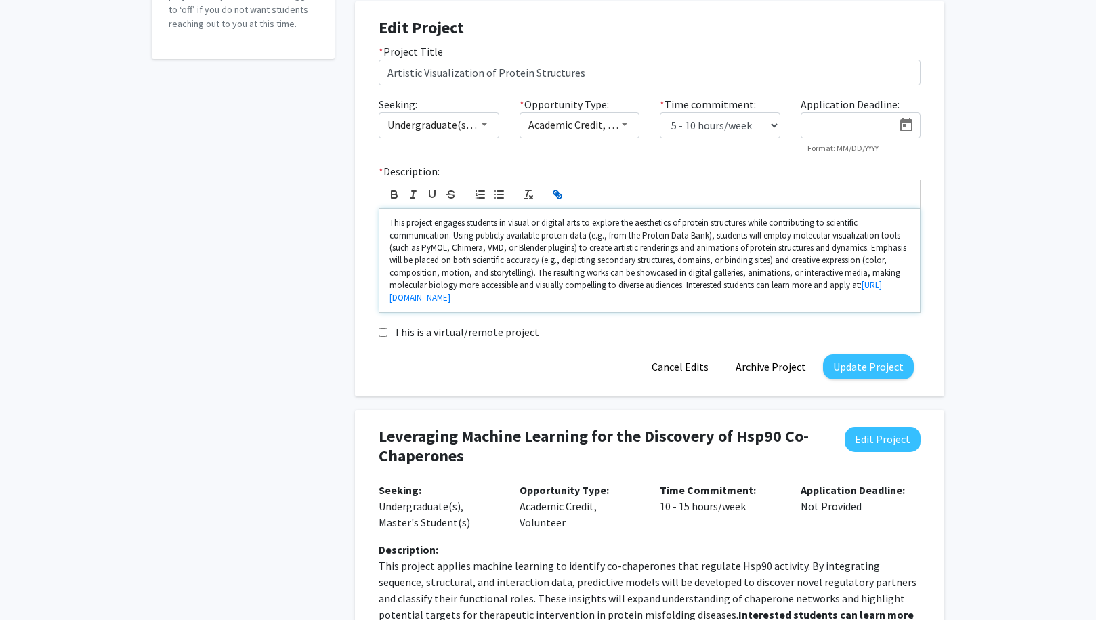
drag, startPoint x: 685, startPoint y: 289, endPoint x: 771, endPoint y: 301, distance: 86.8
click at [771, 301] on p "This project engages students in visual or digital arts to explore the aestheti…" at bounding box center [649, 260] width 520 height 87
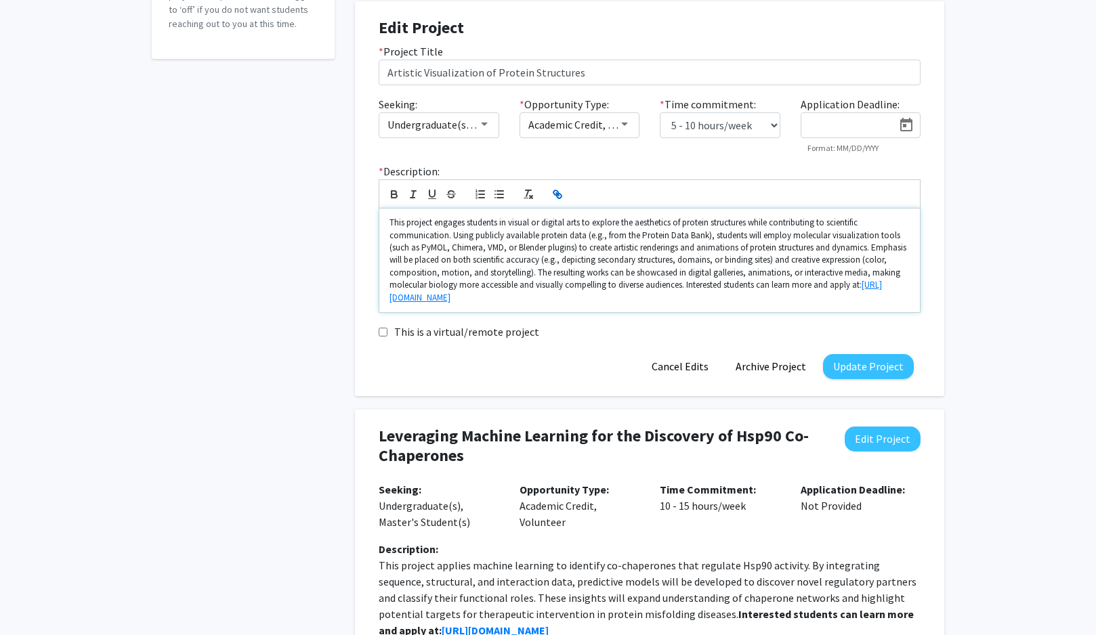
drag, startPoint x: 684, startPoint y: 284, endPoint x: 761, endPoint y: 304, distance: 79.7
click at [761, 304] on p "This project engages students in visual or digital arts to explore the aestheti…" at bounding box center [649, 260] width 520 height 87
click at [868, 366] on button "Update Project" at bounding box center [868, 366] width 91 height 25
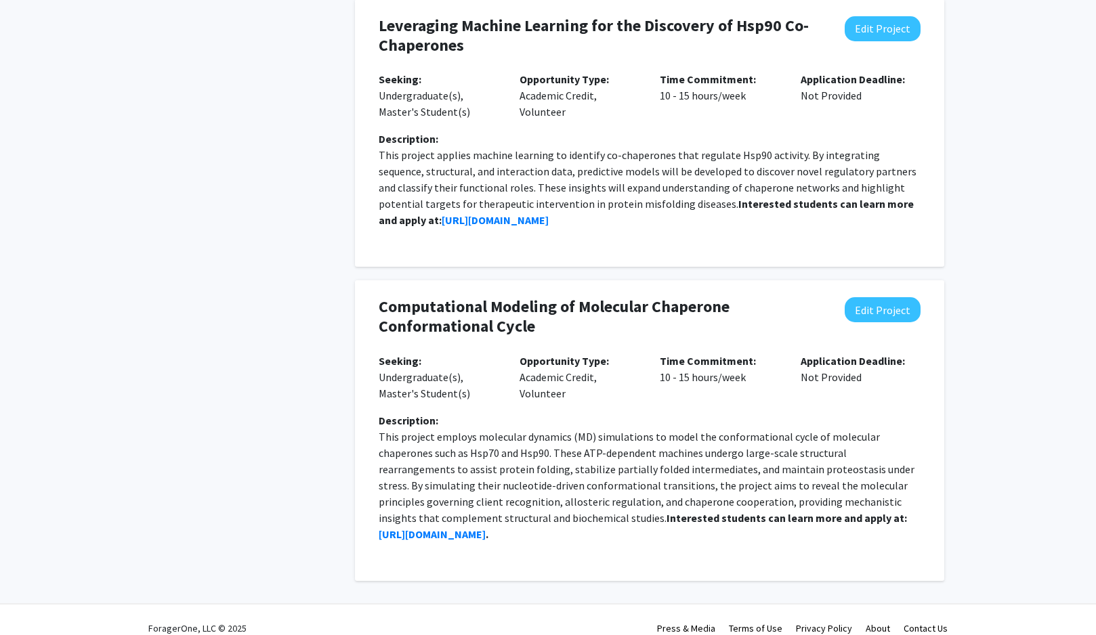
scroll to position [0, 0]
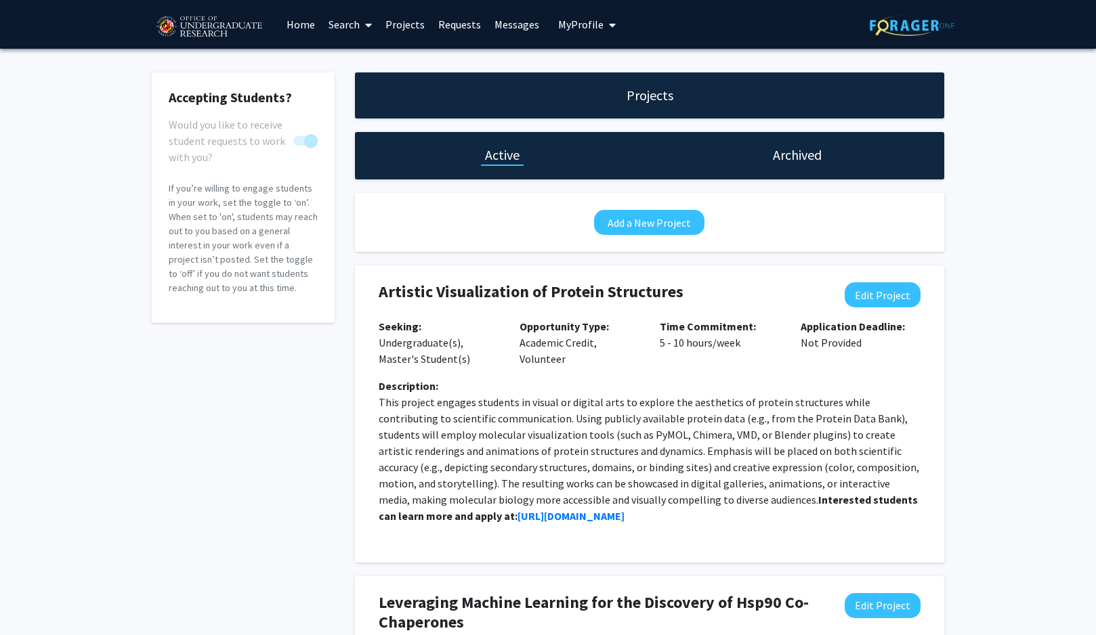
click at [915, 25] on img at bounding box center [911, 25] width 85 height 21
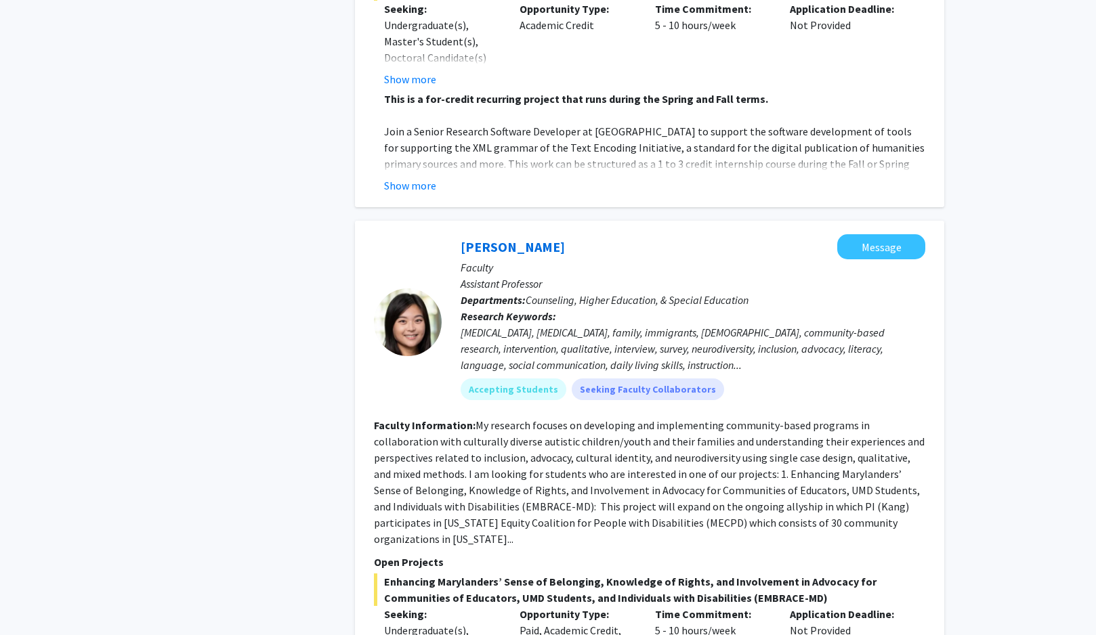
scroll to position [2768, 0]
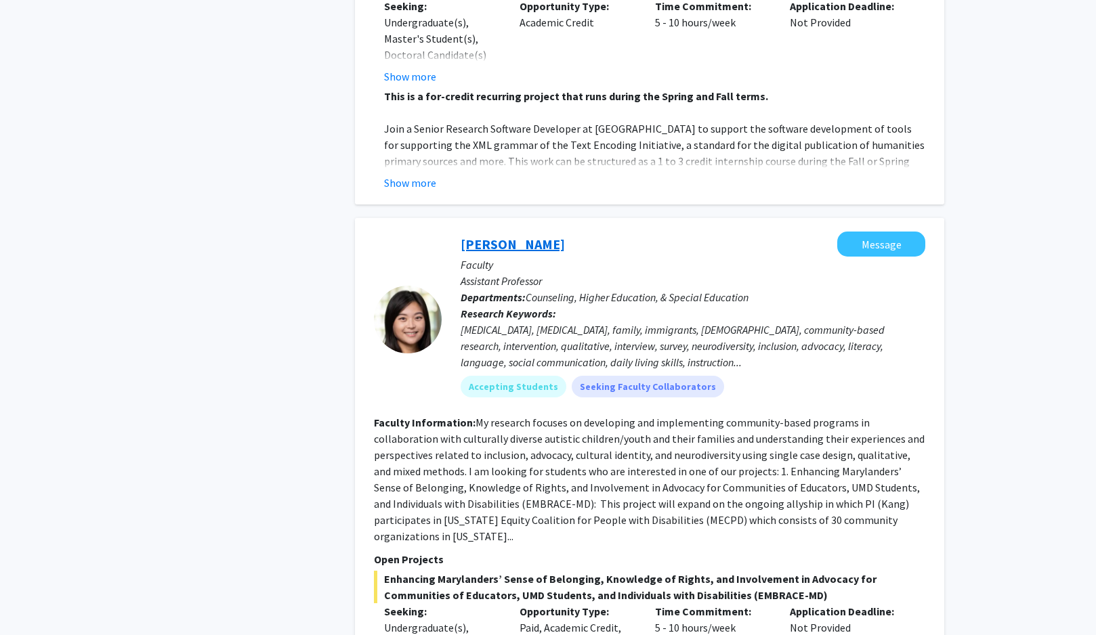
click at [493, 236] on link "[PERSON_NAME]" at bounding box center [512, 244] width 104 height 17
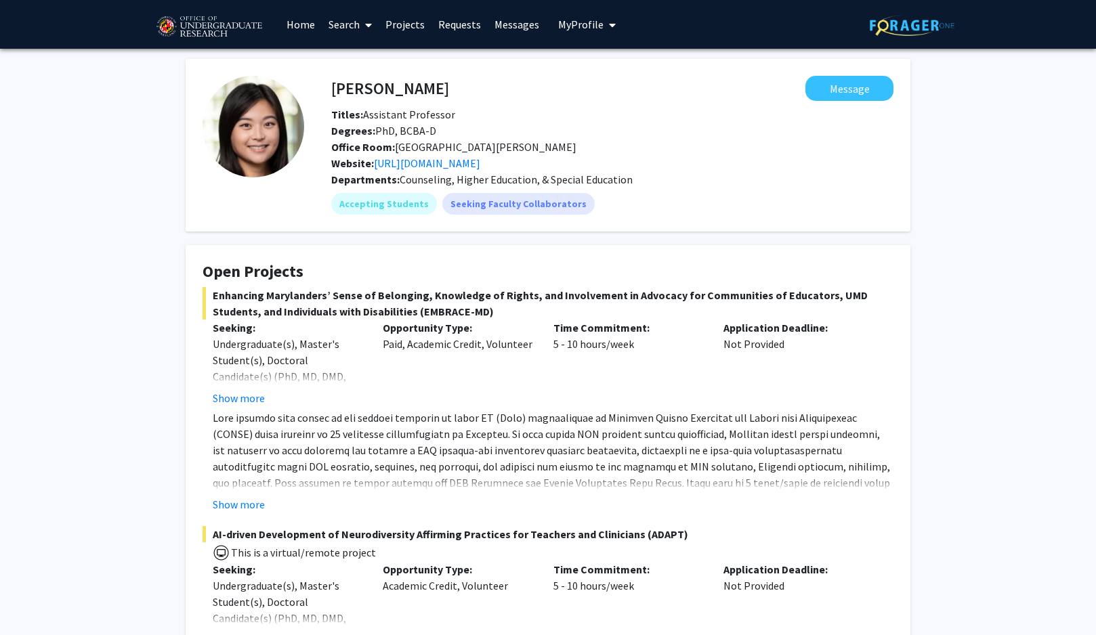
click at [547, 186] on span "Counseling, Higher Education, & Special Education" at bounding box center [516, 180] width 233 height 14
click at [757, 188] on div "Departments: Counseling, Higher Education, & Special Education" at bounding box center [612, 179] width 562 height 16
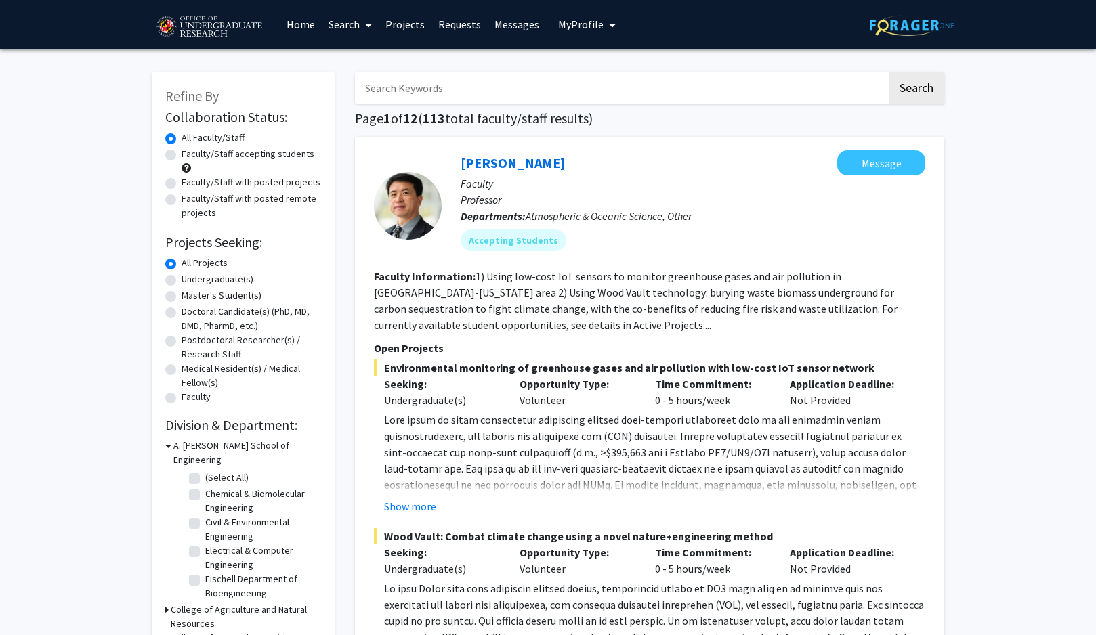
click at [678, 156] on div "Ning Zeng Message" at bounding box center [692, 162] width 465 height 25
